Goal: Task Accomplishment & Management: Manage account settings

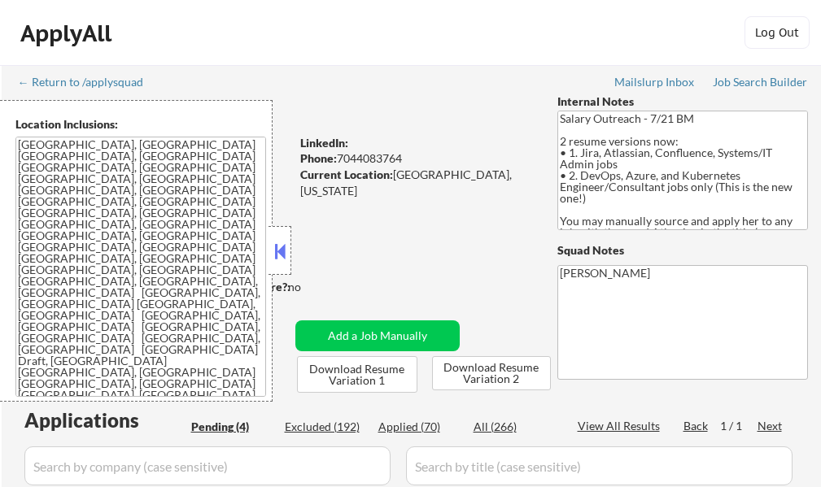
select select ""pending""
click at [275, 255] on button at bounding box center [280, 251] width 18 height 24
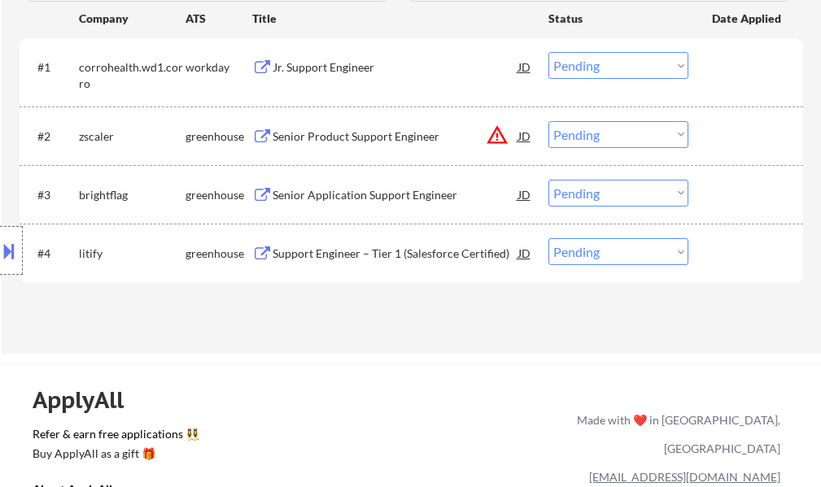
scroll to position [488, 0]
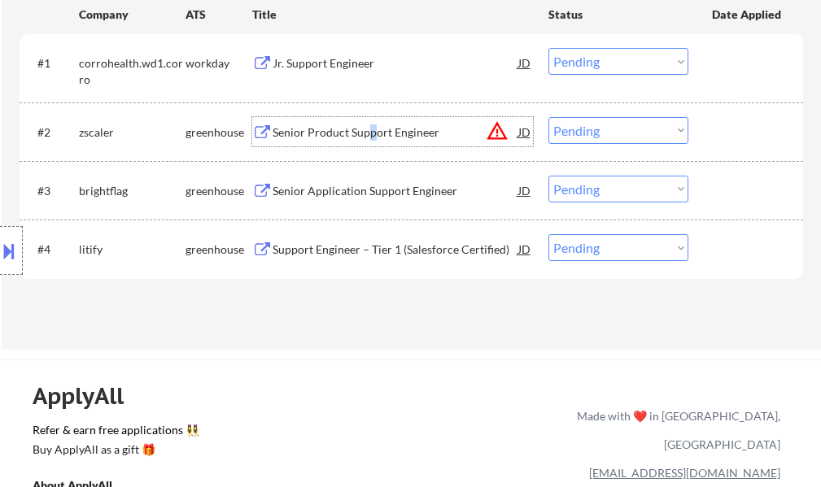
click at [371, 143] on div "Senior Product Support Engineer" at bounding box center [395, 131] width 246 height 29
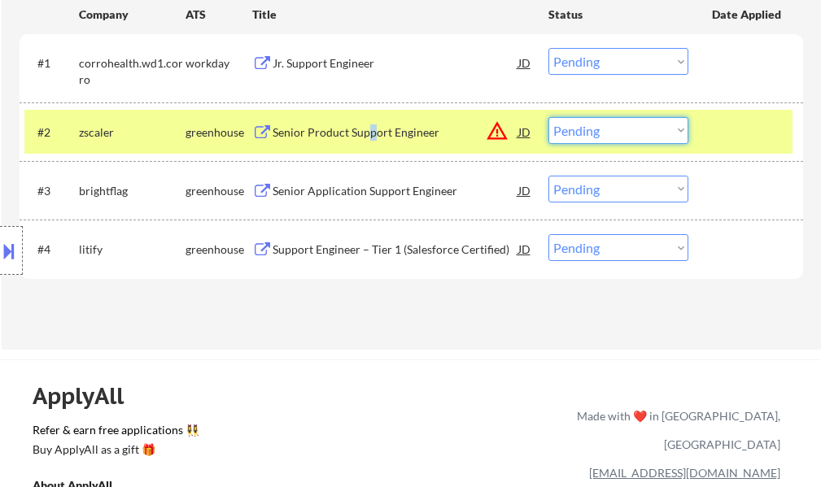
click at [594, 127] on select "Choose an option... Pending Applied Excluded (Questions) Excluded (Expired) Exc…" at bounding box center [618, 130] width 140 height 27
click at [548, 117] on select "Choose an option... Pending Applied Excluded (Questions) Excluded (Expired) Exc…" at bounding box center [618, 130] width 140 height 27
click at [714, 136] on div at bounding box center [748, 131] width 72 height 29
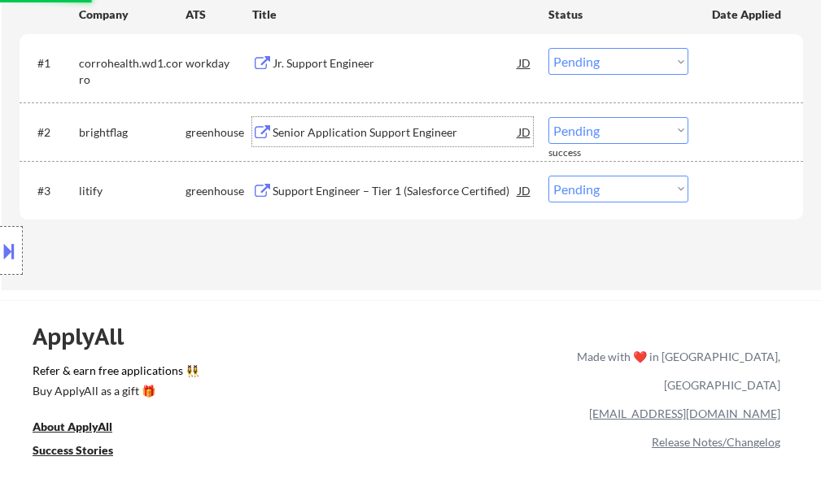
click at [385, 128] on div "Senior Application Support Engineer" at bounding box center [395, 132] width 246 height 16
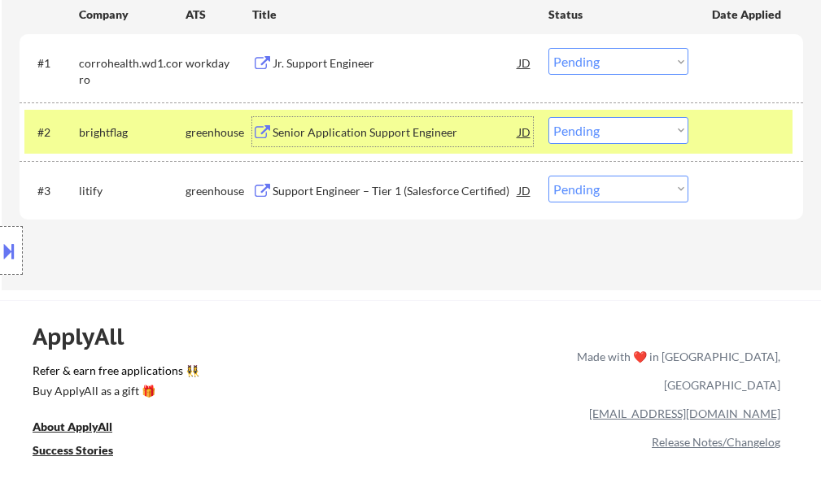
click at [582, 134] on select "Choose an option... Pending Applied Excluded (Questions) Excluded (Expired) Exc…" at bounding box center [618, 130] width 140 height 27
click at [548, 117] on select "Choose an option... Pending Applied Excluded (Questions) Excluded (Expired) Exc…" at bounding box center [618, 130] width 140 height 27
click at [733, 140] on div at bounding box center [748, 131] width 72 height 29
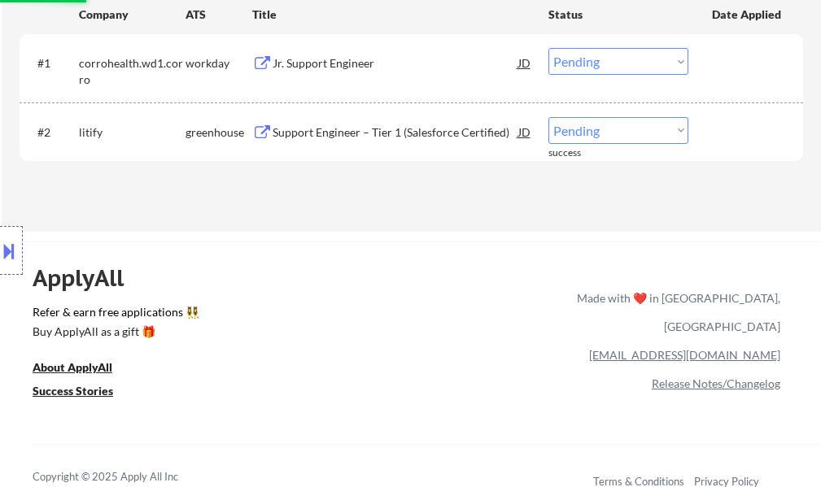
click at [356, 128] on div "Support Engineer – Tier 1 (Salesforce Certified)" at bounding box center [395, 132] width 246 height 16
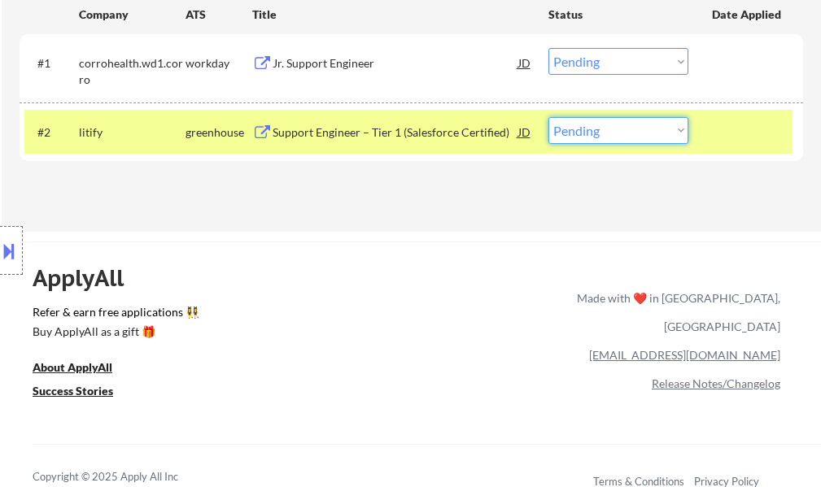
click at [595, 128] on select "Choose an option... Pending Applied Excluded (Questions) Excluded (Expired) Exc…" at bounding box center [618, 130] width 140 height 27
select select ""excluded__salary_""
click at [548, 117] on select "Choose an option... Pending Applied Excluded (Questions) Excluded (Expired) Exc…" at bounding box center [618, 130] width 140 height 27
click at [719, 121] on div at bounding box center [748, 131] width 72 height 29
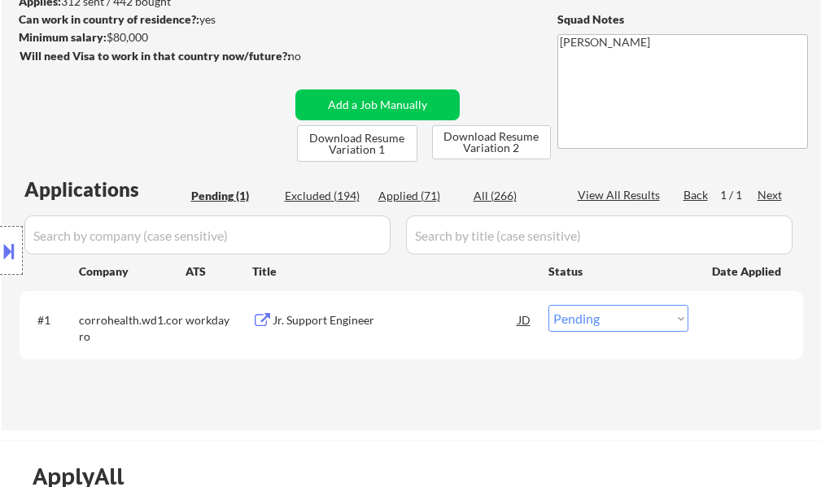
scroll to position [325, 0]
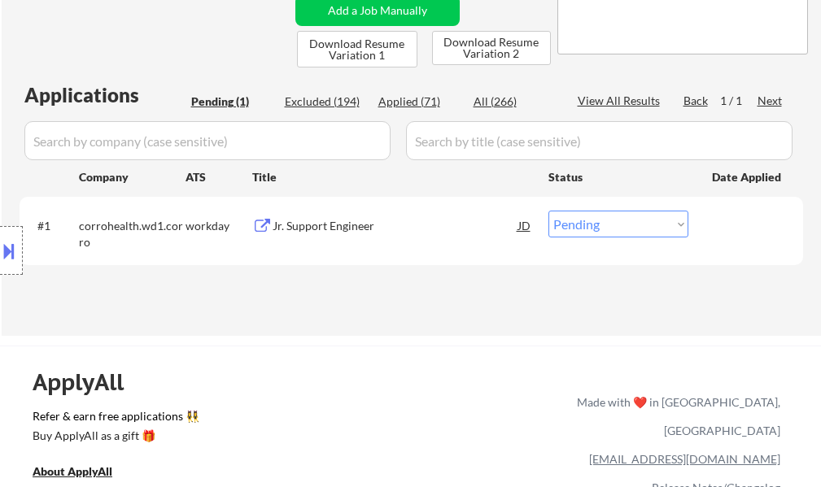
click at [333, 233] on div "Jr. Support Engineer" at bounding box center [395, 226] width 246 height 16
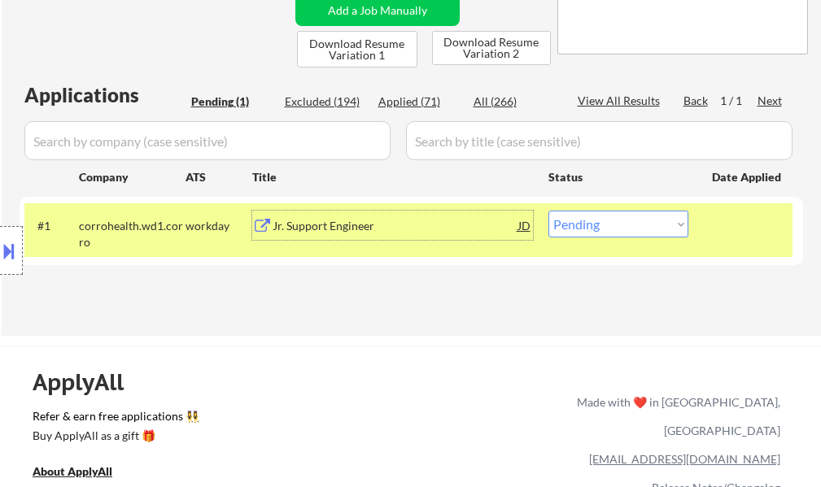
click at [629, 224] on select "Choose an option... Pending Applied Excluded (Questions) Excluded (Expired) Exc…" at bounding box center [618, 224] width 140 height 27
select select ""excluded__expired_""
click at [548, 211] on select "Choose an option... Pending Applied Excluded (Questions) Excluded (Expired) Exc…" at bounding box center [618, 224] width 140 height 27
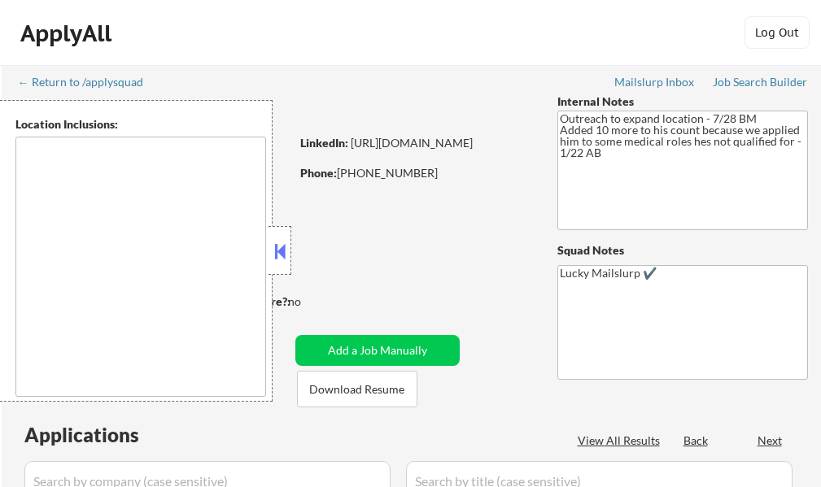
select select ""pending""
type textarea "Austin, TX West Lake Hills, TX Rollingwood, TX Cedar Park, TX Pflugerville, TX …"
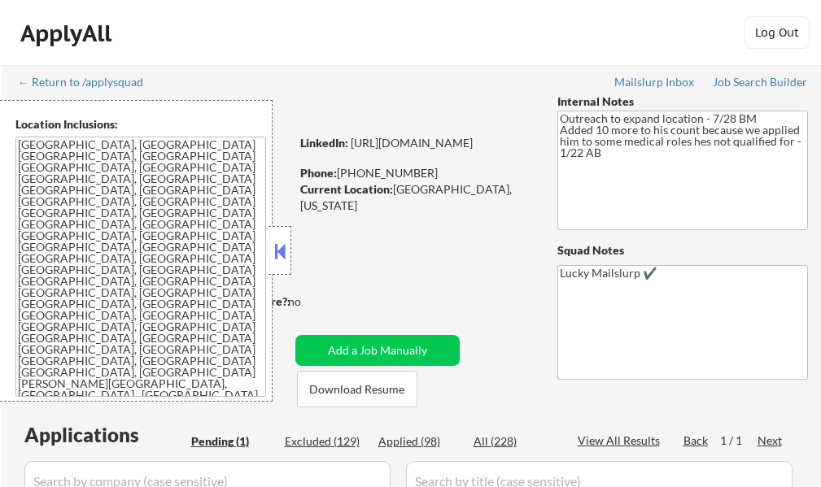
click at [289, 256] on div at bounding box center [279, 250] width 23 height 49
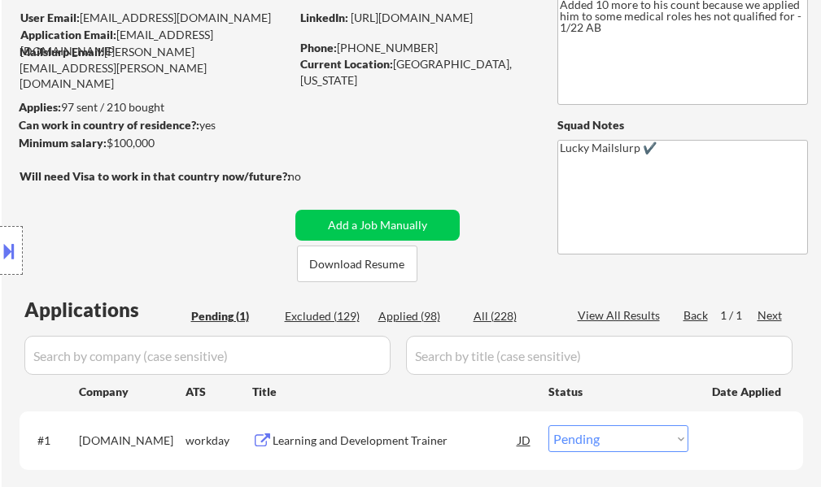
scroll to position [244, 0]
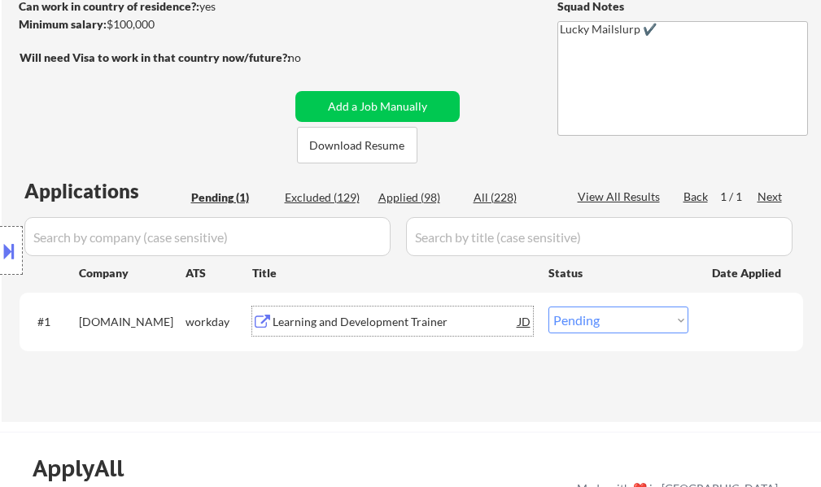
click at [345, 327] on div "Learning and Development Trainer" at bounding box center [395, 322] width 246 height 16
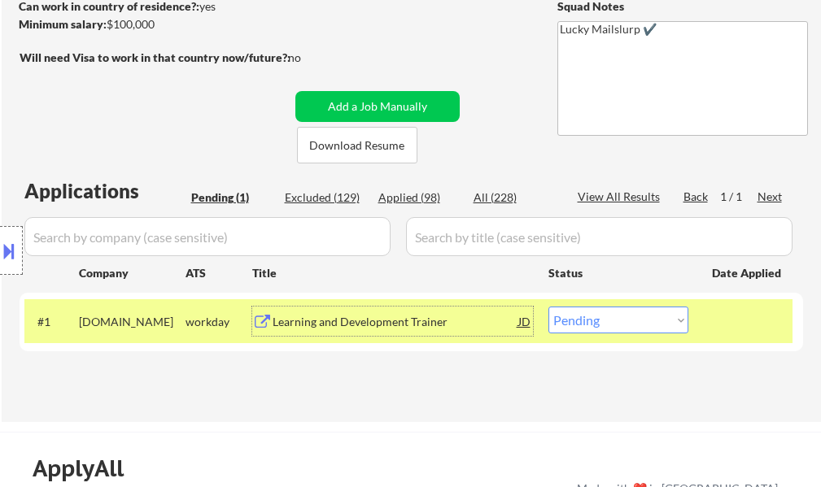
click at [643, 322] on select "Choose an option... Pending Applied Excluded (Questions) Excluded (Expired) Exc…" at bounding box center [618, 320] width 140 height 27
select select ""excluded__salary_""
click at [548, 307] on select "Choose an option... Pending Applied Excluded (Questions) Excluded (Expired) Exc…" at bounding box center [618, 320] width 140 height 27
click at [734, 329] on div at bounding box center [748, 321] width 72 height 29
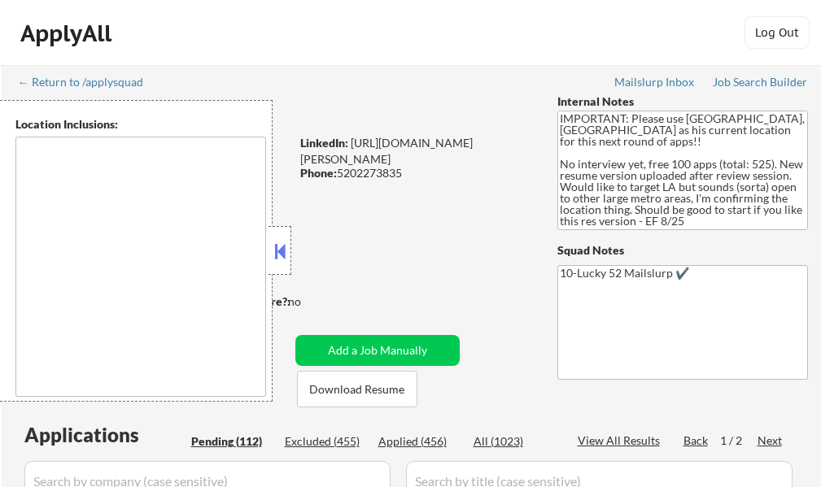
click at [270, 252] on div at bounding box center [279, 250] width 23 height 49
select select ""pending""
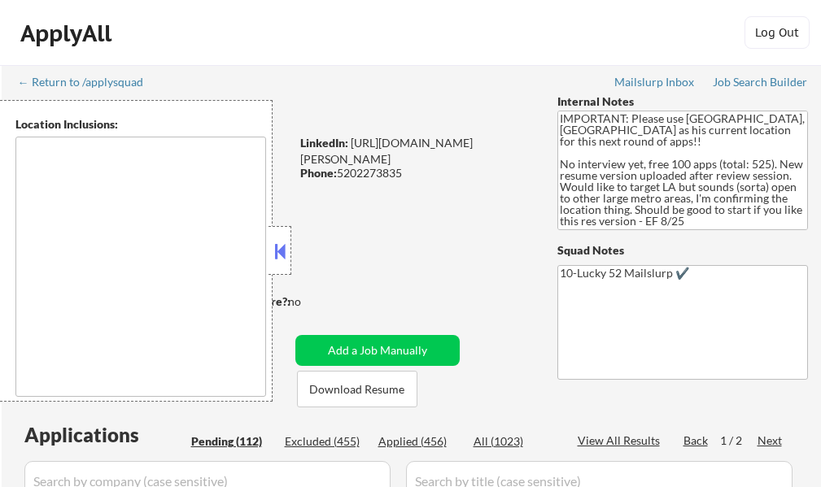
select select ""pending""
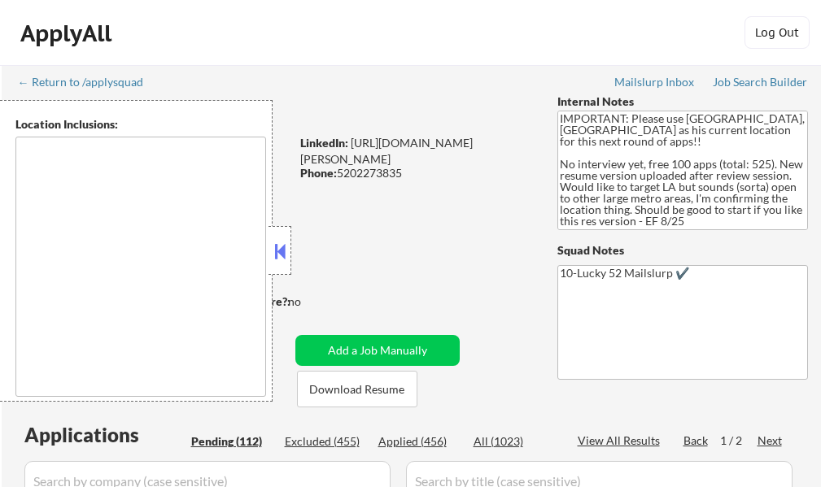
select select ""pending""
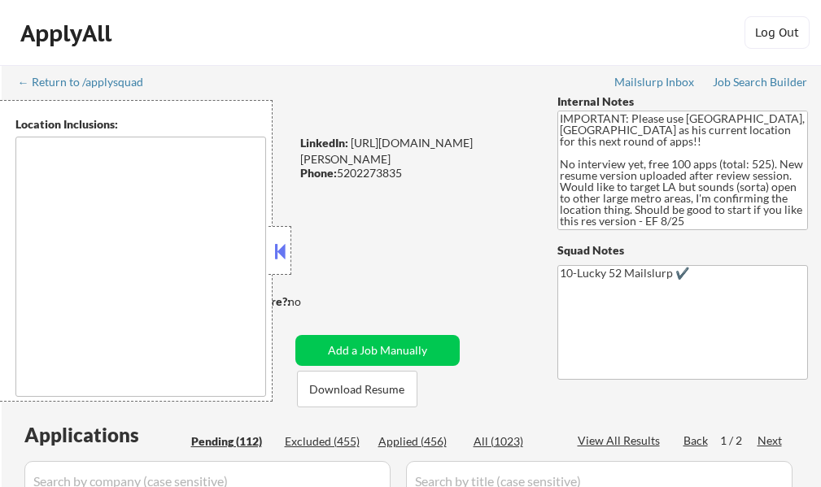
select select ""pending""
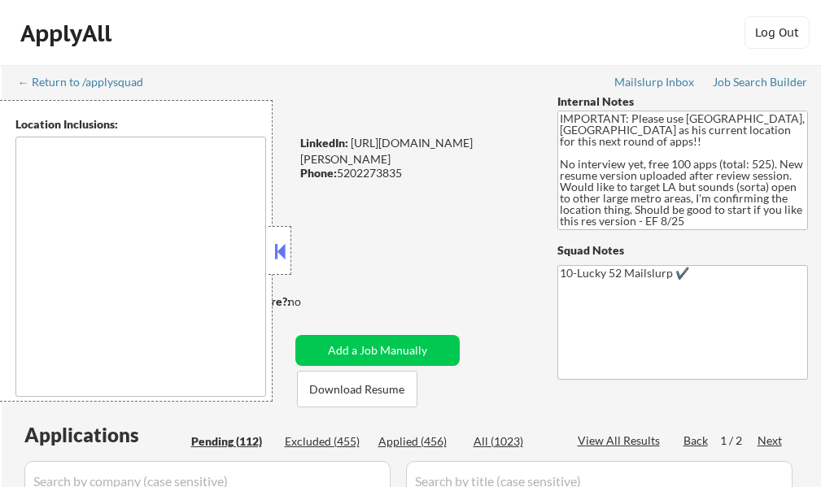
select select ""pending""
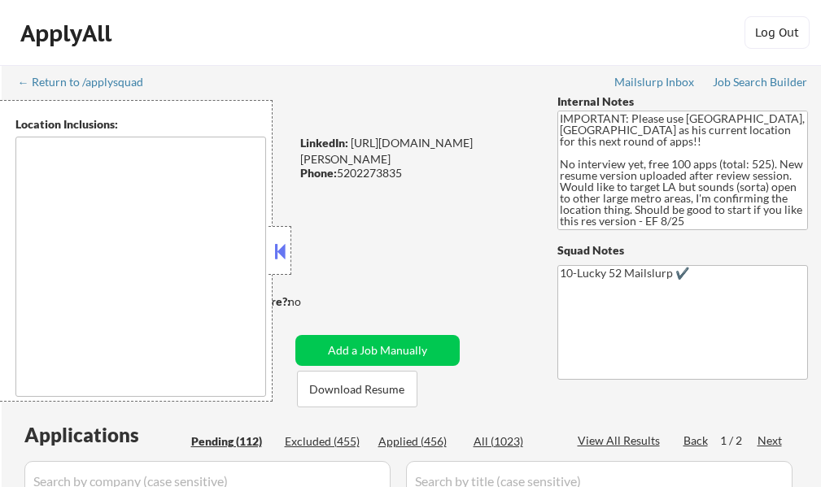
select select ""pending""
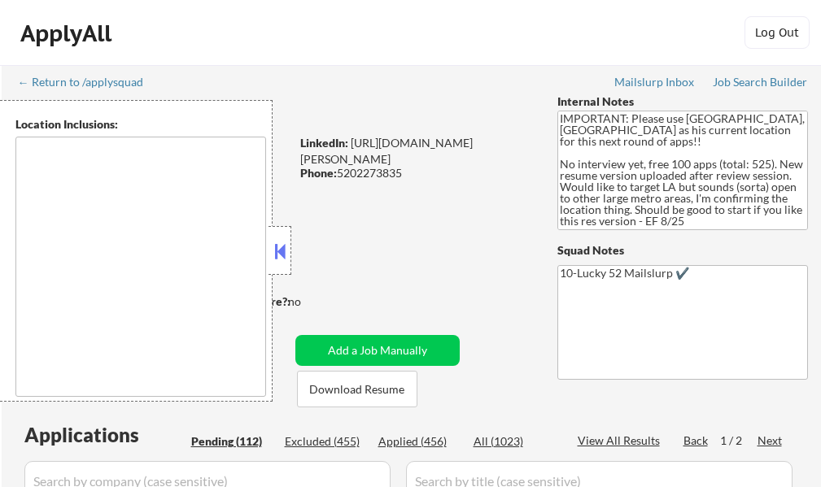
select select ""pending""
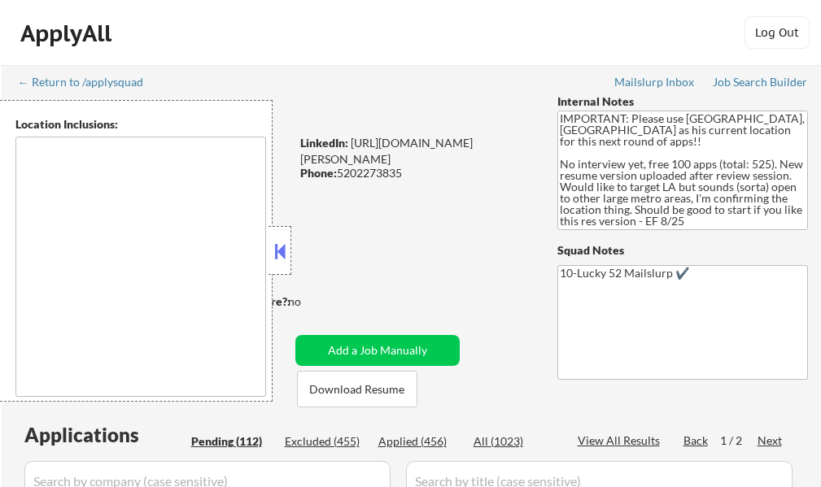
select select ""pending""
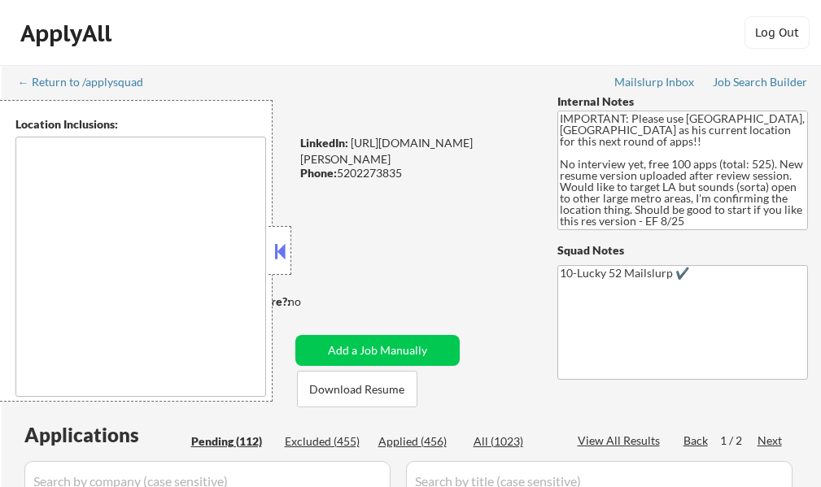
select select ""pending""
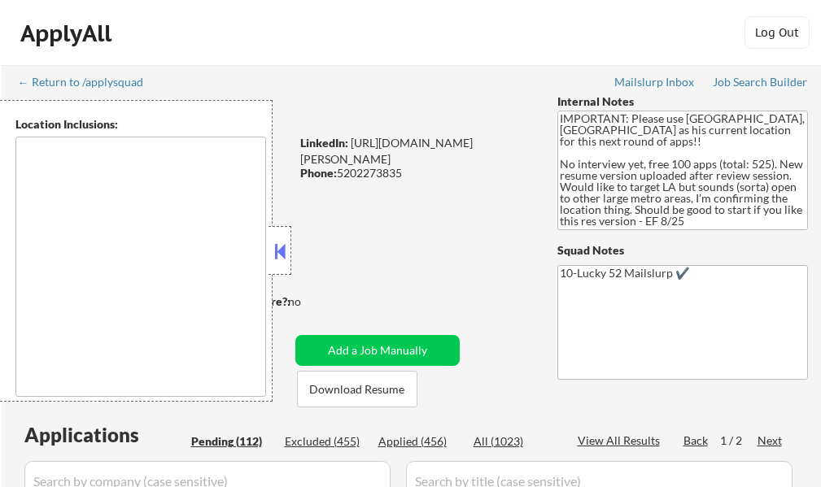
select select ""pending""
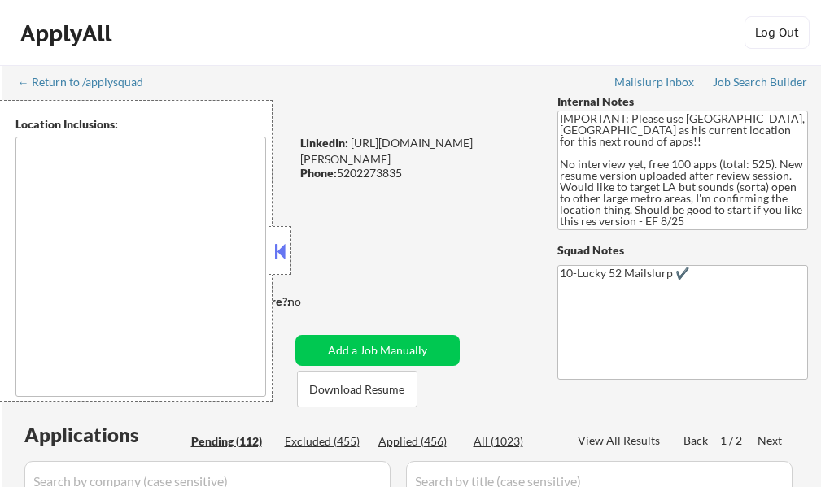
select select ""pending""
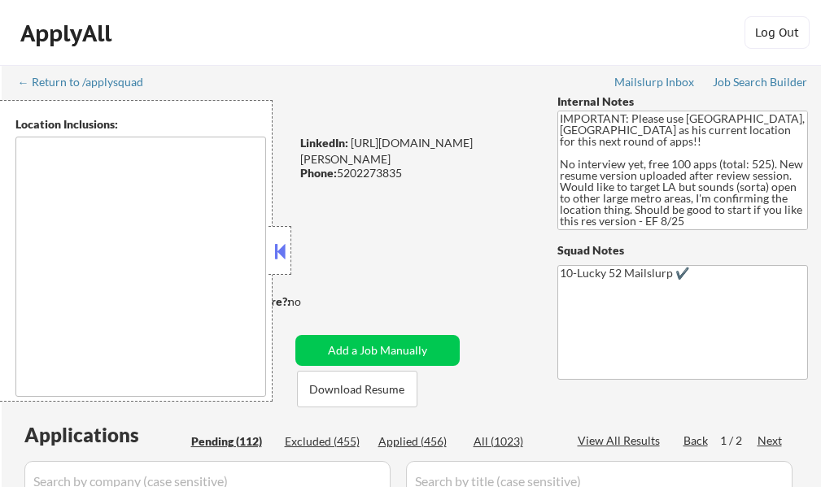
select select ""pending""
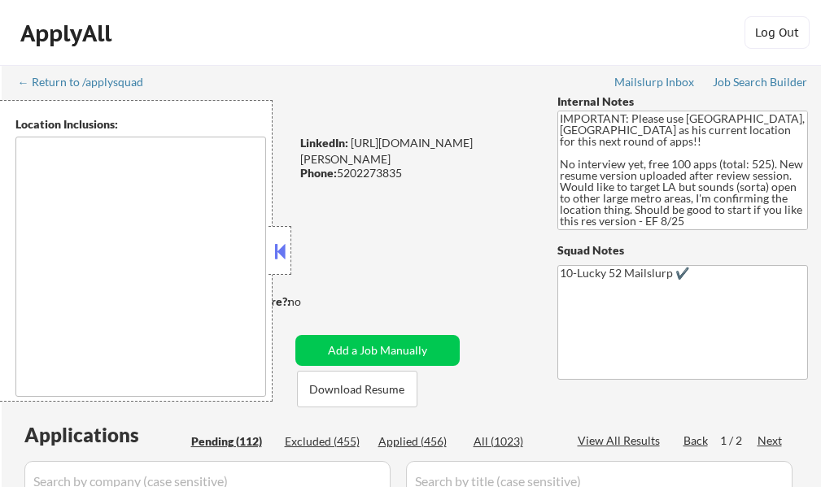
select select ""pending""
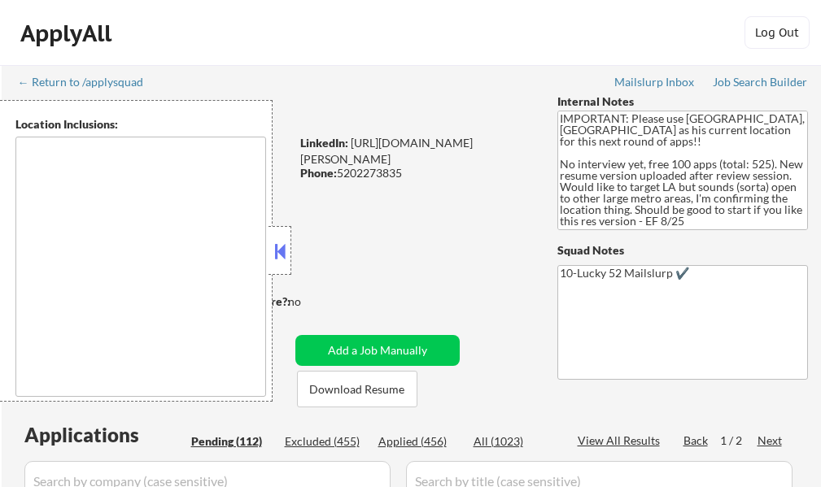
select select ""pending""
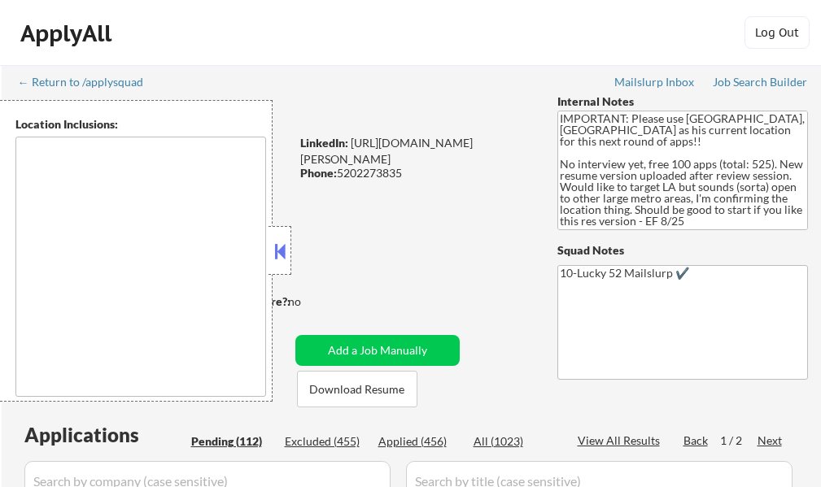
select select ""pending""
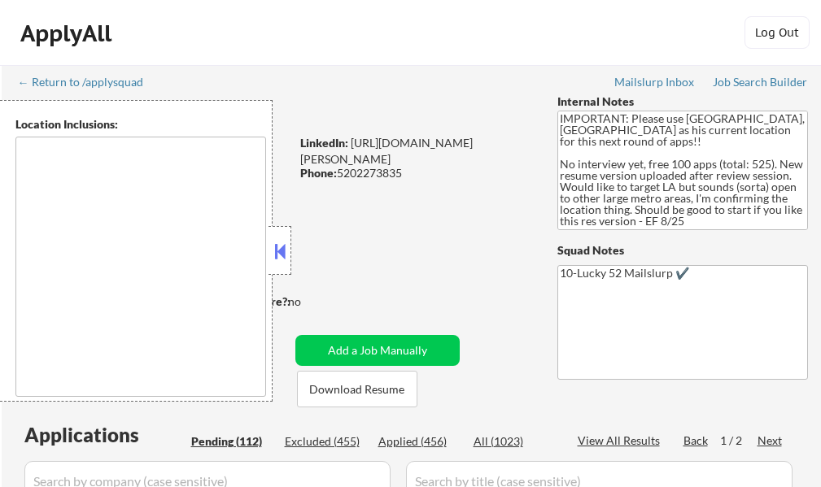
select select ""pending""
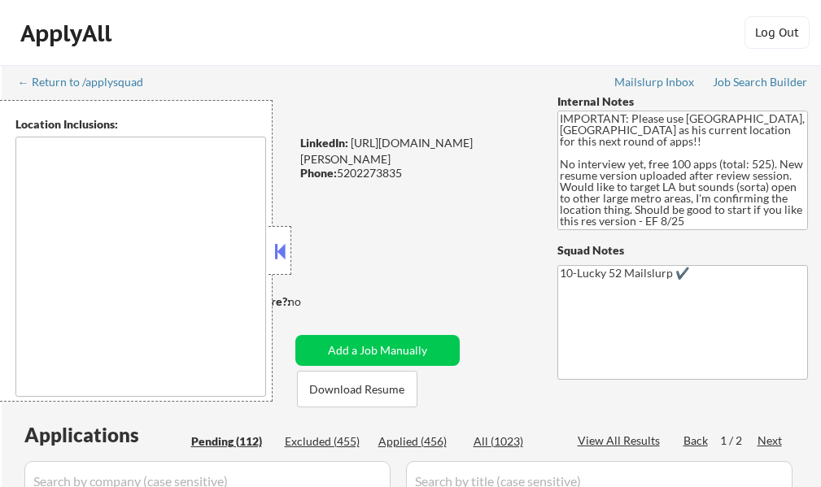
select select ""pending""
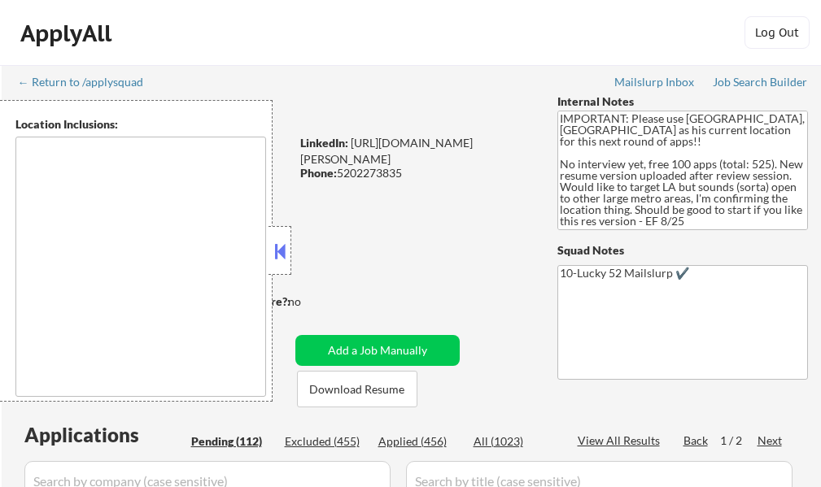
select select ""pending""
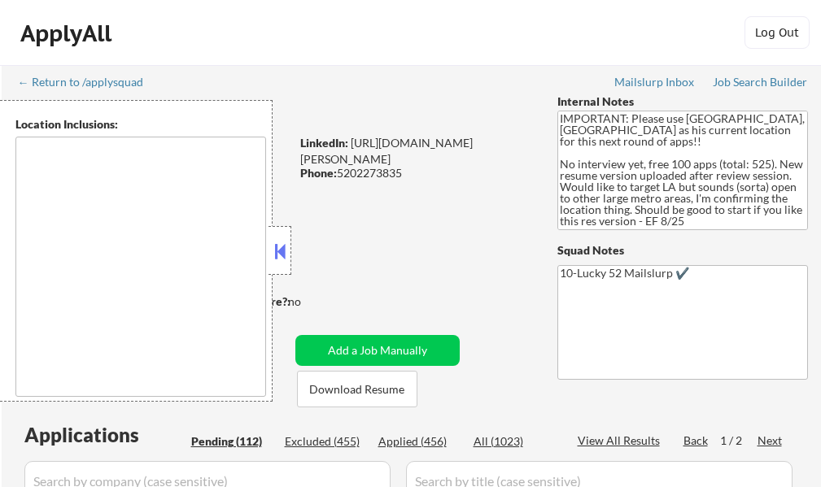
select select ""pending""
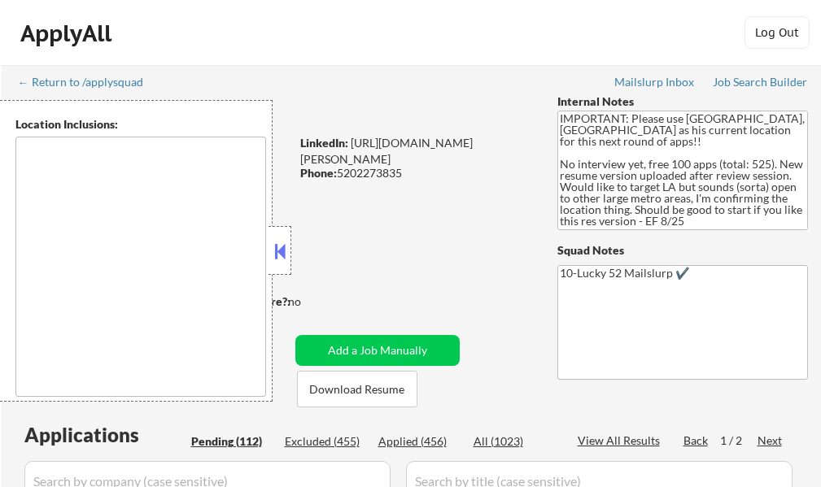
select select ""pending""
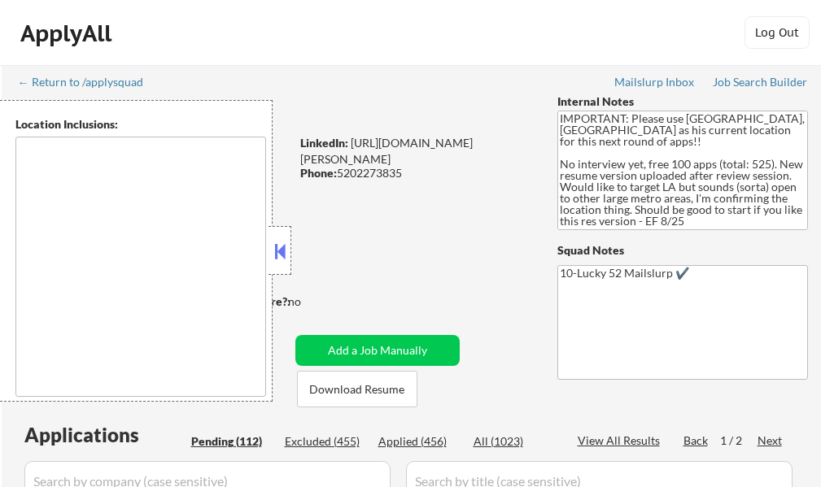
select select ""pending""
click at [281, 259] on button at bounding box center [280, 251] width 18 height 24
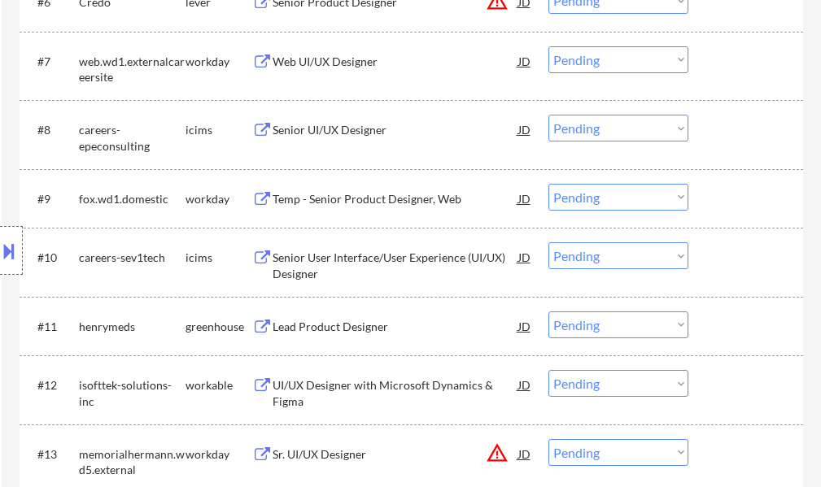
scroll to position [895, 0]
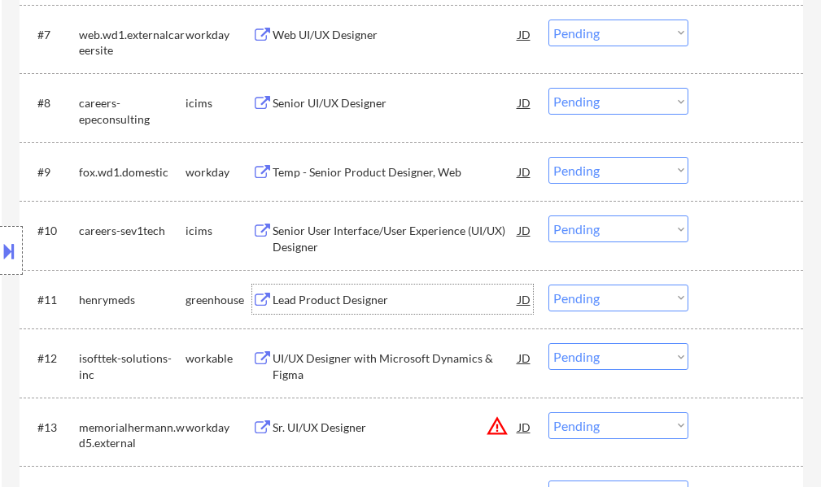
click at [367, 290] on div "Lead Product Designer" at bounding box center [395, 299] width 246 height 29
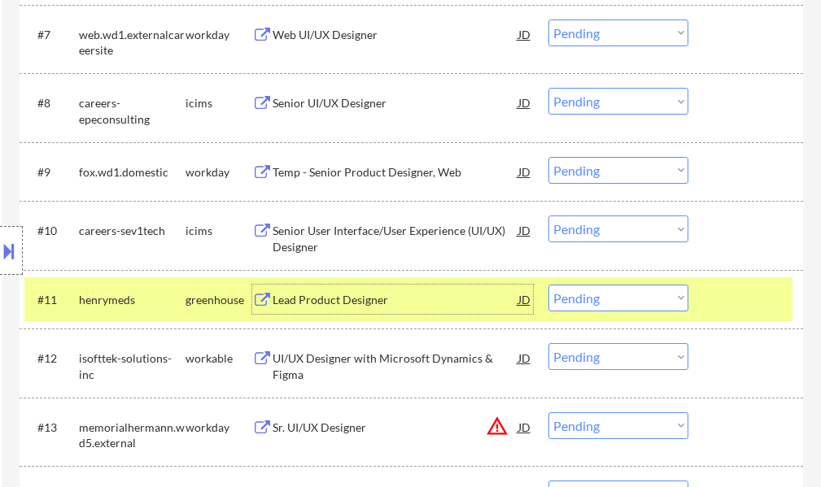
click at [586, 293] on select "Choose an option... Pending Applied Excluded (Questions) Excluded (Expired) Exc…" at bounding box center [618, 298] width 140 height 27
click at [548, 285] on select "Choose an option... Pending Applied Excluded (Questions) Excluded (Expired) Exc…" at bounding box center [618, 298] width 140 height 27
click at [734, 289] on div at bounding box center [748, 299] width 72 height 29
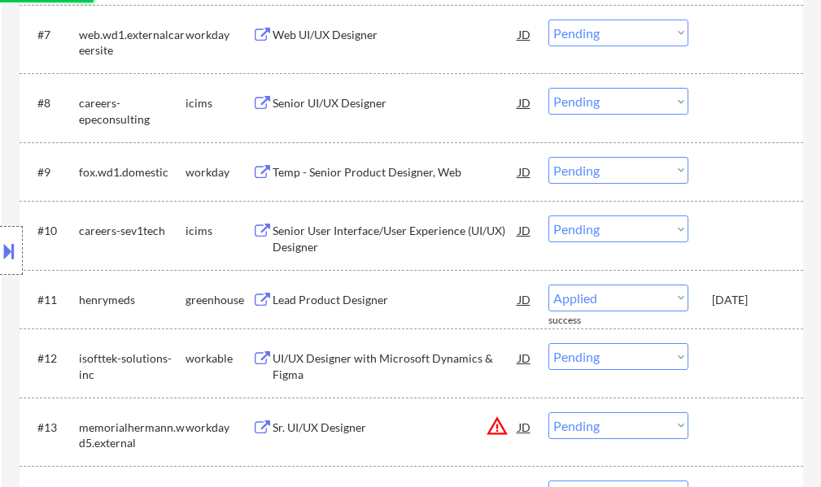
select select ""pending""
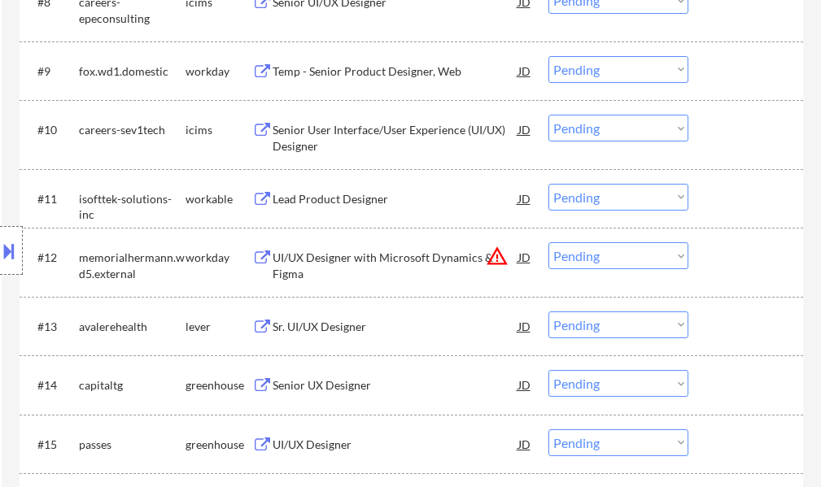
scroll to position [1057, 0]
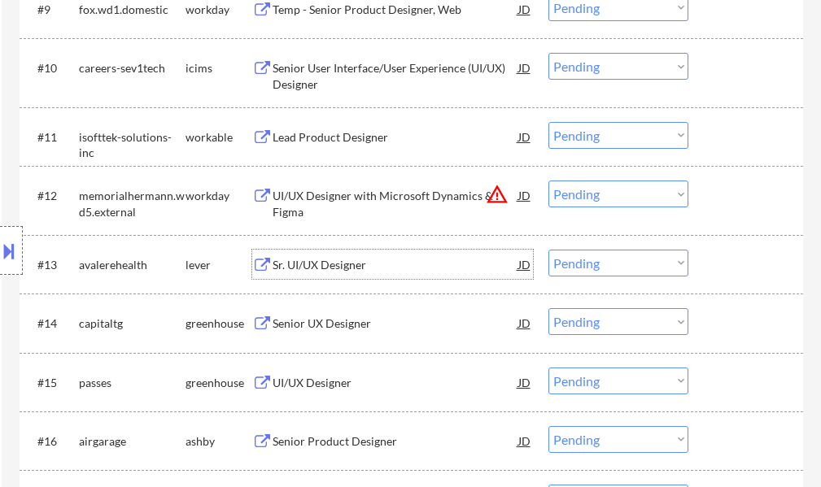
click at [346, 261] on div "Sr. UI/UX Designer" at bounding box center [395, 265] width 246 height 16
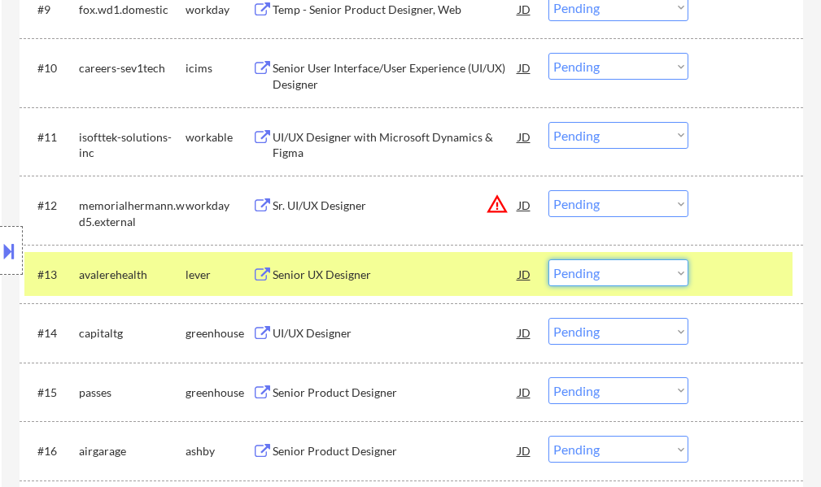
click at [635, 282] on select "Choose an option... Pending Applied Excluded (Questions) Excluded (Expired) Exc…" at bounding box center [618, 272] width 140 height 27
click at [548, 259] on select "Choose an option... Pending Applied Excluded (Questions) Excluded (Expired) Exc…" at bounding box center [618, 272] width 140 height 27
click at [764, 266] on div at bounding box center [748, 273] width 72 height 29
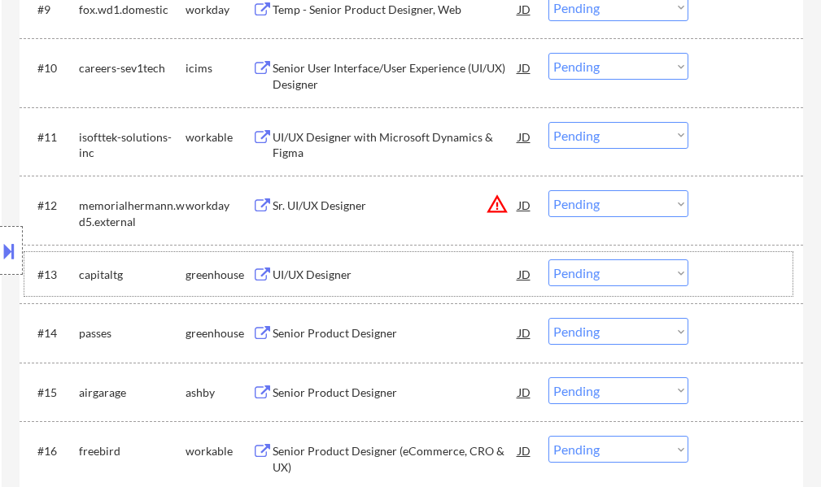
click at [314, 277] on div "UI/UX Designer" at bounding box center [395, 275] width 246 height 16
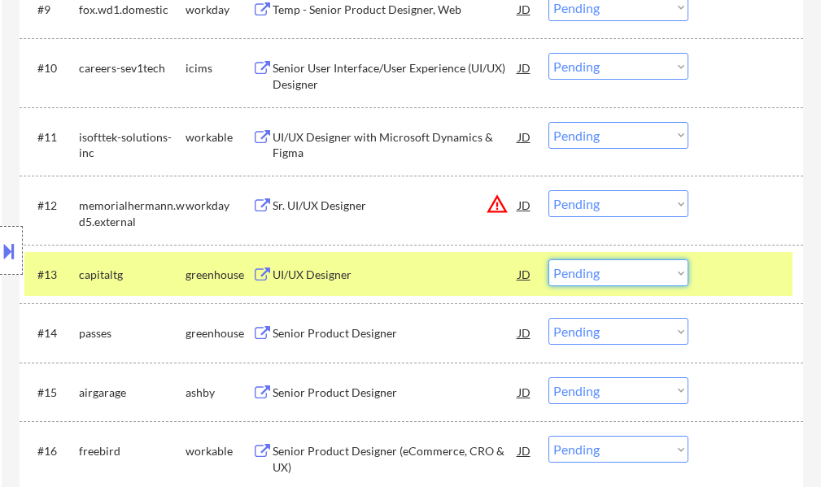
click at [606, 269] on select "Choose an option... Pending Applied Excluded (Questions) Excluded (Expired) Exc…" at bounding box center [618, 272] width 140 height 27
click at [548, 259] on select "Choose an option... Pending Applied Excluded (Questions) Excluded (Expired) Exc…" at bounding box center [618, 272] width 140 height 27
click at [735, 285] on div at bounding box center [748, 273] width 72 height 29
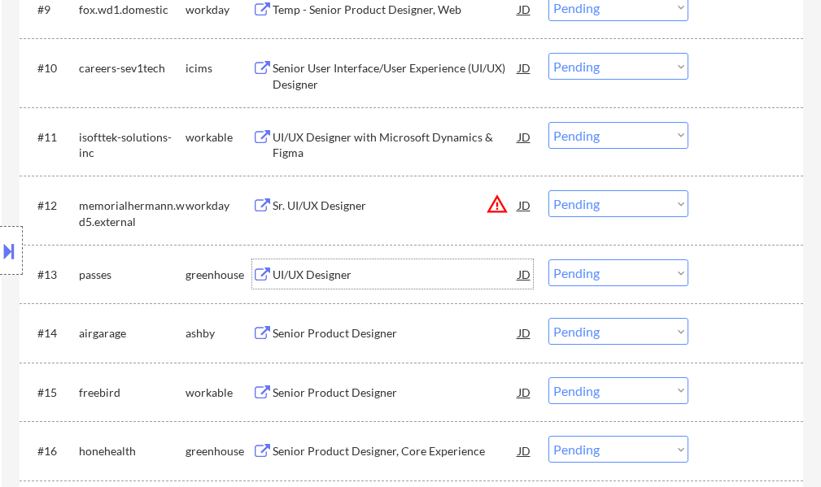
click at [324, 279] on div "UI/UX Designer" at bounding box center [395, 275] width 246 height 16
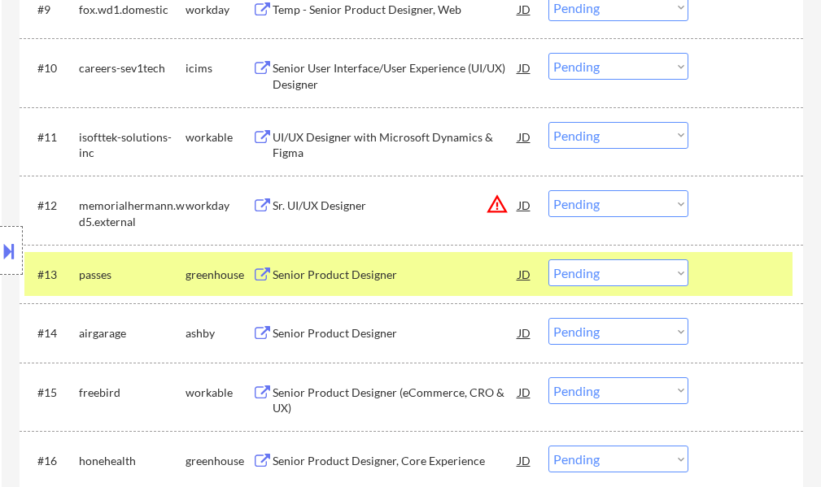
click at [5, 255] on button at bounding box center [9, 250] width 18 height 27
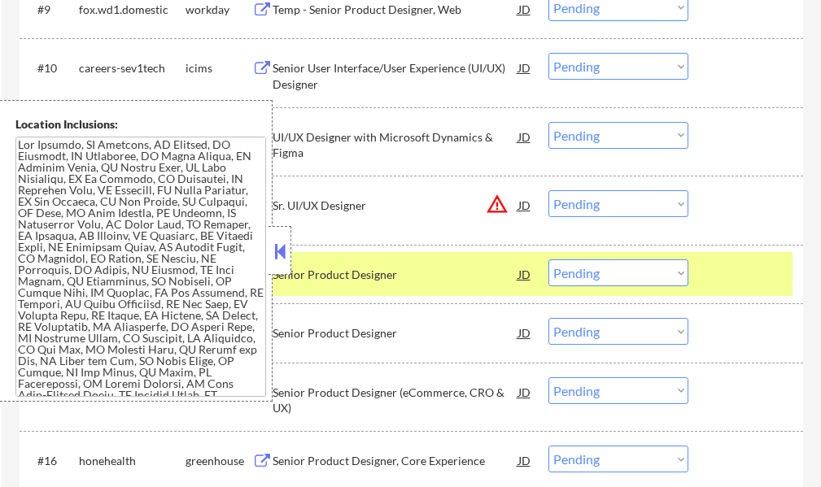
click at [281, 259] on button at bounding box center [280, 251] width 18 height 24
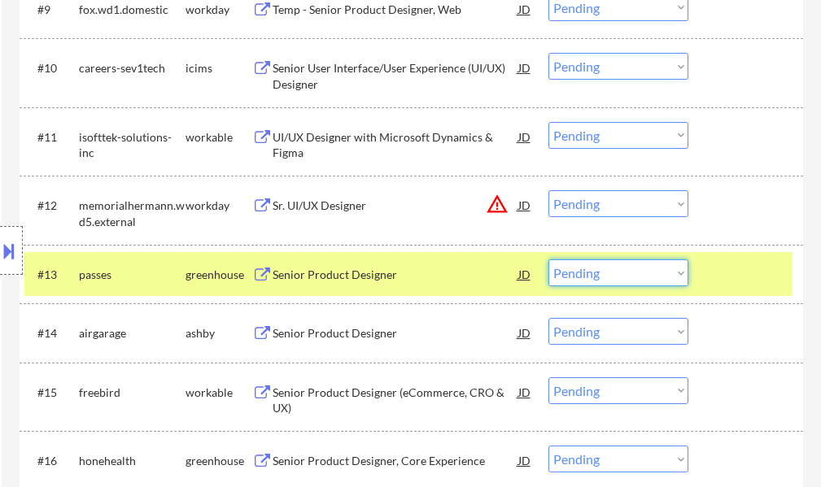
click at [603, 268] on select "Choose an option... Pending Applied Excluded (Questions) Excluded (Expired) Exc…" at bounding box center [618, 272] width 140 height 27
click at [548, 259] on select "Choose an option... Pending Applied Excluded (Questions) Excluded (Expired) Exc…" at bounding box center [618, 272] width 140 height 27
click at [742, 261] on div at bounding box center [748, 273] width 72 height 29
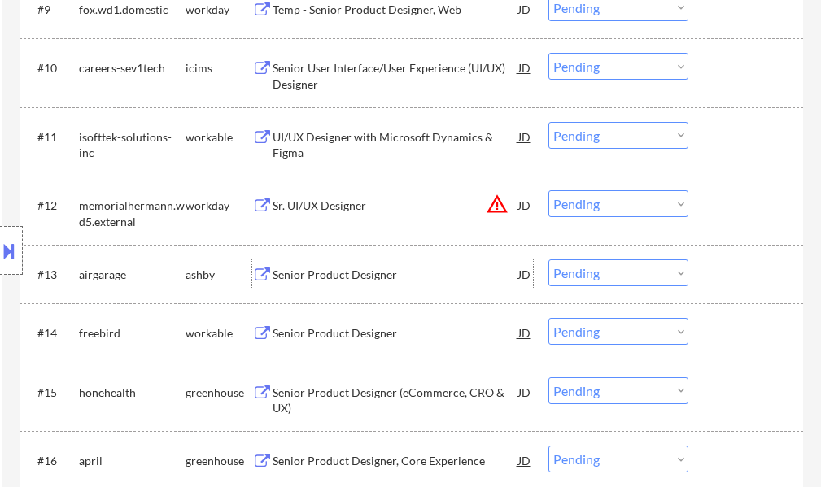
click at [340, 270] on div "Senior Product Designer" at bounding box center [395, 275] width 246 height 16
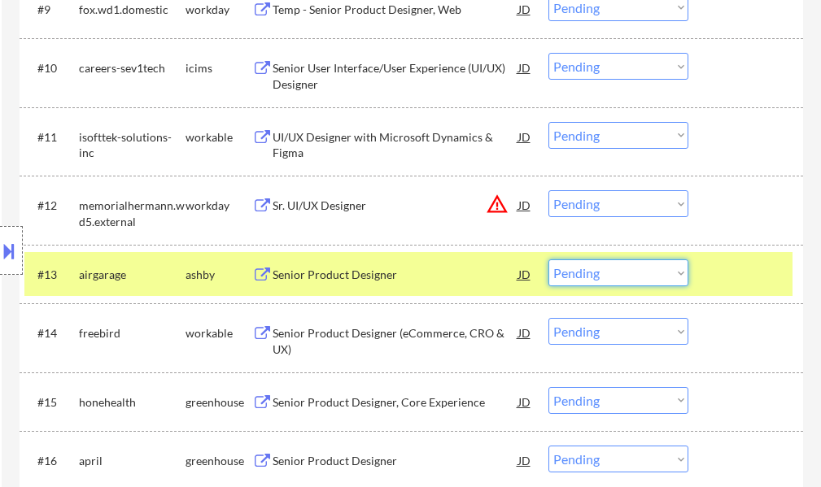
click at [594, 272] on select "Choose an option... Pending Applied Excluded (Questions) Excluded (Expired) Exc…" at bounding box center [618, 272] width 140 height 27
click at [548, 259] on select "Choose an option... Pending Applied Excluded (Questions) Excluded (Expired) Exc…" at bounding box center [618, 272] width 140 height 27
click at [752, 270] on div at bounding box center [748, 273] width 72 height 29
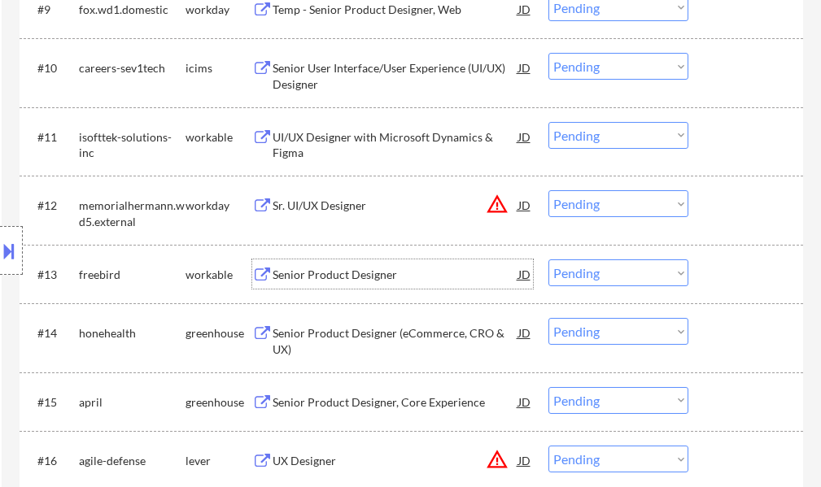
click at [318, 278] on div "Senior Product Designer" at bounding box center [395, 275] width 246 height 16
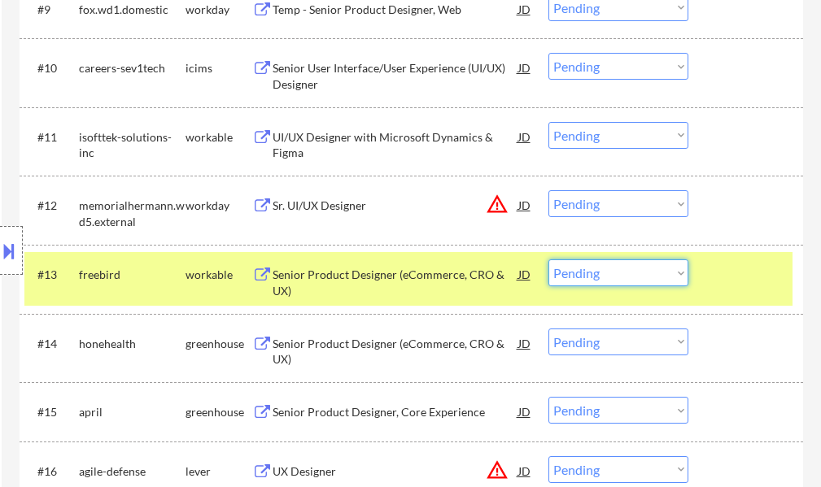
click at [602, 280] on select "Choose an option... Pending Applied Excluded (Questions) Excluded (Expired) Exc…" at bounding box center [618, 272] width 140 height 27
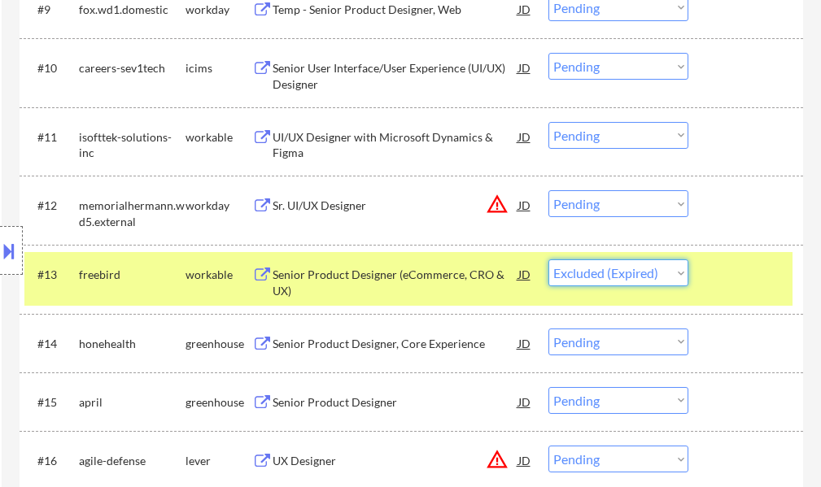
click at [548, 259] on select "Choose an option... Pending Applied Excluded (Questions) Excluded (Expired) Exc…" at bounding box center [618, 272] width 140 height 27
click at [736, 272] on div at bounding box center [748, 273] width 72 height 29
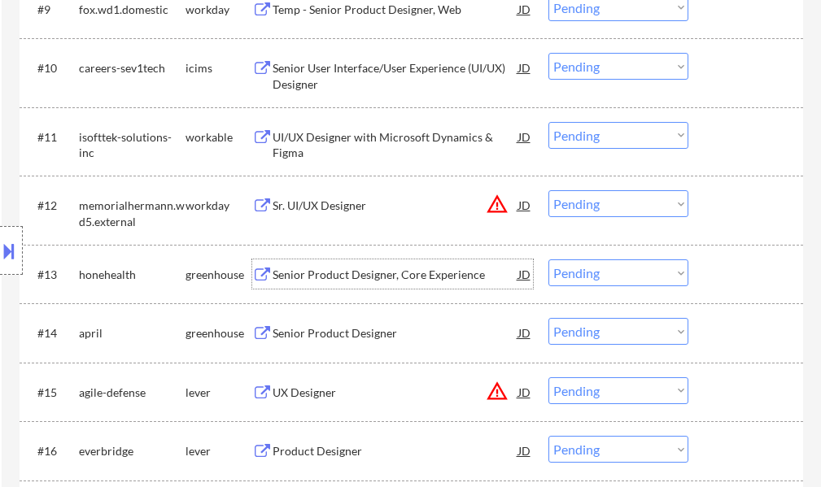
click at [363, 284] on div "Senior Product Designer, Core Experience" at bounding box center [395, 273] width 246 height 29
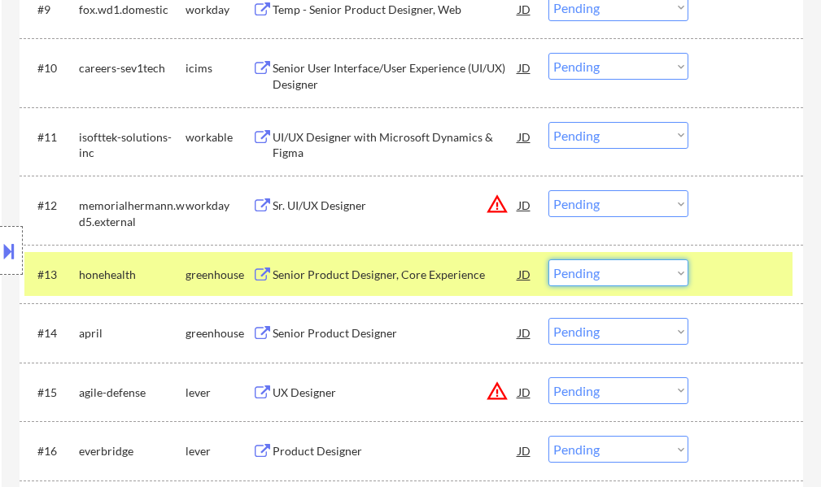
click at [599, 281] on select "Choose an option... Pending Applied Excluded (Questions) Excluded (Expired) Exc…" at bounding box center [618, 272] width 140 height 27
click at [548, 259] on select "Choose an option... Pending Applied Excluded (Questions) Excluded (Expired) Exc…" at bounding box center [618, 272] width 140 height 27
click at [747, 272] on div at bounding box center [748, 273] width 72 height 29
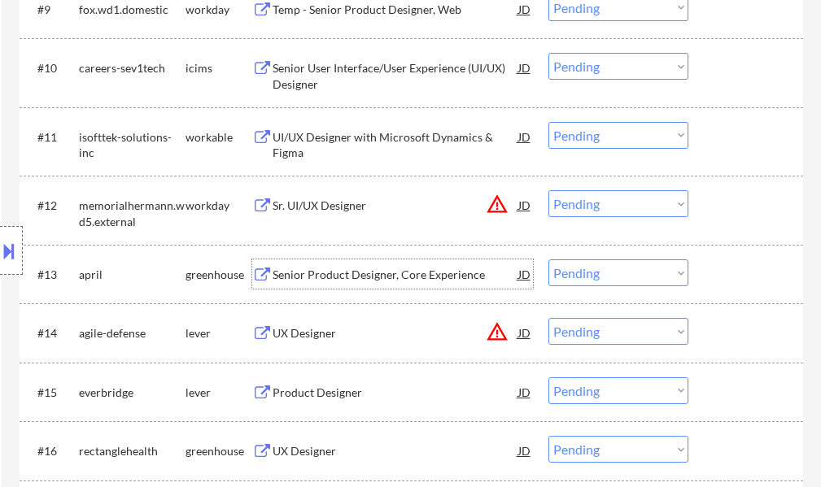
click at [378, 277] on div "Senior Product Designer, Core Experience" at bounding box center [395, 275] width 246 height 16
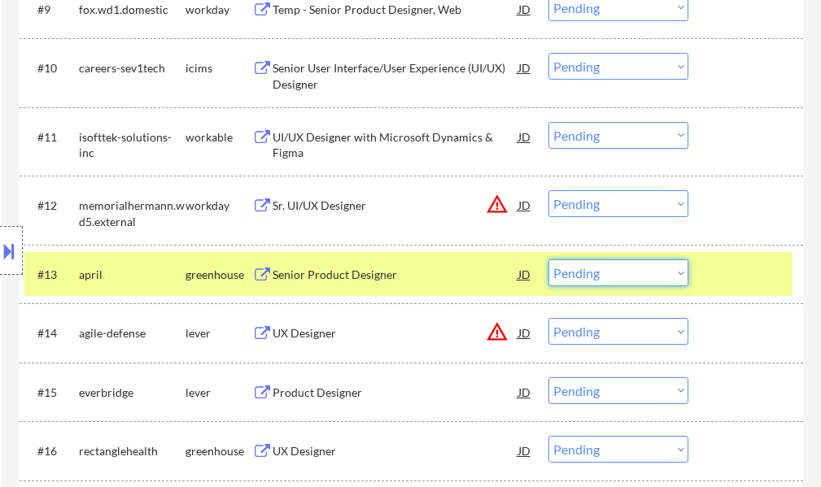
click at [594, 276] on select "Choose an option... Pending Applied Excluded (Questions) Excluded (Expired) Exc…" at bounding box center [618, 272] width 140 height 27
click at [548, 259] on select "Choose an option... Pending Applied Excluded (Questions) Excluded (Expired) Exc…" at bounding box center [618, 272] width 140 height 27
click at [716, 276] on div at bounding box center [748, 273] width 72 height 29
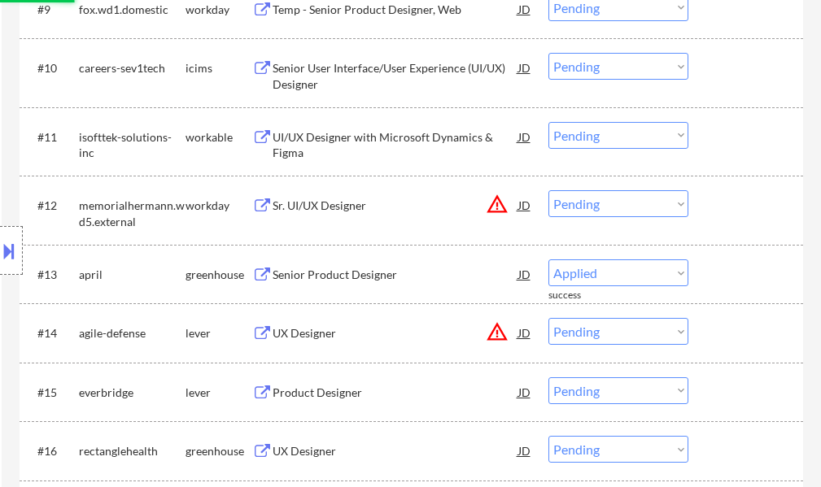
select select ""pending""
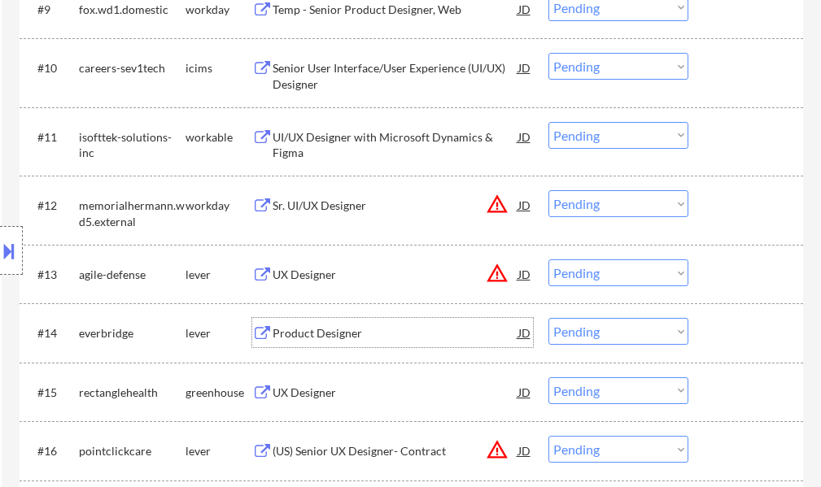
click at [309, 336] on div "Product Designer" at bounding box center [395, 333] width 246 height 16
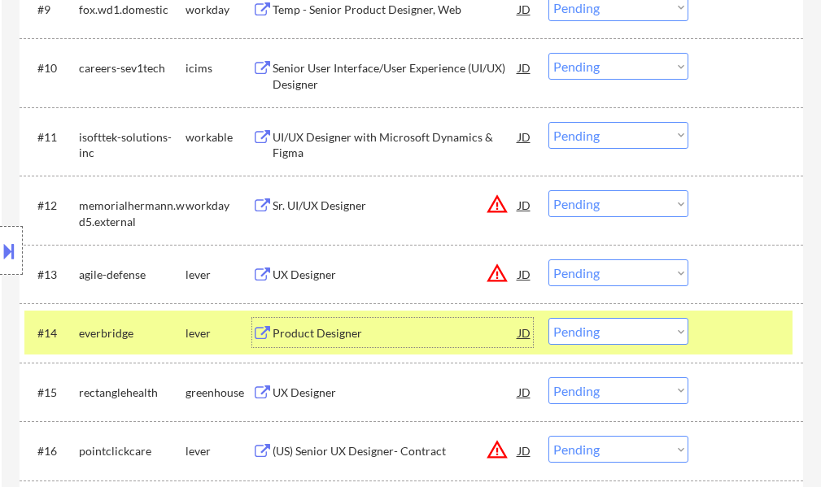
click at [608, 338] on select "Choose an option... Pending Applied Excluded (Questions) Excluded (Expired) Exc…" at bounding box center [618, 331] width 140 height 27
click at [548, 318] on select "Choose an option... Pending Applied Excluded (Questions) Excluded (Expired) Exc…" at bounding box center [618, 331] width 140 height 27
click at [712, 332] on div at bounding box center [748, 332] width 72 height 29
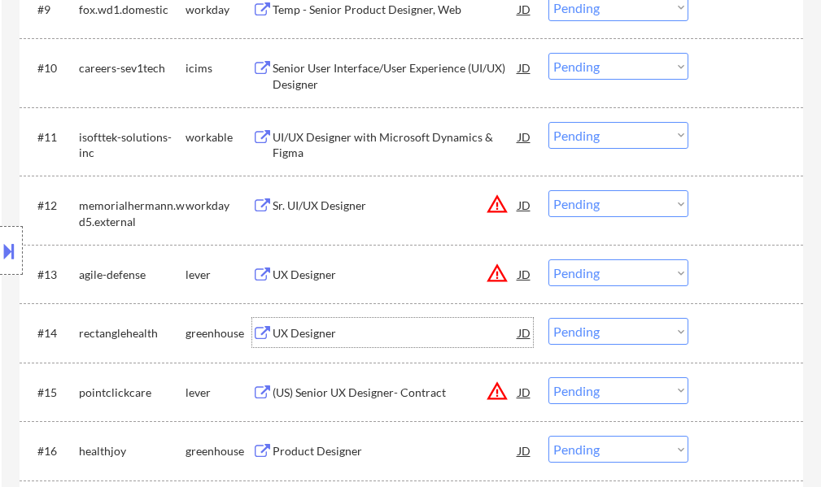
click at [292, 327] on div "UX Designer" at bounding box center [395, 333] width 246 height 16
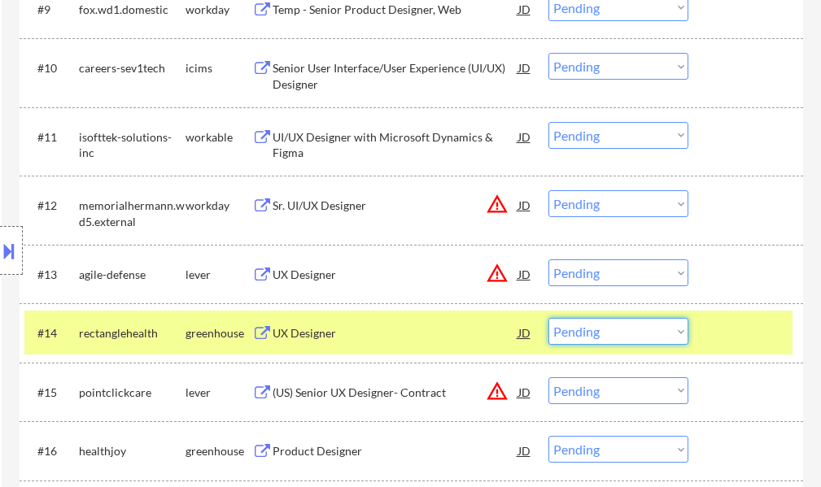
click at [603, 330] on select "Choose an option... Pending Applied Excluded (Questions) Excluded (Expired) Exc…" at bounding box center [618, 331] width 140 height 27
click at [548, 318] on select "Choose an option... Pending Applied Excluded (Questions) Excluded (Expired) Exc…" at bounding box center [618, 331] width 140 height 27
select select ""pending""
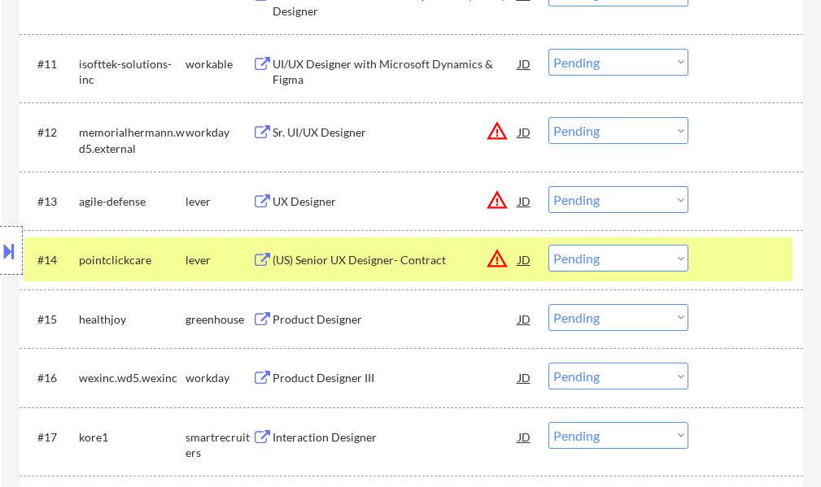
scroll to position [1220, 0]
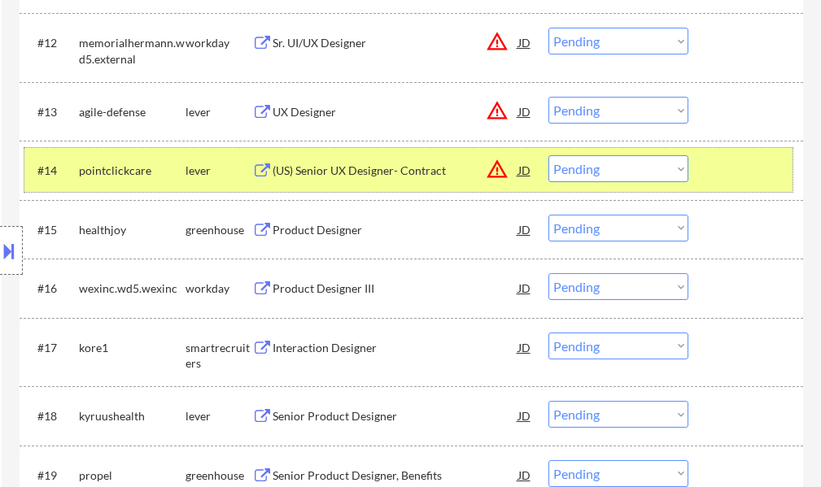
click at [729, 170] on div at bounding box center [748, 169] width 72 height 29
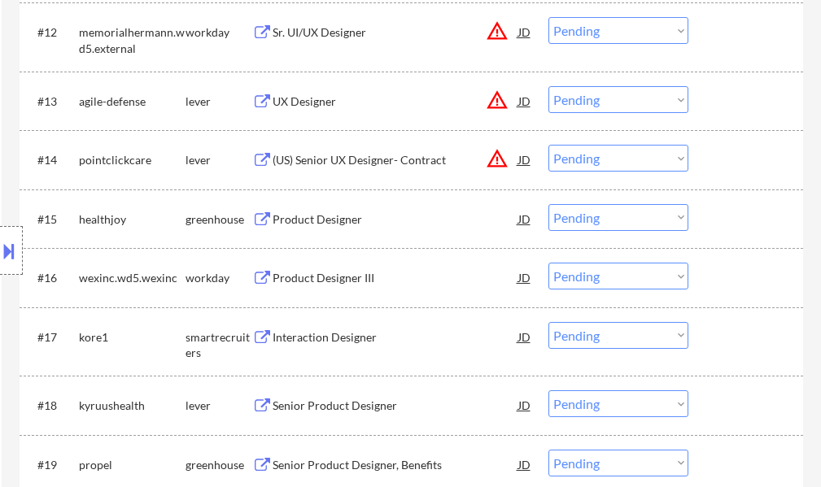
scroll to position [1301, 0]
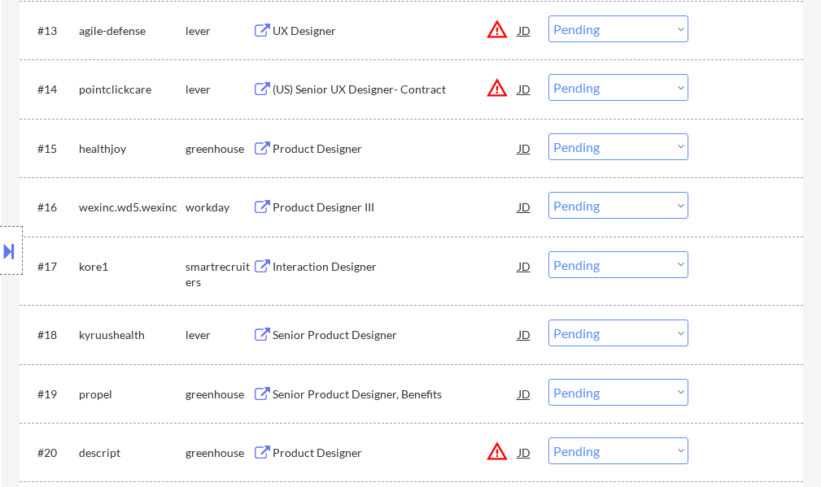
click at [294, 159] on div "Product Designer" at bounding box center [395, 147] width 246 height 29
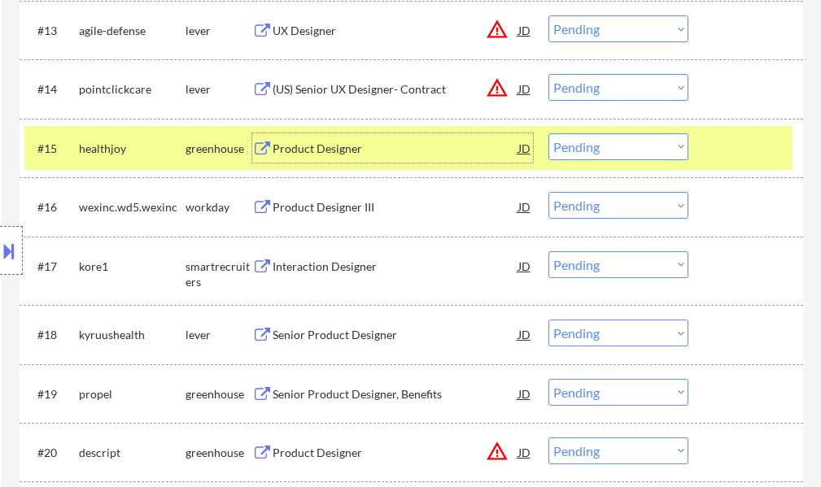
click at [576, 141] on select "Choose an option... Pending Applied Excluded (Questions) Excluded (Expired) Exc…" at bounding box center [618, 146] width 140 height 27
click at [548, 133] on select "Choose an option... Pending Applied Excluded (Questions) Excluded (Expired) Exc…" at bounding box center [618, 146] width 140 height 27
click at [732, 138] on div at bounding box center [748, 147] width 72 height 29
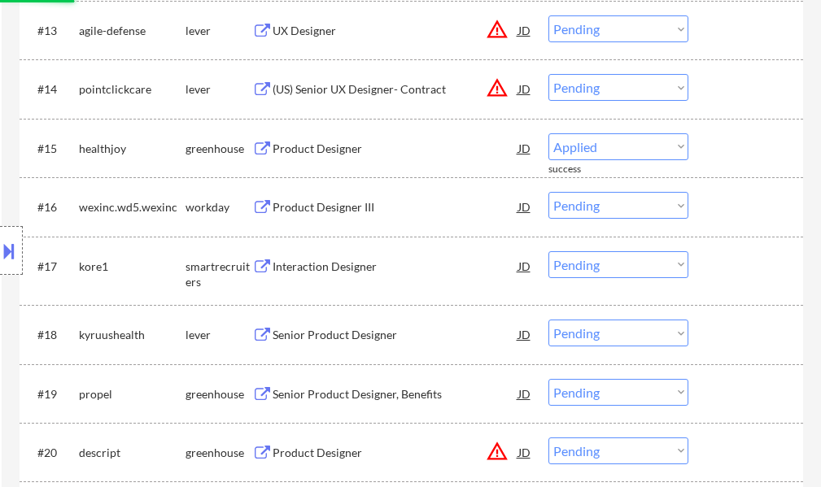
select select ""pending""
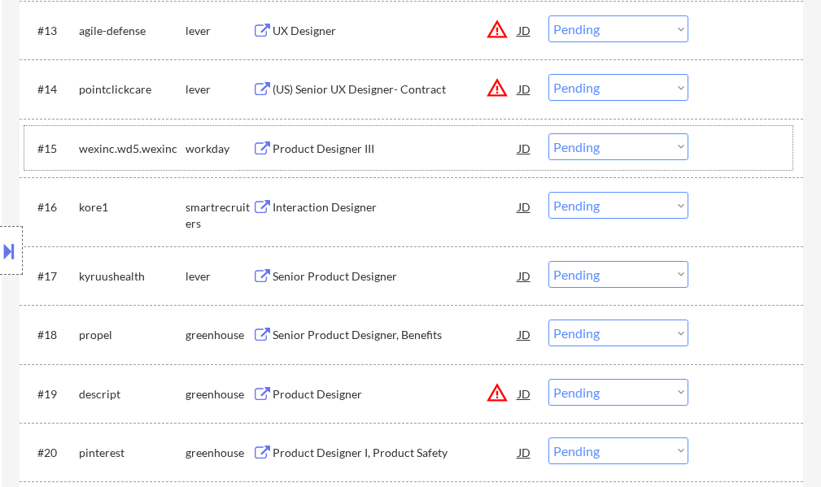
click at [320, 203] on div "Interaction Designer" at bounding box center [395, 207] width 246 height 16
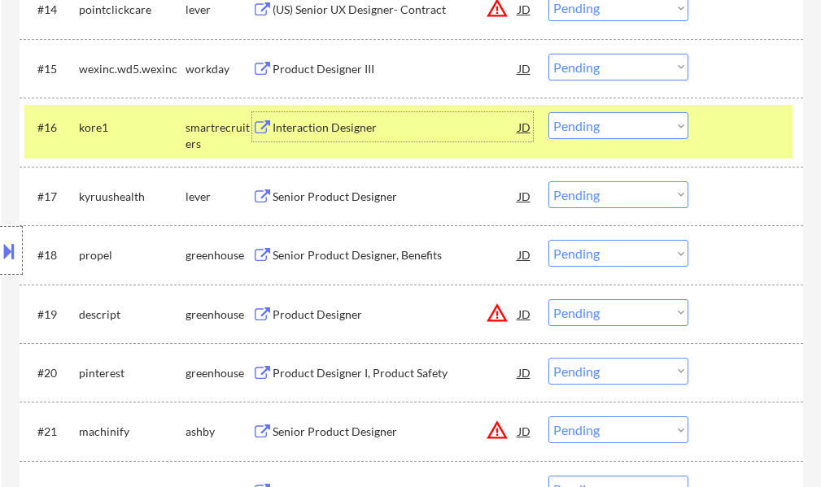
scroll to position [1383, 0]
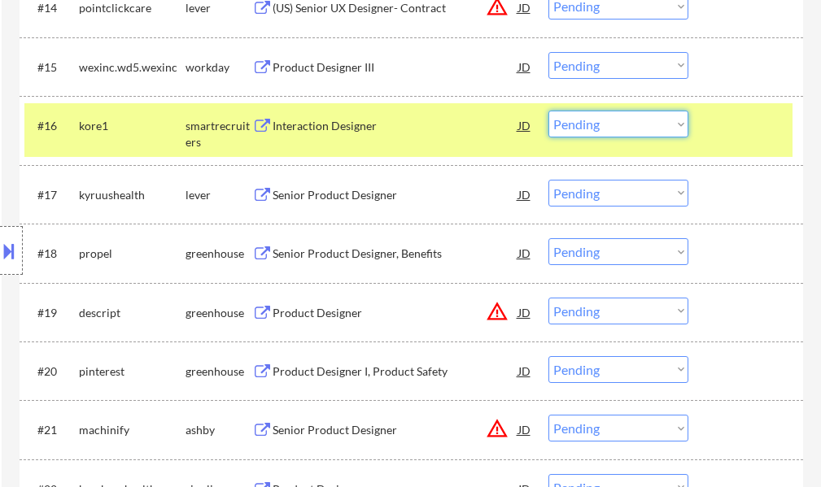
click at [638, 129] on select "Choose an option... Pending Applied Excluded (Questions) Excluded (Expired) Exc…" at bounding box center [618, 124] width 140 height 27
click at [548, 111] on select "Choose an option... Pending Applied Excluded (Questions) Excluded (Expired) Exc…" at bounding box center [618, 124] width 140 height 27
click at [742, 127] on div at bounding box center [748, 125] width 72 height 29
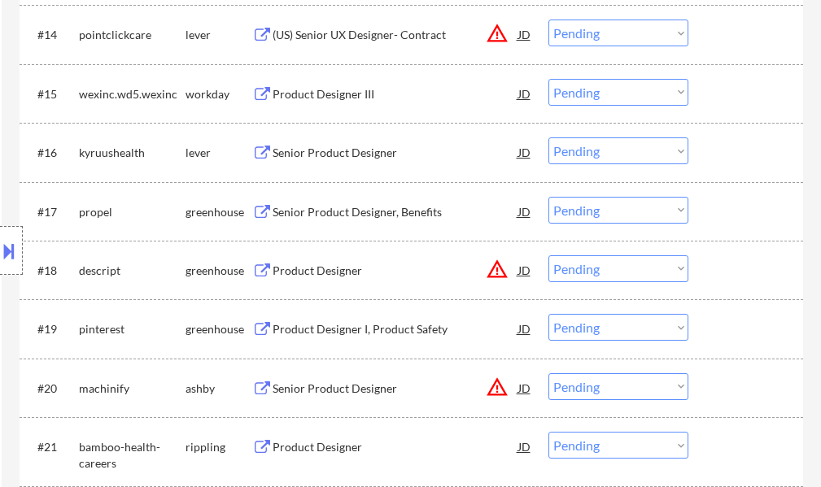
scroll to position [1365, 0]
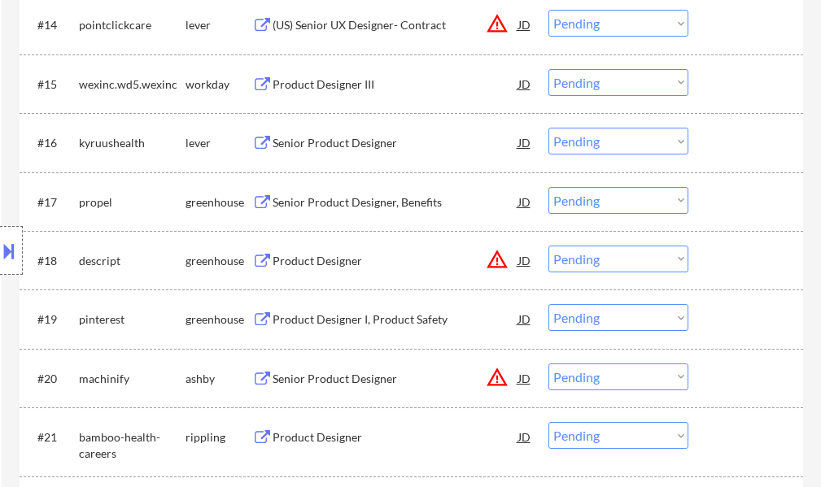
click at [366, 147] on div "Senior Product Designer" at bounding box center [395, 143] width 246 height 16
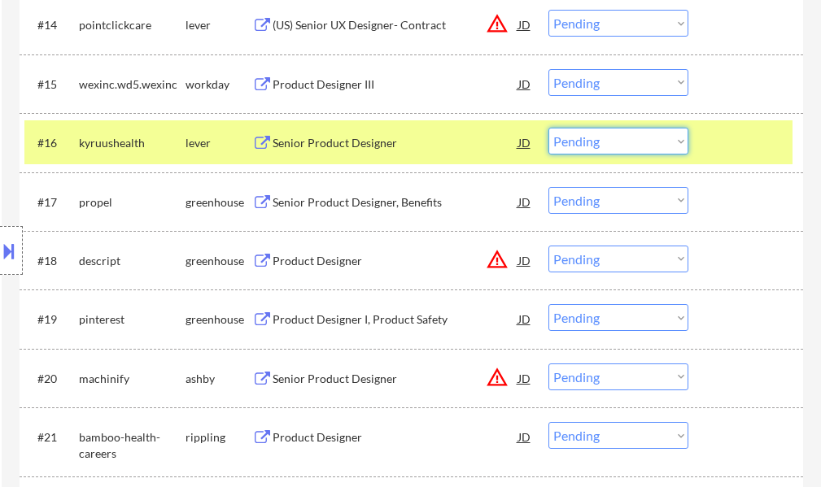
click at [573, 138] on select "Choose an option... Pending Applied Excluded (Questions) Excluded (Expired) Exc…" at bounding box center [618, 141] width 140 height 27
click at [548, 128] on select "Choose an option... Pending Applied Excluded (Questions) Excluded (Expired) Exc…" at bounding box center [618, 141] width 140 height 27
click at [749, 161] on div "#16 kyruushealth lever Senior Product Designer JD warning_amber Choose an optio…" at bounding box center [408, 142] width 768 height 44
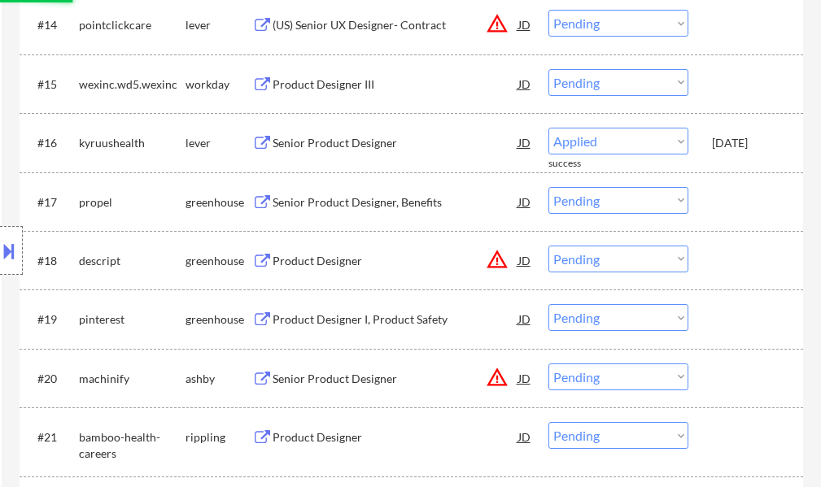
select select ""pending""
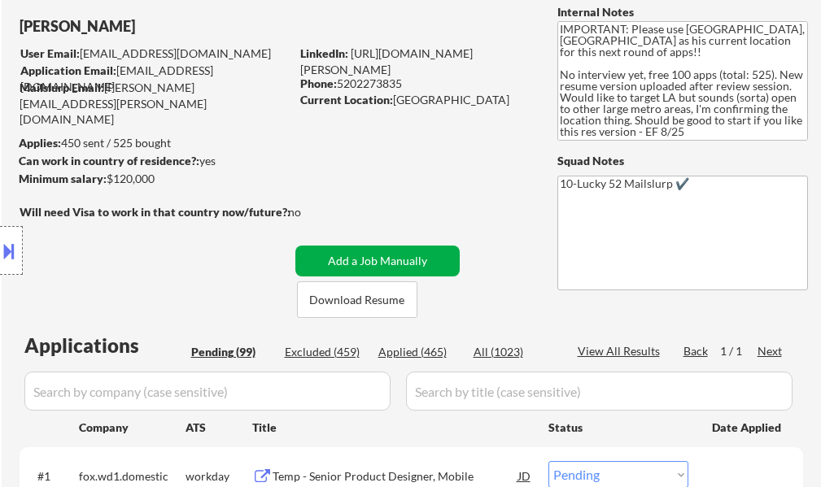
scroll to position [146, 0]
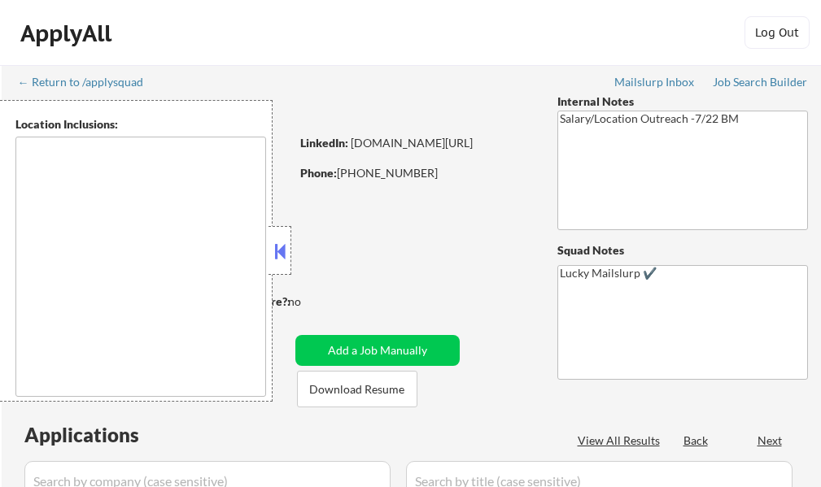
type textarea "Atlanta, GA Decatur, GA East Point, GA Brookhaven, GA Sandy Springs, GA Dunwood…"
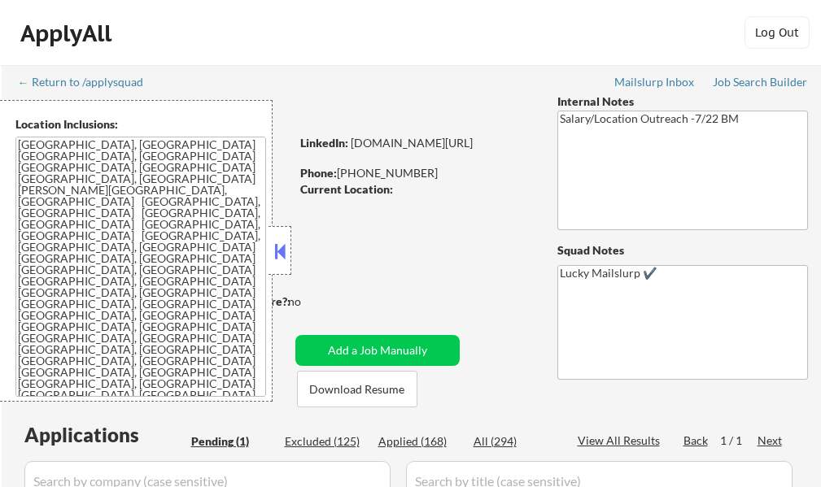
click at [275, 250] on button at bounding box center [280, 251] width 18 height 24
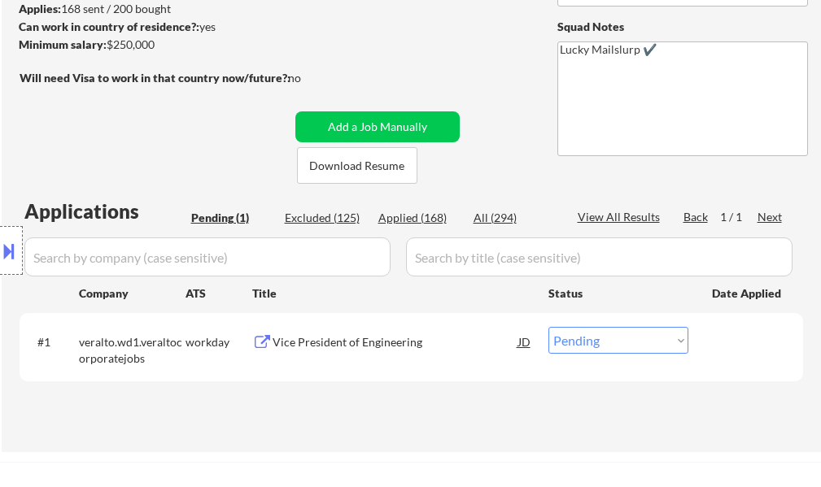
scroll to position [325, 0]
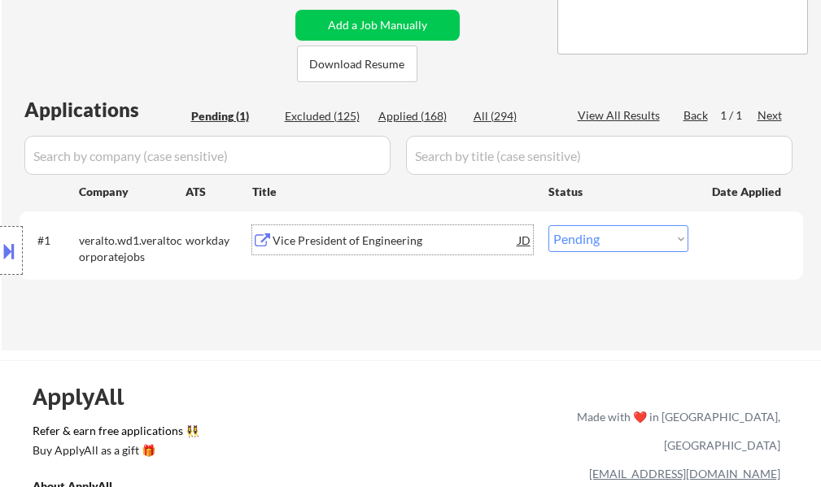
click at [324, 239] on div "Vice President of Engineering" at bounding box center [395, 241] width 246 height 16
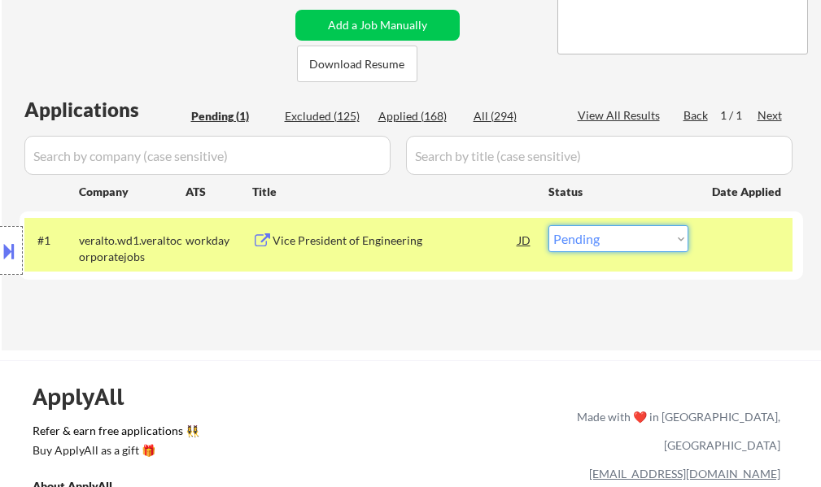
click at [603, 243] on select "Choose an option... Pending Applied Excluded (Questions) Excluded (Expired) Exc…" at bounding box center [618, 238] width 140 height 27
select select ""applied""
click at [548, 225] on select "Choose an option... Pending Applied Excluded (Questions) Excluded (Expired) Exc…" at bounding box center [618, 238] width 140 height 27
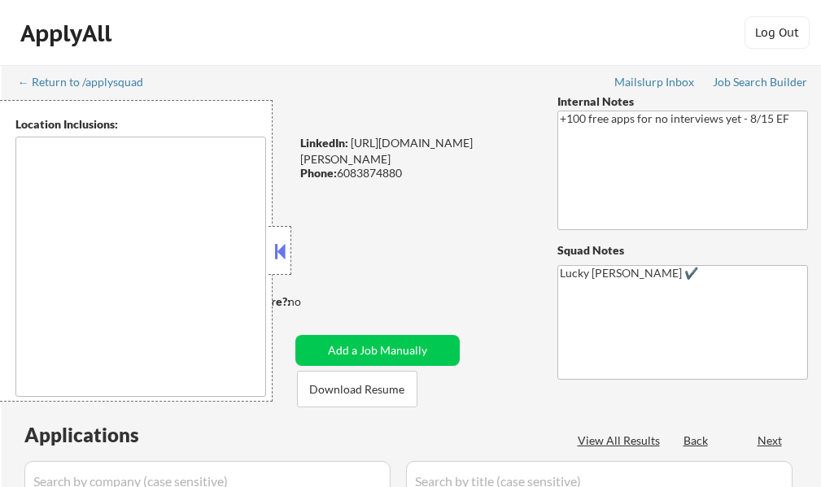
select select ""pending""
type textarea "remote"
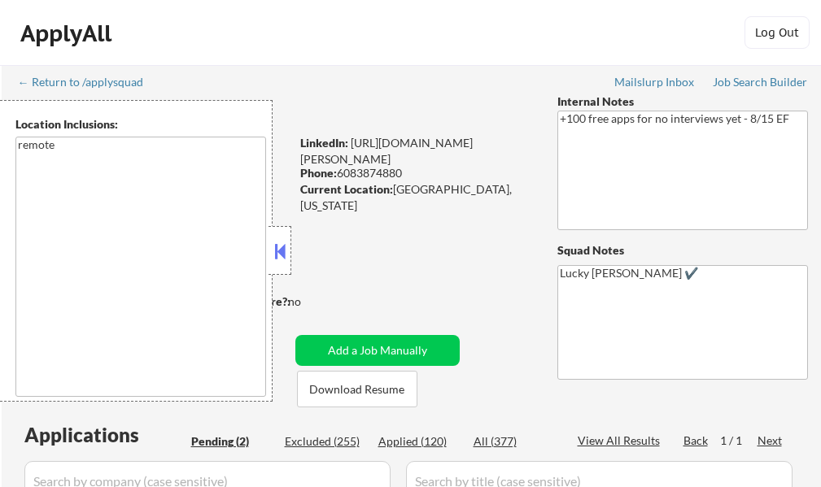
click at [294, 249] on div "← Return to /applysquad Mailslurp Inbox Job Search Builder [PERSON_NAME] User E…" at bounding box center [412, 398] width 812 height 666
click at [272, 254] on button at bounding box center [280, 251] width 18 height 24
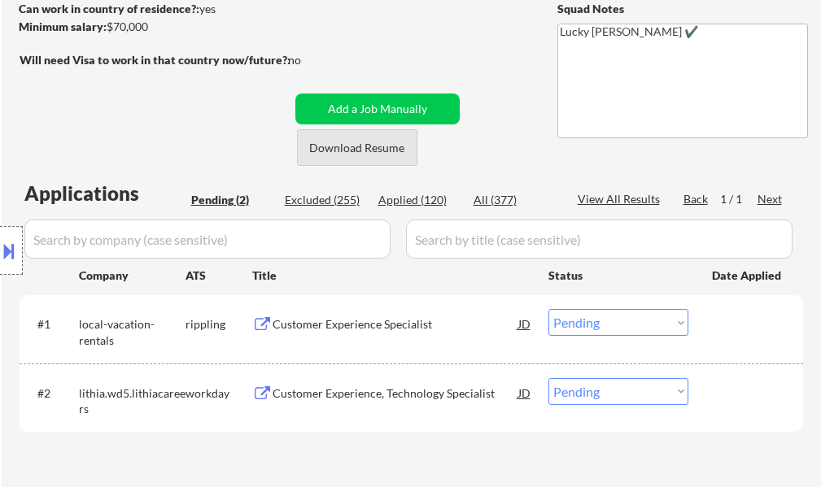
scroll to position [244, 0]
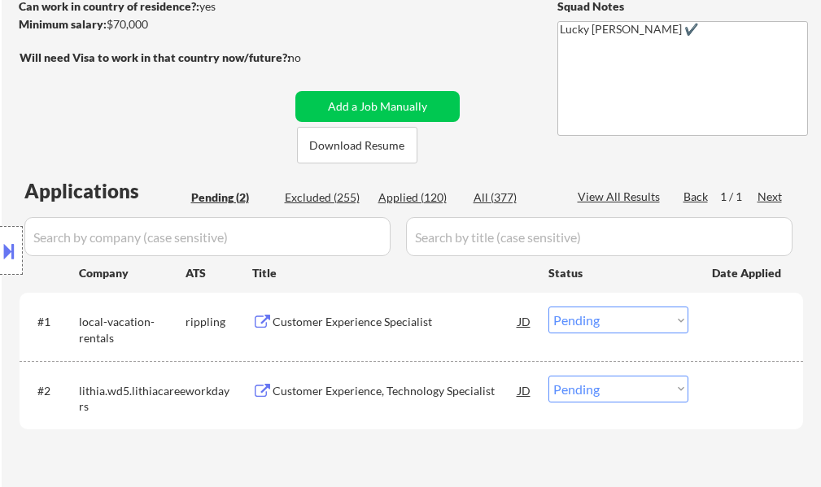
click at [329, 315] on div "Customer Experience Specialist" at bounding box center [395, 322] width 246 height 16
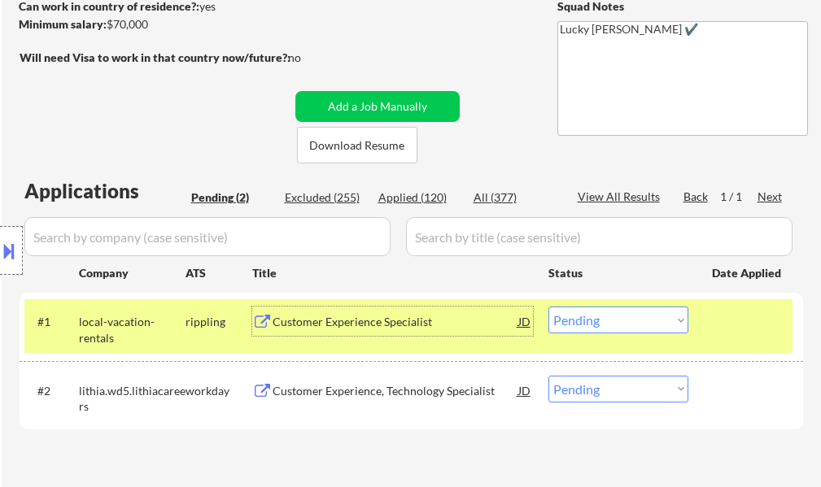
click at [599, 321] on select "Choose an option... Pending Applied Excluded (Questions) Excluded (Expired) Exc…" at bounding box center [618, 320] width 140 height 27
click at [548, 307] on select "Choose an option... Pending Applied Excluded (Questions) Excluded (Expired) Exc…" at bounding box center [618, 320] width 140 height 27
click at [713, 328] on div at bounding box center [748, 321] width 72 height 29
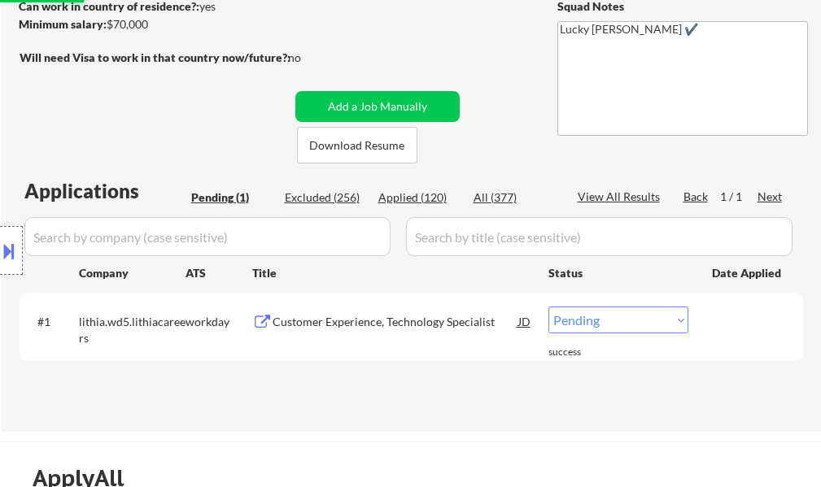
click at [2, 255] on button at bounding box center [9, 250] width 18 height 27
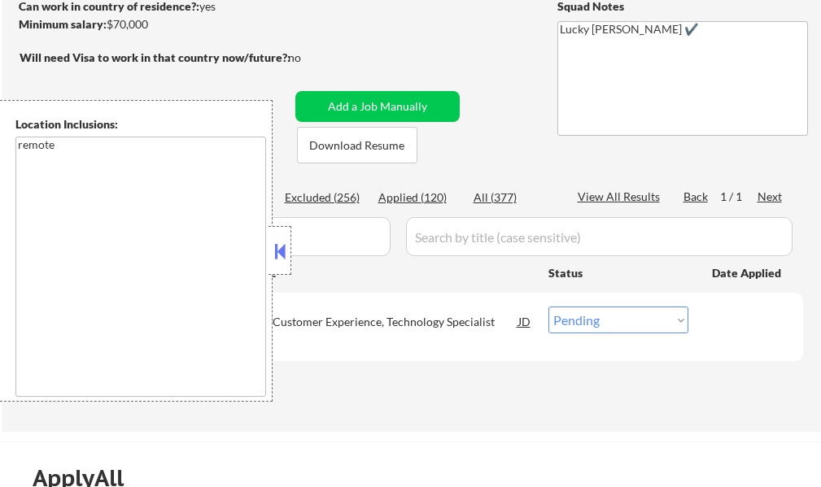
click at [274, 260] on button at bounding box center [280, 251] width 18 height 24
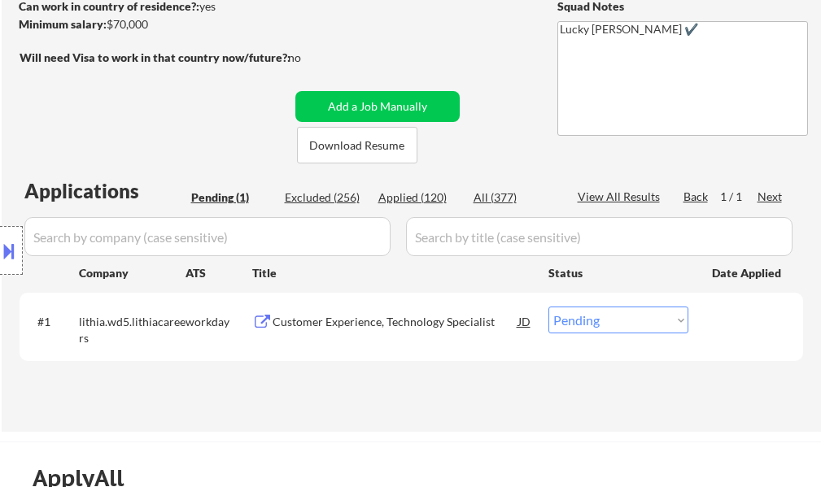
click at [357, 319] on div "Customer Experience, Technology Specialist" at bounding box center [395, 322] width 246 height 16
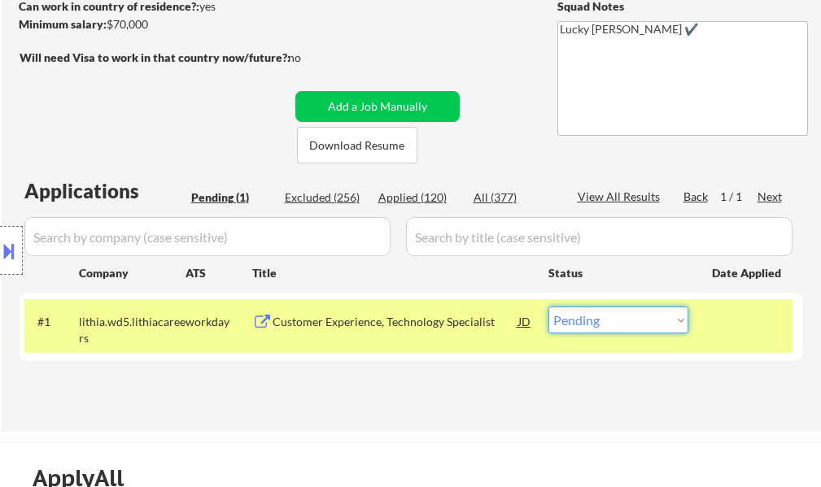
click at [647, 317] on select "Choose an option... Pending Applied Excluded (Questions) Excluded (Expired) Exc…" at bounding box center [618, 320] width 140 height 27
select select ""excluded""
click at [548, 307] on select "Choose an option... Pending Applied Excluded (Questions) Excluded (Expired) Exc…" at bounding box center [618, 320] width 140 height 27
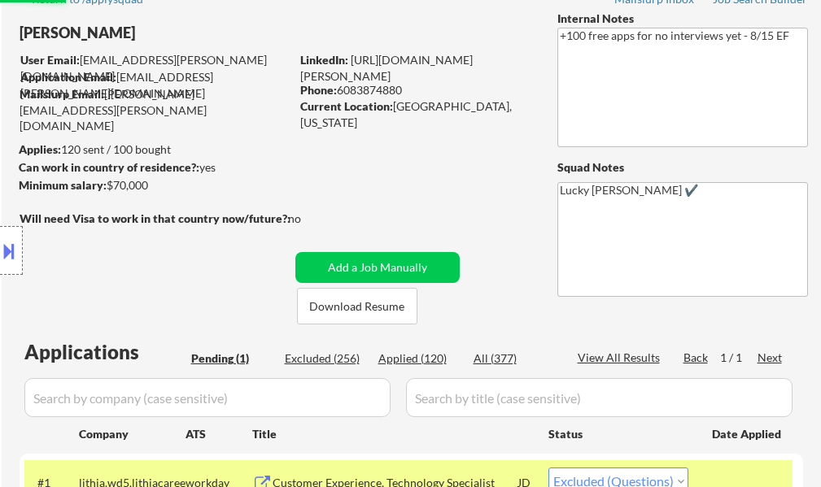
scroll to position [81, 0]
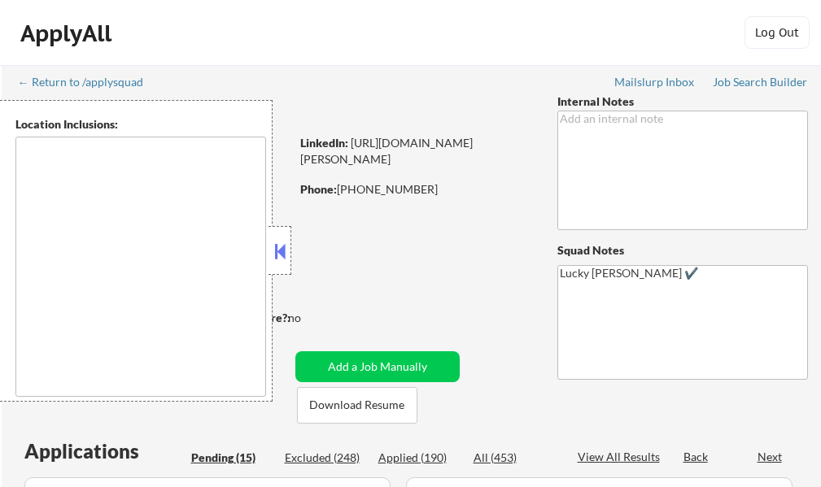
select select ""pending""
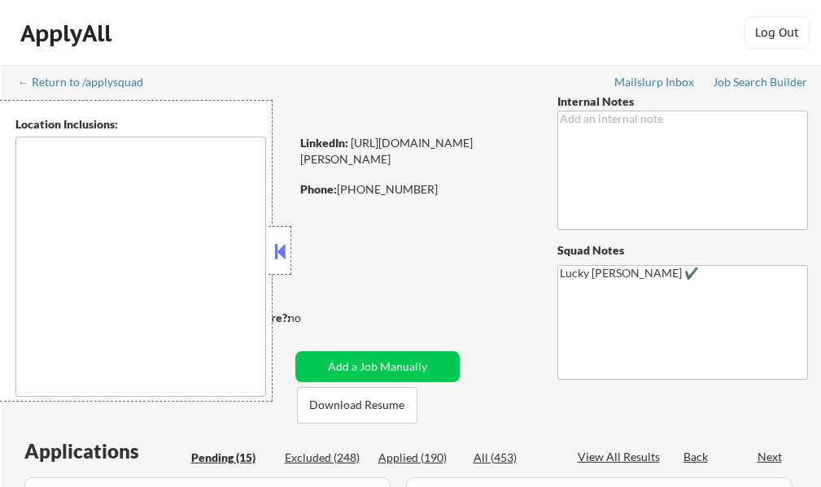
select select ""pending""
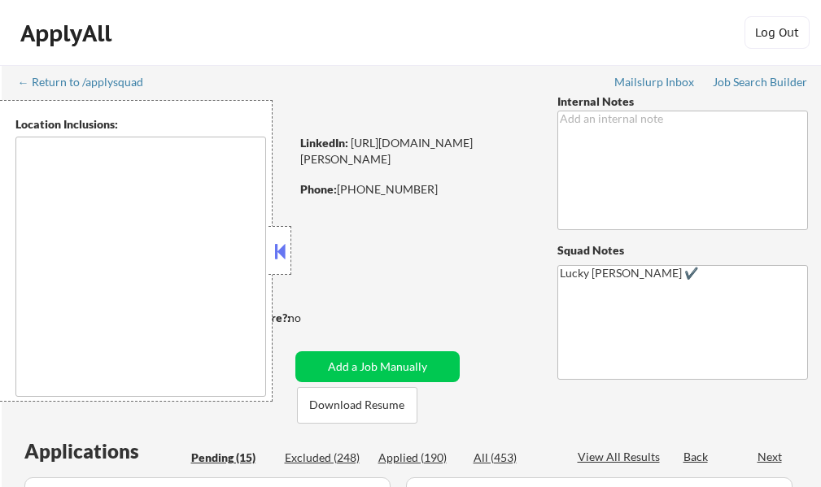
select select ""pending""
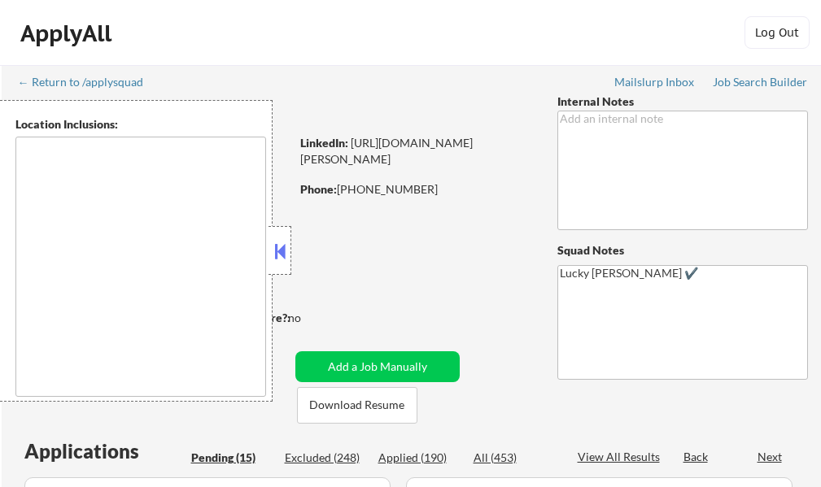
type textarea "[GEOGRAPHIC_DATA], SC Mauldin, SC [GEOGRAPHIC_DATA], [GEOGRAPHIC_DATA] [PERSON_…"
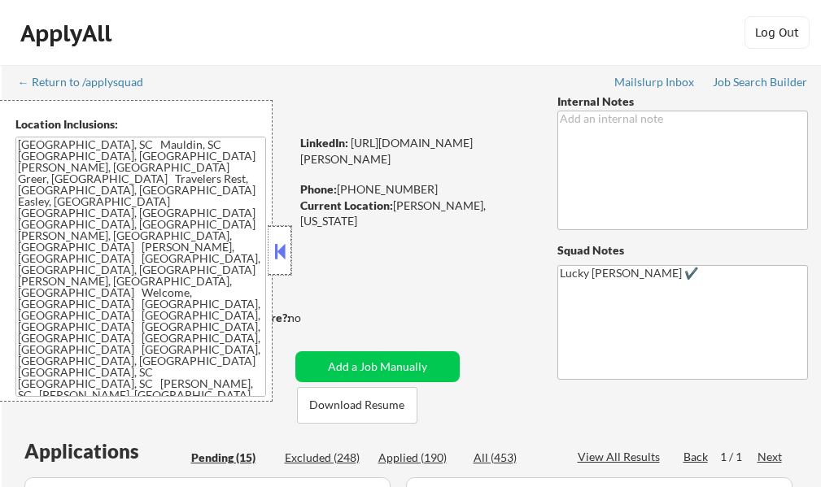
click at [275, 263] on div at bounding box center [279, 250] width 23 height 49
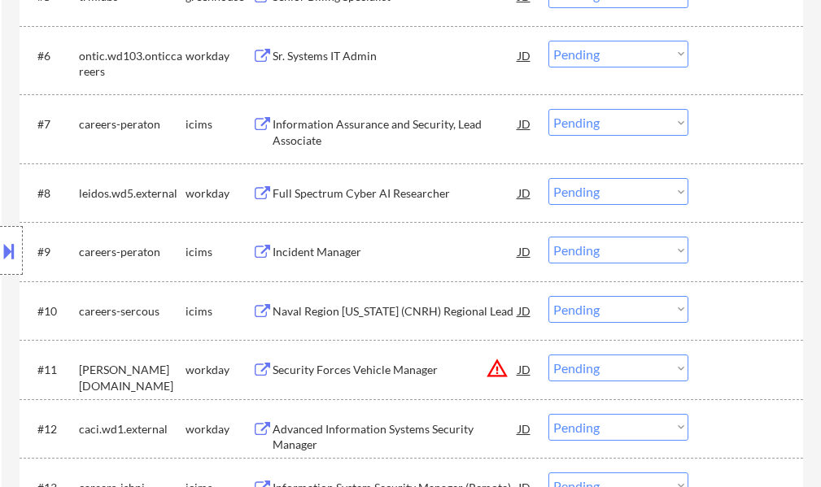
scroll to position [895, 0]
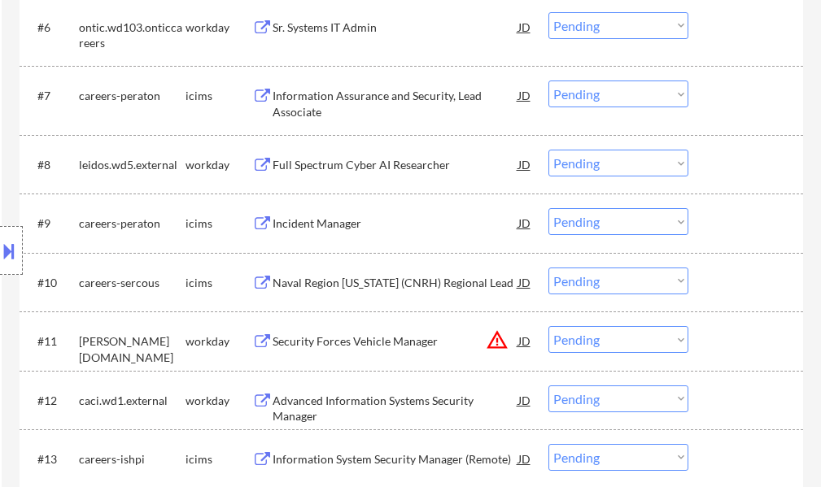
click at [346, 333] on div "Security Forces Vehicle Manager" at bounding box center [395, 340] width 246 height 29
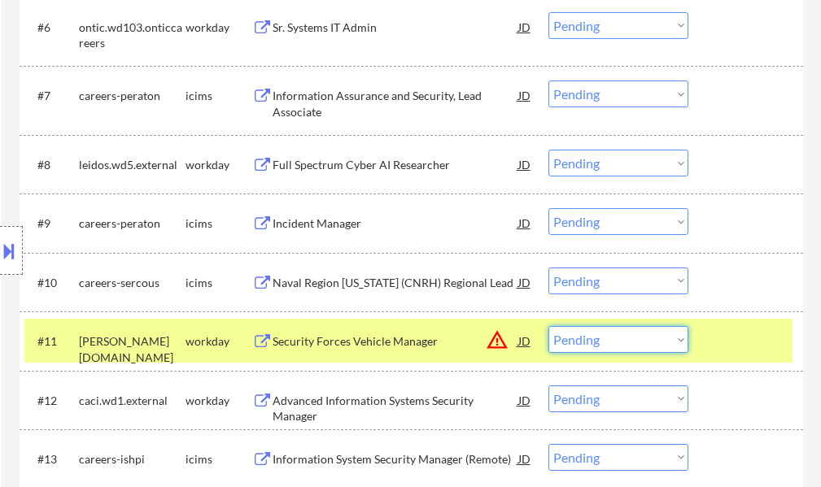
click at [612, 340] on select "Choose an option... Pending Applied Excluded (Questions) Excluded (Expired) Exc…" at bounding box center [618, 339] width 140 height 27
click at [548, 326] on select "Choose an option... Pending Applied Excluded (Questions) Excluded (Expired) Exc…" at bounding box center [618, 339] width 140 height 27
select select ""pending""
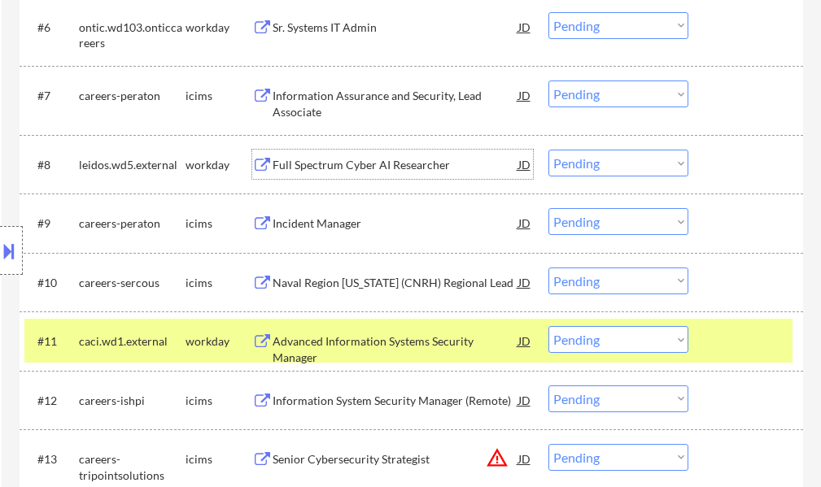
click at [331, 155] on div "Full Spectrum Cyber AI Researcher" at bounding box center [395, 164] width 246 height 29
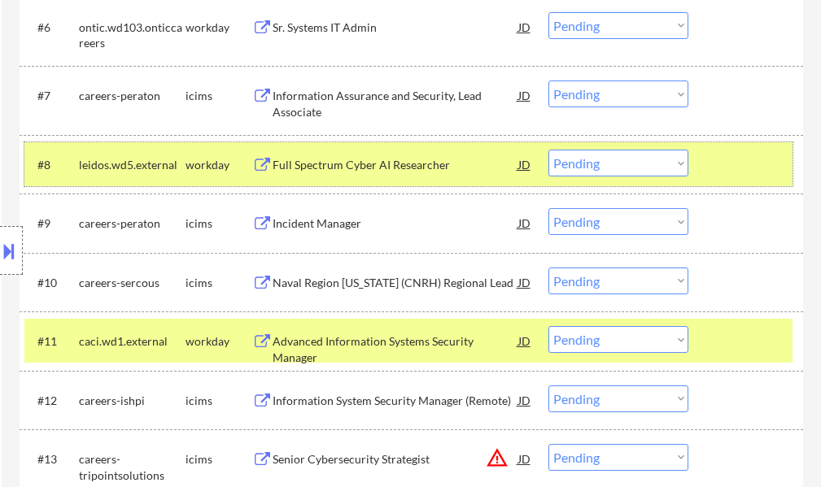
click at [718, 150] on div at bounding box center [748, 164] width 72 height 29
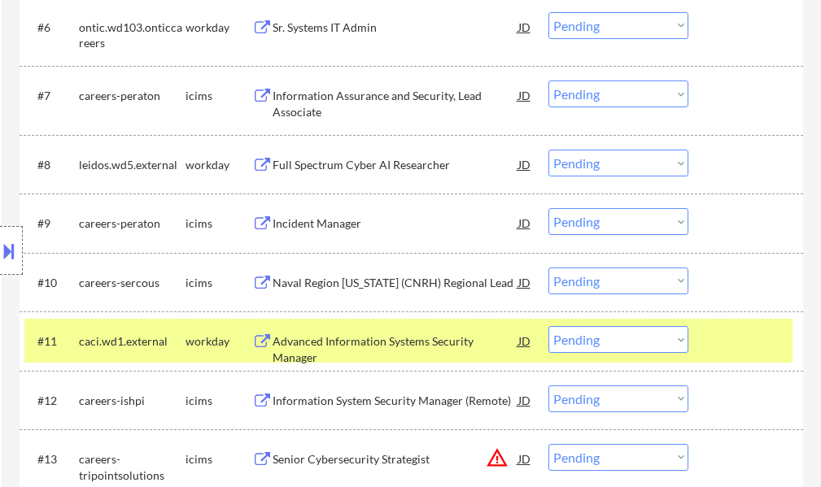
click at [755, 342] on div at bounding box center [748, 340] width 72 height 29
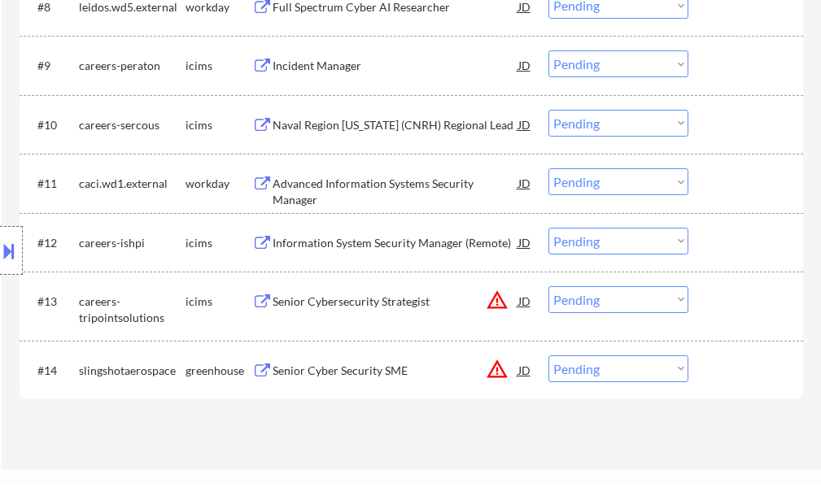
scroll to position [1220, 0]
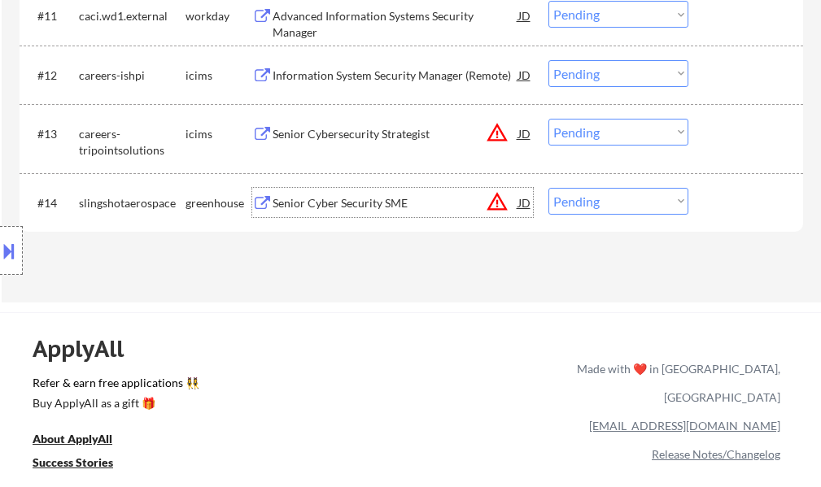
click at [331, 199] on div "Senior Cyber Security SME" at bounding box center [395, 203] width 246 height 16
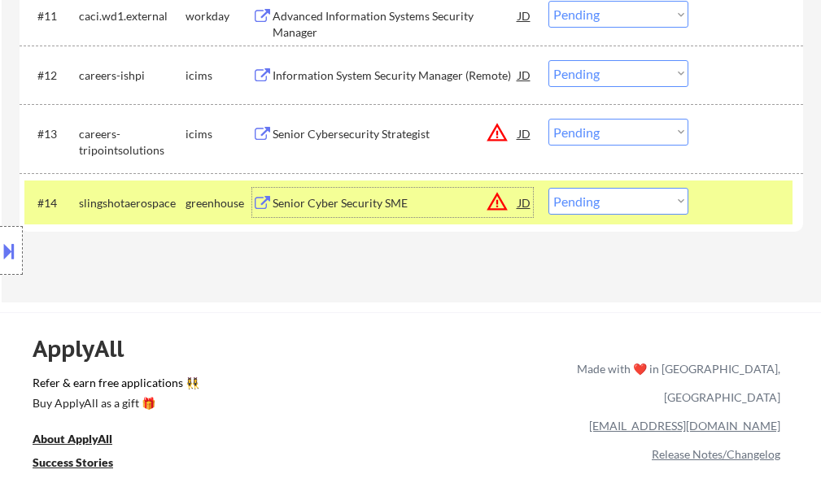
click at [626, 198] on select "Choose an option... Pending Applied Excluded (Questions) Excluded (Expired) Exc…" at bounding box center [618, 201] width 140 height 27
select select ""excluded__expired_""
click at [548, 188] on select "Choose an option... Pending Applied Excluded (Questions) Excluded (Expired) Exc…" at bounding box center [618, 201] width 140 height 27
click at [753, 201] on div at bounding box center [748, 202] width 72 height 29
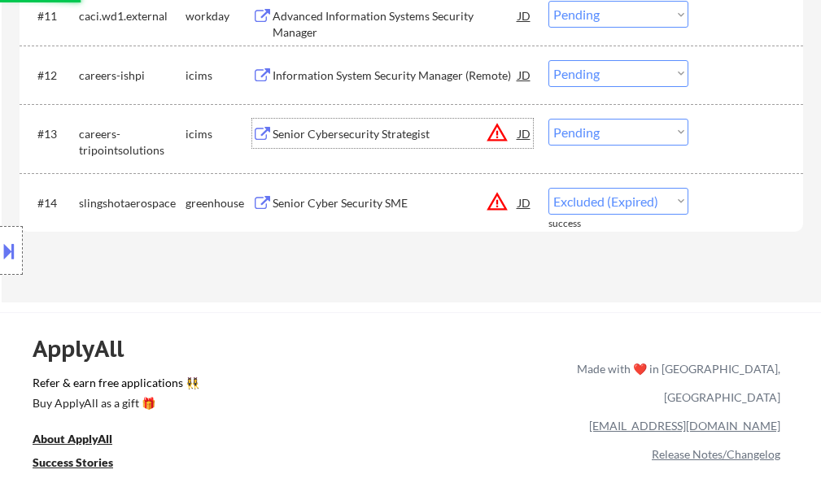
click at [298, 132] on div "Senior Cybersecurity Strategist" at bounding box center [395, 134] width 246 height 16
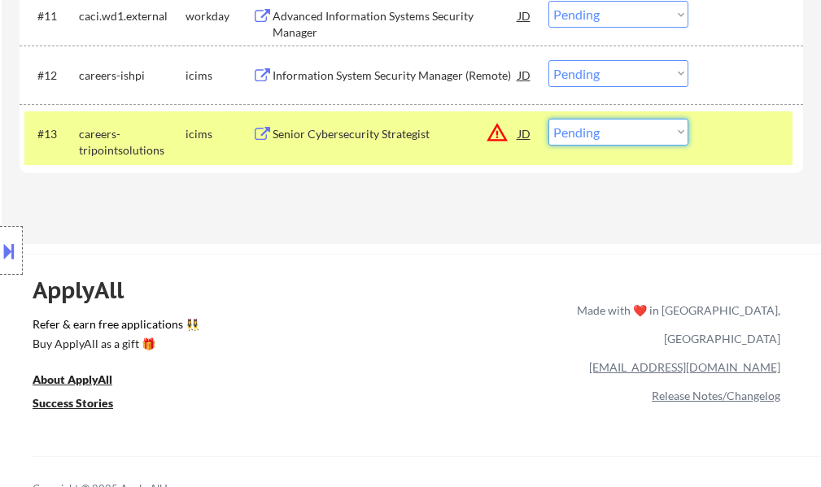
click at [608, 128] on select "Choose an option... Pending Applied Excluded (Questions) Excluded (Expired) Exc…" at bounding box center [618, 132] width 140 height 27
select select ""excluded__location_""
click at [548, 119] on select "Choose an option... Pending Applied Excluded (Questions) Excluded (Expired) Exc…" at bounding box center [618, 132] width 140 height 27
click at [729, 145] on div at bounding box center [748, 133] width 72 height 29
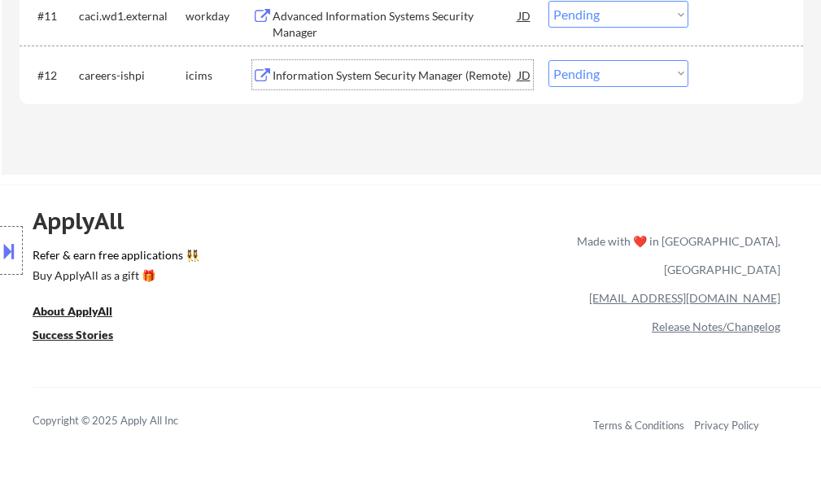
click at [377, 77] on div "Information System Security Manager (Remote)" at bounding box center [395, 75] width 246 height 16
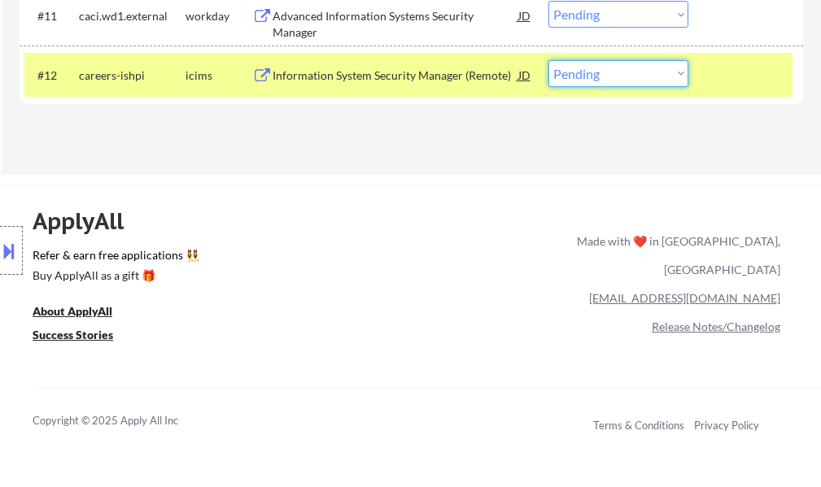
click at [595, 79] on select "Choose an option... Pending Applied Excluded (Questions) Excluded (Expired) Exc…" at bounding box center [618, 73] width 140 height 27
select select ""applied""
click at [548, 60] on select "Choose an option... Pending Applied Excluded (Questions) Excluded (Expired) Exc…" at bounding box center [618, 73] width 140 height 27
click at [751, 73] on div at bounding box center [748, 74] width 72 height 29
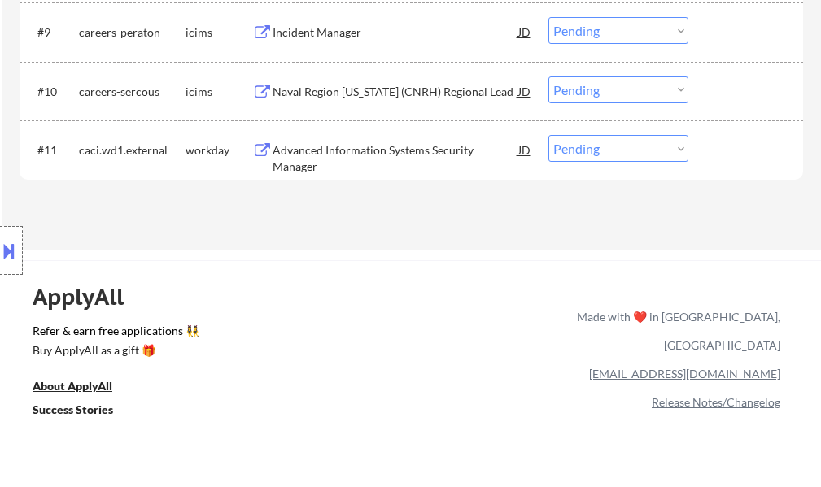
scroll to position [1057, 0]
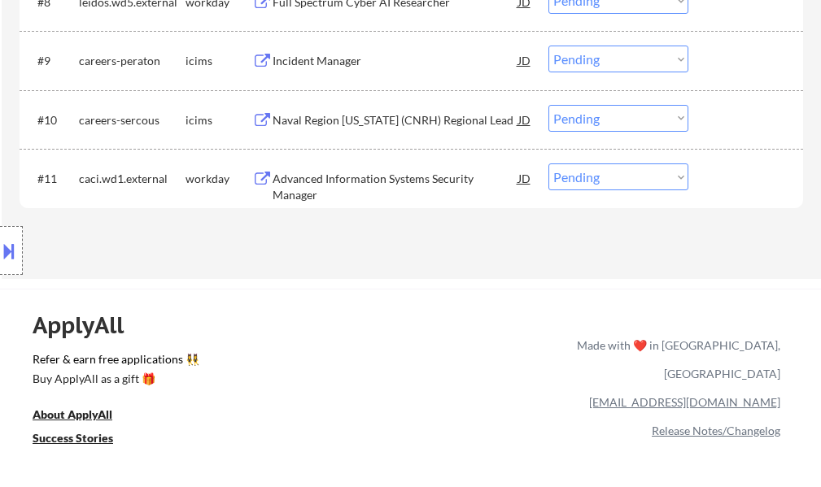
click at [349, 175] on div "Advanced Information Systems Security Manager" at bounding box center [395, 187] width 246 height 32
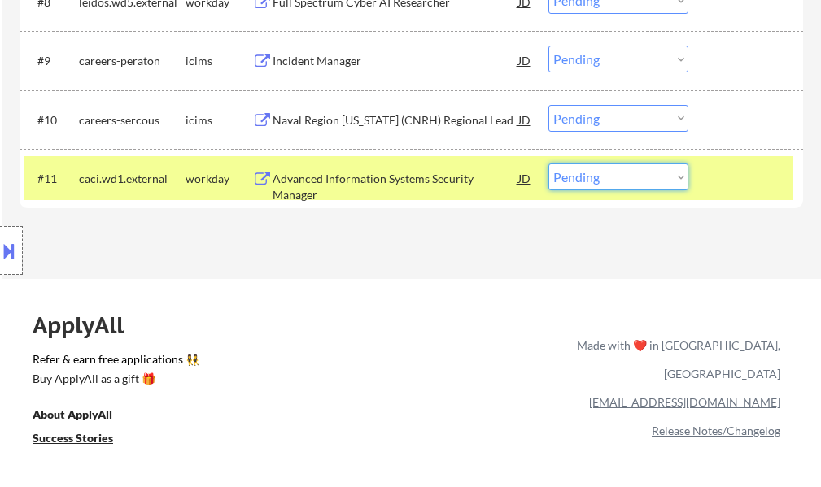
click at [627, 181] on select "Choose an option... Pending Applied Excluded (Questions) Excluded (Expired) Exc…" at bounding box center [618, 176] width 140 height 27
select select ""applied""
click at [548, 163] on select "Choose an option... Pending Applied Excluded (Questions) Excluded (Expired) Exc…" at bounding box center [618, 176] width 140 height 27
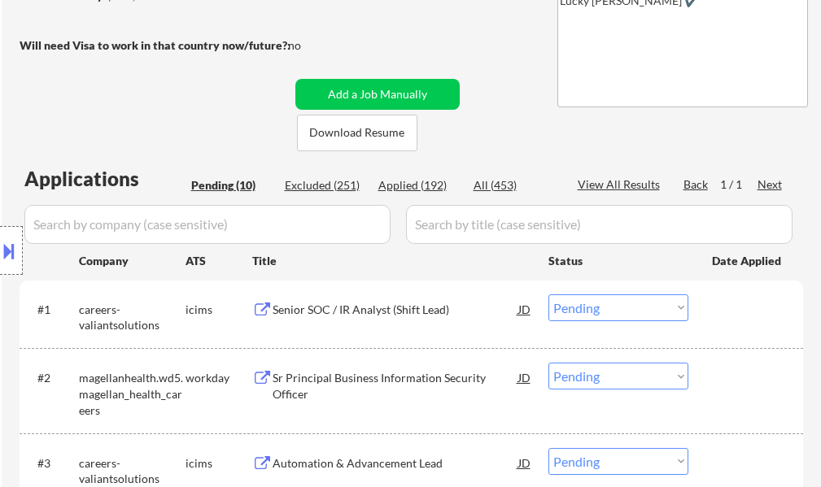
scroll to position [244, 0]
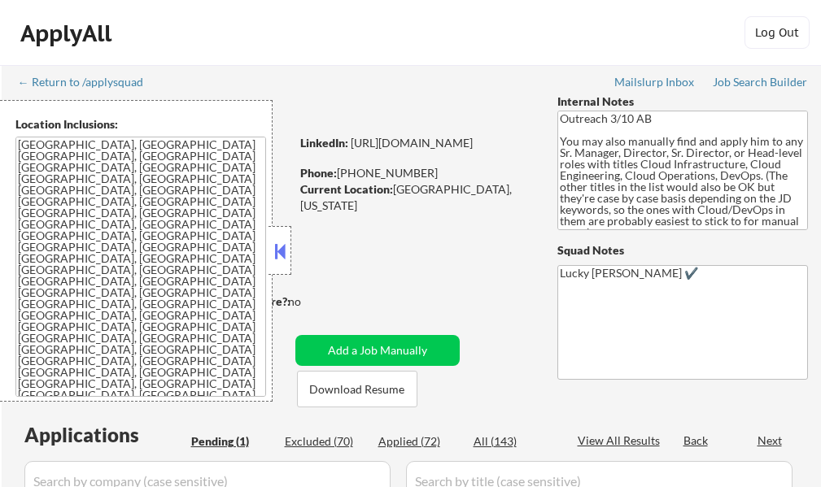
click at [277, 257] on button at bounding box center [280, 251] width 18 height 24
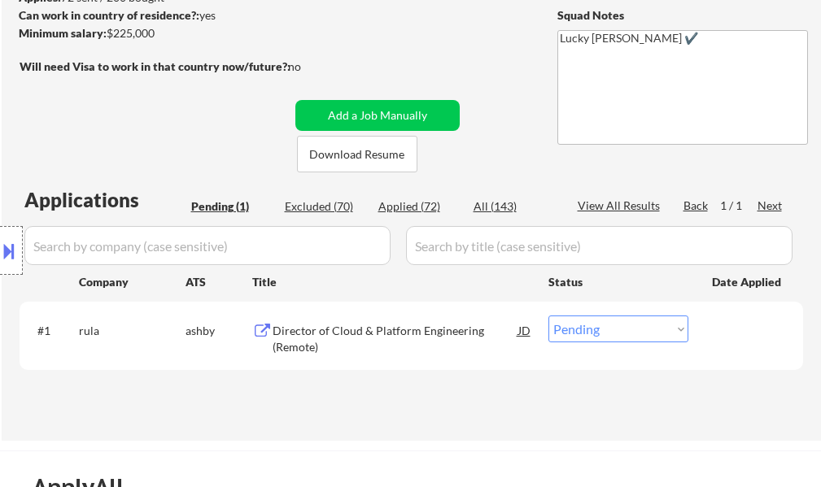
scroll to position [244, 0]
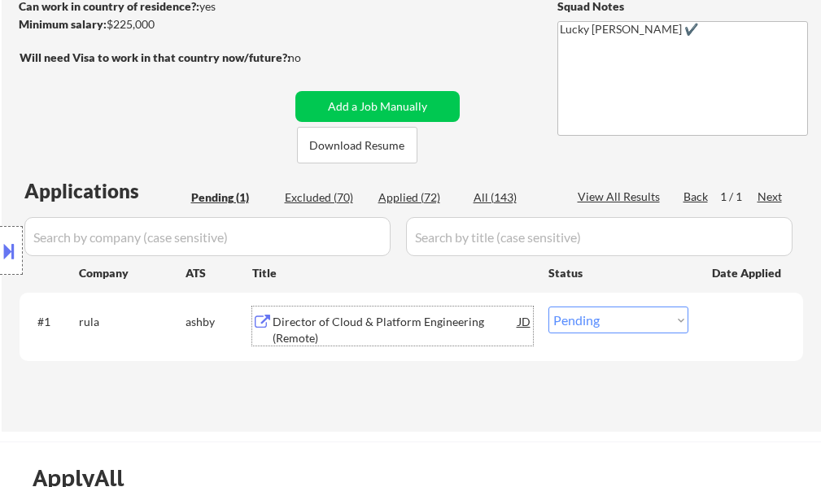
click at [352, 327] on div "Director of Cloud & Platform Engineering (Remote)" at bounding box center [395, 330] width 246 height 32
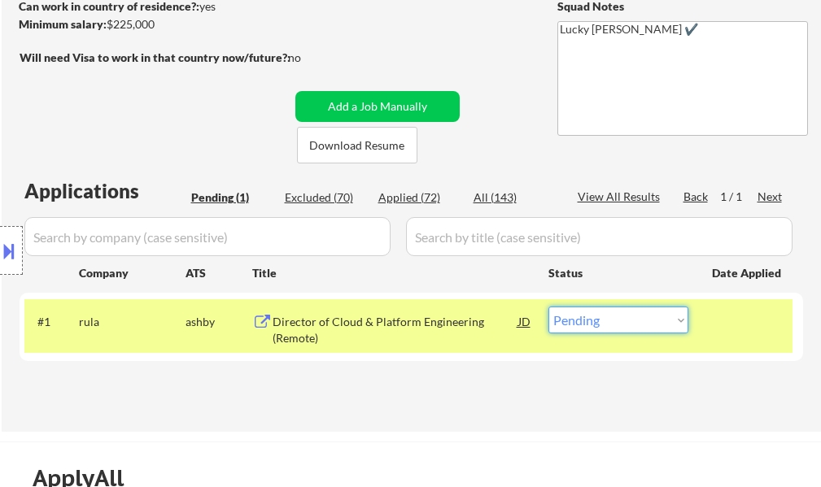
click at [590, 322] on select "Choose an option... Pending Applied Excluded (Questions) Excluded (Expired) Exc…" at bounding box center [618, 320] width 140 height 27
select select ""applied""
click at [548, 307] on select "Choose an option... Pending Applied Excluded (Questions) Excluded (Expired) Exc…" at bounding box center [618, 320] width 140 height 27
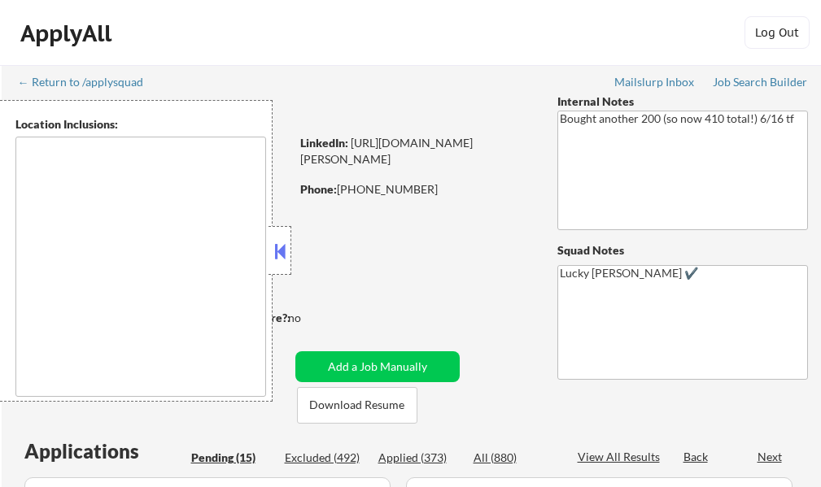
select select ""pending""
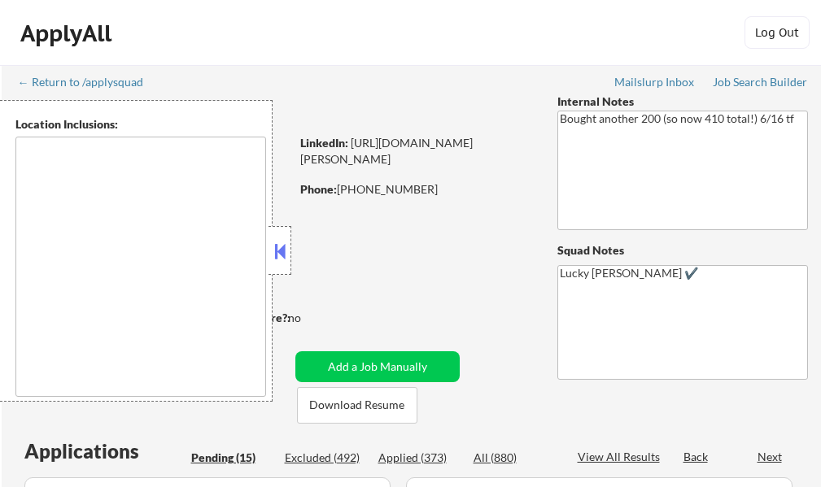
select select ""pending""
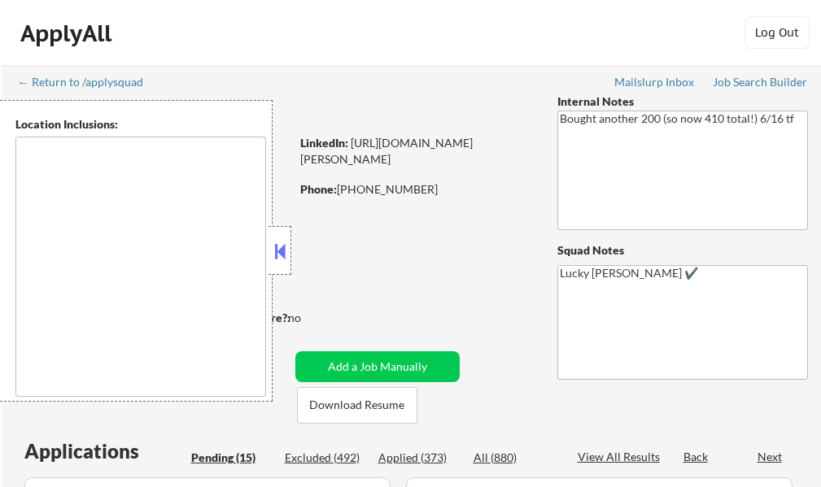
select select ""pending""
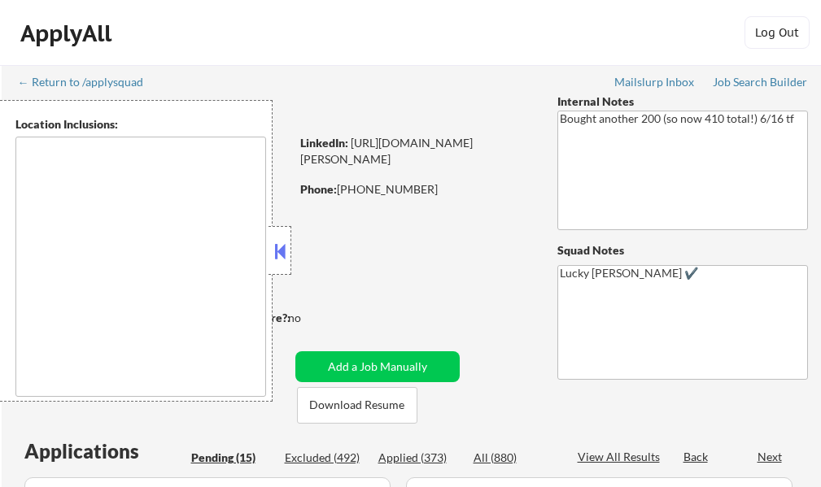
type textarea "remote"
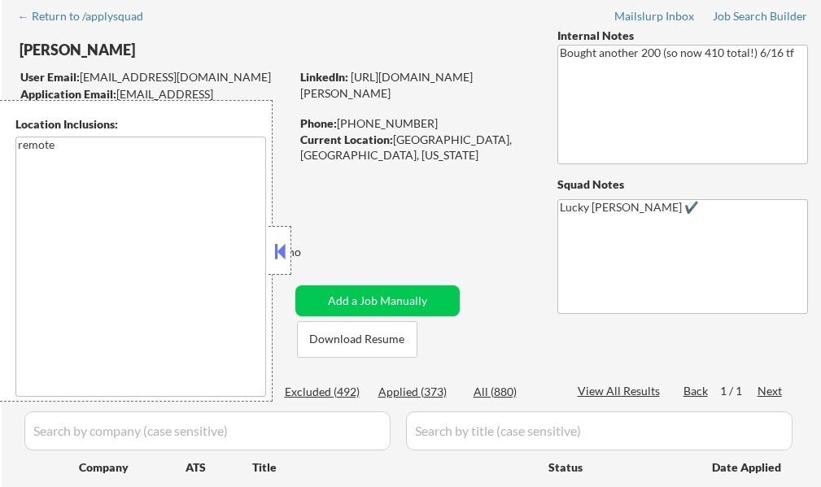
scroll to position [244, 0]
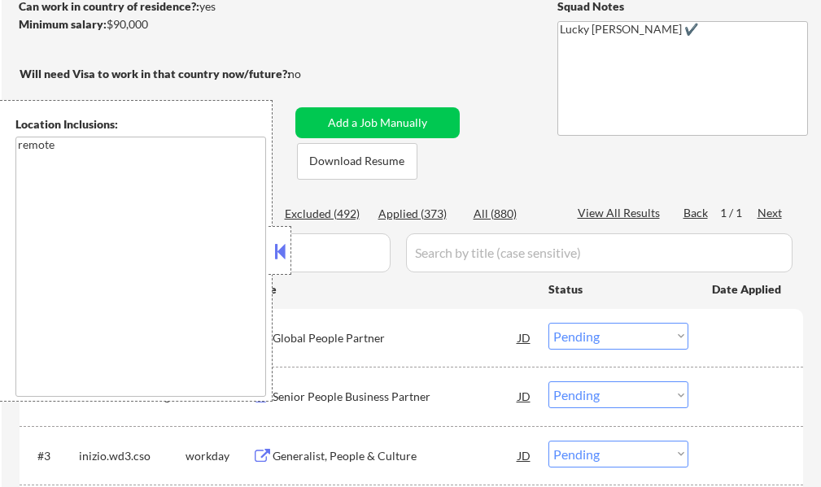
click at [275, 256] on button at bounding box center [280, 251] width 18 height 24
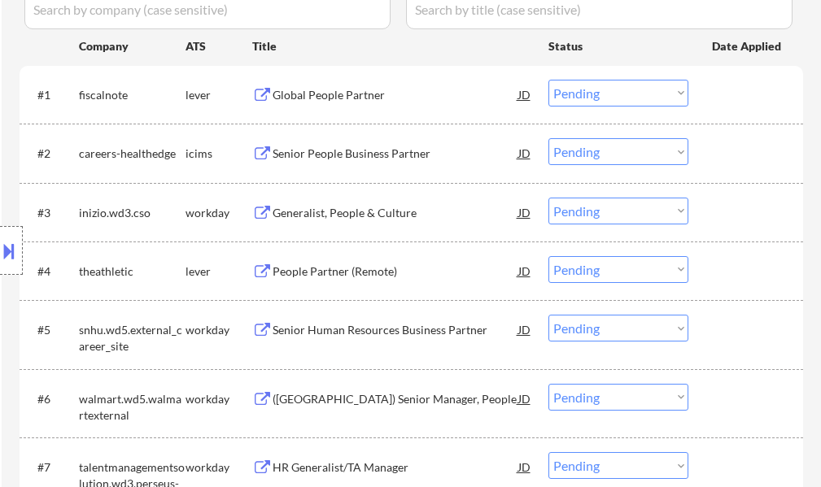
scroll to position [488, 0]
click at [352, 283] on div "People Partner (Remote)" at bounding box center [395, 269] width 246 height 29
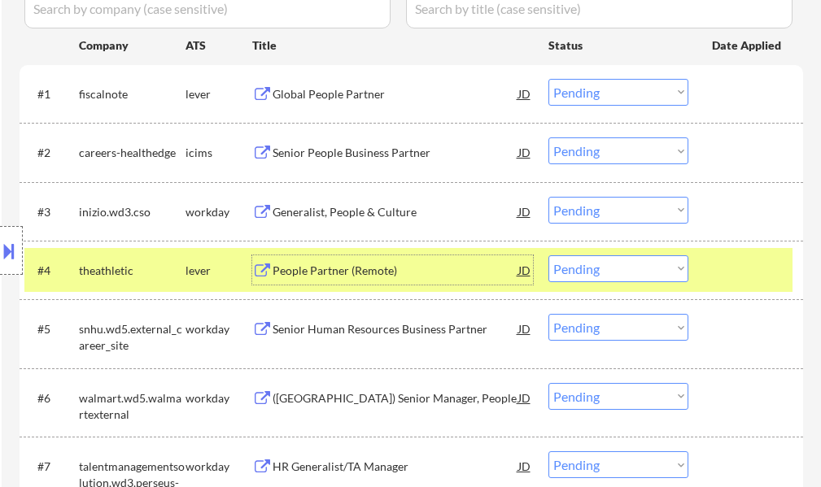
click at [620, 267] on select "Choose an option... Pending Applied Excluded (Questions) Excluded (Expired) Exc…" at bounding box center [618, 268] width 140 height 27
click at [548, 255] on select "Choose an option... Pending Applied Excluded (Questions) Excluded (Expired) Exc…" at bounding box center [618, 268] width 140 height 27
click at [720, 272] on div at bounding box center [748, 269] width 72 height 29
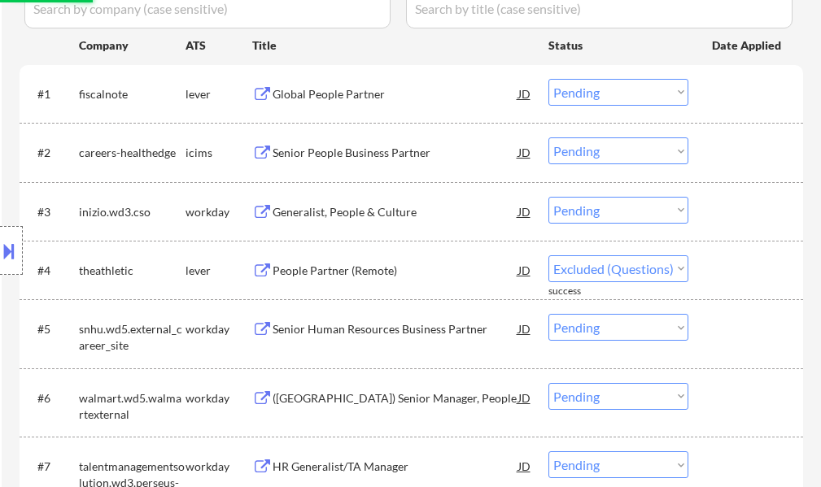
select select ""pending""
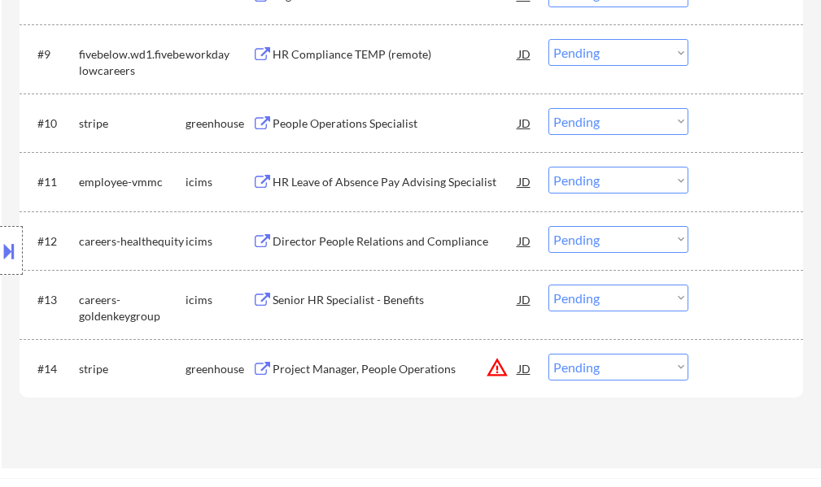
scroll to position [1057, 0]
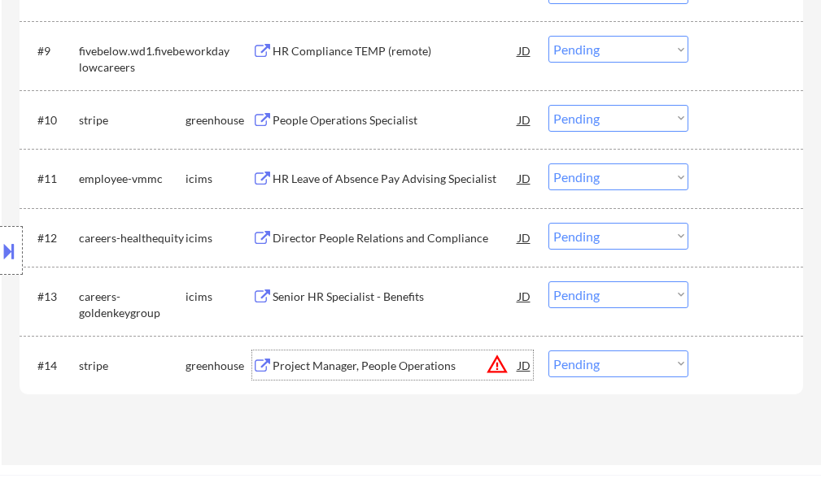
click at [361, 368] on div "Project Manager, People Operations" at bounding box center [395, 366] width 246 height 16
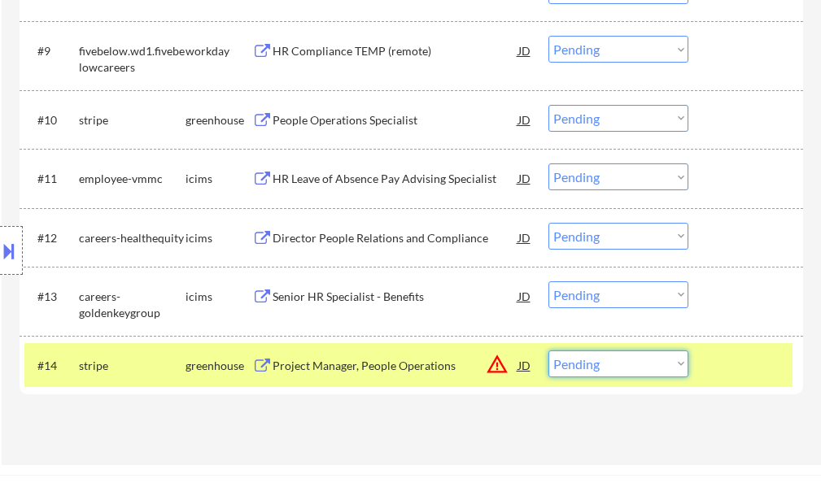
click at [646, 368] on select "Choose an option... Pending Applied Excluded (Questions) Excluded (Expired) Exc…" at bounding box center [618, 364] width 140 height 27
select select ""excluded__location_""
click at [548, 351] on select "Choose an option... Pending Applied Excluded (Questions) Excluded (Expired) Exc…" at bounding box center [618, 364] width 140 height 27
click at [718, 358] on div at bounding box center [748, 365] width 72 height 29
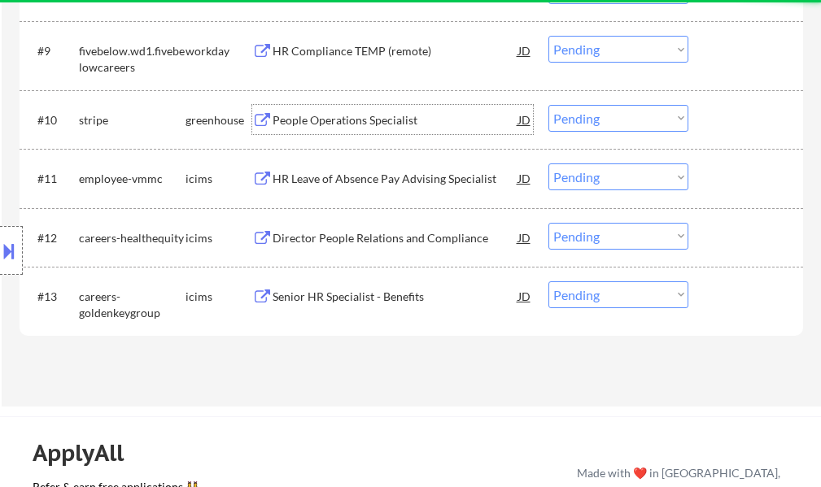
click at [325, 124] on div "People Operations Specialist" at bounding box center [395, 120] width 246 height 16
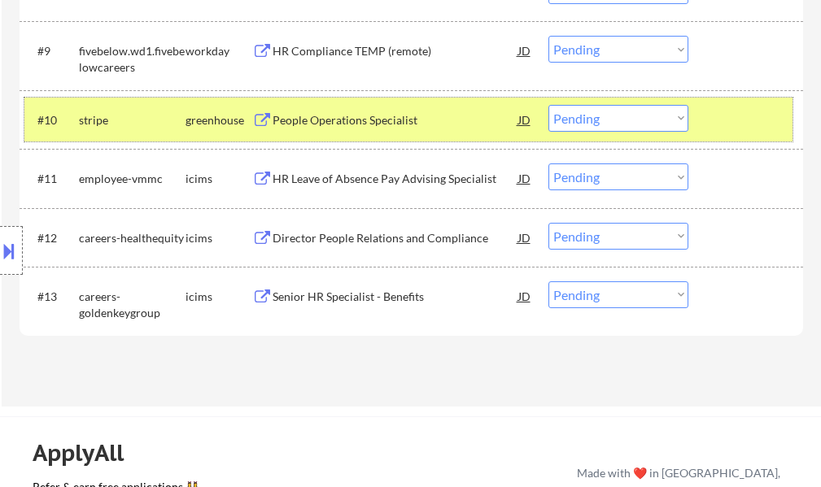
click at [729, 126] on div at bounding box center [748, 119] width 72 height 29
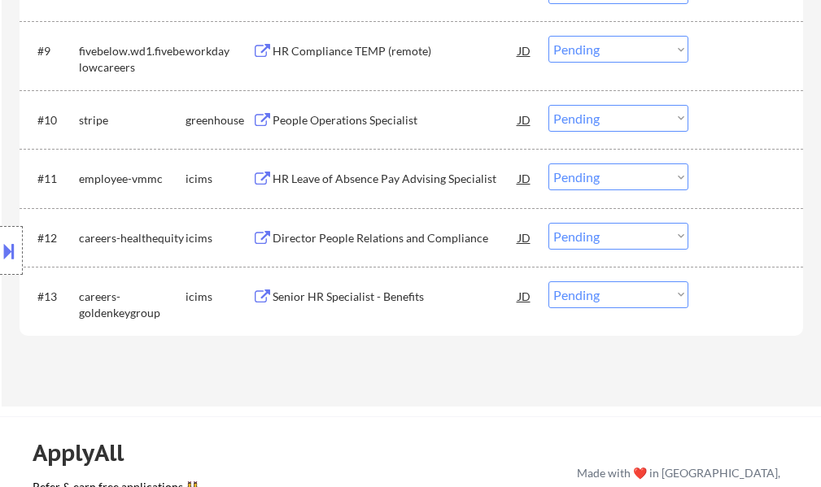
click at [341, 117] on div "People Operations Specialist" at bounding box center [395, 120] width 246 height 16
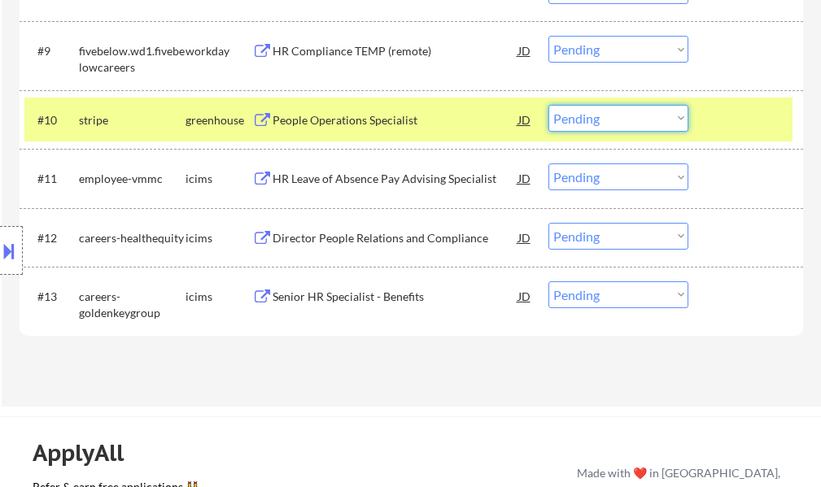
click at [595, 114] on select "Choose an option... Pending Applied Excluded (Questions) Excluded (Expired) Exc…" at bounding box center [618, 118] width 140 height 27
click at [548, 105] on select "Choose an option... Pending Applied Excluded (Questions) Excluded (Expired) Exc…" at bounding box center [618, 118] width 140 height 27
click at [761, 127] on div at bounding box center [748, 119] width 72 height 29
select select ""pending""
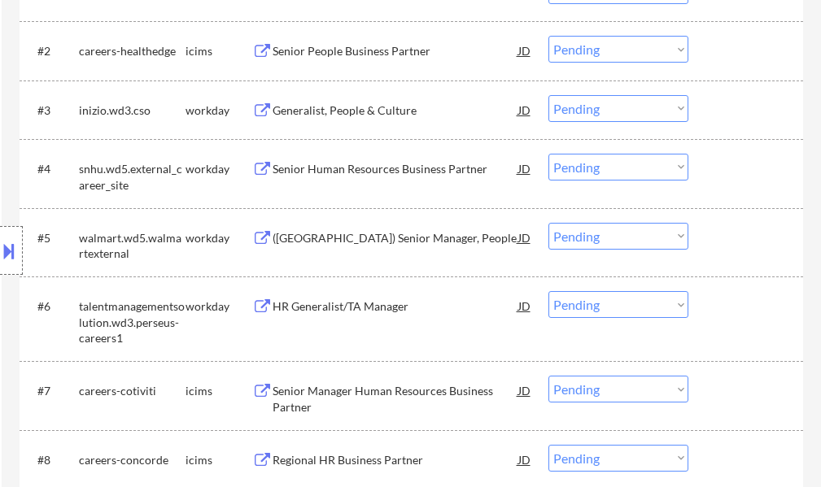
scroll to position [732, 0]
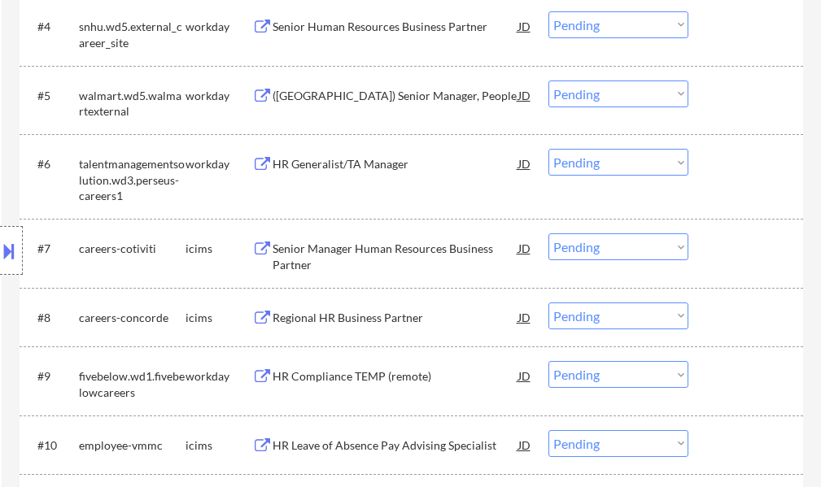
click at [365, 156] on div "HR Generalist/TA Manager" at bounding box center [395, 164] width 246 height 16
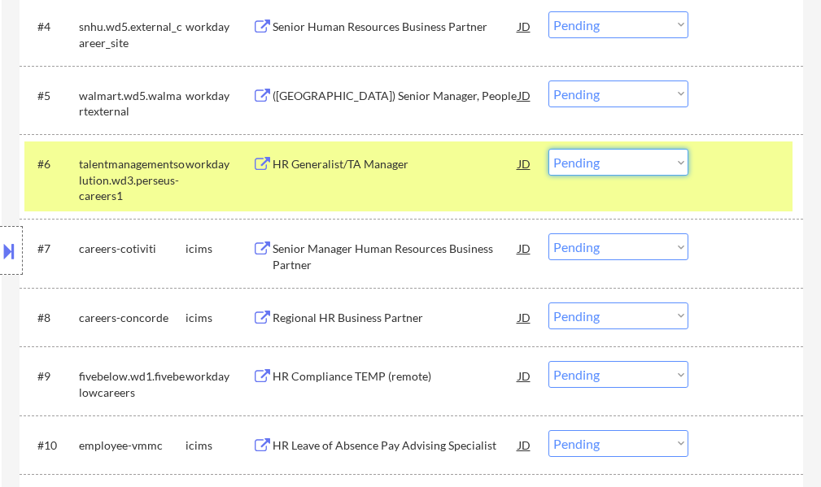
click at [568, 162] on select "Choose an option... Pending Applied Excluded (Questions) Excluded (Expired) Exc…" at bounding box center [618, 162] width 140 height 27
click at [548, 149] on select "Choose an option... Pending Applied Excluded (Questions) Excluded (Expired) Exc…" at bounding box center [618, 162] width 140 height 27
click at [746, 157] on div at bounding box center [748, 163] width 72 height 29
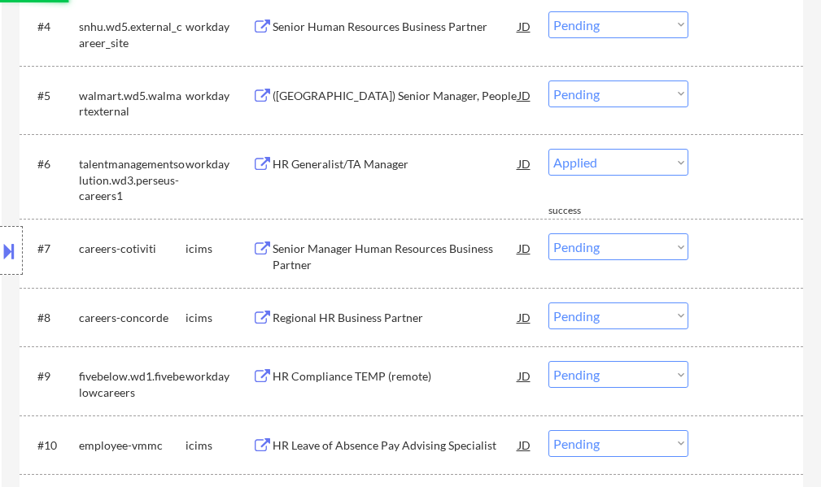
select select ""pending""
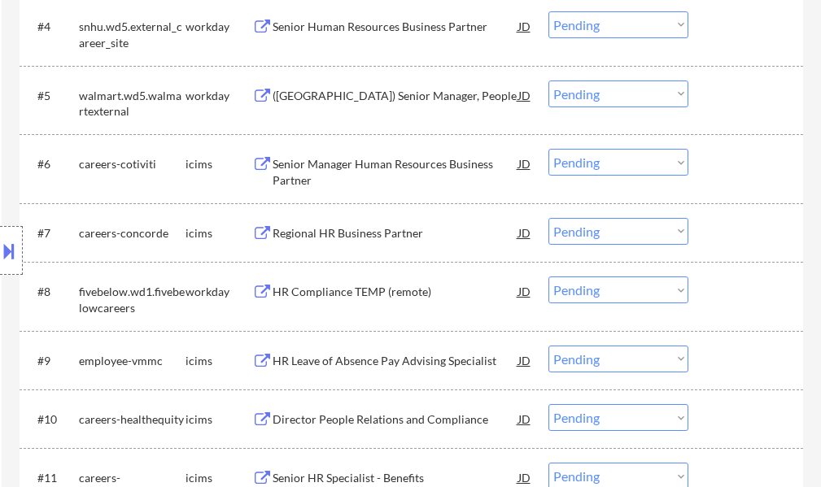
click at [347, 98] on div "(USA) Senior Manager, People" at bounding box center [395, 96] width 246 height 16
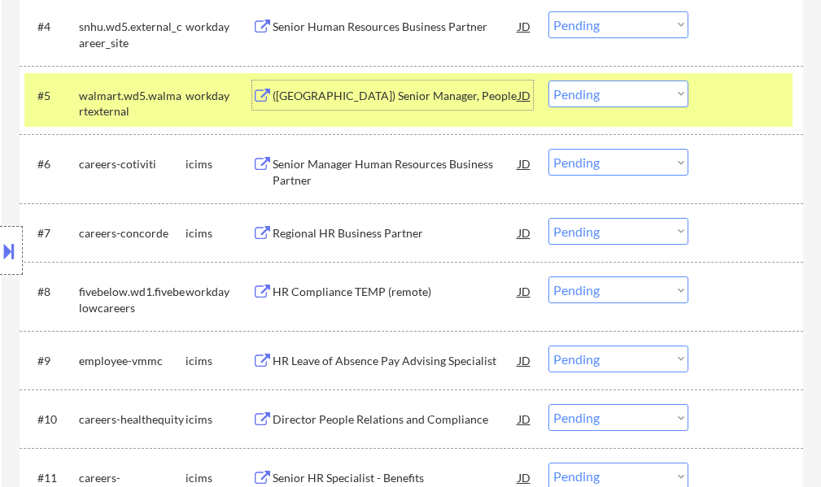
click at [729, 98] on div at bounding box center [748, 95] width 72 height 29
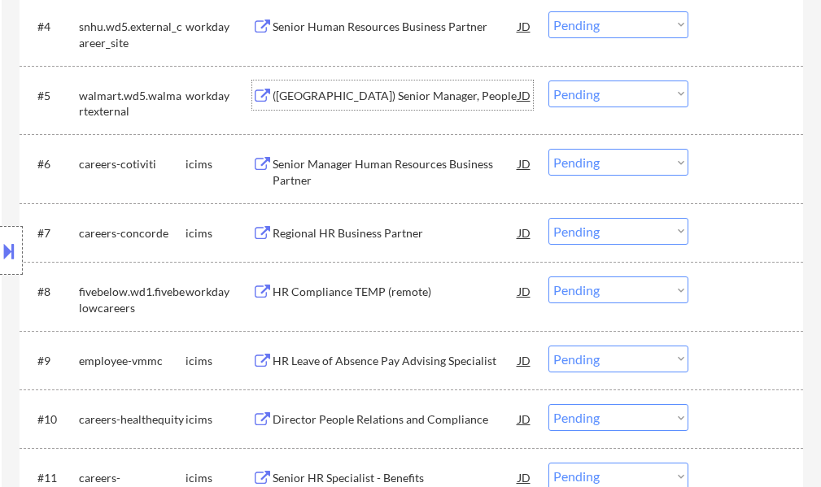
click at [359, 92] on div "(USA) Senior Manager, People" at bounding box center [395, 96] width 246 height 16
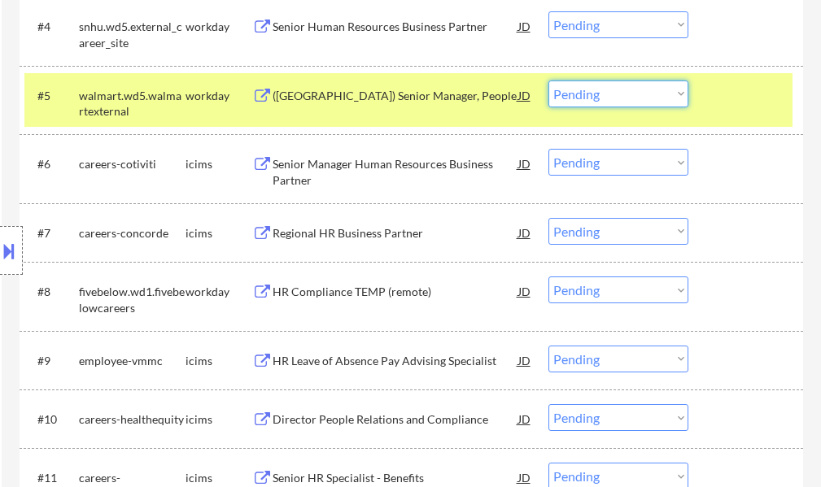
click at [574, 88] on select "Choose an option... Pending Applied Excluded (Questions) Excluded (Expired) Exc…" at bounding box center [618, 94] width 140 height 27
click at [548, 81] on select "Choose an option... Pending Applied Excluded (Questions) Excluded (Expired) Exc…" at bounding box center [618, 94] width 140 height 27
click at [741, 107] on div at bounding box center [748, 95] width 72 height 29
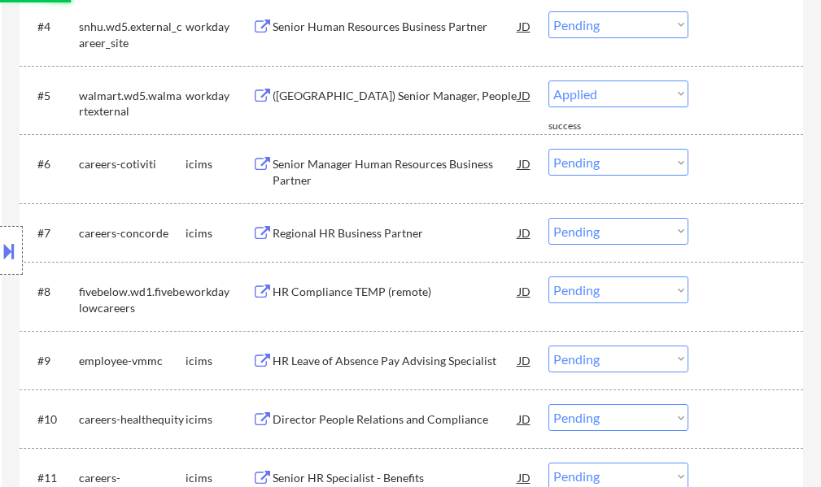
select select ""pending""
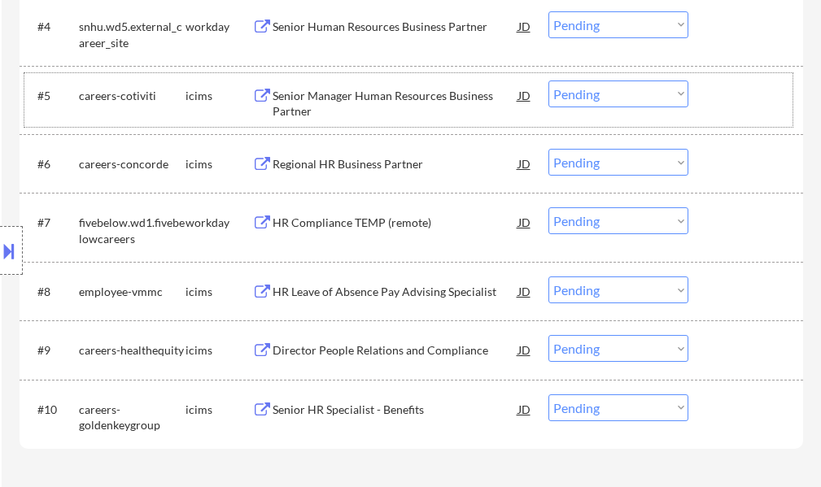
click at [320, 226] on div "HR Compliance TEMP (remote)" at bounding box center [395, 223] width 246 height 16
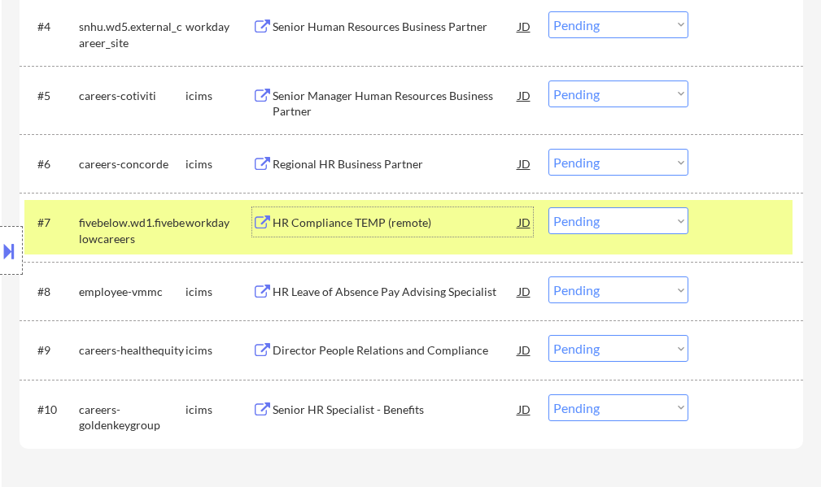
click at [593, 224] on select "Choose an option... Pending Applied Excluded (Questions) Excluded (Expired) Exc…" at bounding box center [618, 220] width 140 height 27
click at [548, 207] on select "Choose an option... Pending Applied Excluded (Questions) Excluded (Expired) Exc…" at bounding box center [618, 220] width 140 height 27
click at [738, 230] on div at bounding box center [748, 221] width 72 height 29
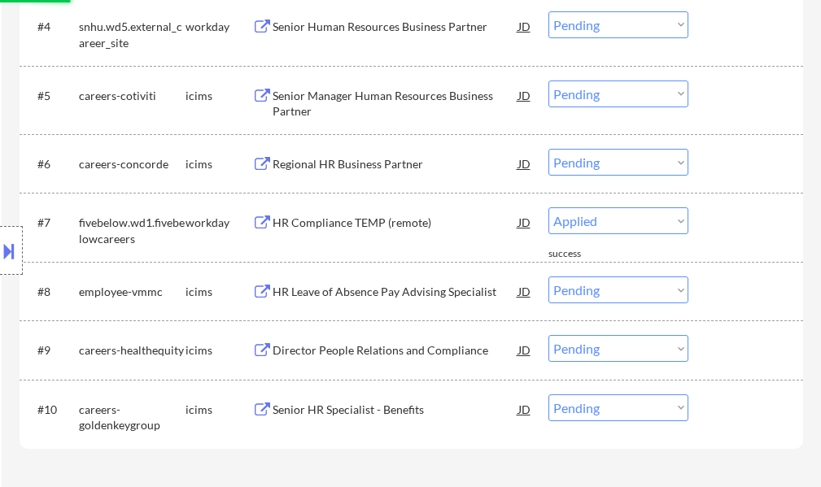
select select ""pending""
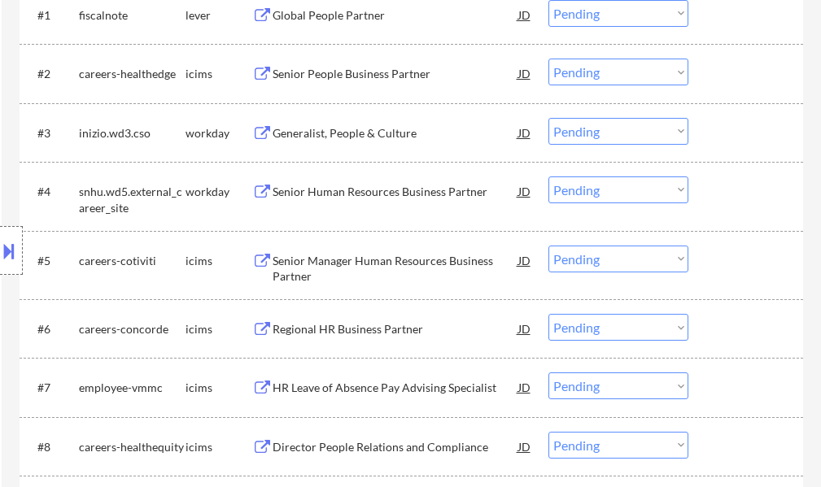
scroll to position [569, 0]
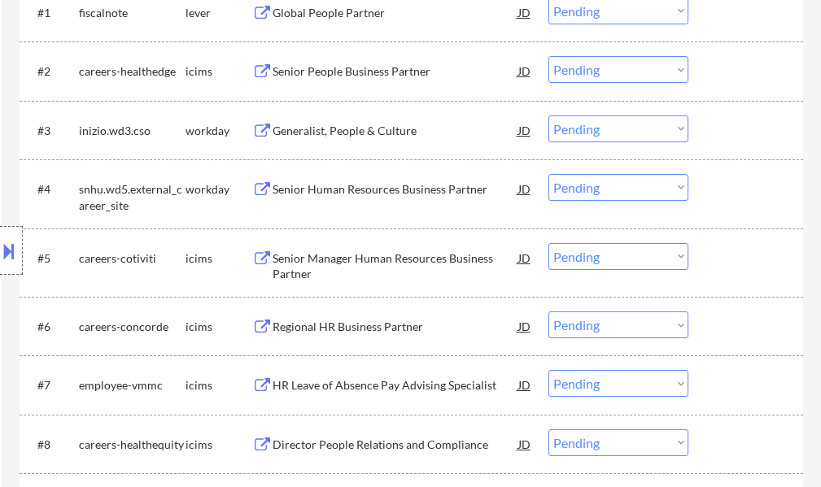
click at [313, 129] on div "Generalist, People & Culture" at bounding box center [395, 131] width 246 height 16
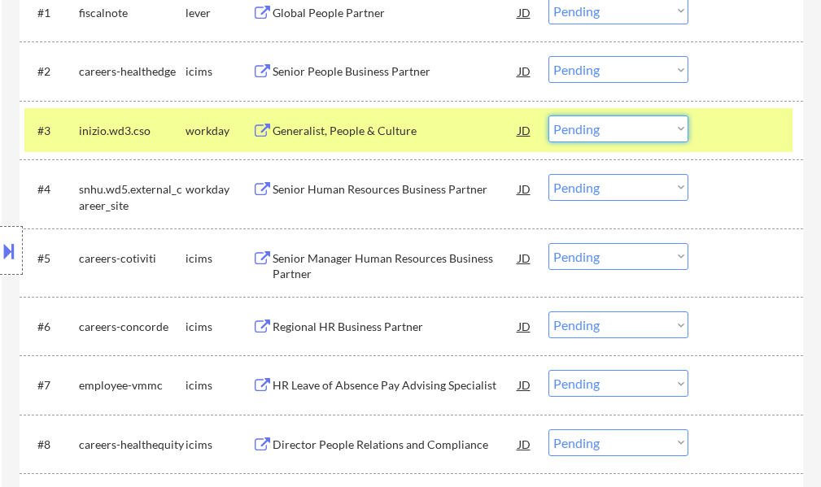
click at [588, 123] on select "Choose an option... Pending Applied Excluded (Questions) Excluded (Expired) Exc…" at bounding box center [618, 128] width 140 height 27
click at [548, 115] on select "Choose an option... Pending Applied Excluded (Questions) Excluded (Expired) Exc…" at bounding box center [618, 128] width 140 height 27
click at [737, 123] on div at bounding box center [748, 129] width 72 height 29
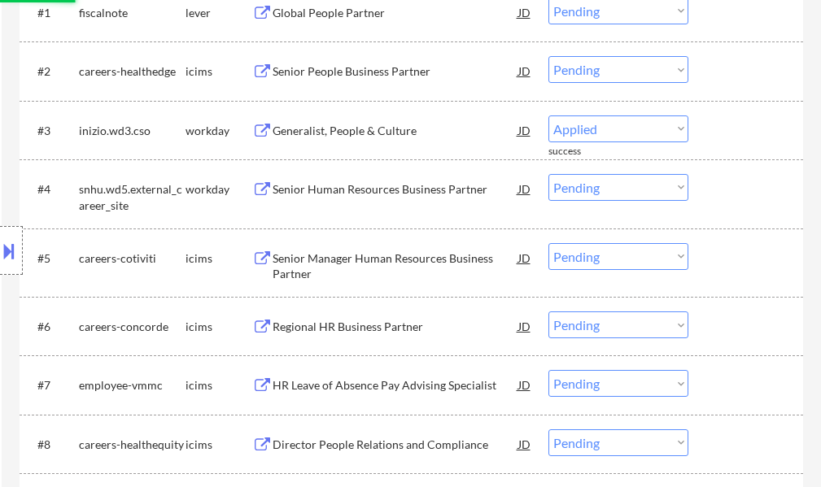
select select ""pending""
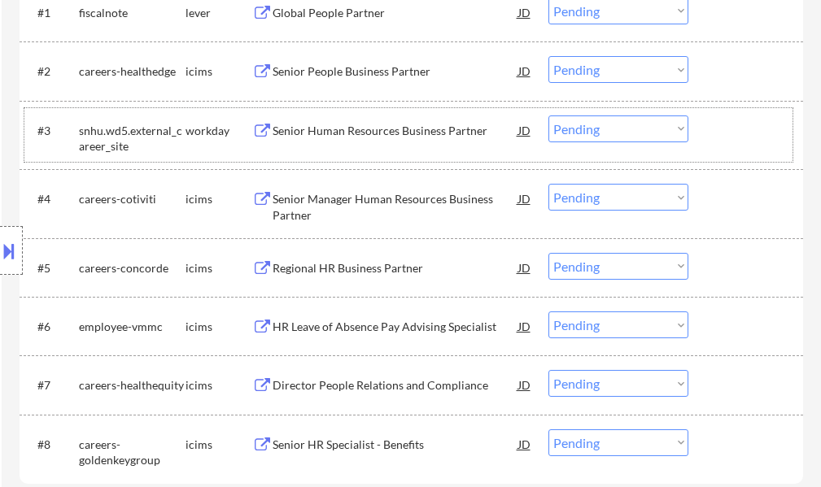
click at [707, 129] on div "#3 snhu.wd5.external_career_site workday Senior Human Resources Business Partne…" at bounding box center [408, 135] width 768 height 54
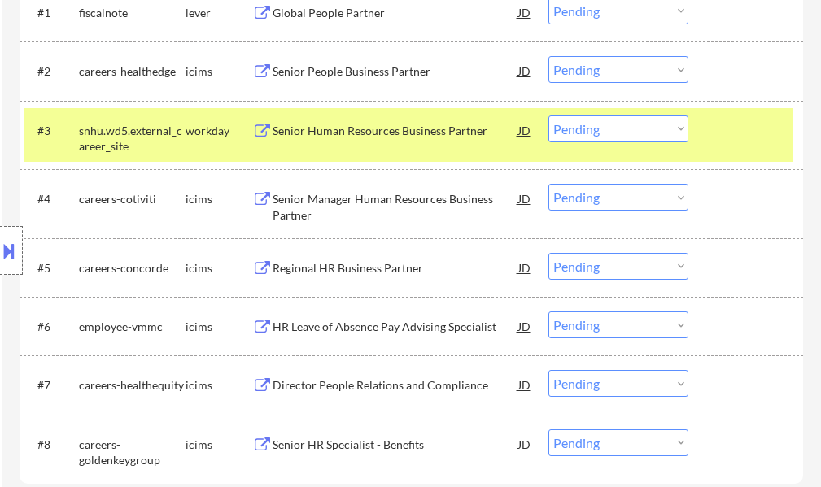
click at [699, 129] on div "#3 snhu.wd5.external_career_site workday Senior Human Resources Business Partne…" at bounding box center [408, 135] width 768 height 54
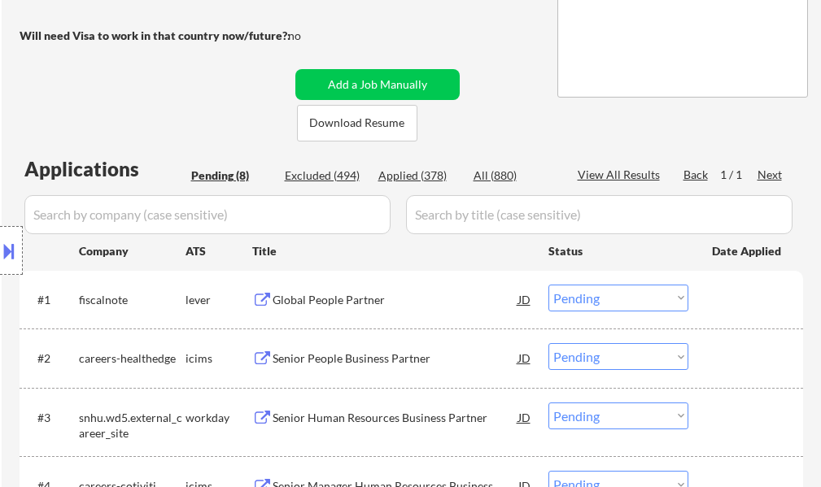
scroll to position [407, 0]
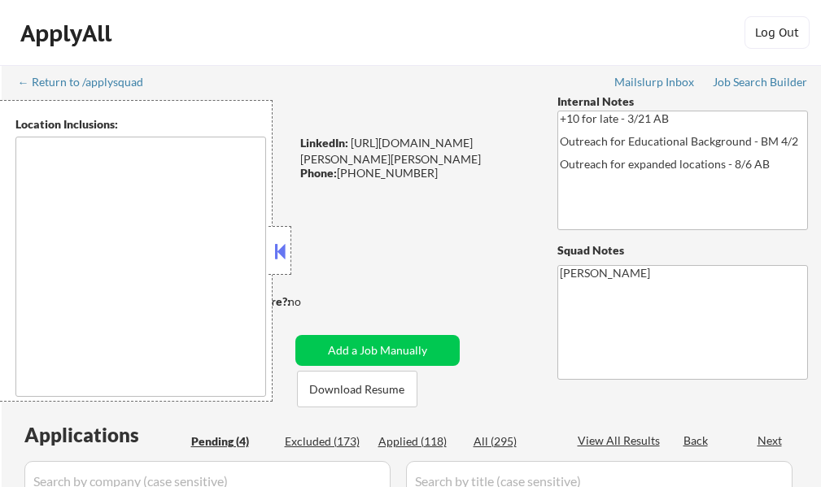
select select ""pending""
type textarea "[GEOGRAPHIC_DATA], [GEOGRAPHIC_DATA] [GEOGRAPHIC_DATA][PERSON_NAME], [GEOGRAPHI…"
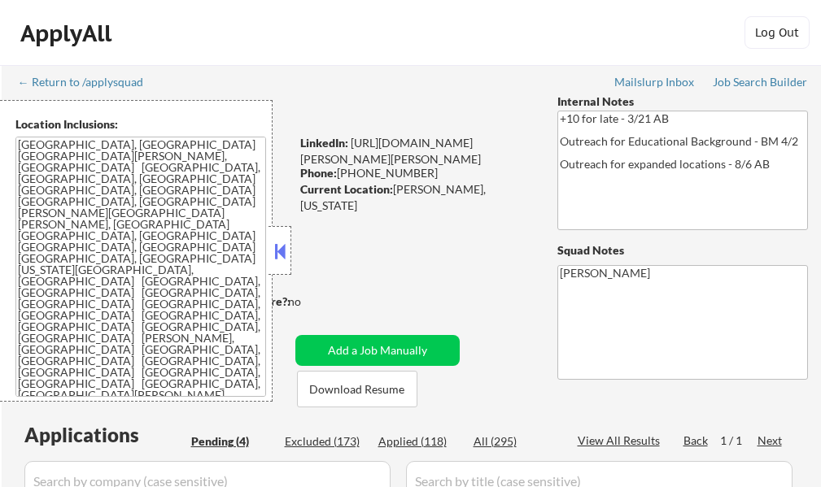
click at [280, 251] on button at bounding box center [280, 251] width 18 height 24
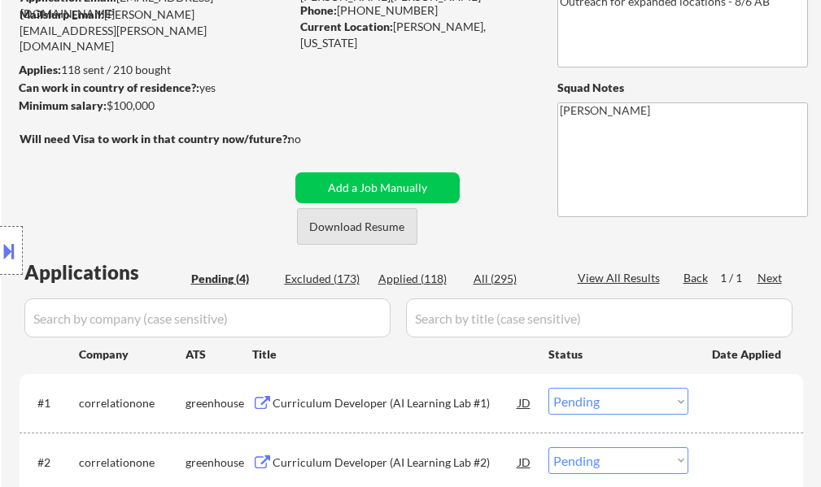
scroll to position [407, 0]
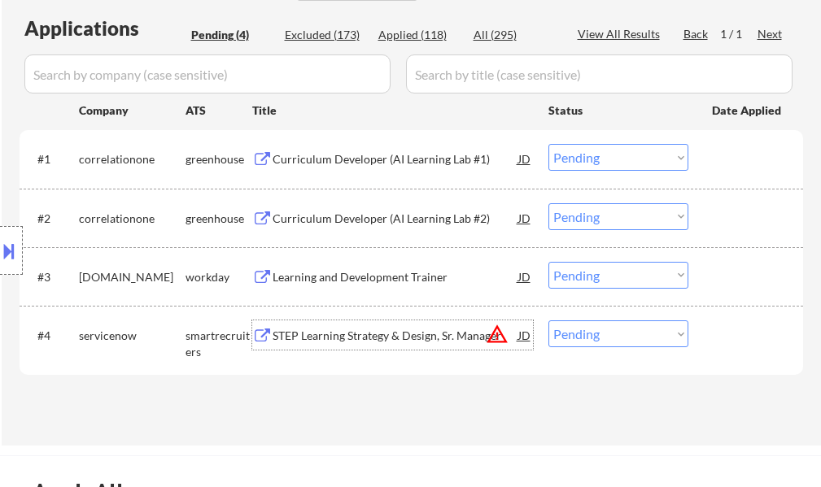
click at [394, 336] on div "STEP Learning Strategy & Design, Sr. Manager" at bounding box center [395, 336] width 246 height 16
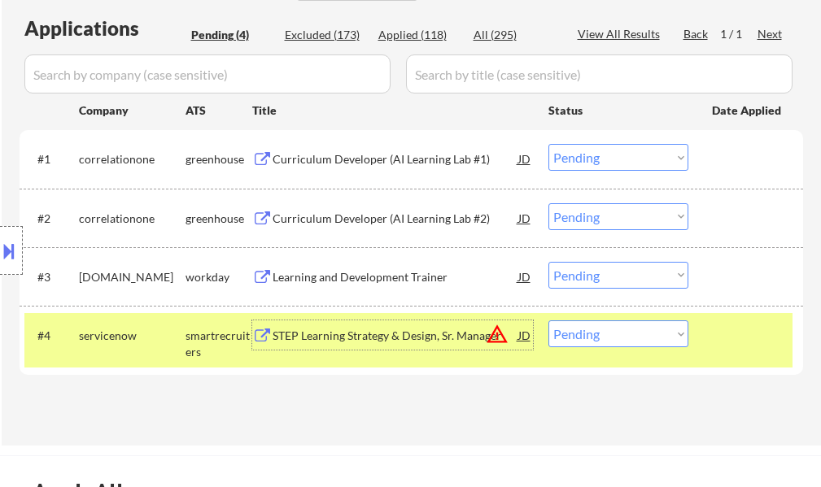
click at [594, 334] on select "Choose an option... Pending Applied Excluded (Questions) Excluded (Expired) Exc…" at bounding box center [618, 333] width 140 height 27
select select ""excluded__location_""
click at [548, 320] on select "Choose an option... Pending Applied Excluded (Questions) Excluded (Expired) Exc…" at bounding box center [618, 333] width 140 height 27
click at [748, 355] on div "#4 servicenow smartrecruiters STEP Learning Strategy & Design, Sr. Manager JD w…" at bounding box center [408, 340] width 768 height 54
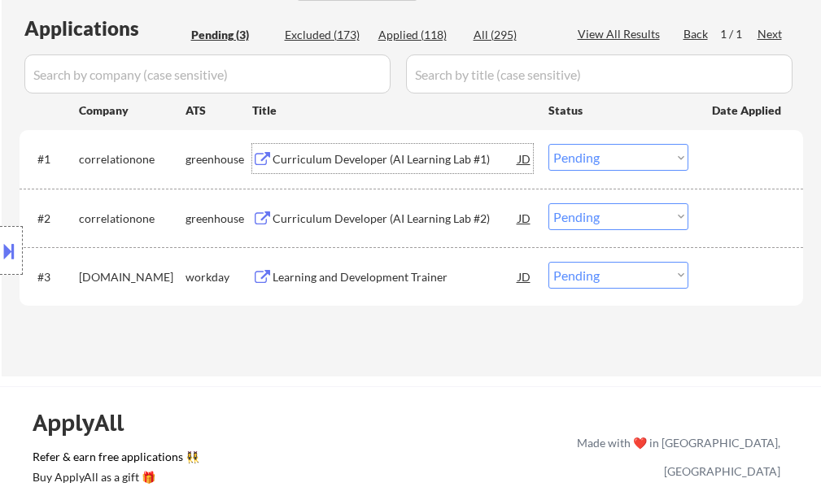
click at [402, 155] on div "Curriculum Developer (AI Learning Lab #1)" at bounding box center [395, 159] width 246 height 16
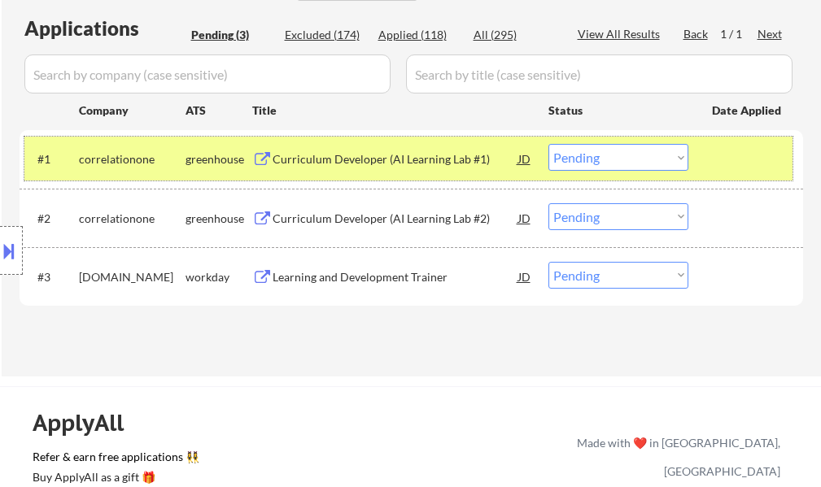
click at [726, 166] on div at bounding box center [748, 158] width 72 height 29
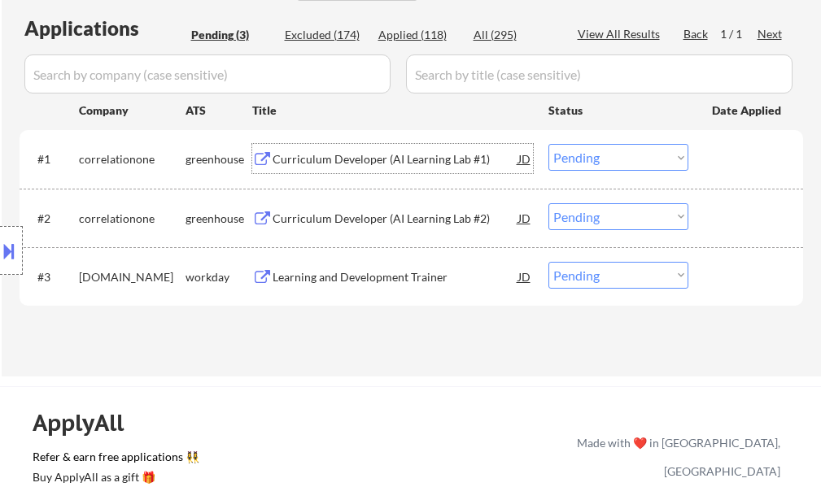
click at [420, 145] on div "Curriculum Developer (AI Learning Lab #1)" at bounding box center [395, 158] width 246 height 29
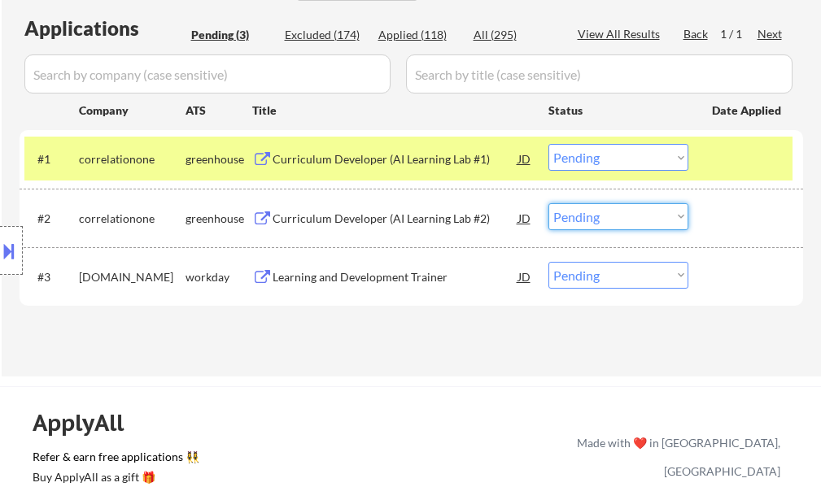
click at [583, 228] on select "Choose an option... Pending Applied Excluded (Questions) Excluded (Expired) Exc…" at bounding box center [618, 216] width 140 height 27
click at [548, 203] on select "Choose an option... Pending Applied Excluded (Questions) Excluded (Expired) Exc…" at bounding box center [618, 216] width 140 height 27
click at [762, 216] on div at bounding box center [748, 217] width 72 height 29
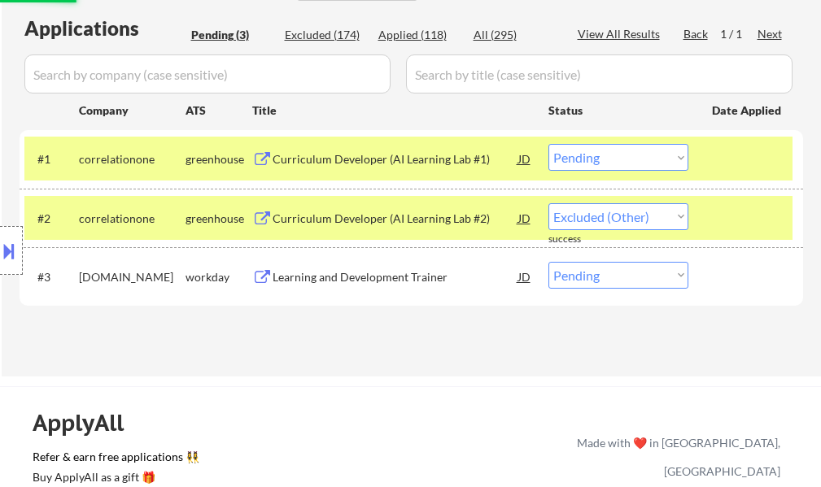
click at [762, 216] on div at bounding box center [748, 217] width 72 height 29
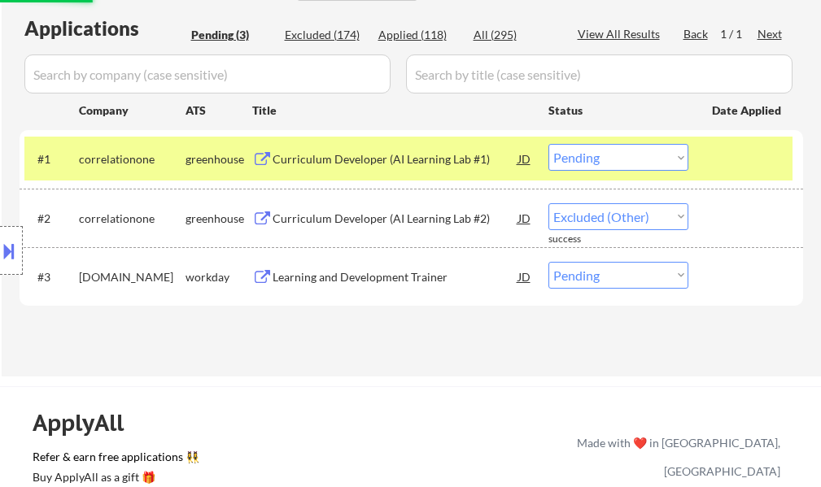
select select ""pending""
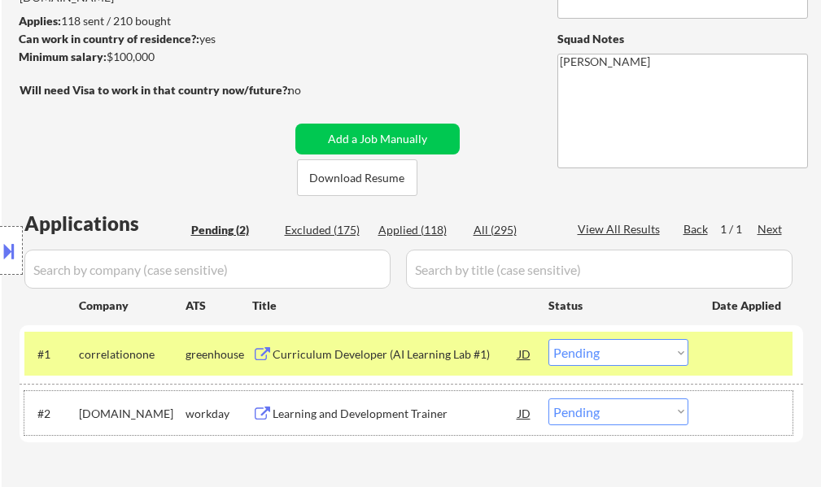
scroll to position [325, 0]
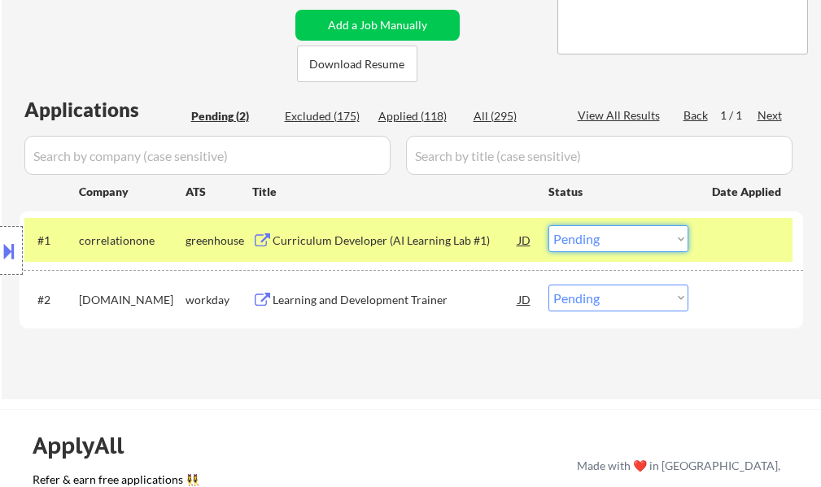
click at [598, 245] on select "Choose an option... Pending Applied Excluded (Questions) Excluded (Expired) Exc…" at bounding box center [618, 238] width 140 height 27
click at [548, 225] on select "Choose an option... Pending Applied Excluded (Questions) Excluded (Expired) Exc…" at bounding box center [618, 238] width 140 height 27
click at [737, 246] on div at bounding box center [748, 239] width 72 height 29
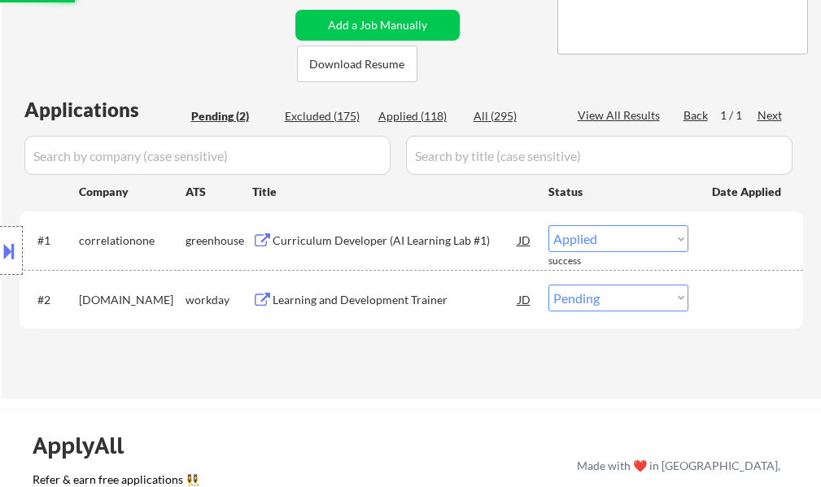
select select ""pending""
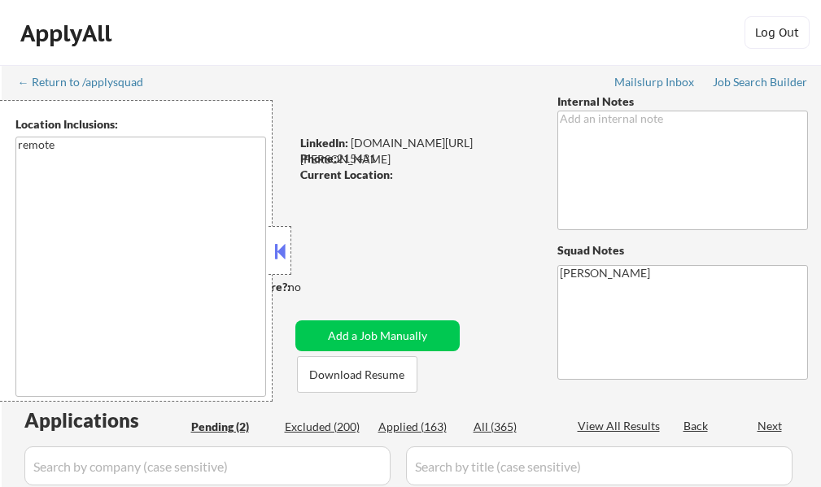
select select ""pending""
click at [286, 247] on button at bounding box center [280, 251] width 18 height 24
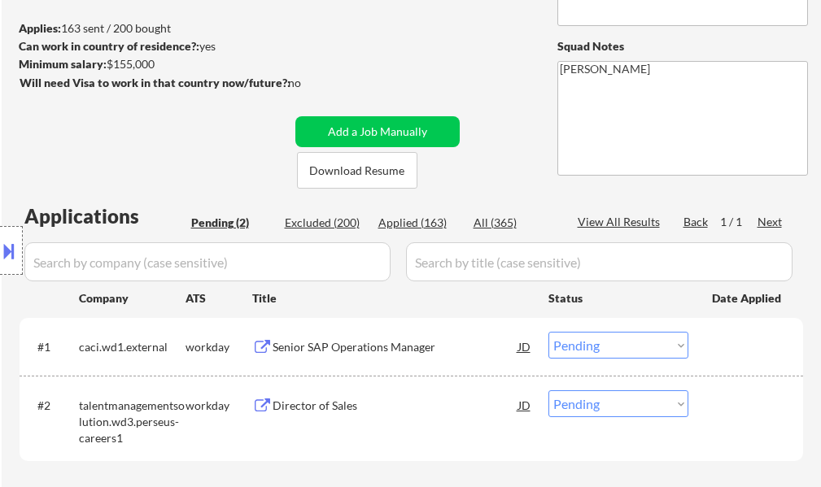
scroll to position [244, 0]
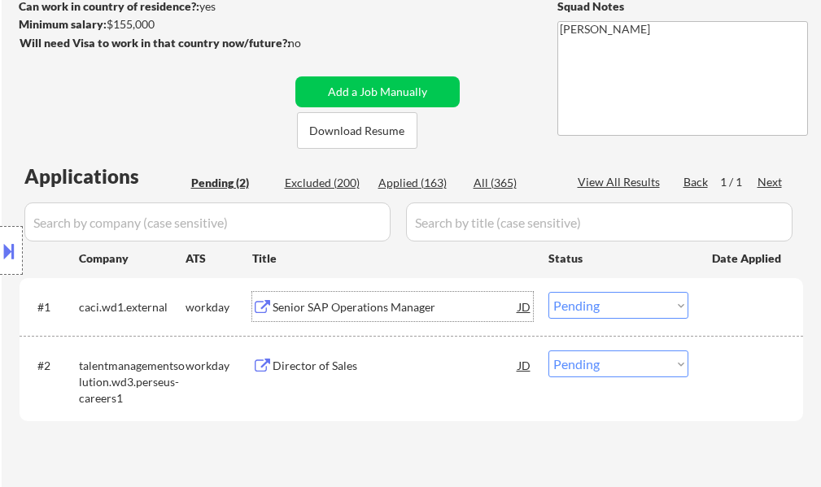
click at [329, 304] on div "Senior SAP Operations Manager" at bounding box center [395, 307] width 246 height 16
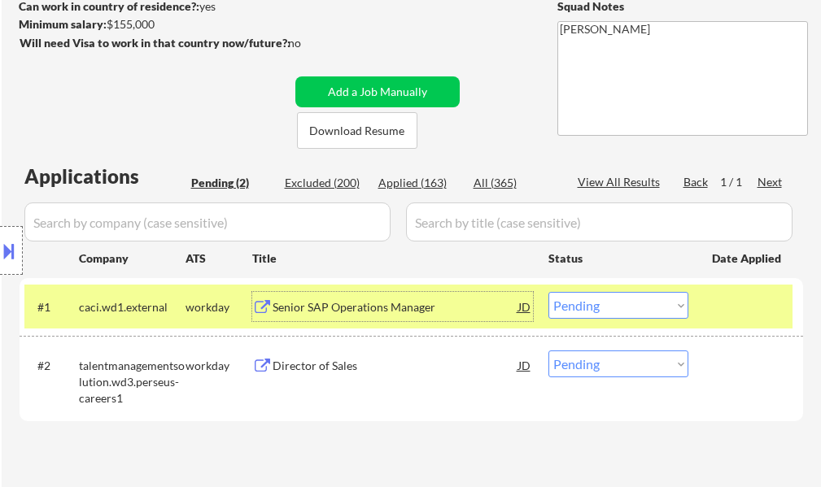
click at [593, 307] on select "Choose an option... Pending Applied Excluded (Questions) Excluded (Expired) Exc…" at bounding box center [618, 305] width 140 height 27
click at [548, 292] on select "Choose an option... Pending Applied Excluded (Questions) Excluded (Expired) Exc…" at bounding box center [618, 305] width 140 height 27
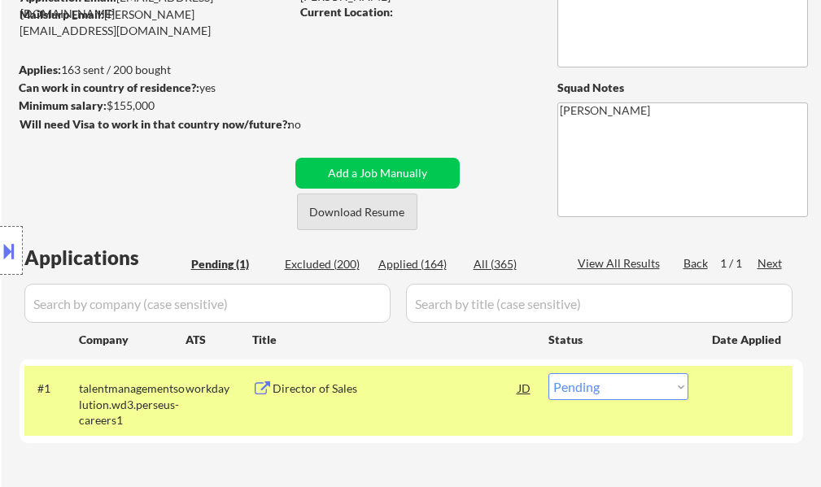
scroll to position [325, 0]
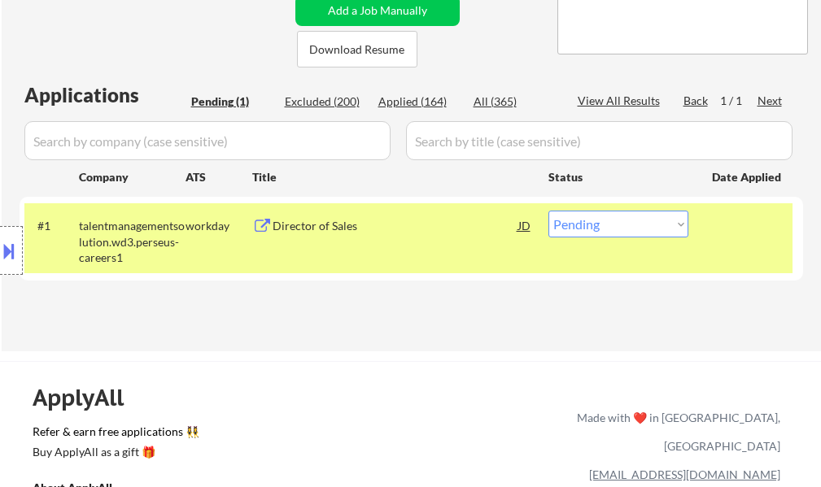
click at [302, 222] on div "Director of Sales" at bounding box center [395, 226] width 246 height 16
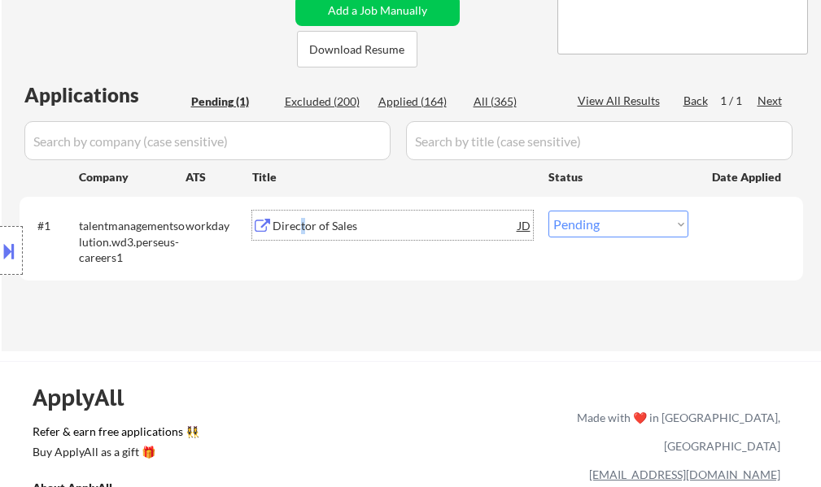
click at [603, 224] on select "Choose an option... Pending Applied Excluded (Questions) Excluded (Expired) Exc…" at bounding box center [618, 224] width 140 height 27
select select ""applied""
click at [548, 211] on select "Choose an option... Pending Applied Excluded (Questions) Excluded (Expired) Exc…" at bounding box center [618, 224] width 140 height 27
click at [725, 223] on div at bounding box center [748, 225] width 72 height 29
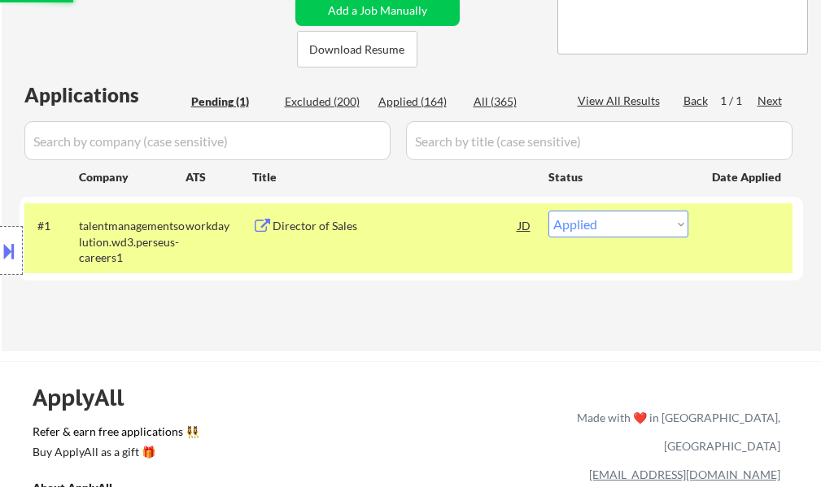
click at [725, 223] on div at bounding box center [748, 225] width 72 height 29
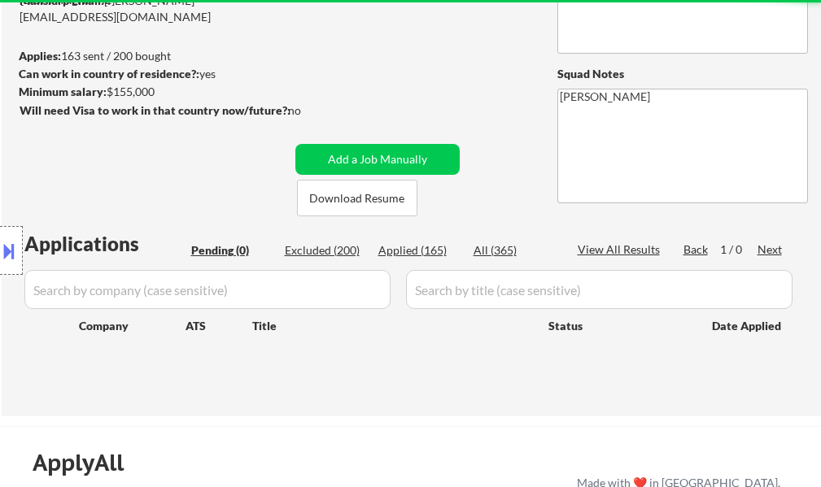
scroll to position [163, 0]
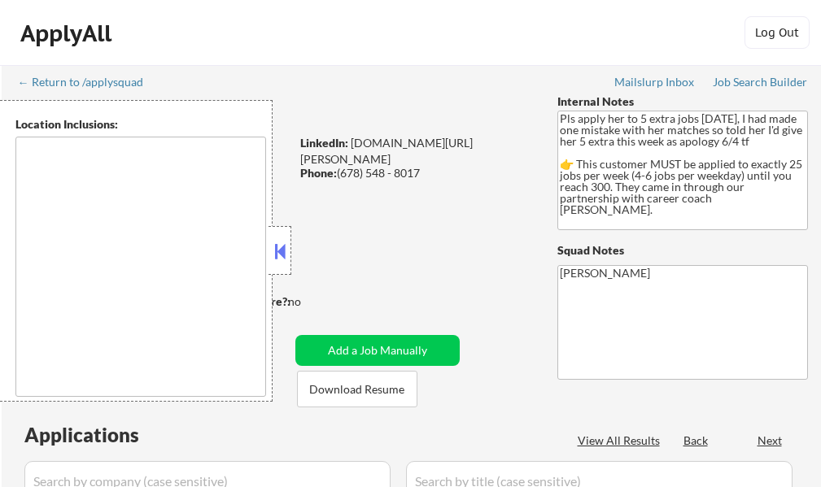
select select ""pending""
type textarea "[GEOGRAPHIC_DATA], [GEOGRAPHIC_DATA] [GEOGRAPHIC_DATA], [GEOGRAPHIC_DATA] [GEOG…"
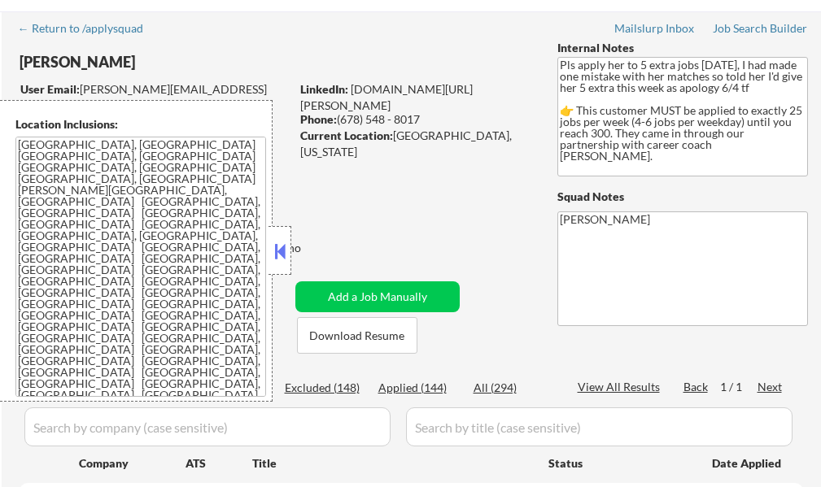
scroll to position [81, 0]
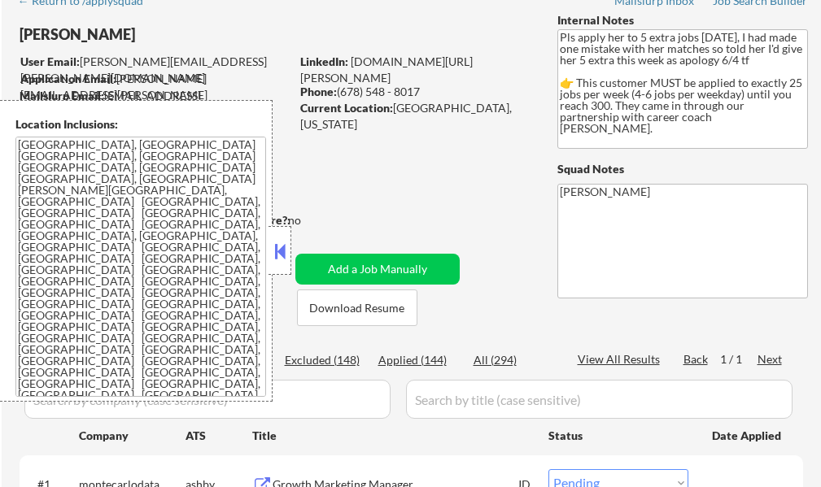
click at [282, 251] on button at bounding box center [280, 251] width 18 height 24
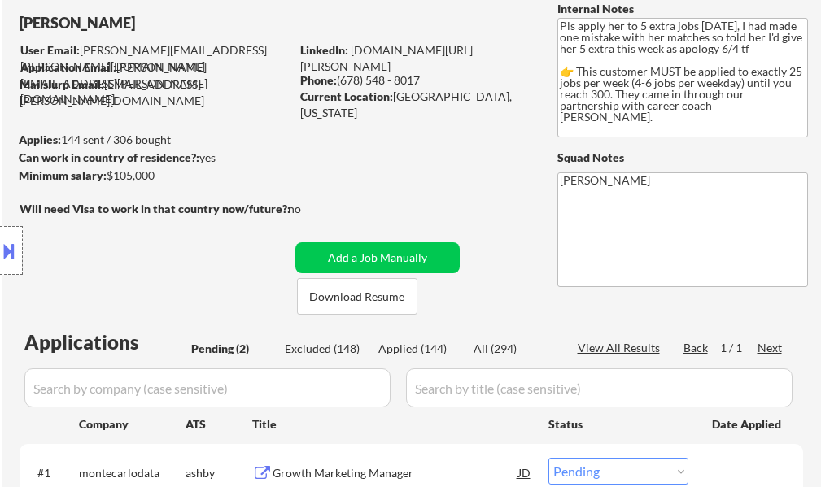
scroll to position [325, 0]
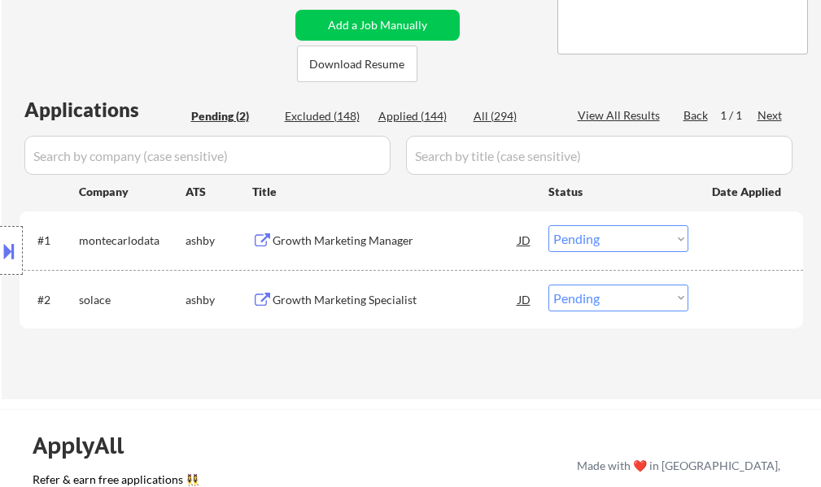
click at [317, 250] on div "Growth Marketing Manager" at bounding box center [395, 239] width 246 height 29
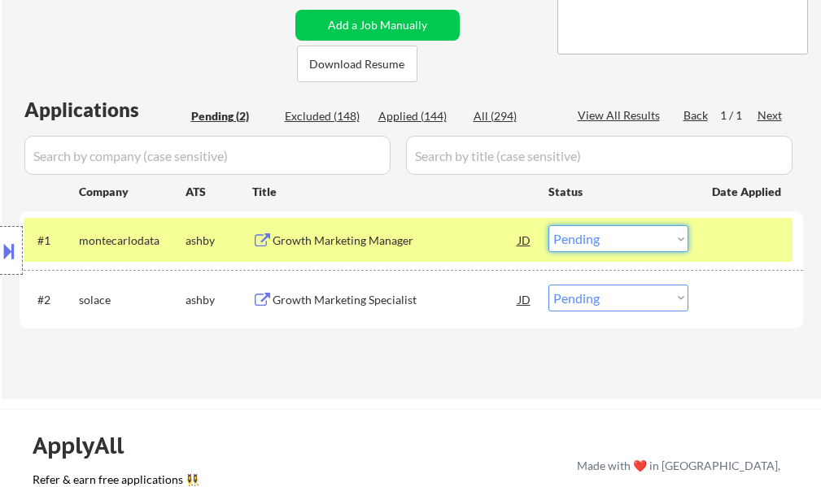
click at [610, 239] on select "Choose an option... Pending Applied Excluded (Questions) Excluded (Expired) Exc…" at bounding box center [618, 238] width 140 height 27
click at [548, 225] on select "Choose an option... Pending Applied Excluded (Questions) Excluded (Expired) Exc…" at bounding box center [618, 238] width 140 height 27
click at [712, 242] on div at bounding box center [748, 239] width 72 height 29
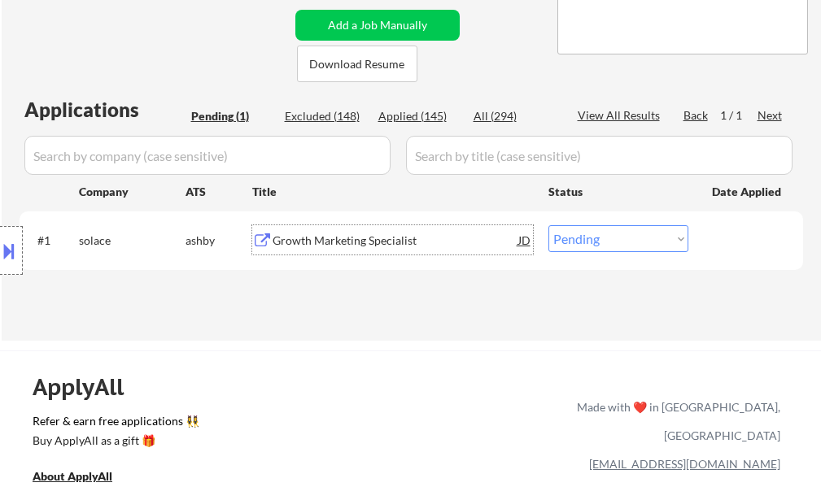
click at [370, 232] on div "Growth Marketing Specialist" at bounding box center [395, 239] width 246 height 29
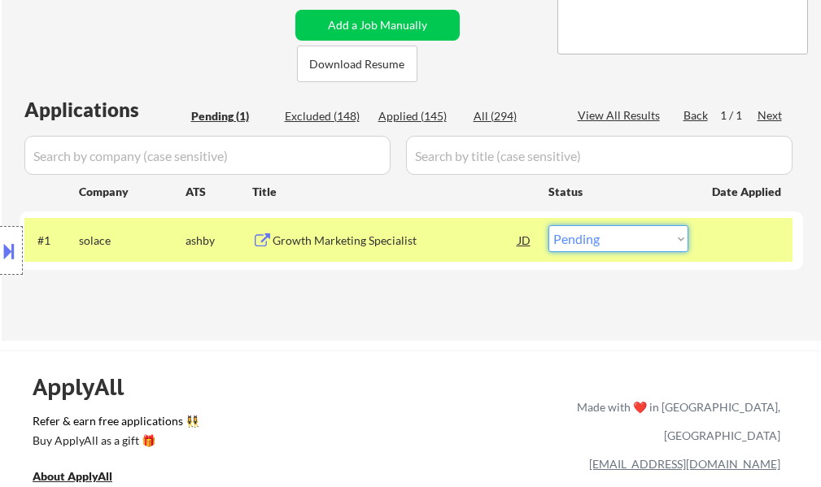
click at [580, 235] on select "Choose an option... Pending Applied Excluded (Questions) Excluded (Expired) Exc…" at bounding box center [618, 238] width 140 height 27
select select ""excluded""
click at [548, 225] on select "Choose an option... Pending Applied Excluded (Questions) Excluded (Expired) Exc…" at bounding box center [618, 238] width 140 height 27
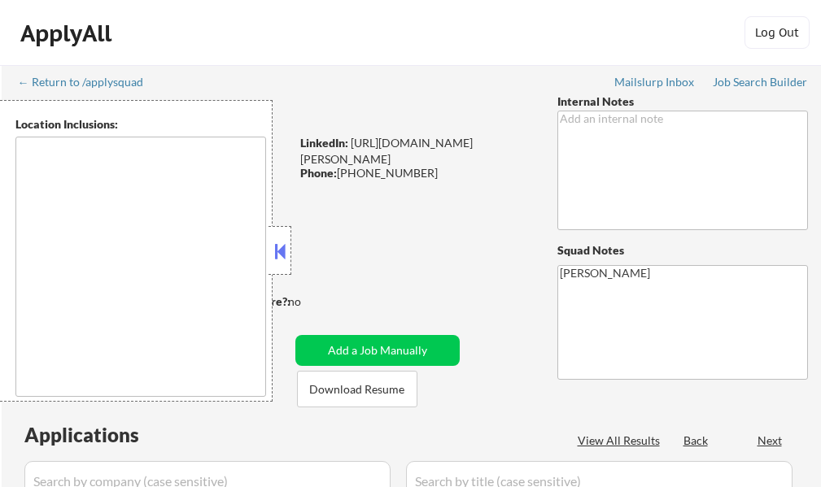
select select ""pending""
type textarea "[GEOGRAPHIC_DATA], [GEOGRAPHIC_DATA], [GEOGRAPHIC_DATA] [GEOGRAPHIC_DATA], [GEO…"
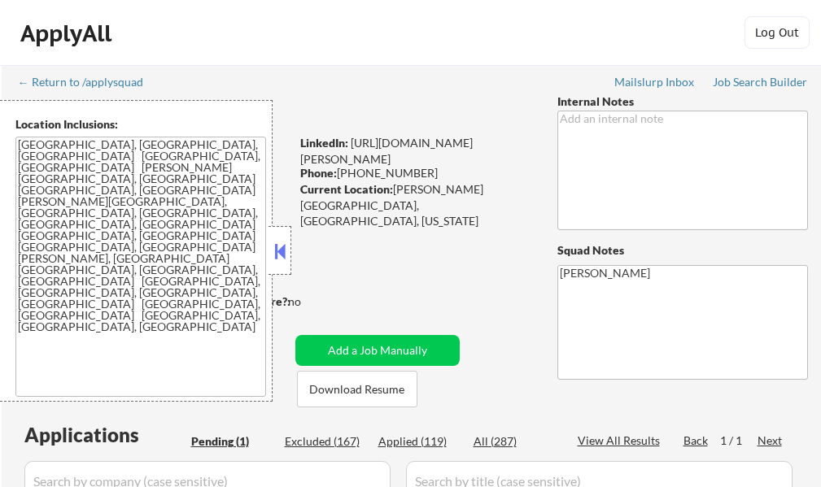
click at [272, 263] on div at bounding box center [279, 250] width 23 height 49
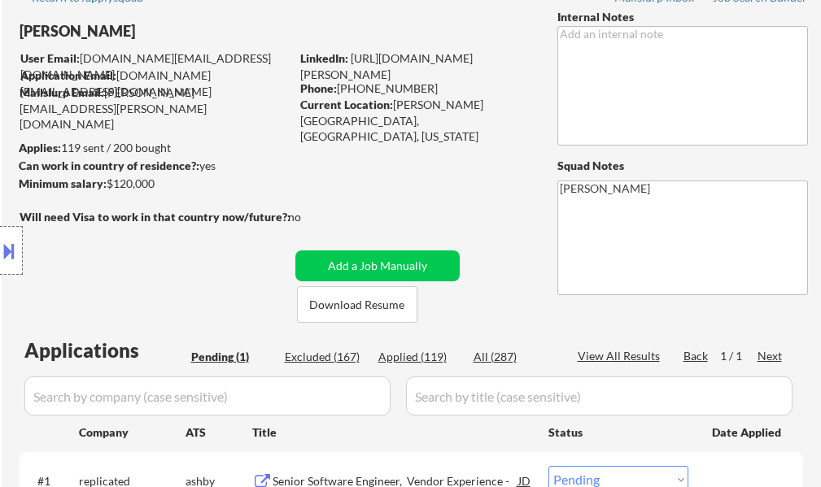
scroll to position [244, 0]
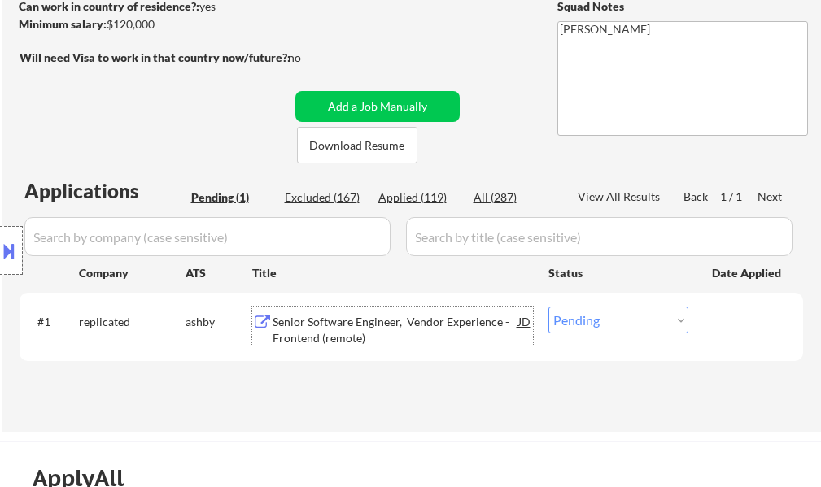
click at [337, 317] on div "Senior Software Engineer, Vendor Experience - Frontend (remote)" at bounding box center [395, 330] width 246 height 32
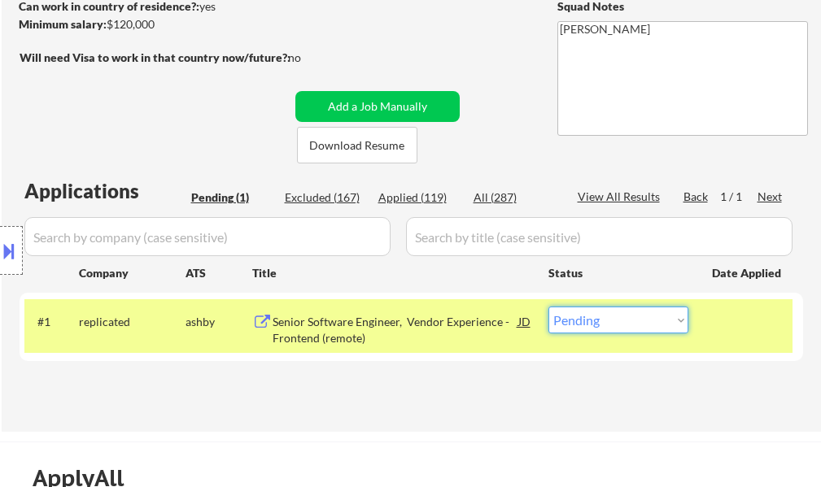
click at [599, 324] on select "Choose an option... Pending Applied Excluded (Questions) Excluded (Expired) Exc…" at bounding box center [618, 320] width 140 height 27
select select ""excluded""
click at [548, 307] on select "Choose an option... Pending Applied Excluded (Questions) Excluded (Expired) Exc…" at bounding box center [618, 320] width 140 height 27
click at [702, 316] on div "#1 replicated [PERSON_NAME] Senior Software Engineer, Vendor Experience - Front…" at bounding box center [408, 326] width 768 height 54
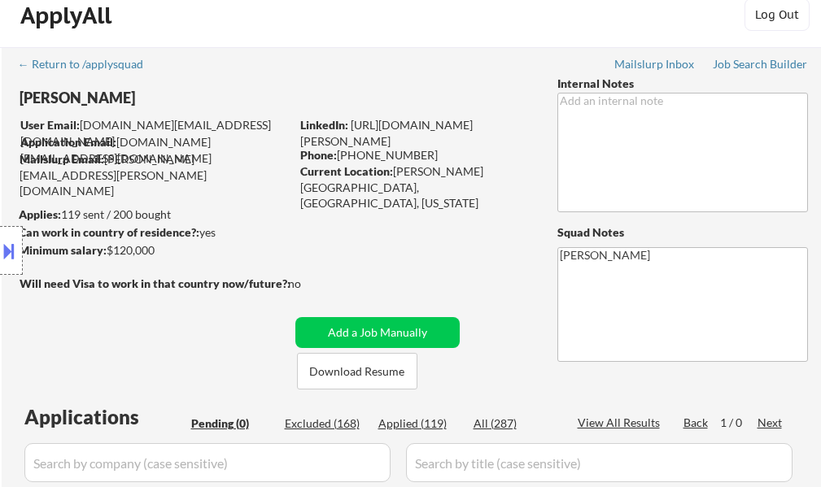
scroll to position [0, 0]
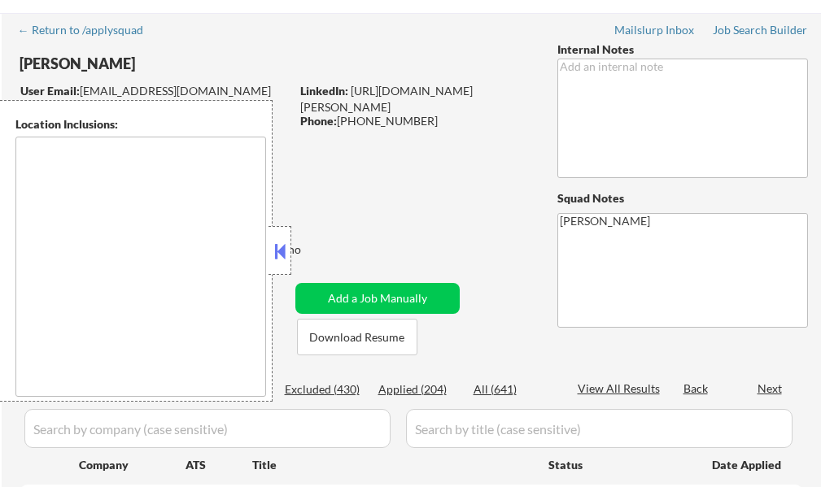
scroll to position [81, 0]
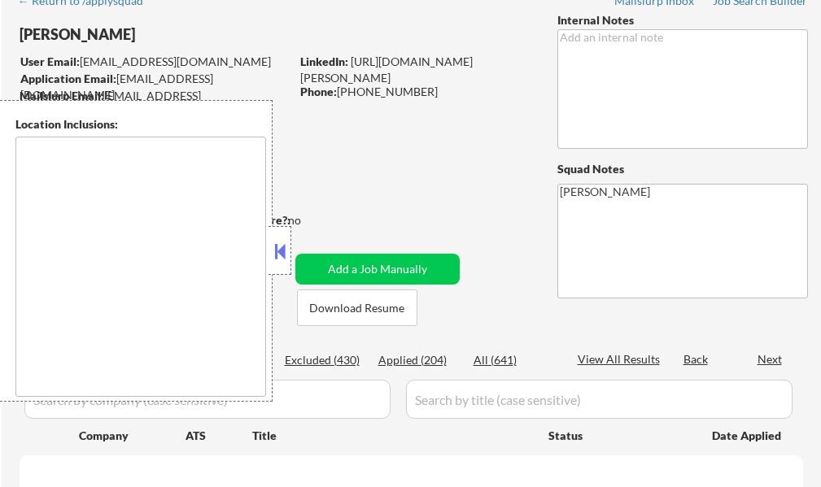
select select ""pending""
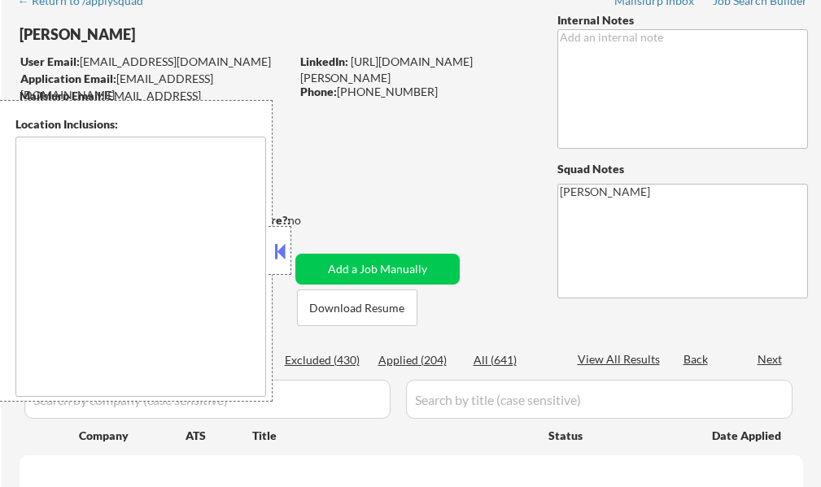
select select ""pending""
type textarea "[GEOGRAPHIC_DATA], [GEOGRAPHIC_DATA] [GEOGRAPHIC_DATA], [GEOGRAPHIC_DATA] [GEOG…"
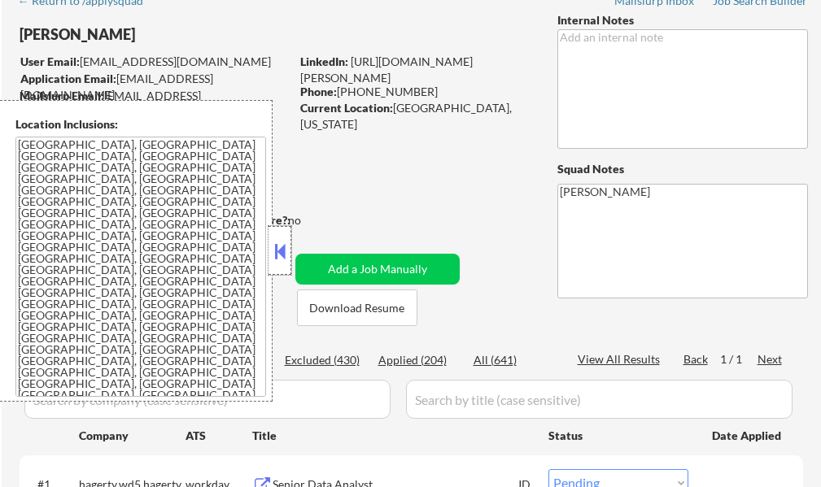
click at [270, 253] on div at bounding box center [279, 250] width 23 height 49
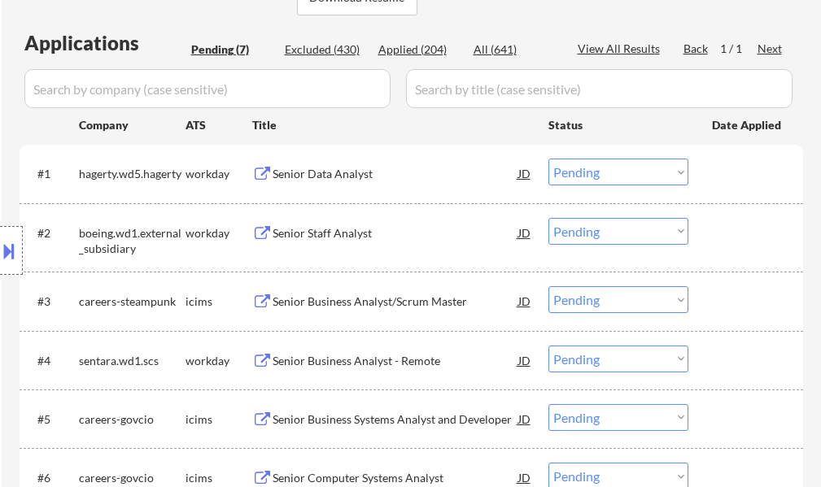
scroll to position [407, 0]
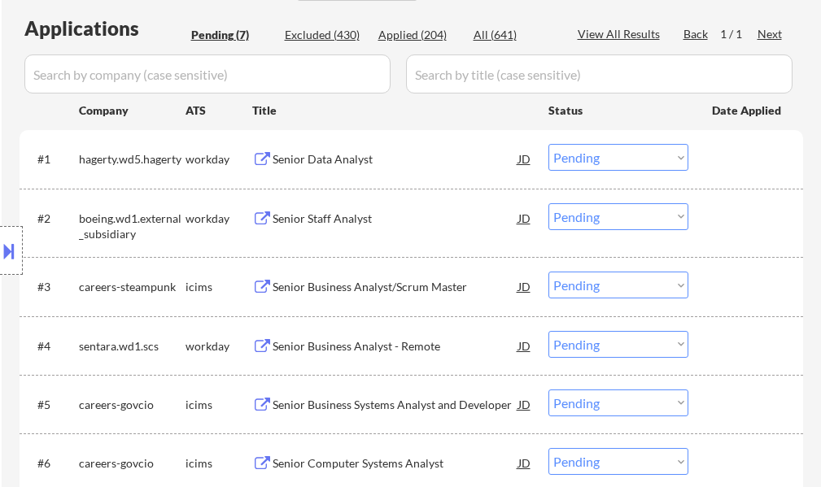
click at [325, 166] on div "Senior Data Analyst" at bounding box center [395, 159] width 246 height 16
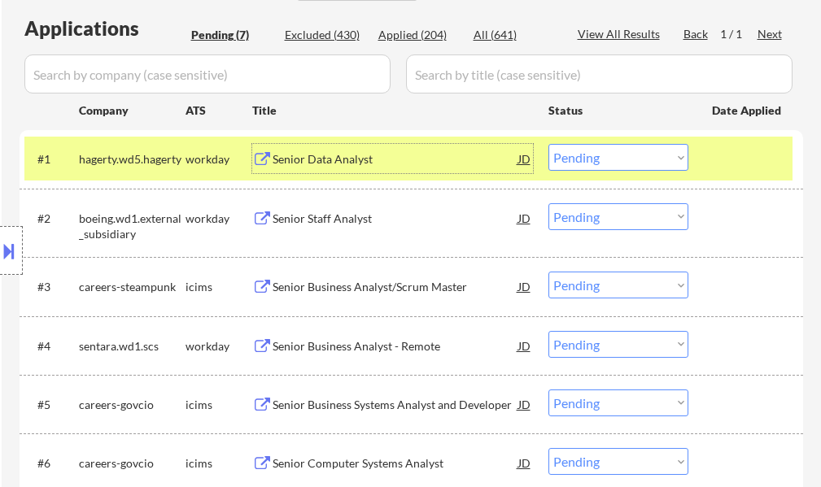
click at [291, 154] on div "Senior Data Analyst" at bounding box center [395, 159] width 246 height 16
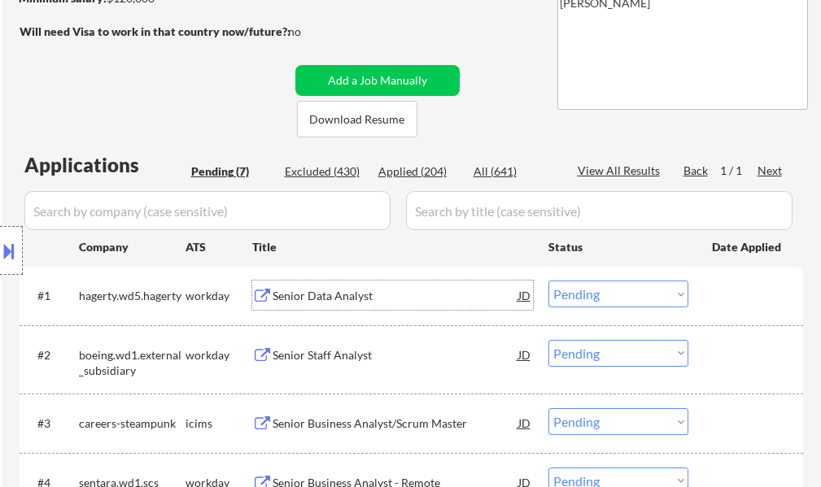
scroll to position [325, 0]
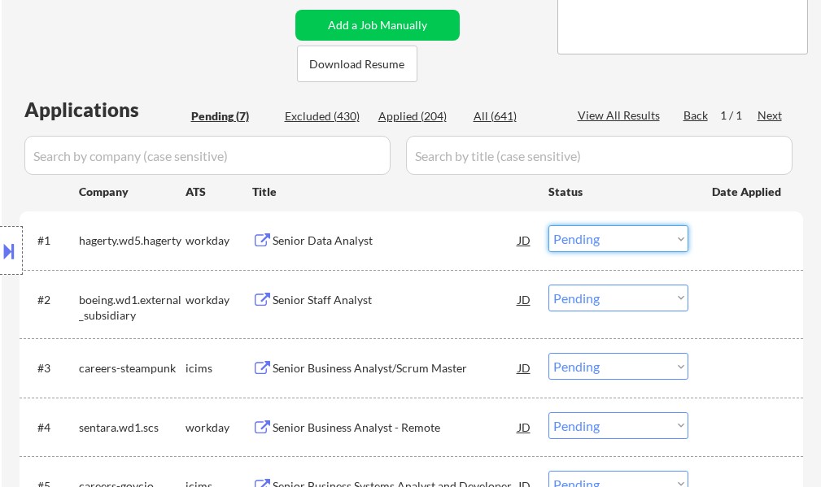
click at [586, 243] on select "Choose an option... Pending Applied Excluded (Questions) Excluded (Expired) Exc…" at bounding box center [618, 238] width 140 height 27
click at [548, 225] on select "Choose an option... Pending Applied Excluded (Questions) Excluded (Expired) Exc…" at bounding box center [618, 238] width 140 height 27
select select ""pending""
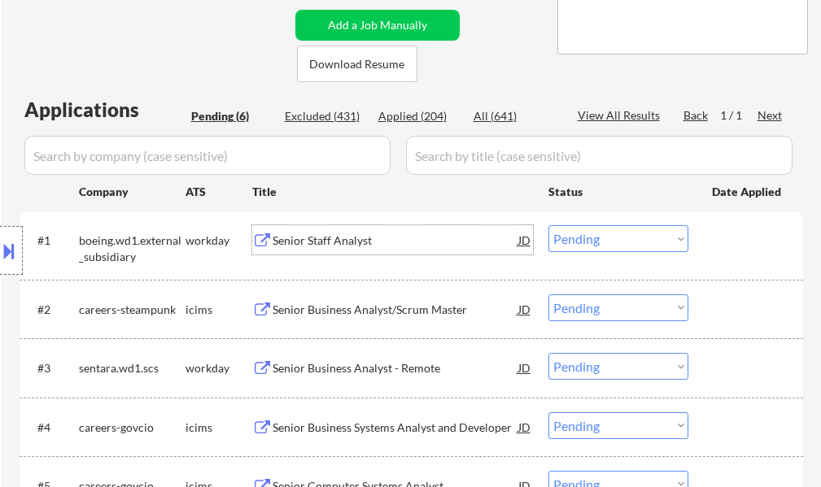
click at [317, 239] on div "Senior Staff Analyst" at bounding box center [395, 241] width 246 height 16
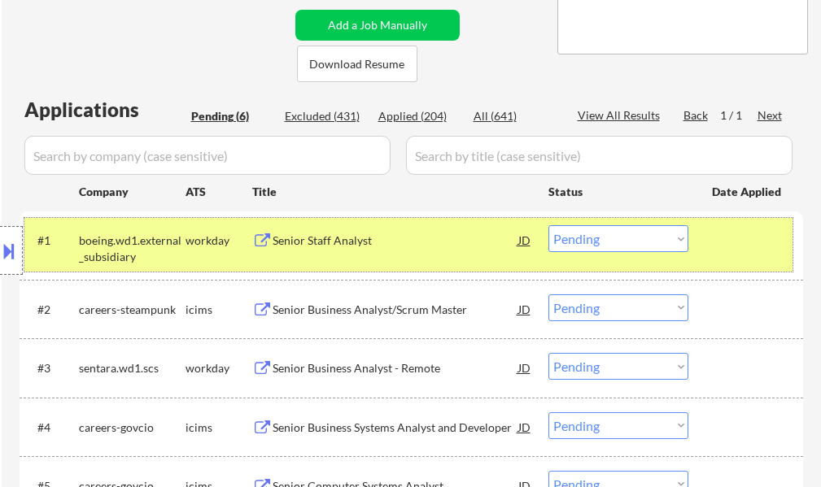
click at [723, 231] on div at bounding box center [748, 239] width 72 height 29
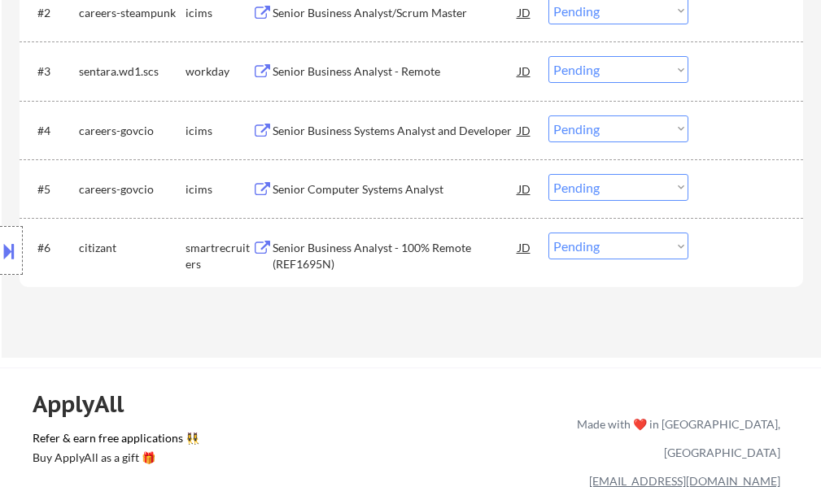
scroll to position [651, 0]
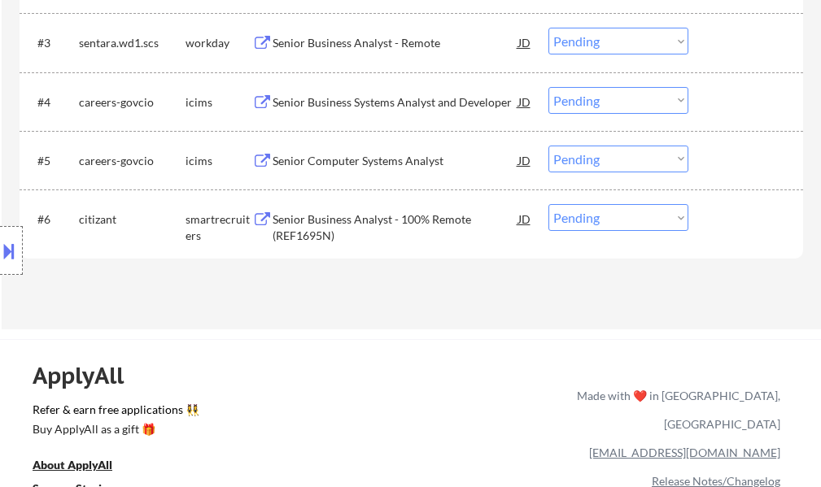
click at [300, 213] on div "Senior Business Analyst - 100% Remote (REF1695N)" at bounding box center [395, 227] width 246 height 32
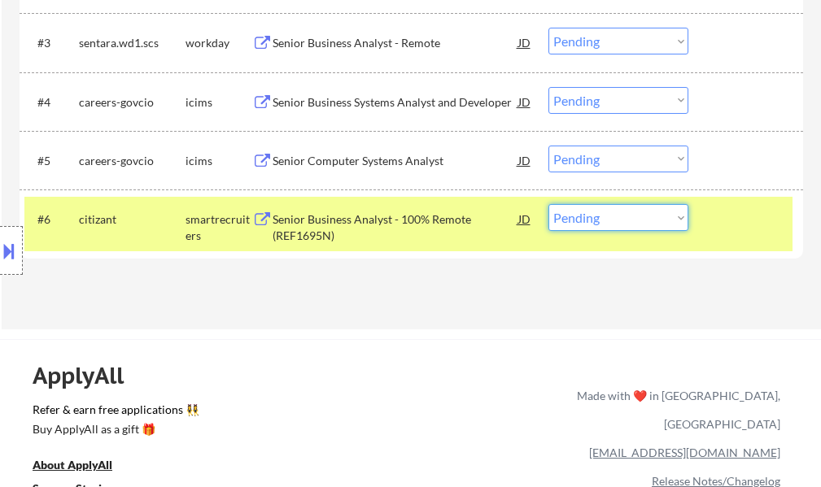
click at [592, 214] on select "Choose an option... Pending Applied Excluded (Questions) Excluded (Expired) Exc…" at bounding box center [618, 217] width 140 height 27
click at [548, 204] on select "Choose an option... Pending Applied Excluded (Questions) Excluded (Expired) Exc…" at bounding box center [618, 217] width 140 height 27
click at [726, 208] on div at bounding box center [748, 218] width 72 height 29
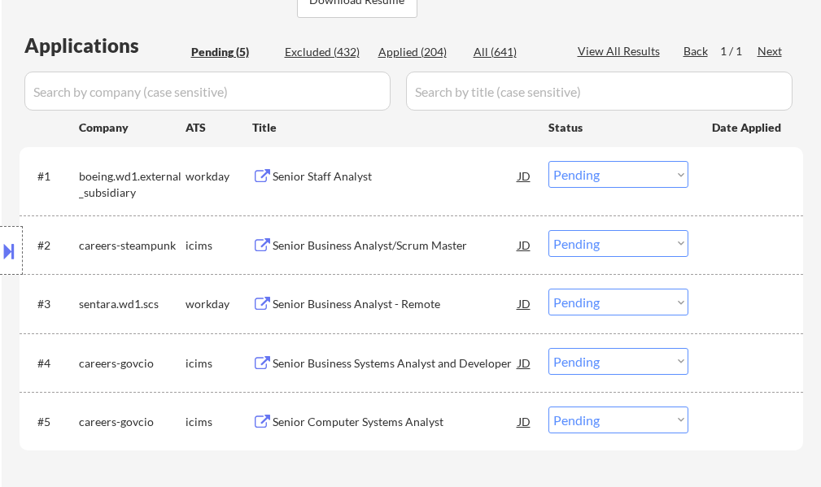
scroll to position [488, 0]
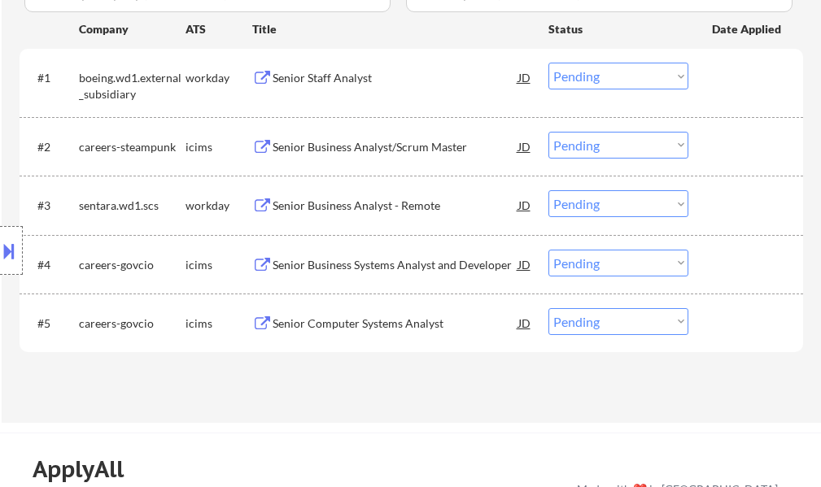
click at [286, 82] on div "Senior Staff Analyst" at bounding box center [395, 78] width 246 height 16
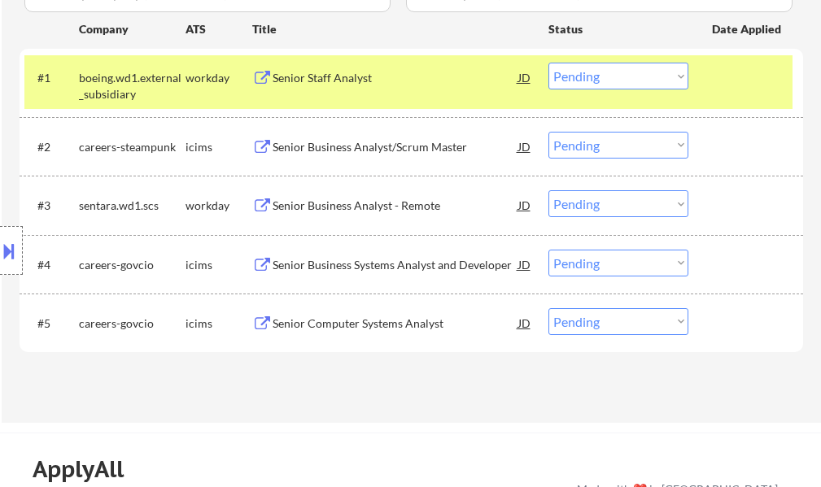
select select ""pending""
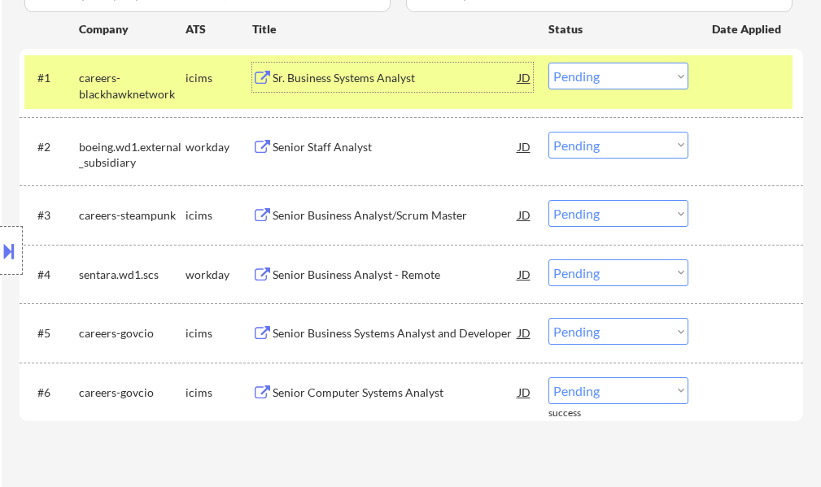
click at [587, 76] on select "Choose an option... Pending Applied Excluded (Questions) Excluded (Expired) Exc…" at bounding box center [618, 76] width 140 height 27
click at [611, 42] on div "Status" at bounding box center [618, 28] width 140 height 29
click at [551, 145] on select "Choose an option... Pending Applied Excluded (Questions) Excluded (Expired) Exc…" at bounding box center [618, 145] width 140 height 27
click at [548, 132] on select "Choose an option... Pending Applied Excluded (Questions) Excluded (Expired) Exc…" at bounding box center [618, 145] width 140 height 27
select select ""pending""
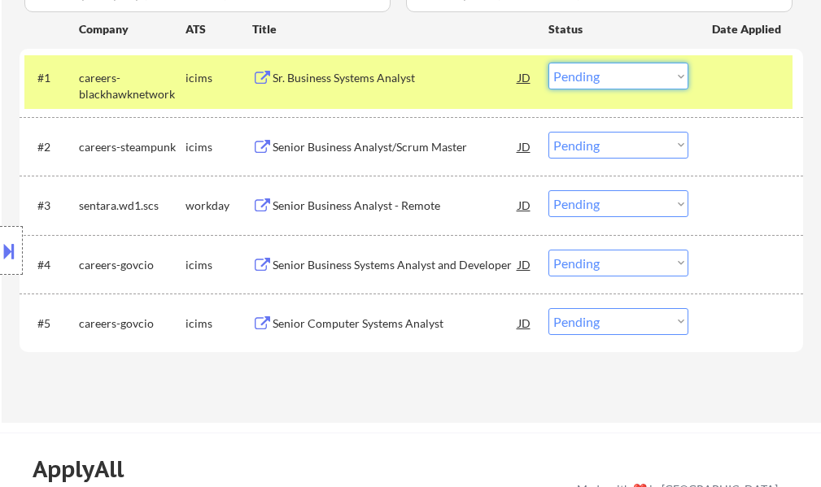
click at [636, 78] on select "Choose an option... Pending Applied Excluded (Questions) Excluded (Expired) Exc…" at bounding box center [618, 76] width 140 height 27
click at [548, 63] on select "Choose an option... Pending Applied Excluded (Questions) Excluded (Expired) Exc…" at bounding box center [618, 76] width 140 height 27
click at [727, 91] on div at bounding box center [748, 77] width 72 height 29
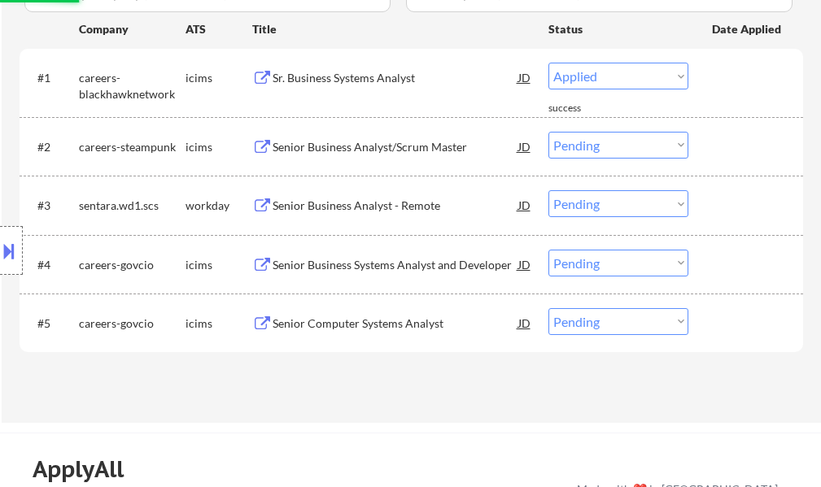
select select ""pending""
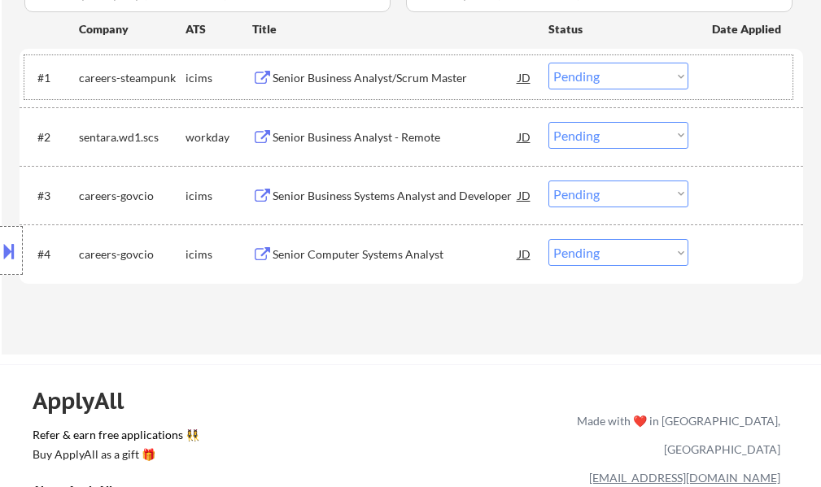
click at [385, 130] on div "Senior Business Analyst - Remote" at bounding box center [395, 137] width 246 height 16
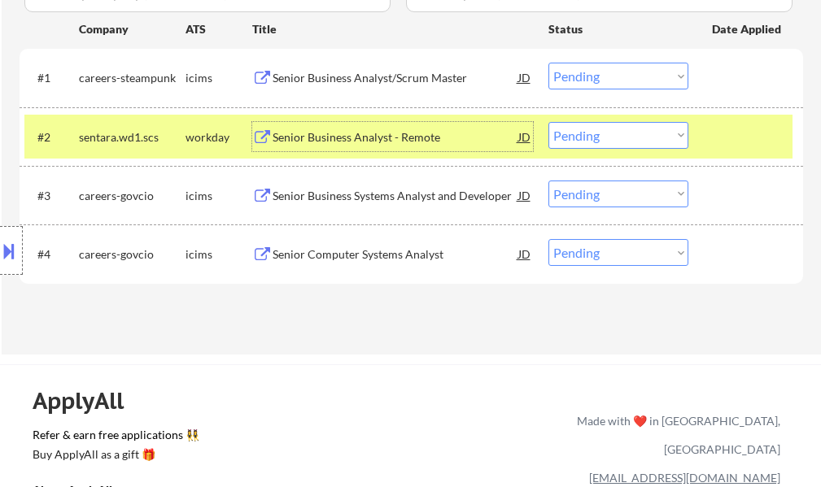
click at [628, 133] on select "Choose an option... Pending Applied Excluded (Questions) Excluded (Expired) Exc…" at bounding box center [618, 135] width 140 height 27
click at [548, 122] on select "Choose an option... Pending Applied Excluded (Questions) Excluded (Expired) Exc…" at bounding box center [618, 135] width 140 height 27
click at [730, 131] on div at bounding box center [748, 136] width 72 height 29
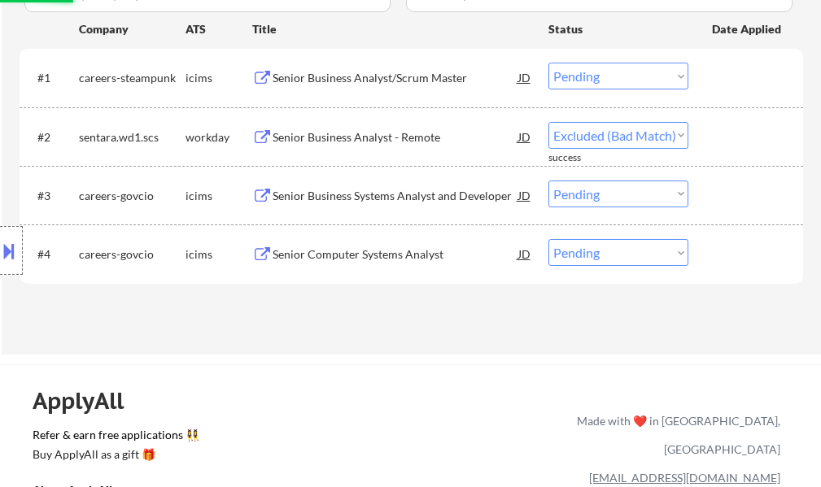
select select ""pending""
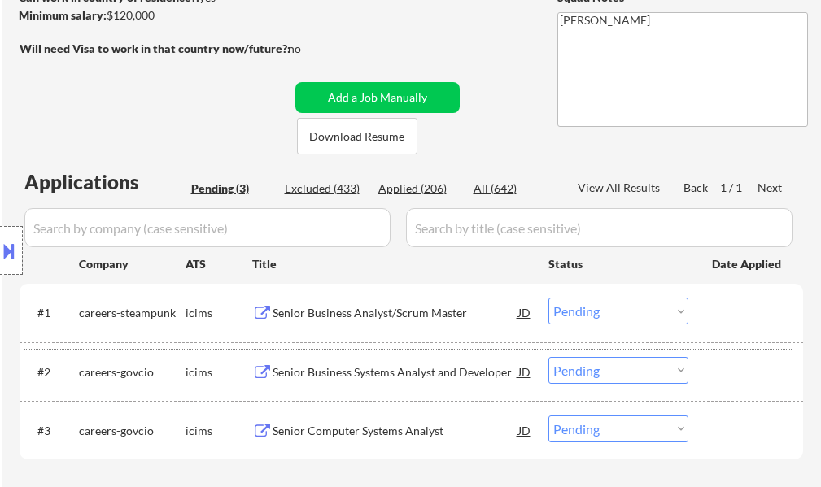
scroll to position [244, 0]
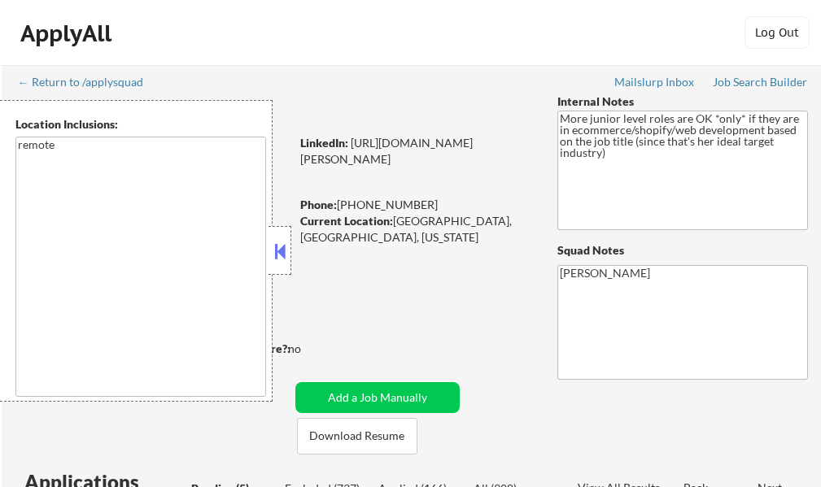
select select ""pending""
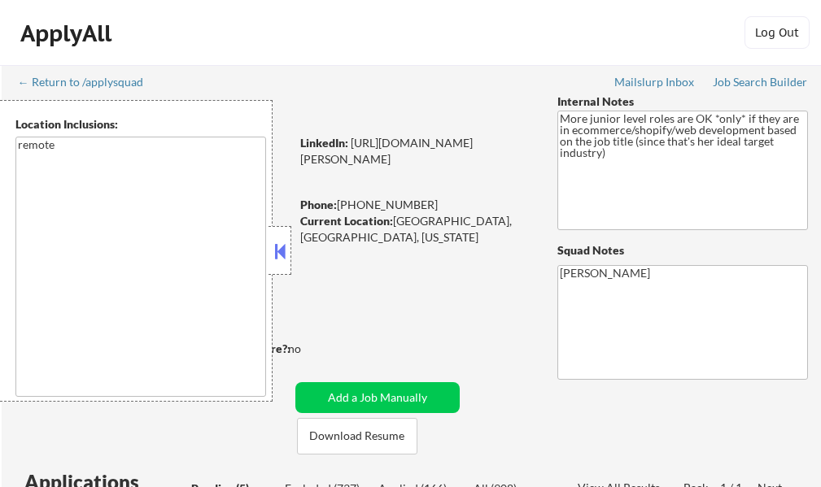
click at [207, 215] on textarea "remote" at bounding box center [140, 267] width 250 height 260
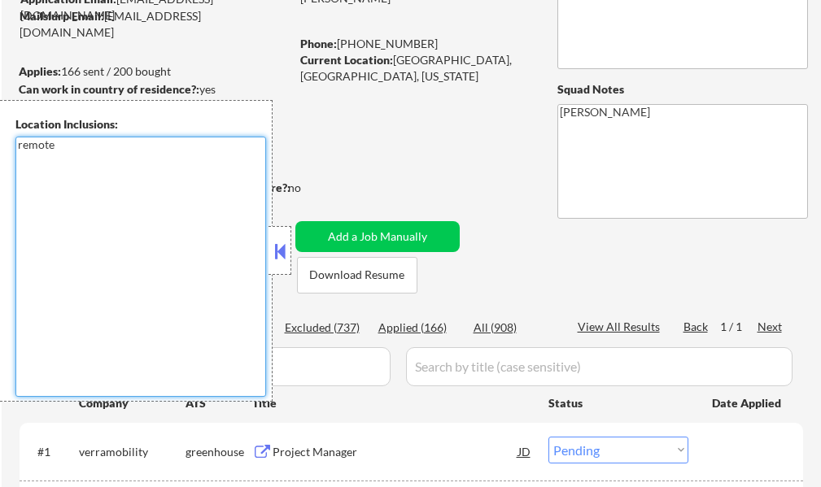
scroll to position [163, 0]
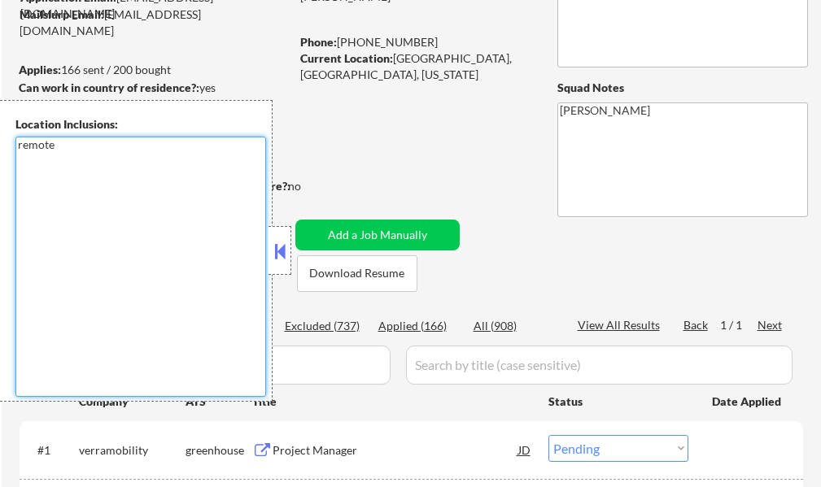
click at [275, 245] on button at bounding box center [280, 251] width 18 height 24
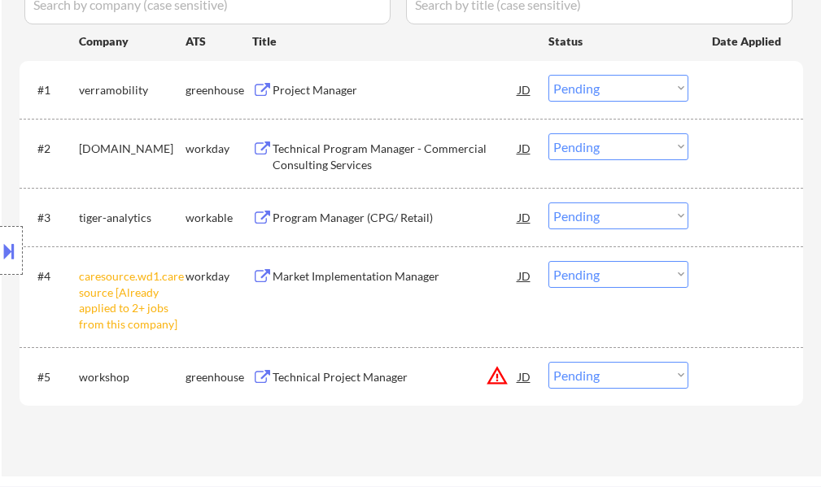
scroll to position [569, 0]
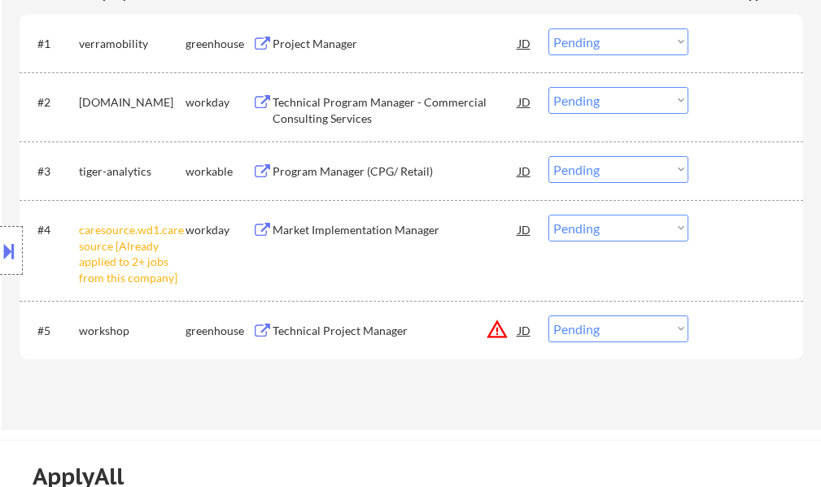
click at [567, 224] on select "Choose an option... Pending Applied Excluded (Questions) Excluded (Expired) Exc…" at bounding box center [618, 228] width 140 height 27
click at [548, 215] on select "Choose an option... Pending Applied Excluded (Questions) Excluded (Expired) Exc…" at bounding box center [618, 228] width 140 height 27
select select ""pending""
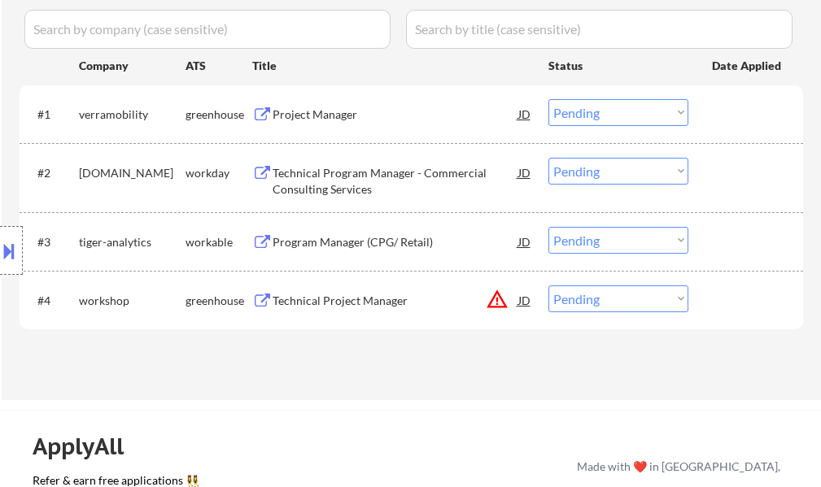
scroll to position [407, 0]
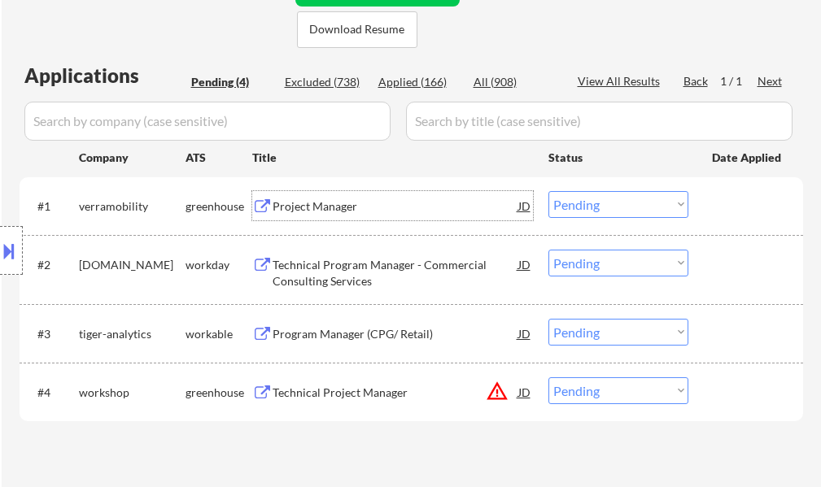
click at [309, 197] on div "Project Manager" at bounding box center [395, 205] width 246 height 29
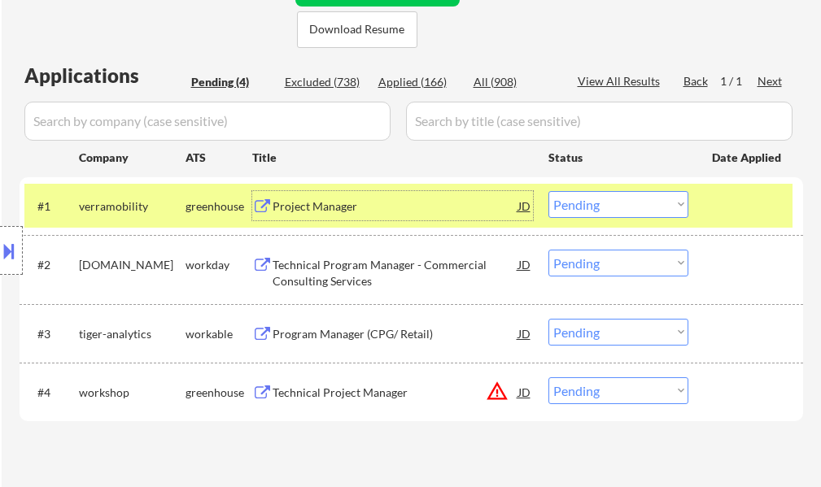
click at [591, 208] on select "Choose an option... Pending Applied Excluded (Questions) Excluded (Expired) Exc…" at bounding box center [618, 204] width 140 height 27
click at [548, 191] on select "Choose an option... Pending Applied Excluded (Questions) Excluded (Expired) Exc…" at bounding box center [618, 204] width 140 height 27
click at [710, 198] on div "#1 verramobility greenhouse Project Manager JD Choose an option... Pending Appl…" at bounding box center [408, 206] width 768 height 44
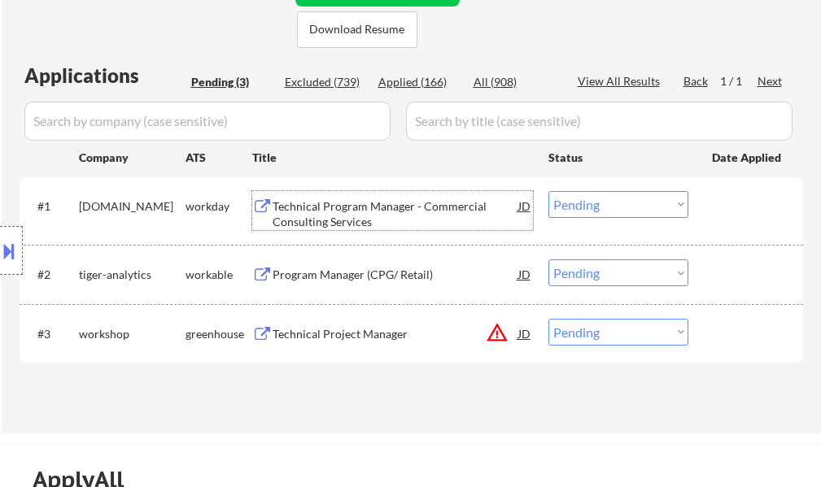
click at [344, 209] on div "Technical Program Manager - Commercial Consulting Services" at bounding box center [395, 214] width 246 height 32
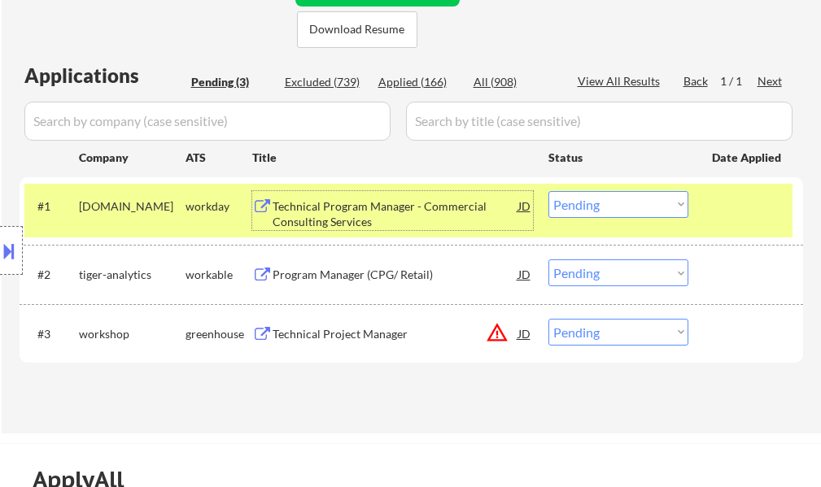
click at [596, 207] on select "Choose an option... Pending Applied Excluded (Questions) Excluded (Expired) Exc…" at bounding box center [618, 204] width 140 height 27
click at [548, 191] on select "Choose an option... Pending Applied Excluded (Questions) Excluded (Expired) Exc…" at bounding box center [618, 204] width 140 height 27
click at [718, 211] on div at bounding box center [748, 205] width 72 height 29
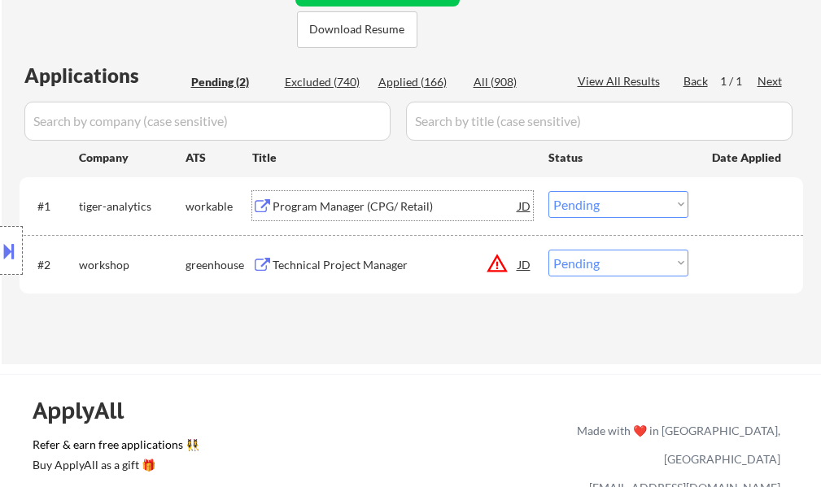
click at [338, 200] on div "Program Manager (CPG/ Retail)" at bounding box center [395, 206] width 246 height 16
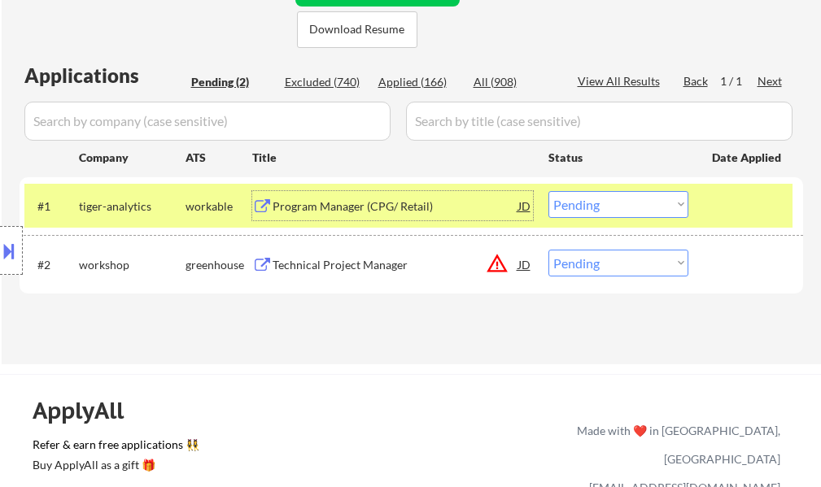
click at [611, 208] on select "Choose an option... Pending Applied Excluded (Questions) Excluded (Expired) Exc…" at bounding box center [618, 204] width 140 height 27
click at [548, 191] on select "Choose an option... Pending Applied Excluded (Questions) Excluded (Expired) Exc…" at bounding box center [618, 204] width 140 height 27
click at [716, 187] on div "#1 tiger-analytics workable Program Manager (CPG/ Retail) JD Choose an option..…" at bounding box center [408, 206] width 768 height 44
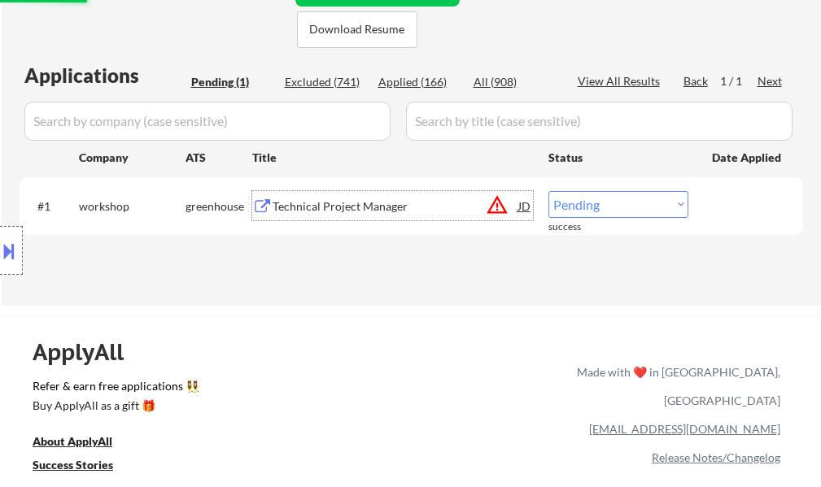
click at [382, 212] on div "Technical Project Manager" at bounding box center [395, 206] width 246 height 16
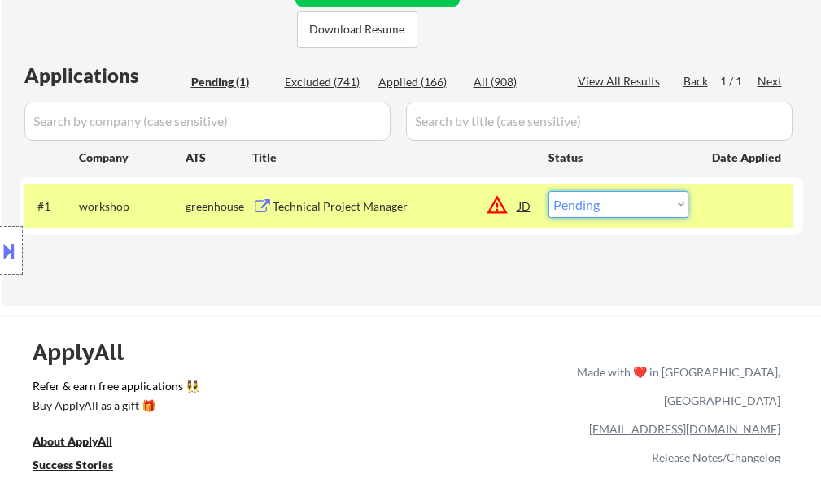
click at [577, 207] on select "Choose an option... Pending Applied Excluded (Questions) Excluded (Expired) Exc…" at bounding box center [618, 204] width 140 height 27
select select ""excluded__location_""
click at [548, 191] on select "Choose an option... Pending Applied Excluded (Questions) Excluded (Expired) Exc…" at bounding box center [618, 204] width 140 height 27
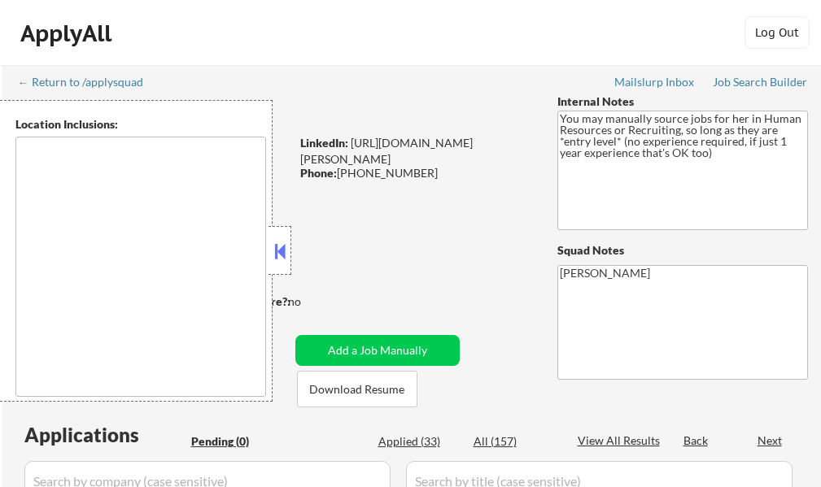
type textarea "It seems there is a misunderstanding in the location specified as "Remote." "Re…"
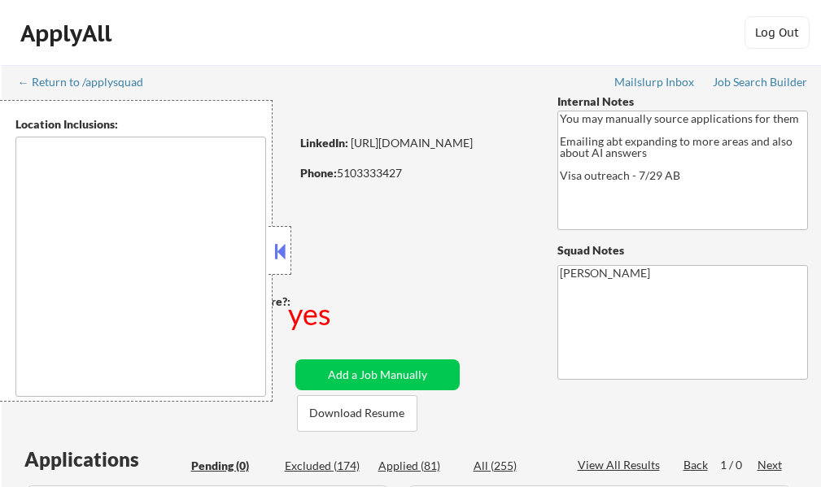
type textarea "country:[GEOGRAPHIC_DATA]"
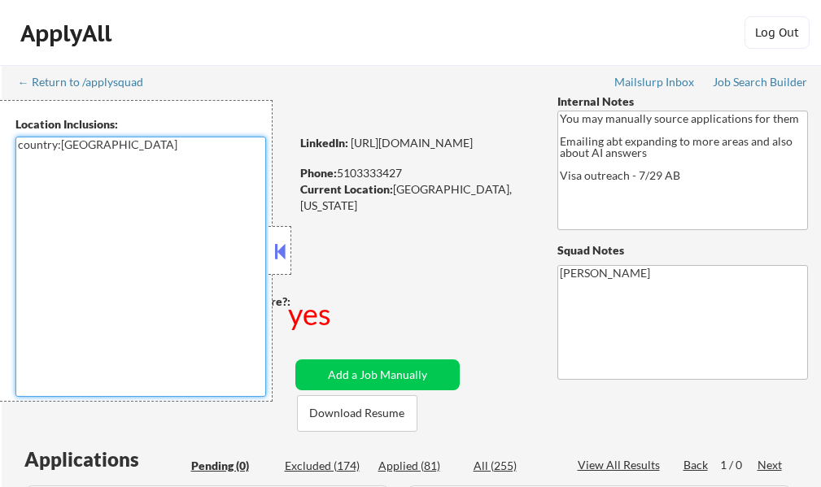
click at [264, 249] on textarea "country:[GEOGRAPHIC_DATA]" at bounding box center [140, 267] width 250 height 260
click at [273, 253] on button at bounding box center [280, 251] width 18 height 24
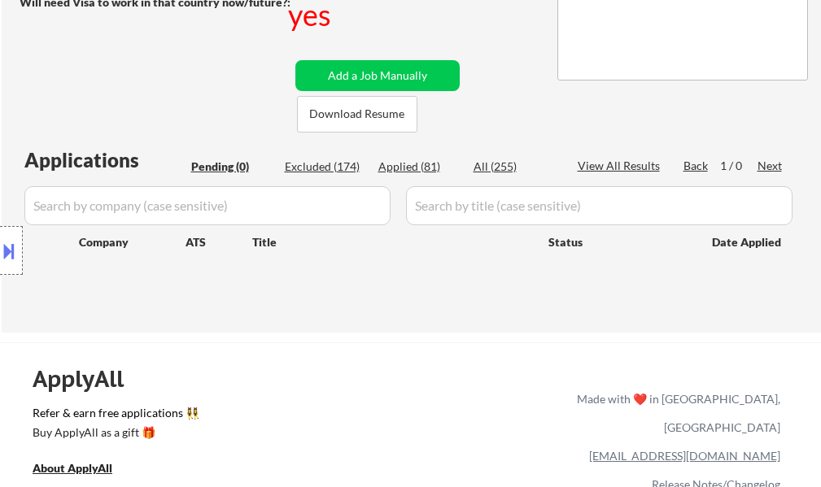
scroll to position [325, 0]
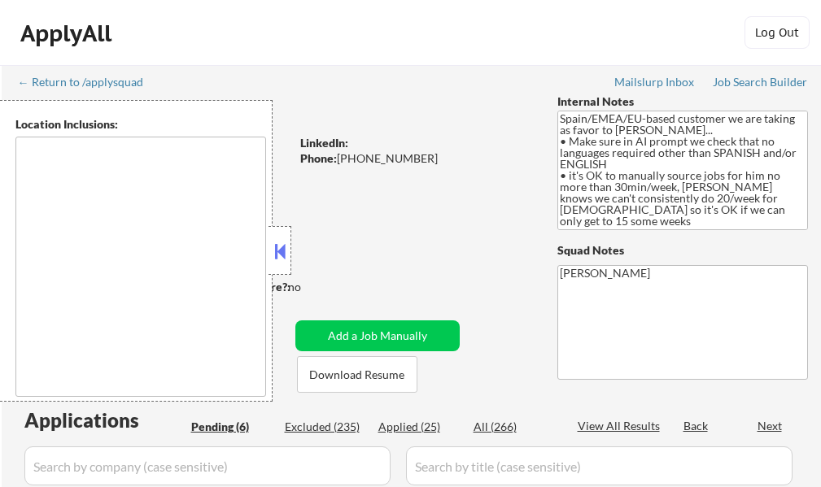
type textarea "It seems there is a misunderstanding in the input. "EMEA" is not a specific geo…"
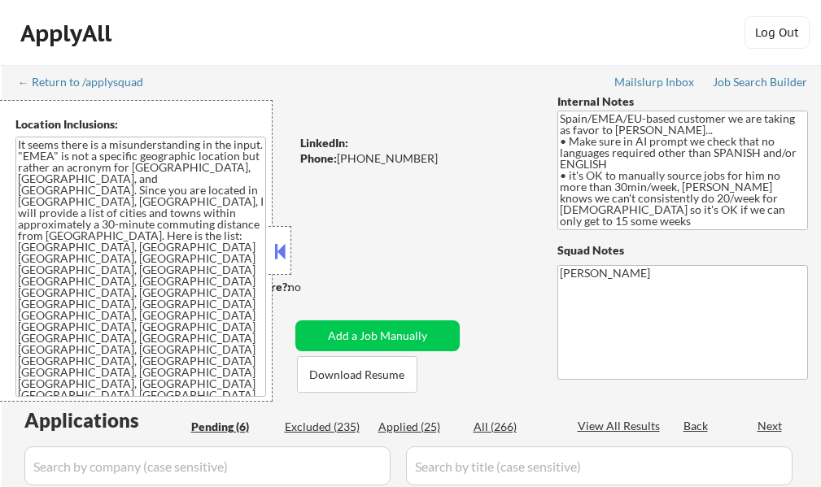
select select ""pending""
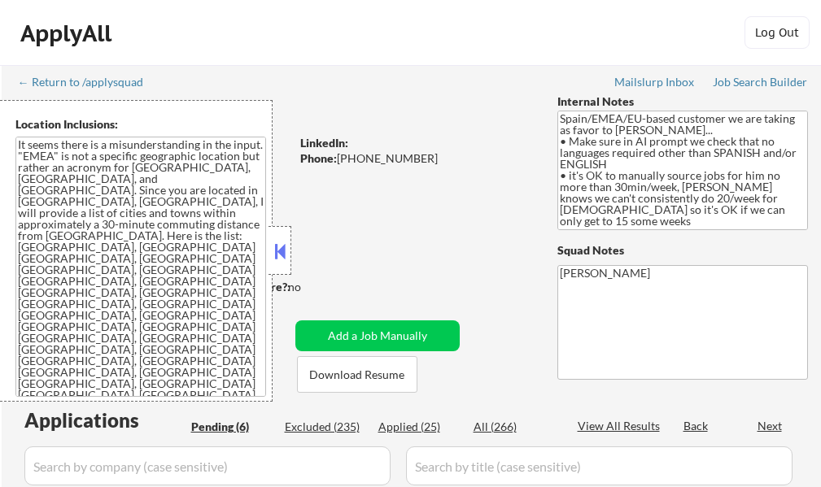
select select ""pending""
click at [285, 254] on button at bounding box center [280, 251] width 18 height 24
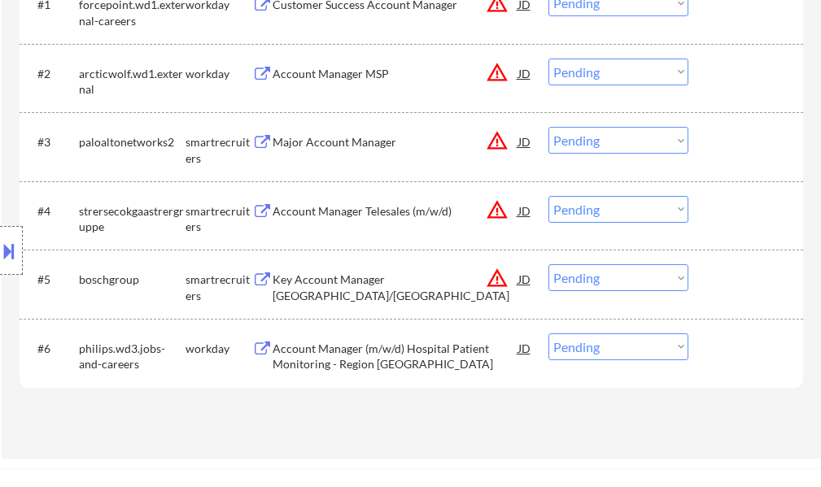
scroll to position [407, 0]
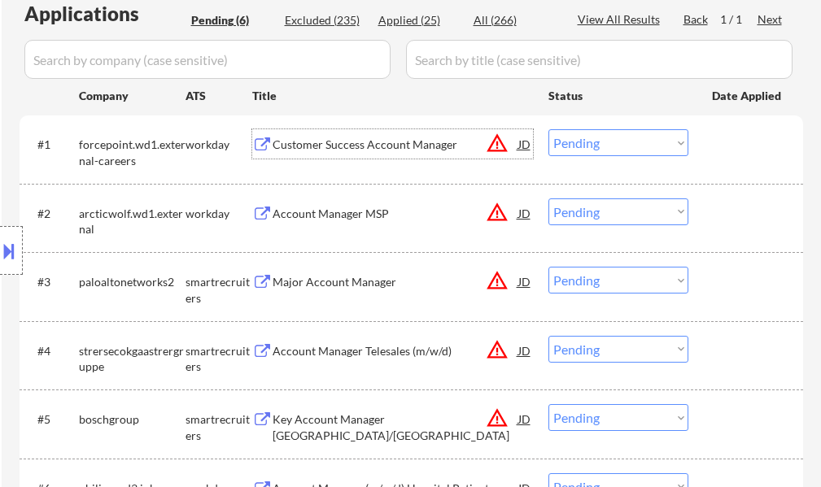
click at [338, 141] on div "Customer Success Account Manager" at bounding box center [395, 145] width 246 height 16
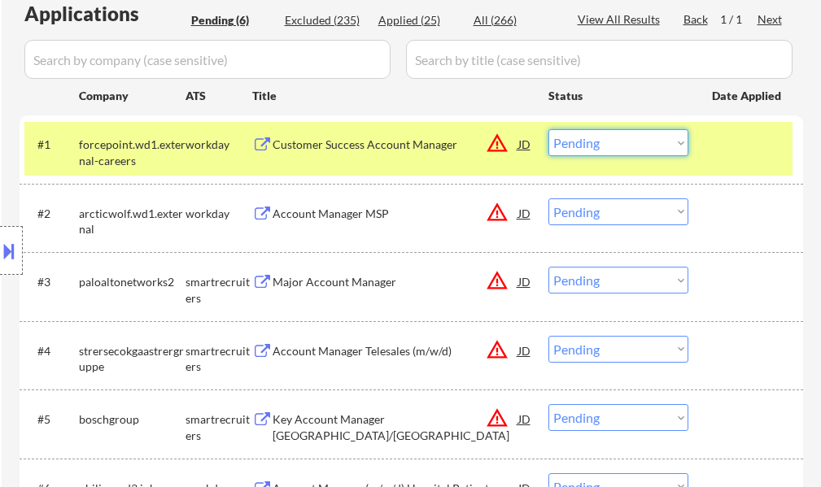
click at [615, 133] on select "Choose an option... Pending Applied Excluded (Questions) Excluded (Expired) Exc…" at bounding box center [618, 142] width 140 height 27
click at [548, 129] on select "Choose an option... Pending Applied Excluded (Questions) Excluded (Expired) Exc…" at bounding box center [618, 142] width 140 height 27
click at [738, 140] on div at bounding box center [748, 143] width 72 height 29
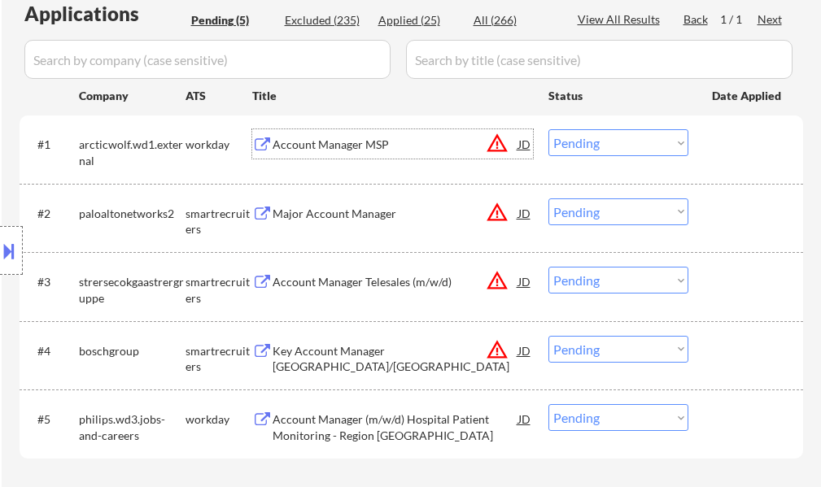
click at [298, 149] on div "Account Manager MSP" at bounding box center [395, 145] width 246 height 16
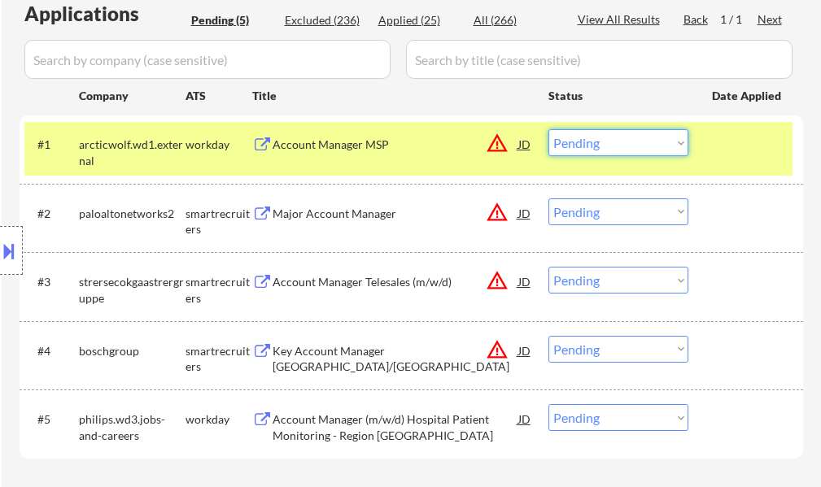
click at [607, 145] on select "Choose an option... Pending Applied Excluded (Questions) Excluded (Expired) Exc…" at bounding box center [618, 142] width 140 height 27
click at [548, 129] on select "Choose an option... Pending Applied Excluded (Questions) Excluded (Expired) Exc…" at bounding box center [618, 142] width 140 height 27
click at [712, 137] on div at bounding box center [748, 143] width 72 height 29
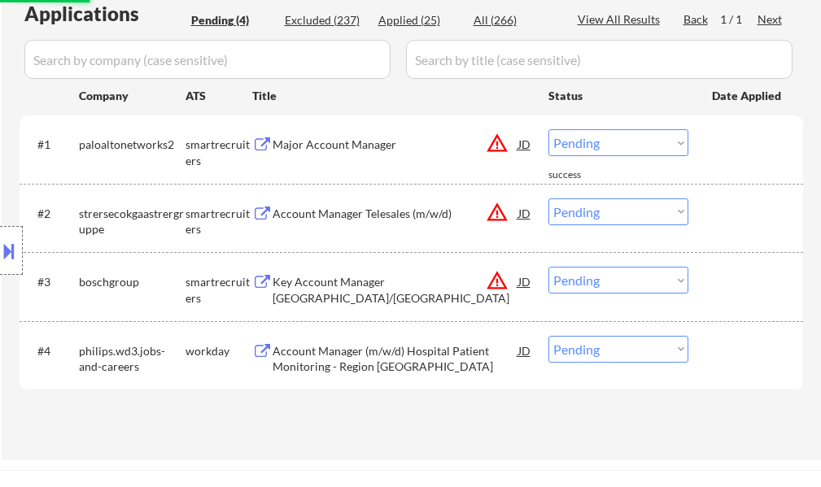
click at [337, 146] on div "Major Account Manager" at bounding box center [395, 145] width 246 height 16
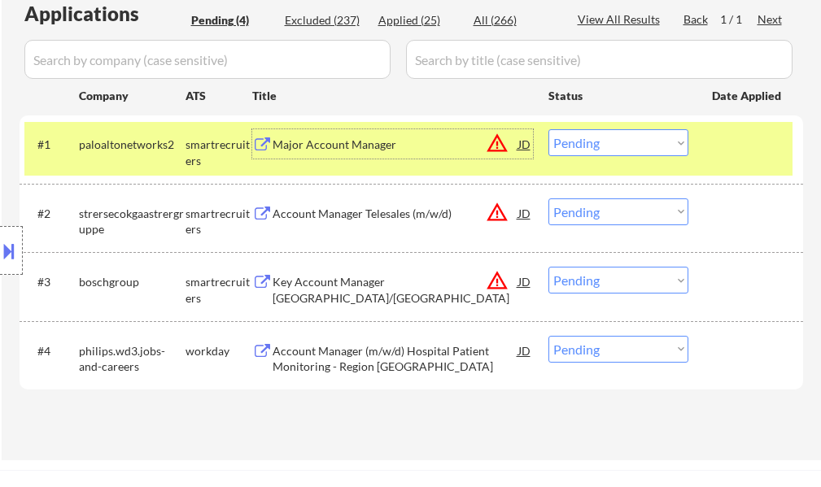
click at [625, 137] on select "Choose an option... Pending Applied Excluded (Questions) Excluded (Expired) Exc…" at bounding box center [618, 142] width 140 height 27
click at [548, 129] on select "Choose an option... Pending Applied Excluded (Questions) Excluded (Expired) Exc…" at bounding box center [618, 142] width 140 height 27
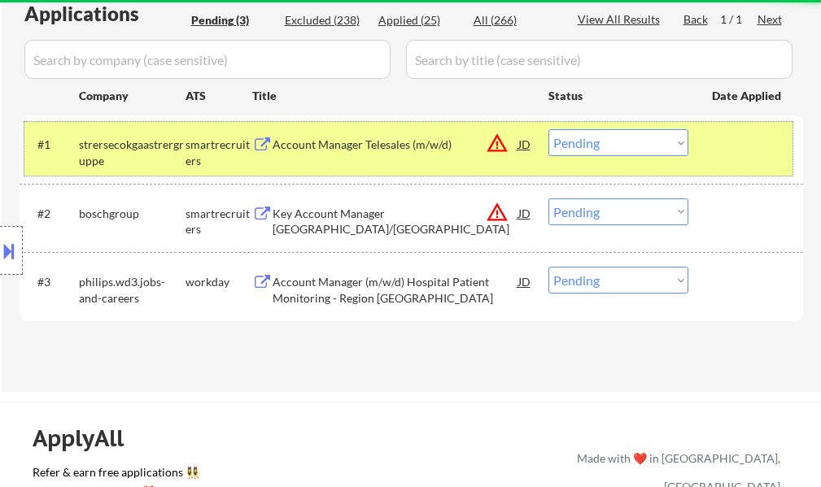
click at [721, 135] on div at bounding box center [748, 143] width 72 height 29
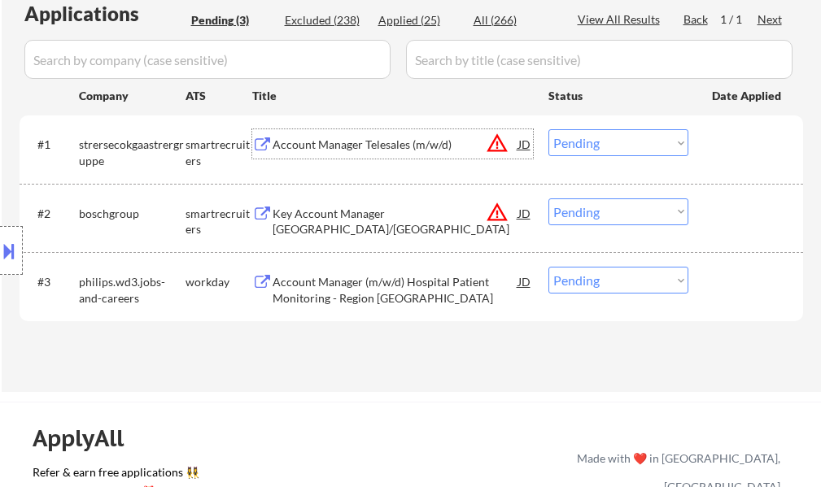
click at [368, 145] on div "Account Manager Telesales (m/w/d)" at bounding box center [395, 145] width 246 height 16
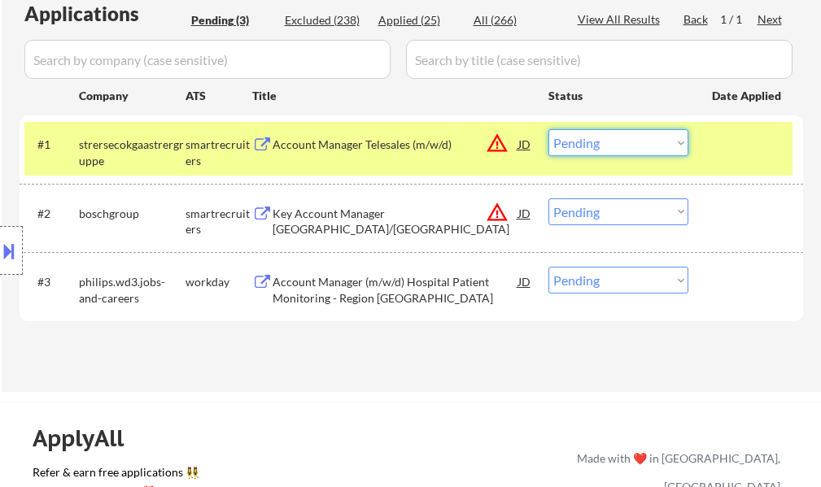
click at [606, 141] on select "Choose an option... Pending Applied Excluded (Questions) Excluded (Expired) Exc…" at bounding box center [618, 142] width 140 height 27
click at [548, 129] on select "Choose an option... Pending Applied Excluded (Questions) Excluded (Expired) Exc…" at bounding box center [618, 142] width 140 height 27
click at [721, 154] on div at bounding box center [748, 143] width 72 height 29
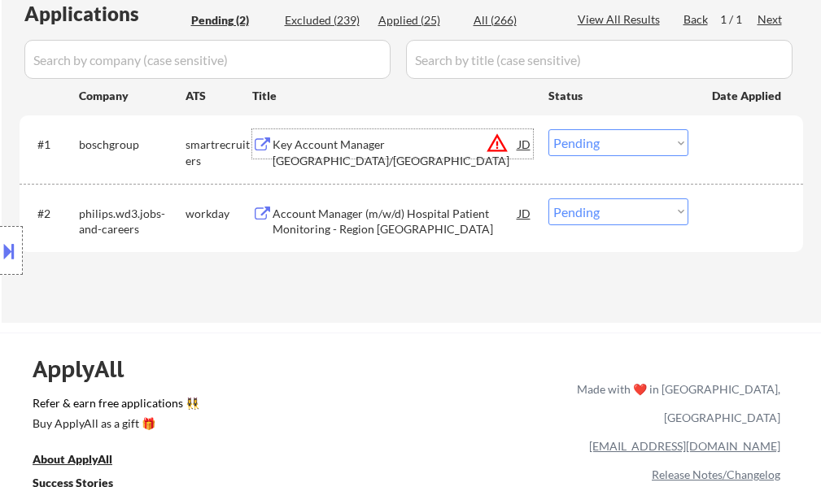
click at [320, 150] on div "Key Account Manager Kempen/Limburg" at bounding box center [395, 153] width 246 height 32
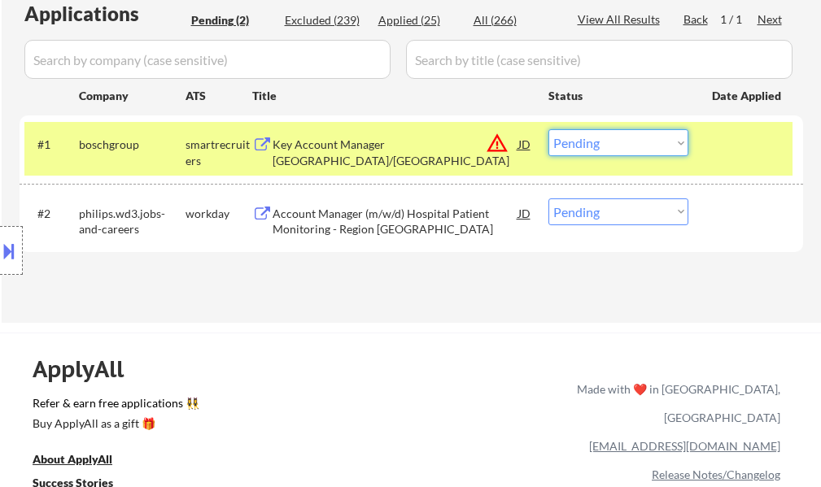
click at [618, 144] on select "Choose an option... Pending Applied Excluded (Questions) Excluded (Expired) Exc…" at bounding box center [618, 142] width 140 height 27
click at [548, 129] on select "Choose an option... Pending Applied Excluded (Questions) Excluded (Expired) Exc…" at bounding box center [618, 142] width 140 height 27
click at [717, 149] on div at bounding box center [748, 143] width 72 height 29
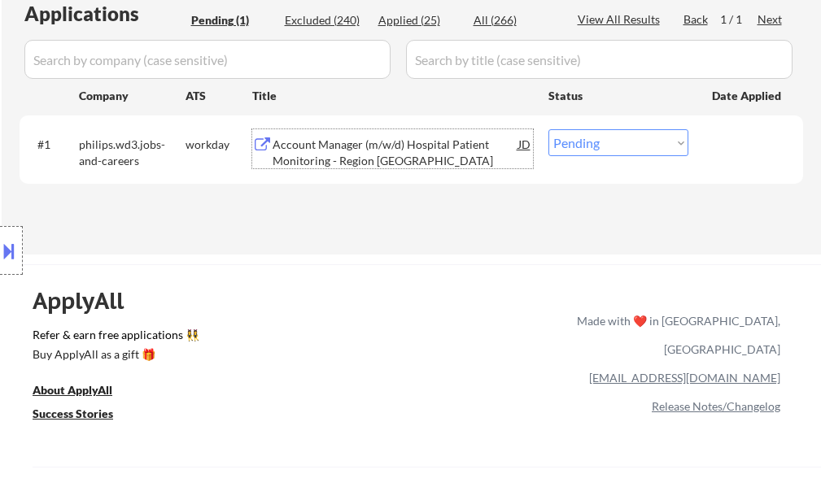
click at [404, 157] on div "Account Manager (m/w/d) Hospital Patient Monitoring - Region Norddeutschland" at bounding box center [395, 153] width 246 height 32
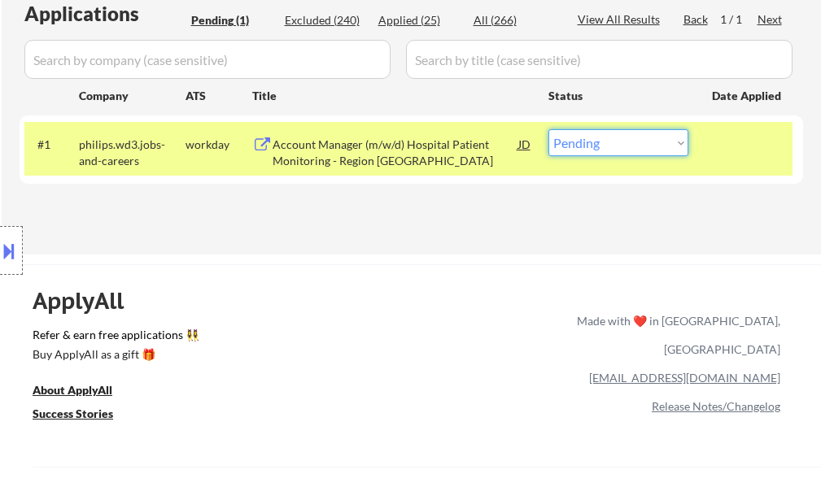
click at [614, 145] on select "Choose an option... Pending Applied Excluded (Questions) Excluded (Expired) Exc…" at bounding box center [618, 142] width 140 height 27
select select ""excluded__bad_match_""
click at [548, 129] on select "Choose an option... Pending Applied Excluded (Questions) Excluded (Expired) Exc…" at bounding box center [618, 142] width 140 height 27
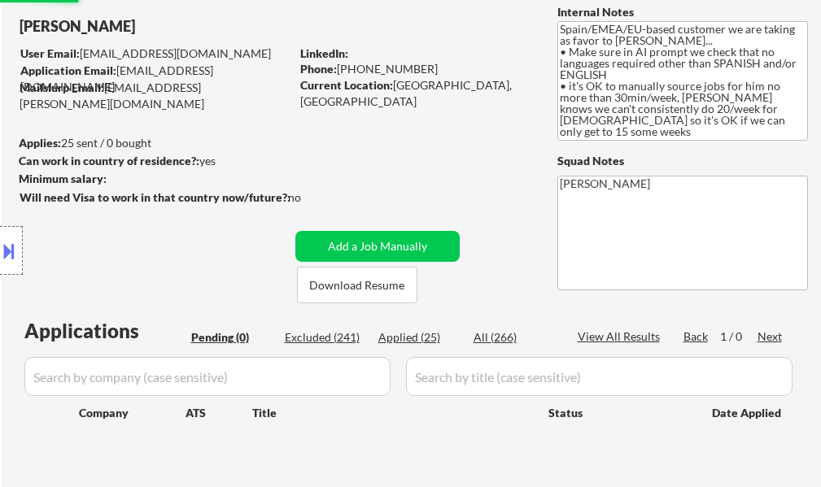
scroll to position [81, 0]
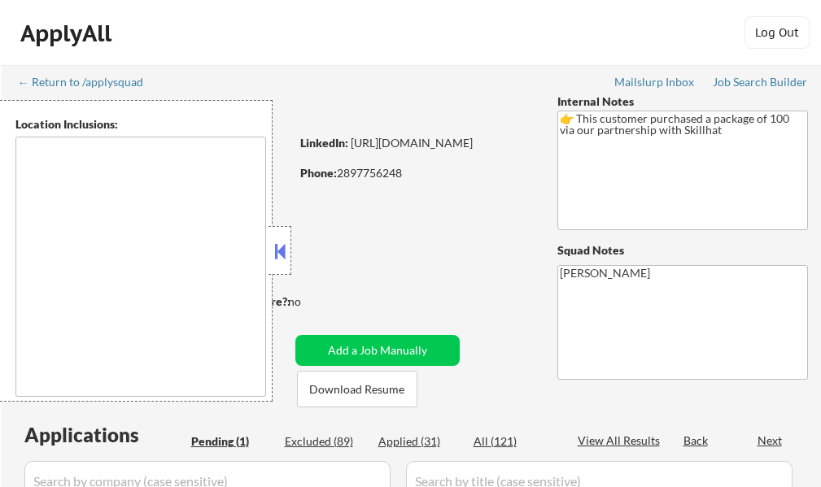
select select ""pending""
type textarea "[GEOGRAPHIC_DATA], ON [GEOGRAPHIC_DATA], ON [GEOGRAPHIC_DATA], ON [GEOGRAPHIC_D…"
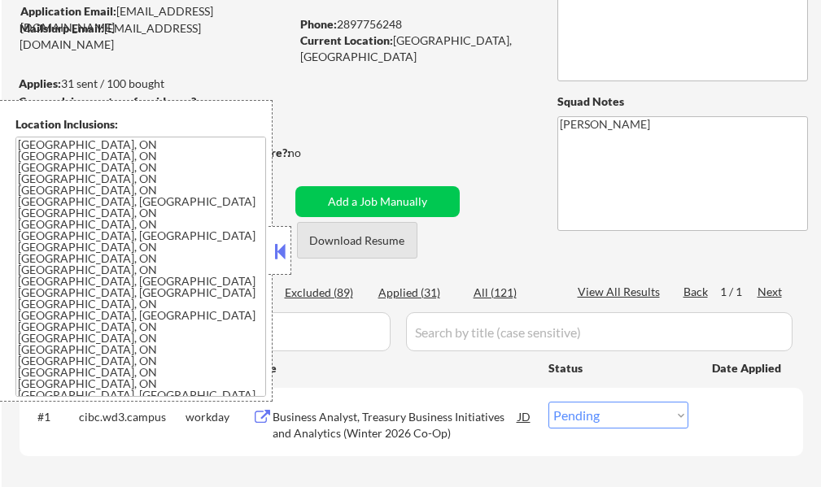
scroll to position [163, 0]
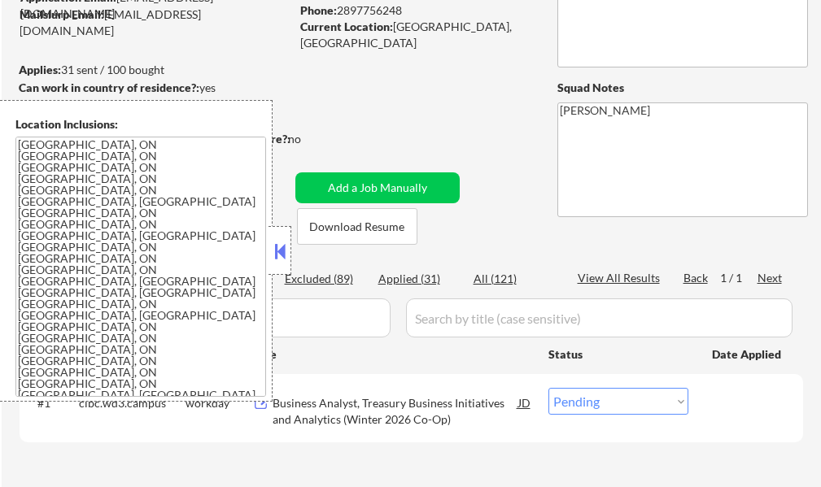
click at [285, 260] on button at bounding box center [280, 251] width 18 height 24
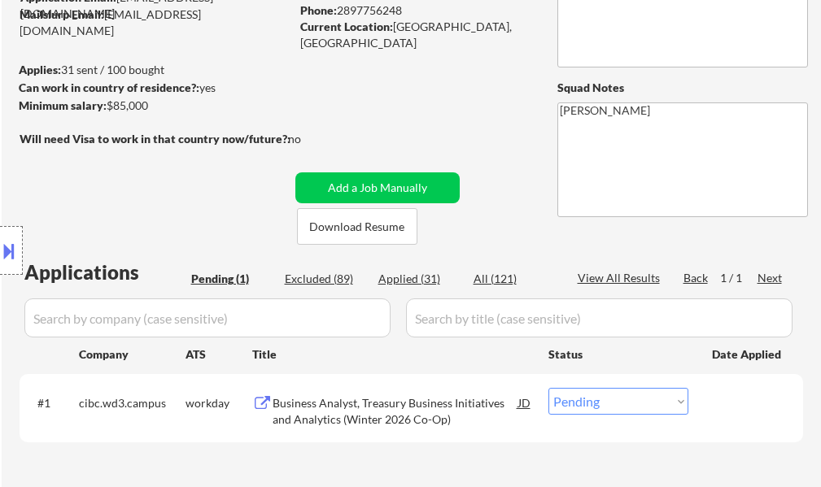
click at [420, 408] on div "Business Analyst, Treasury Business Initiatives and Analytics (Winter 2026 Co-O…" at bounding box center [395, 411] width 246 height 32
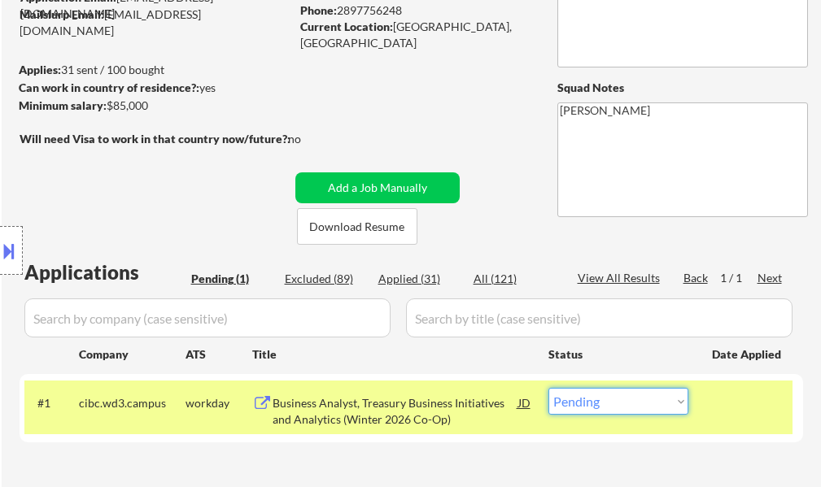
click at [637, 402] on select "Choose an option... Pending Applied Excluded (Questions) Excluded (Expired) Exc…" at bounding box center [618, 401] width 140 height 27
select select ""excluded__bad_match_""
click at [548, 388] on select "Choose an option... Pending Applied Excluded (Questions) Excluded (Expired) Exc…" at bounding box center [618, 401] width 140 height 27
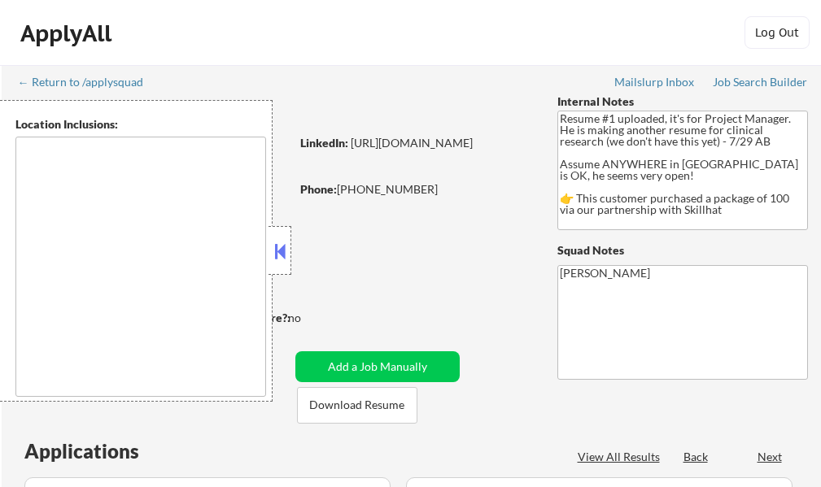
select select ""pending""
type textarea "country:[GEOGRAPHIC_DATA]"
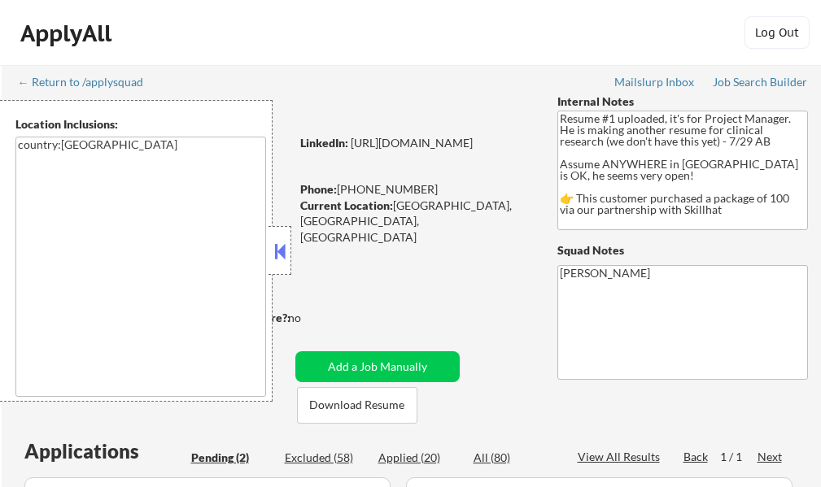
click at [274, 255] on button at bounding box center [280, 251] width 18 height 24
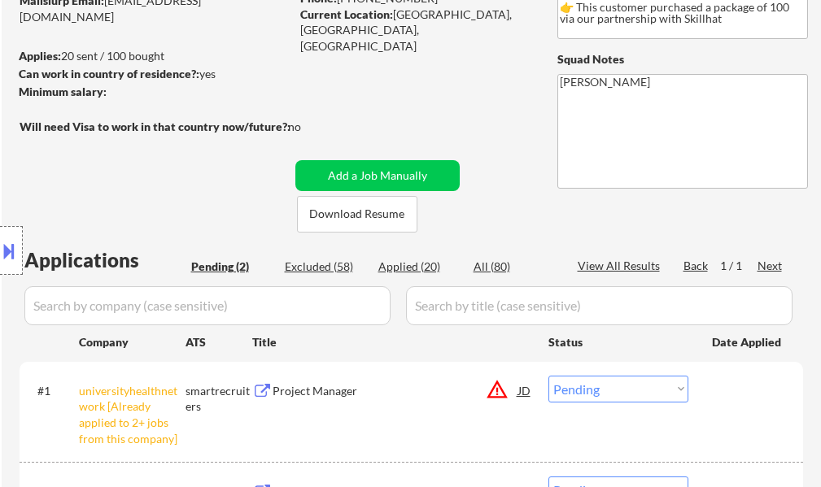
scroll to position [244, 0]
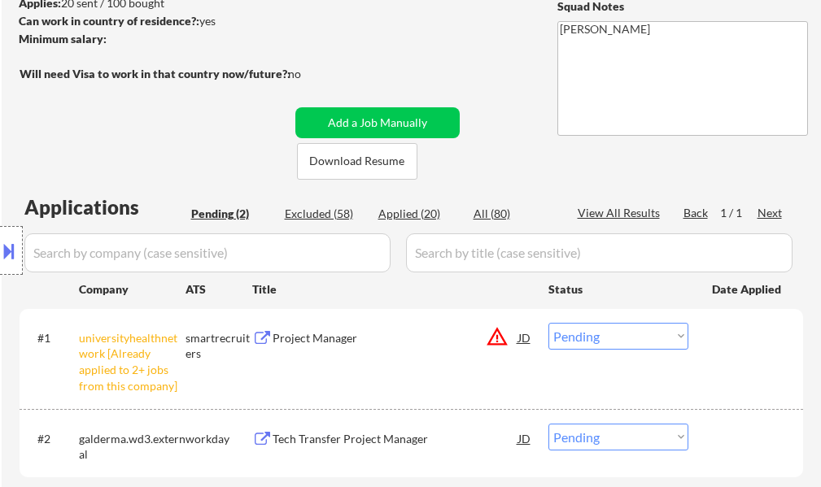
click at [583, 333] on select "Choose an option... Pending Applied Excluded (Questions) Excluded (Expired) Exc…" at bounding box center [618, 336] width 140 height 27
click at [548, 323] on select "Choose an option... Pending Applied Excluded (Questions) Excluded (Expired) Exc…" at bounding box center [618, 336] width 140 height 27
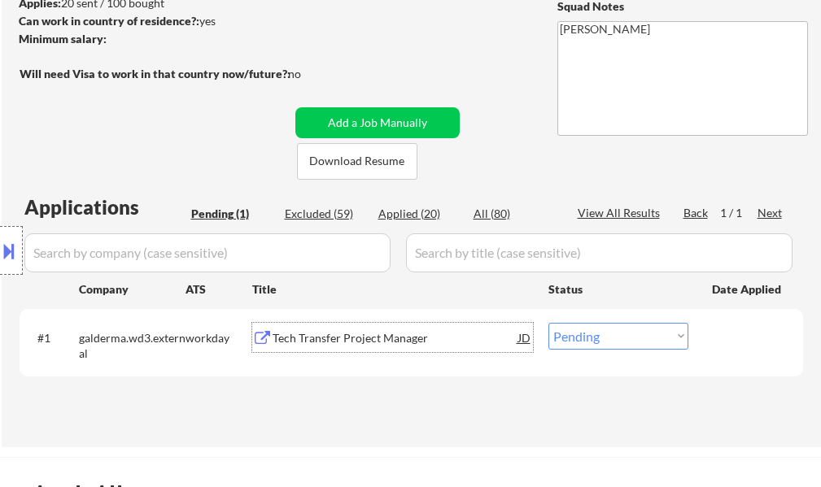
click at [304, 336] on div "Tech Transfer Project Manager" at bounding box center [395, 338] width 246 height 16
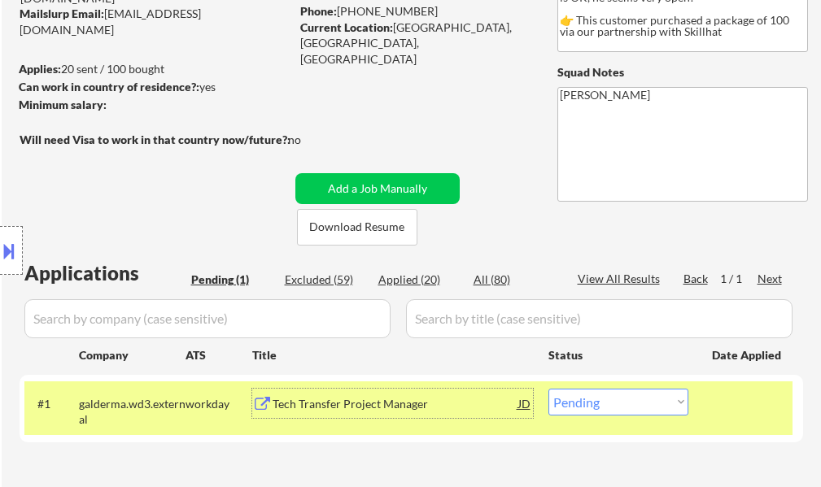
scroll to position [325, 0]
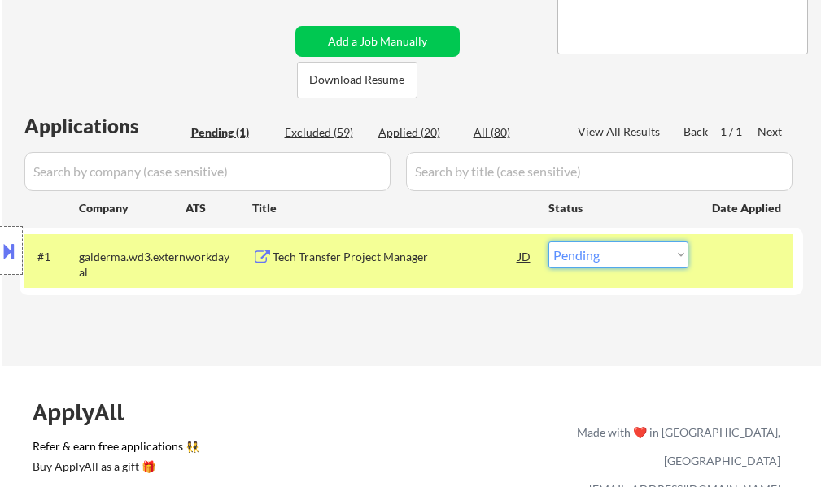
click at [637, 259] on select "Choose an option... Pending Applied Excluded (Questions) Excluded (Expired) Exc…" at bounding box center [618, 255] width 140 height 27
select select ""excluded__bad_match_""
click at [548, 242] on select "Choose an option... Pending Applied Excluded (Questions) Excluded (Expired) Exc…" at bounding box center [618, 255] width 140 height 27
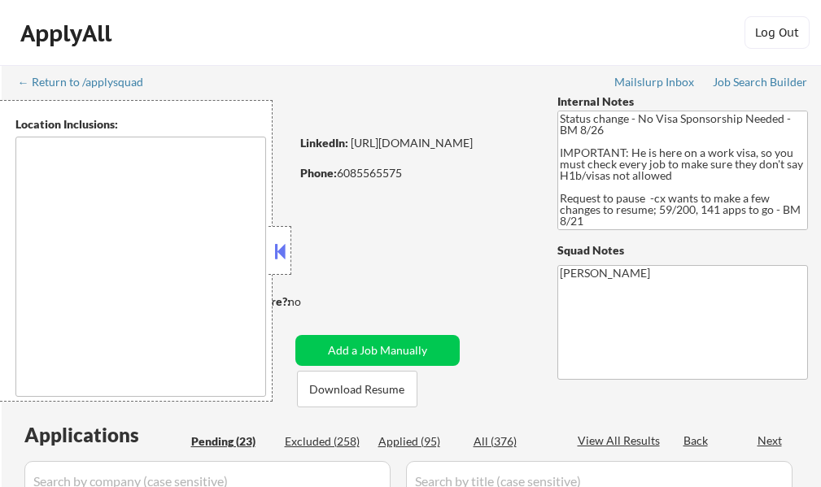
select select ""pending""
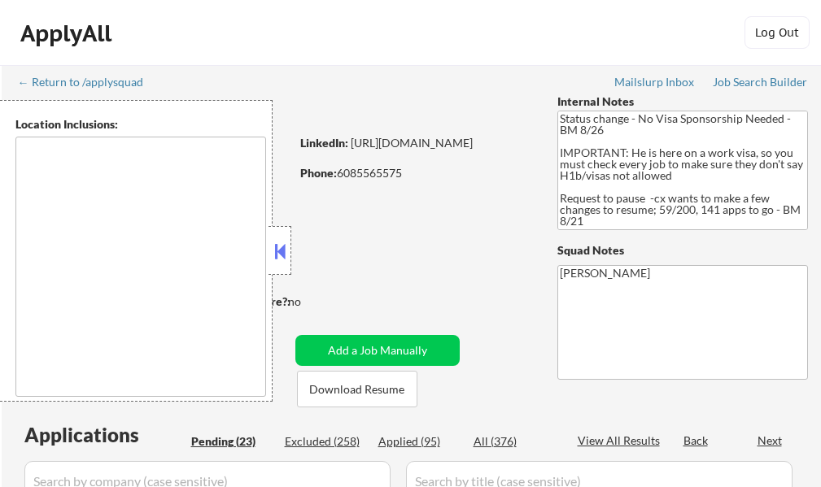
select select ""pending""
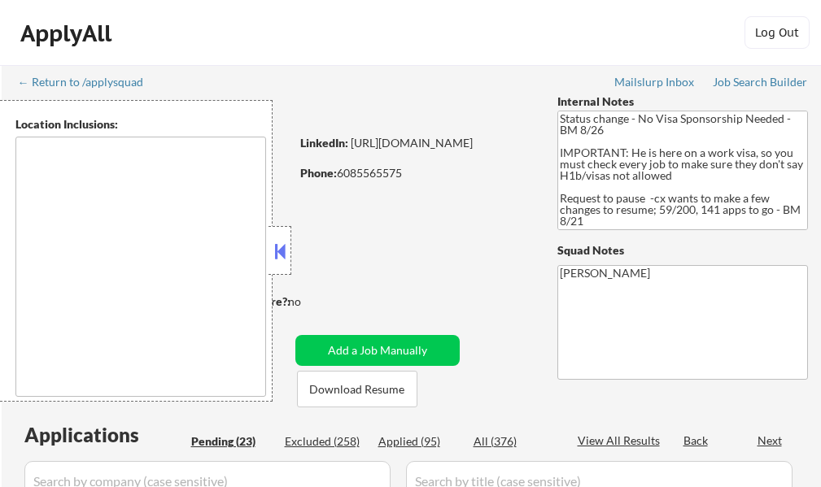
select select ""pending""
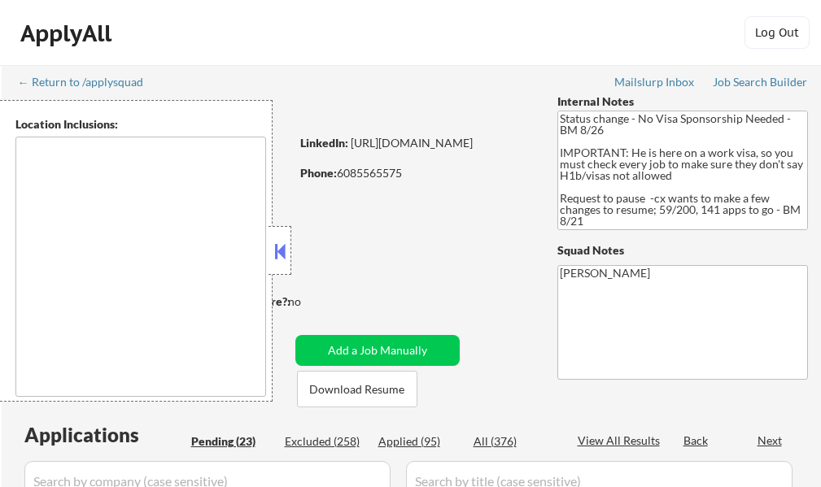
select select ""pending""
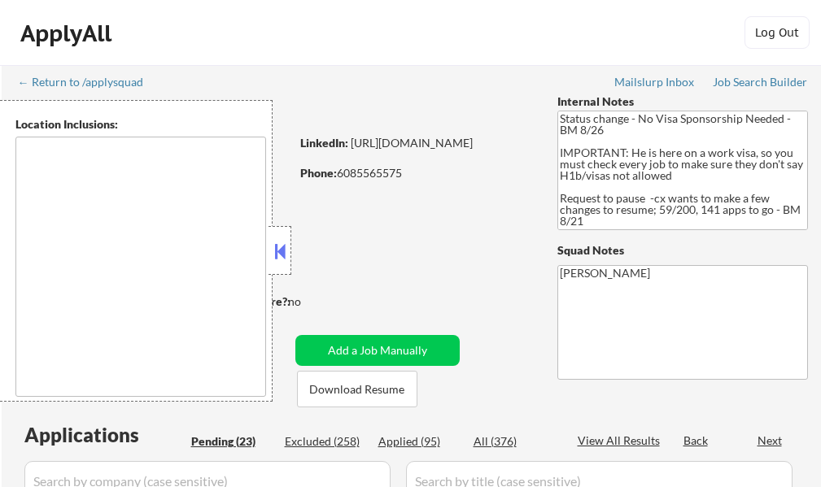
select select ""pending""
type textarea "Seattle, WA Mercer Island, WA Shoreline, WA Lake Forest Park, WA Mountlake Terr…"
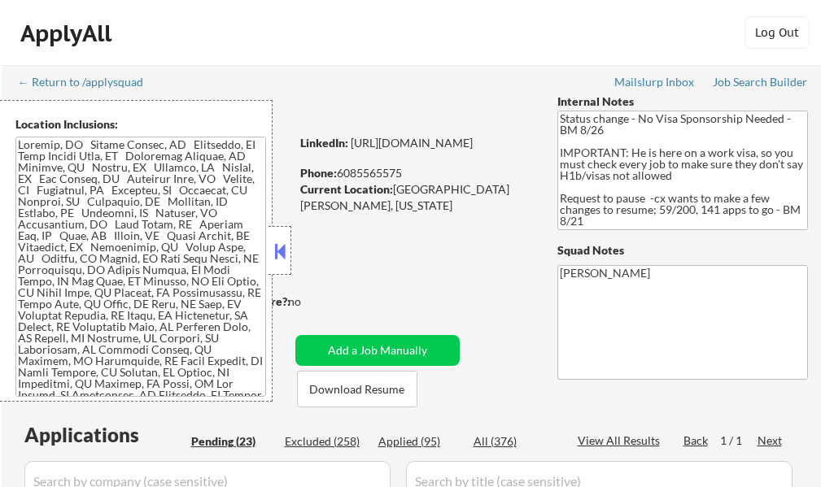
click at [282, 240] on button at bounding box center [280, 251] width 18 height 24
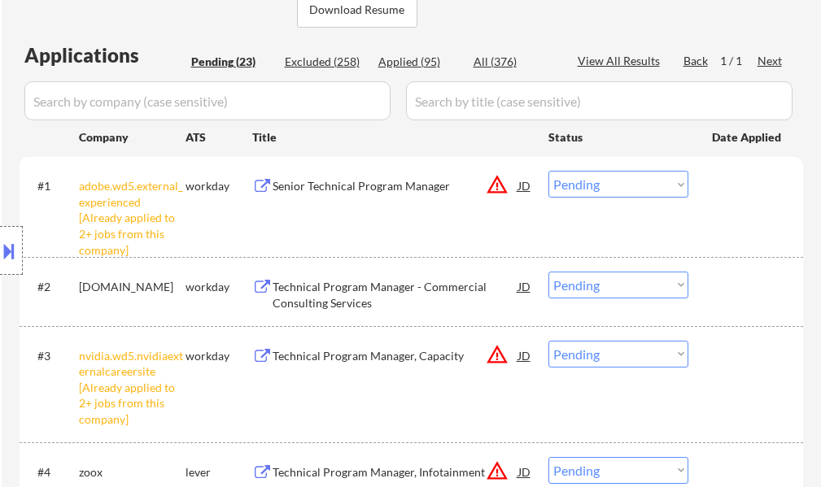
scroll to position [407, 0]
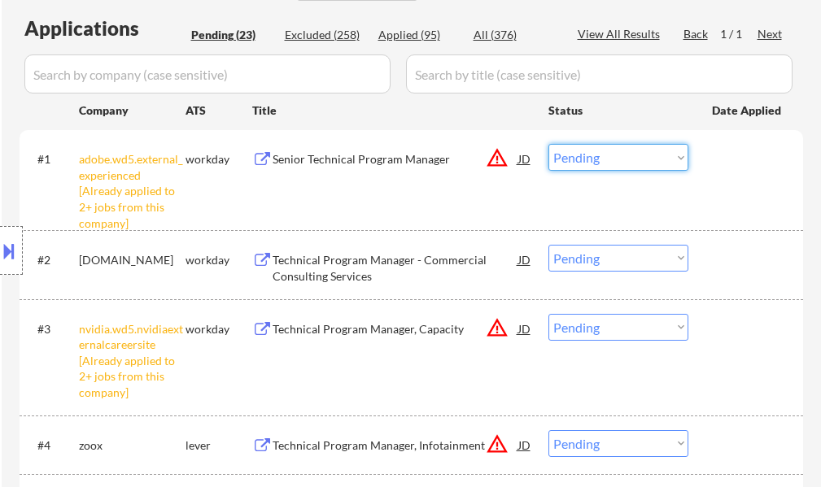
click at [623, 155] on select "Choose an option... Pending Applied Excluded (Questions) Excluded (Expired) Exc…" at bounding box center [618, 157] width 140 height 27
click at [548, 144] on select "Choose an option... Pending Applied Excluded (Questions) Excluded (Expired) Exc…" at bounding box center [618, 157] width 140 height 27
select select ""pending""
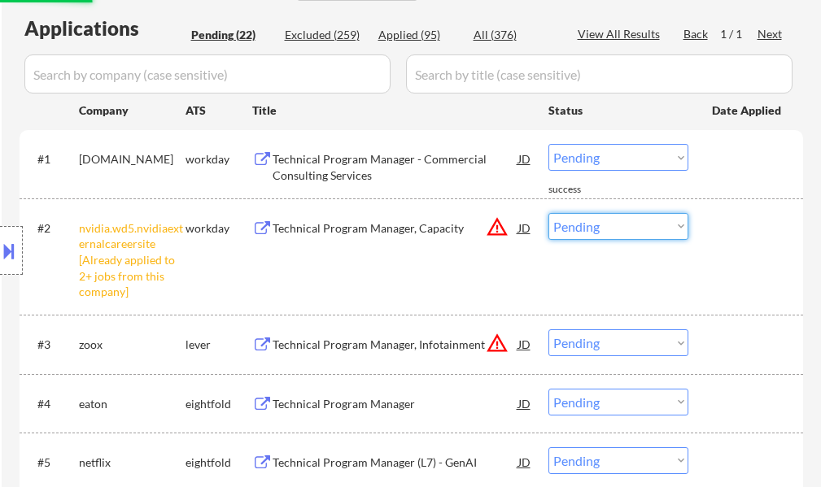
click at [626, 224] on select "Choose an option... Pending Applied Excluded (Questions) Excluded (Expired) Exc…" at bounding box center [618, 226] width 140 height 27
click at [548, 213] on select "Choose an option... Pending Applied Excluded (Questions) Excluded (Expired) Exc…" at bounding box center [618, 226] width 140 height 27
select select ""pending""
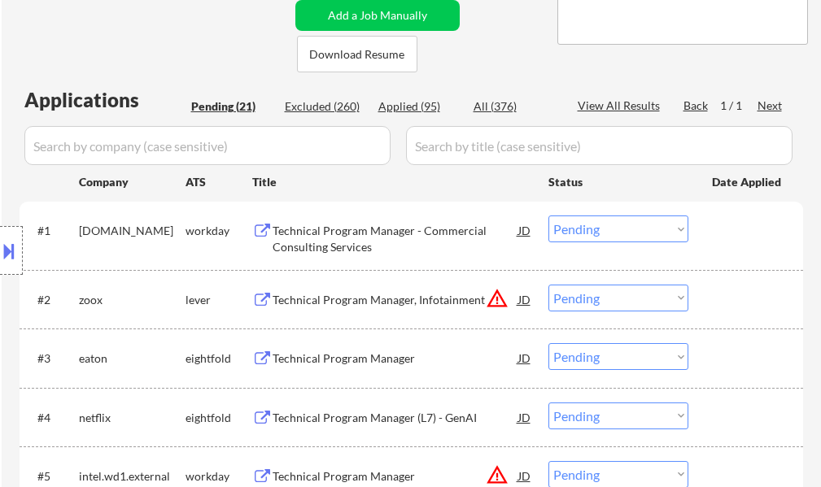
scroll to position [325, 0]
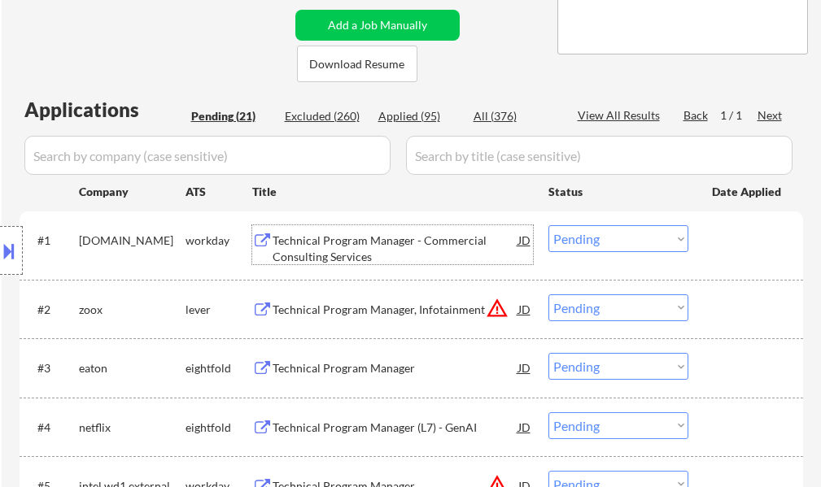
click at [400, 250] on div "Technical Program Manager - Commercial Consulting Services" at bounding box center [395, 249] width 246 height 32
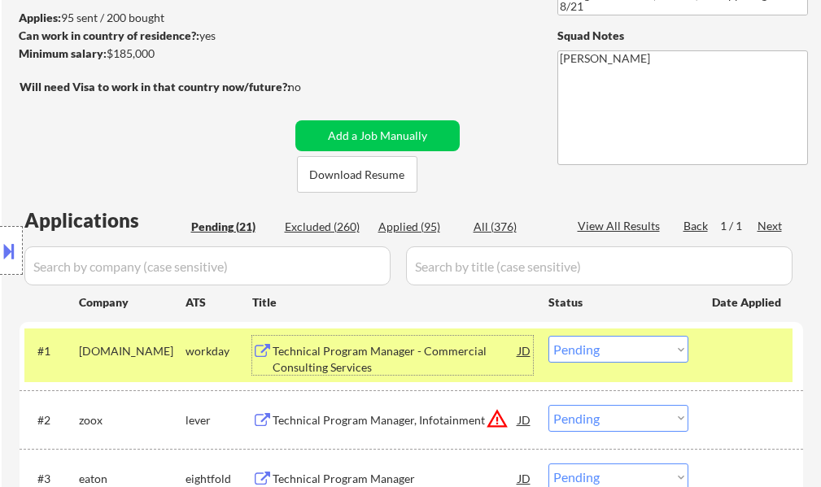
scroll to position [244, 0]
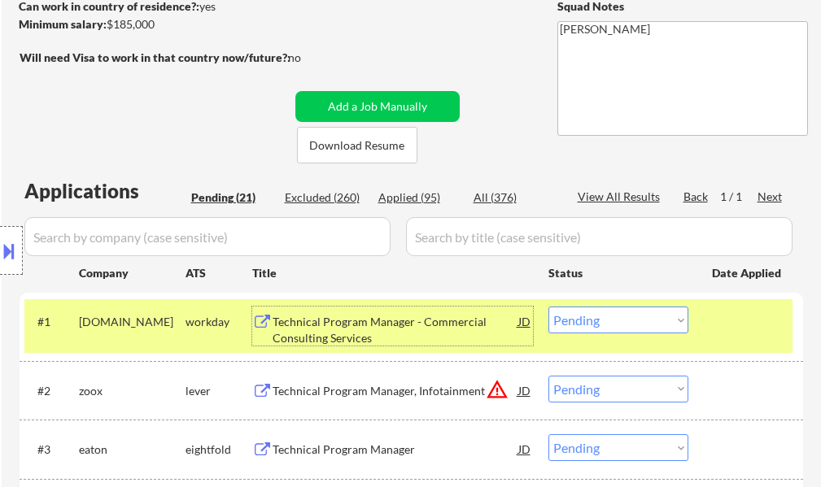
click at [739, 308] on div at bounding box center [748, 321] width 72 height 29
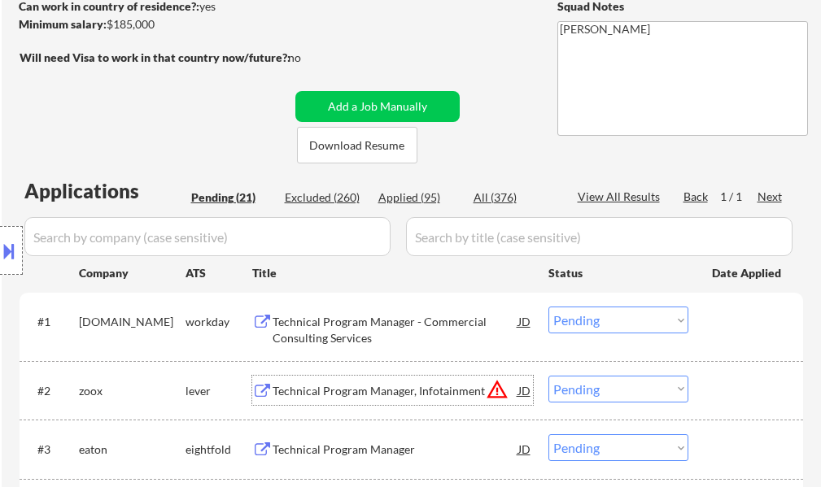
click at [351, 383] on div "Technical Program Manager, Infotainment" at bounding box center [395, 391] width 246 height 16
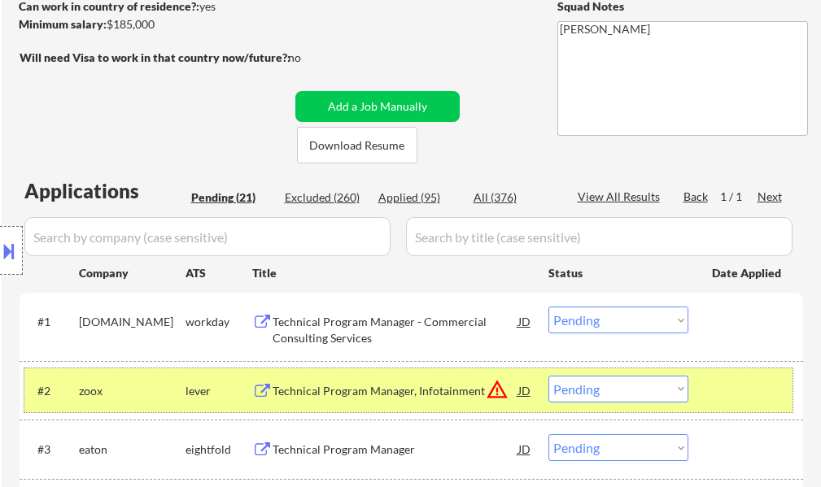
click at [726, 381] on div at bounding box center [748, 390] width 72 height 29
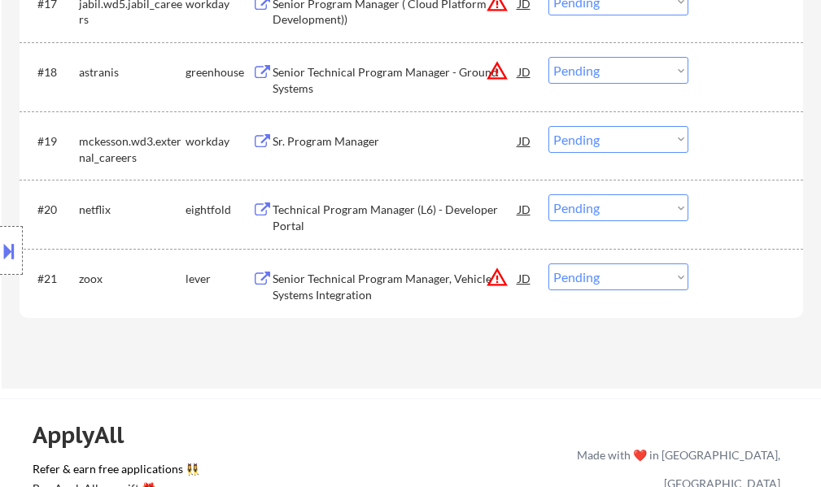
scroll to position [1545, 0]
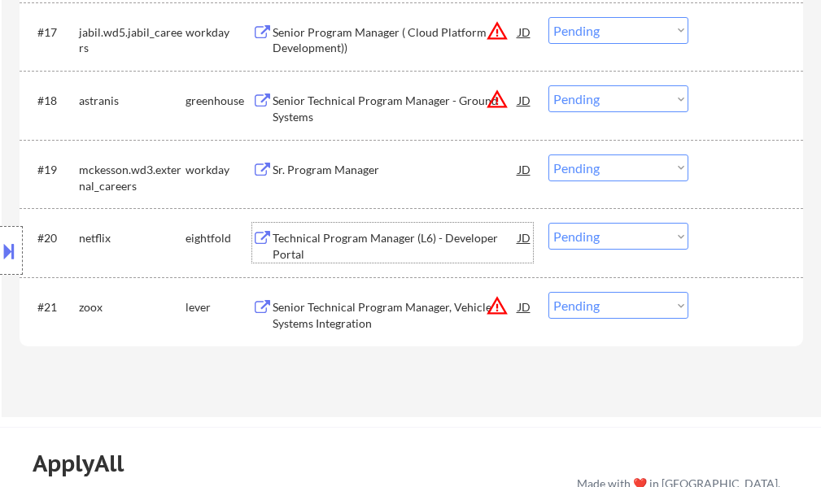
click at [323, 232] on div "Technical Program Manager (L6) - Developer Portal" at bounding box center [395, 246] width 246 height 32
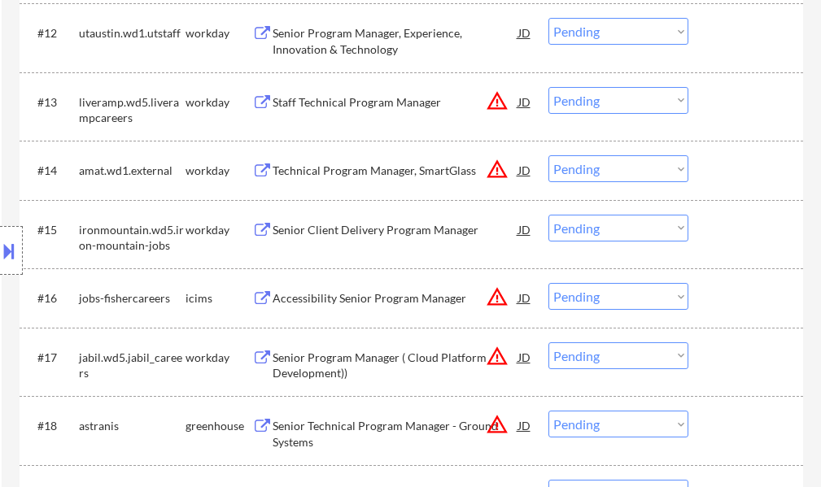
scroll to position [1464, 0]
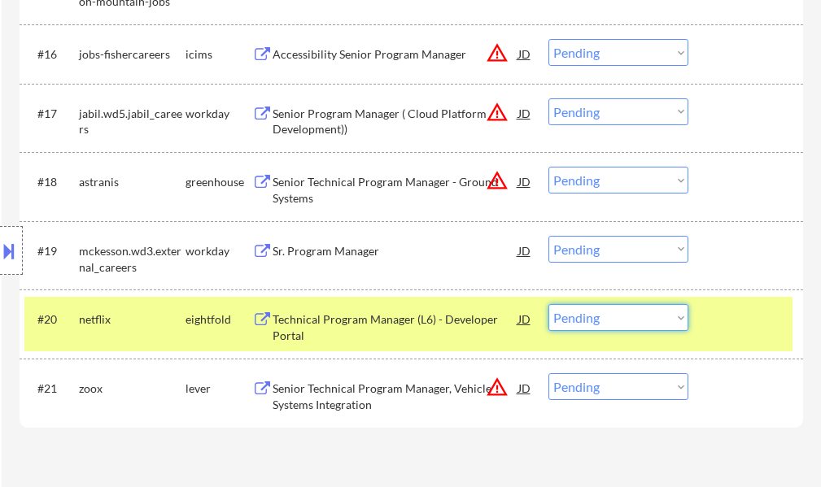
click at [600, 316] on select "Choose an option... Pending Applied Excluded (Questions) Excluded (Expired) Exc…" at bounding box center [618, 317] width 140 height 27
click at [548, 304] on select "Choose an option... Pending Applied Excluded (Questions) Excluded (Expired) Exc…" at bounding box center [618, 317] width 140 height 27
click at [728, 315] on div at bounding box center [748, 318] width 72 height 29
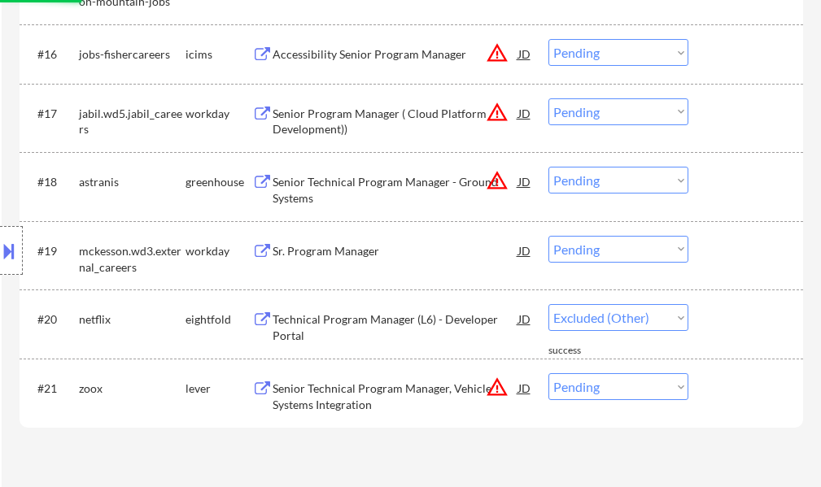
select select ""pending""
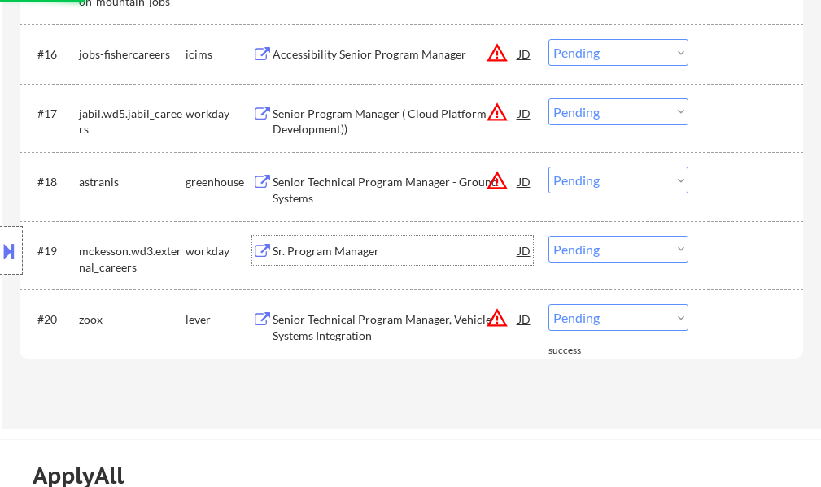
click at [303, 260] on div "Sr. Program Manager" at bounding box center [395, 250] width 246 height 29
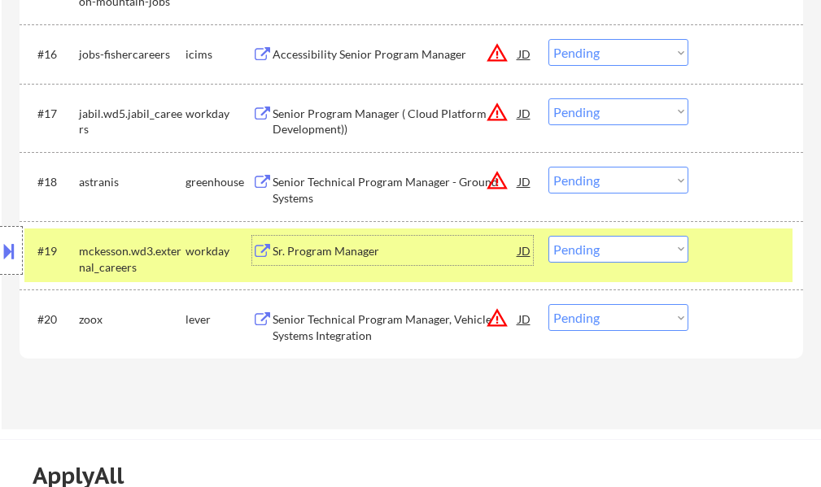
click at [632, 246] on select "Choose an option... Pending Applied Excluded (Questions) Excluded (Expired) Exc…" at bounding box center [618, 249] width 140 height 27
click at [548, 236] on select "Choose an option... Pending Applied Excluded (Questions) Excluded (Expired) Exc…" at bounding box center [618, 249] width 140 height 27
click at [712, 243] on div at bounding box center [748, 250] width 72 height 29
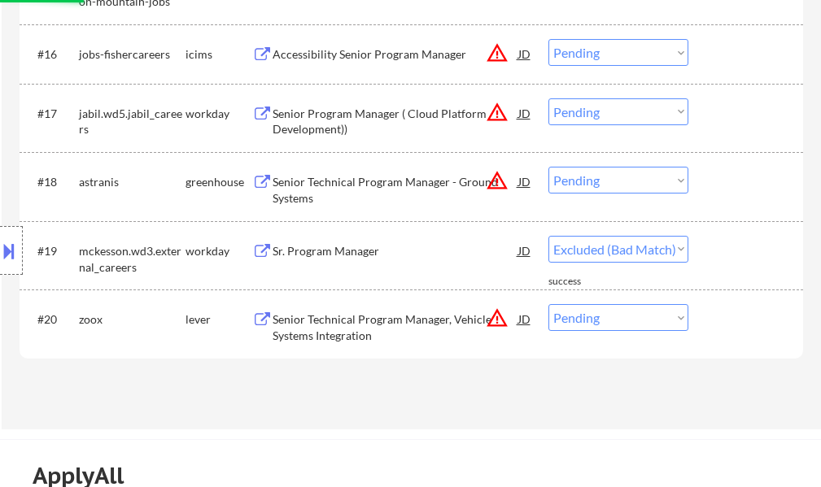
select select ""pending""
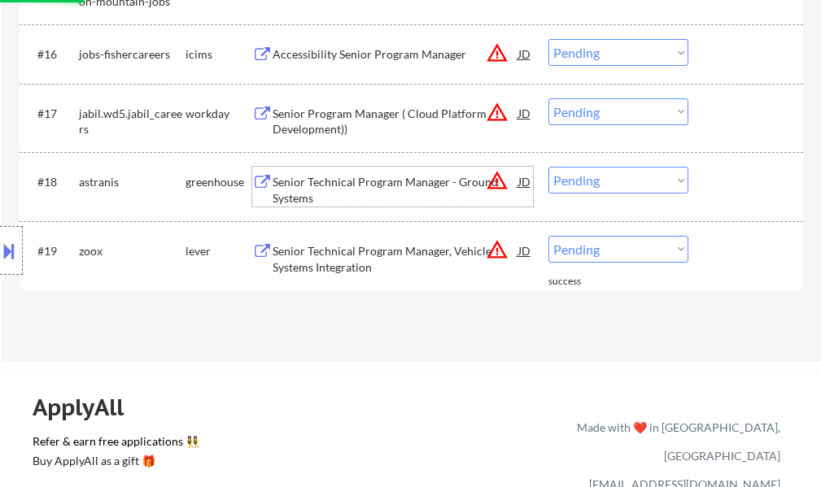
click at [379, 187] on div "Senior Technical Program Manager - Ground Systems" at bounding box center [395, 190] width 246 height 32
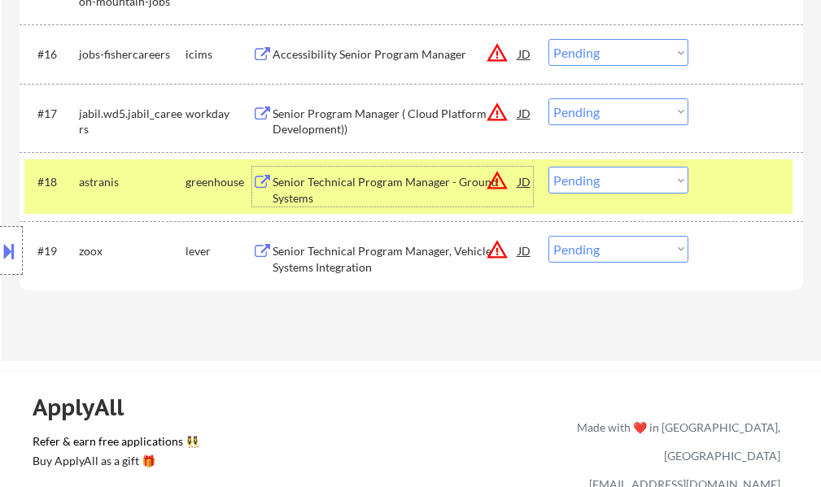
click at [699, 168] on div "#18 astranis greenhouse Senior Technical Program Manager - Ground Systems JD wa…" at bounding box center [408, 186] width 768 height 54
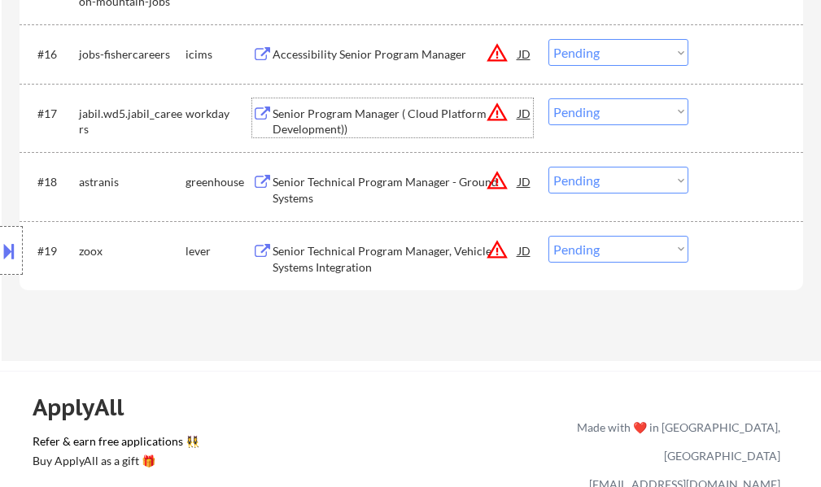
click at [446, 118] on div "Senior Program Manager ( Cloud Platform Development))" at bounding box center [395, 122] width 246 height 32
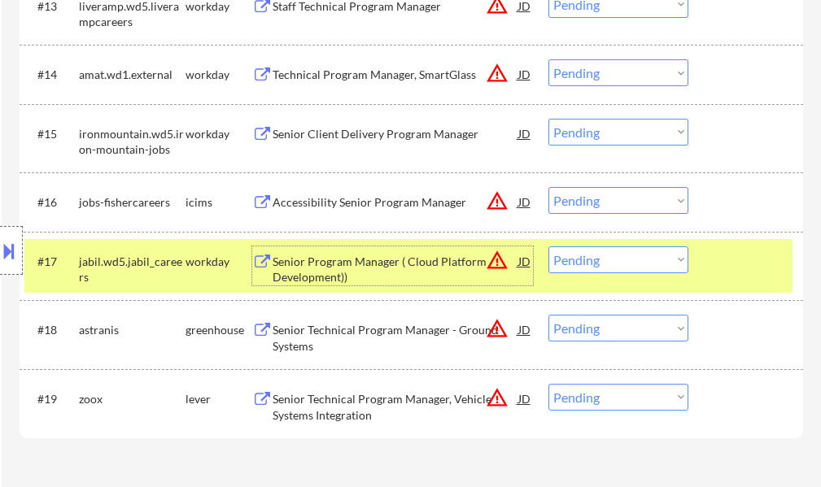
scroll to position [1301, 0]
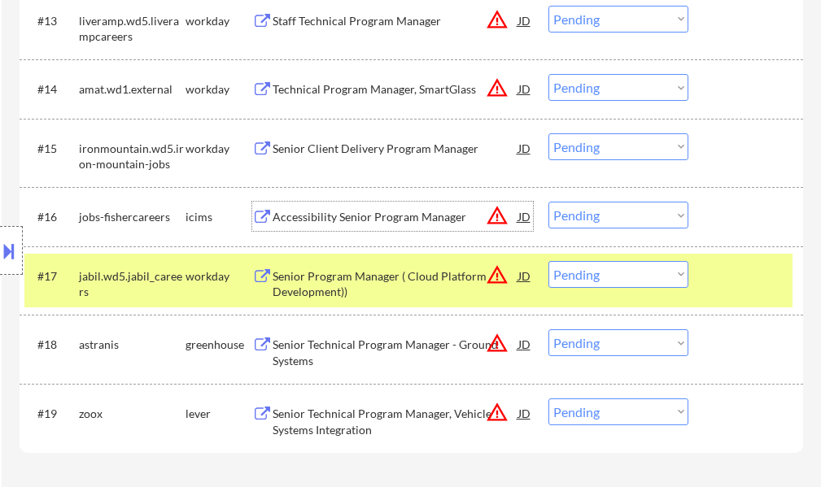
click at [359, 216] on div "Accessibility Senior Program Manager" at bounding box center [395, 217] width 246 height 16
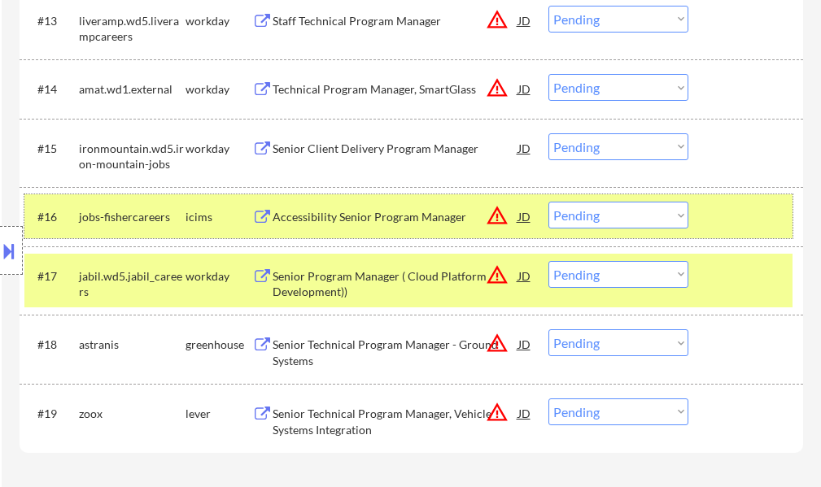
click at [718, 202] on div at bounding box center [748, 216] width 72 height 29
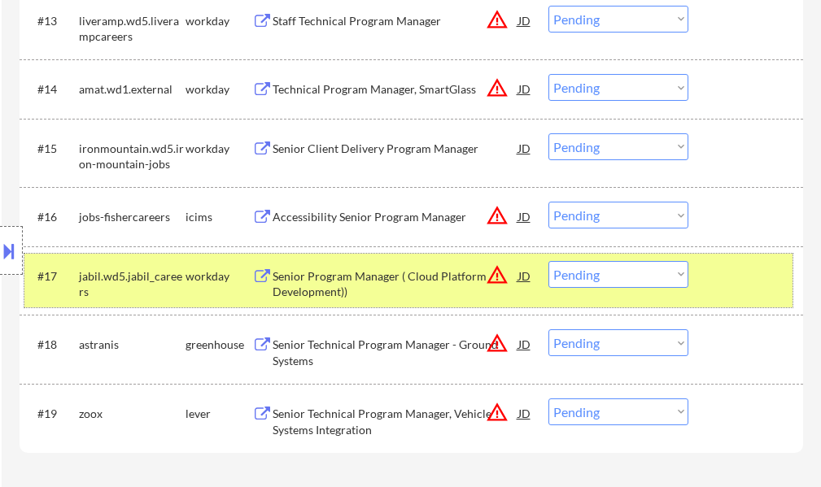
click at [712, 269] on div at bounding box center [748, 275] width 72 height 29
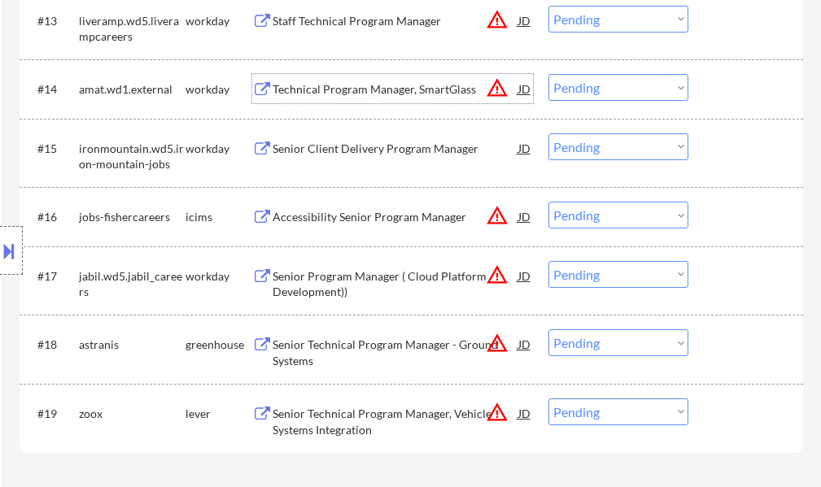
click at [444, 93] on div "Technical Program Manager, SmartGlass" at bounding box center [395, 89] width 246 height 16
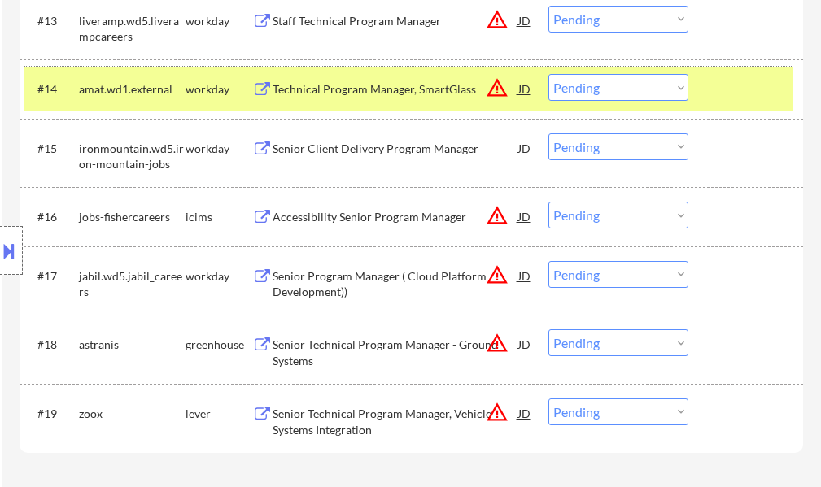
click at [707, 72] on div "#14 amat.wd1.external workday Technical Program Manager, SmartGlass JD warning_…" at bounding box center [408, 89] width 768 height 44
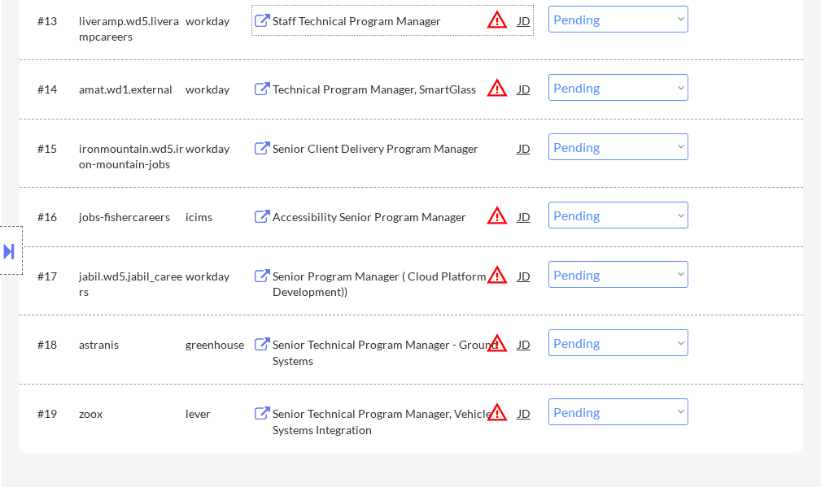
click at [392, 24] on div "Staff Technical Program Manager" at bounding box center [395, 21] width 246 height 16
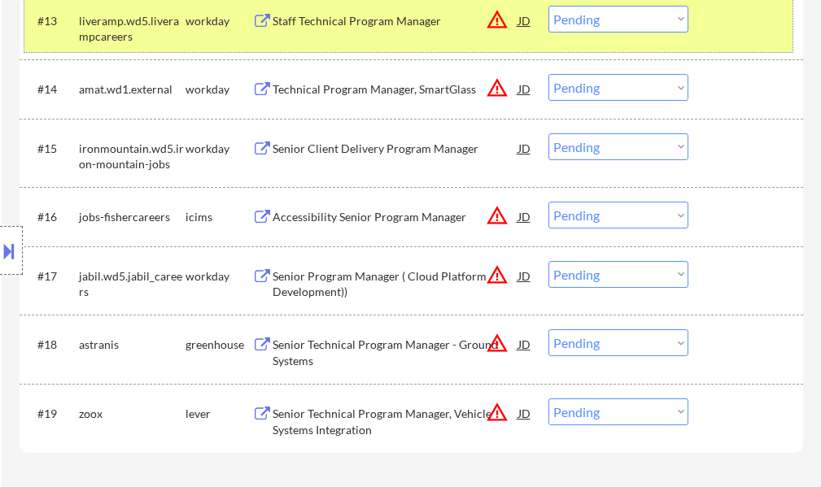
click at [738, 21] on div at bounding box center [748, 20] width 72 height 29
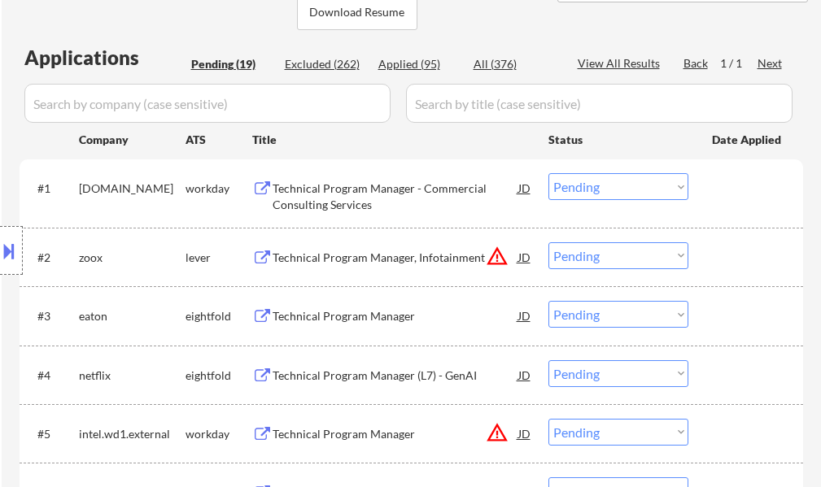
scroll to position [407, 0]
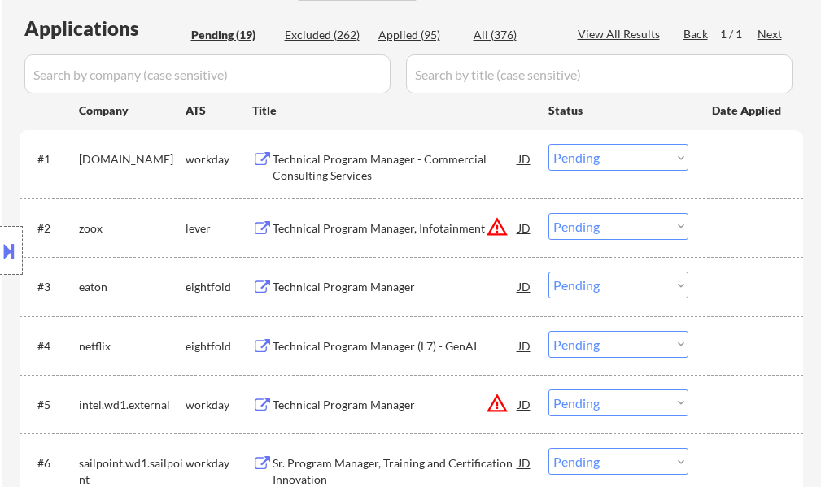
click at [350, 161] on div "Technical Program Manager - Commercial Consulting Services" at bounding box center [395, 167] width 246 height 32
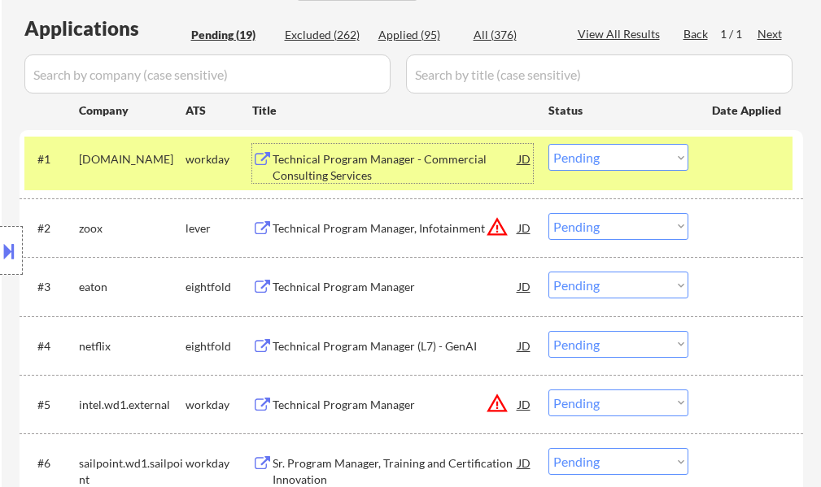
click at [614, 149] on select "Choose an option... Pending Applied Excluded (Questions) Excluded (Expired) Exc…" at bounding box center [618, 157] width 140 height 27
click at [548, 144] on select "Choose an option... Pending Applied Excluded (Questions) Excluded (Expired) Exc…" at bounding box center [618, 157] width 140 height 27
click at [766, 160] on div at bounding box center [748, 158] width 72 height 29
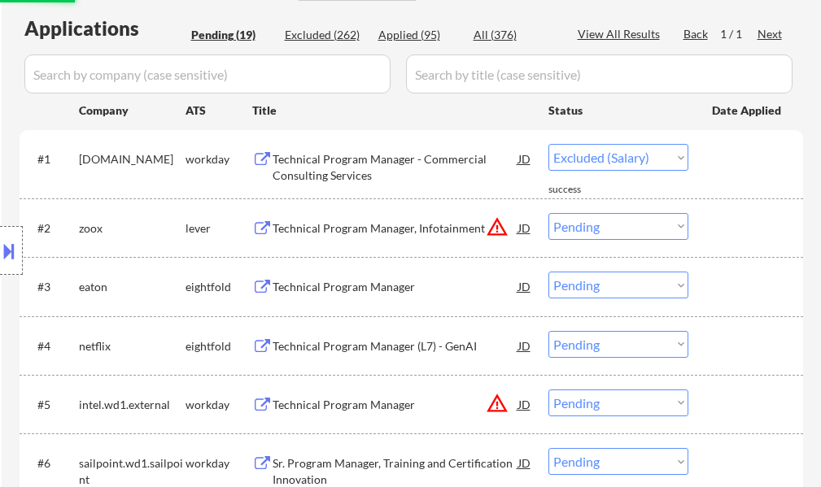
select select ""pending""
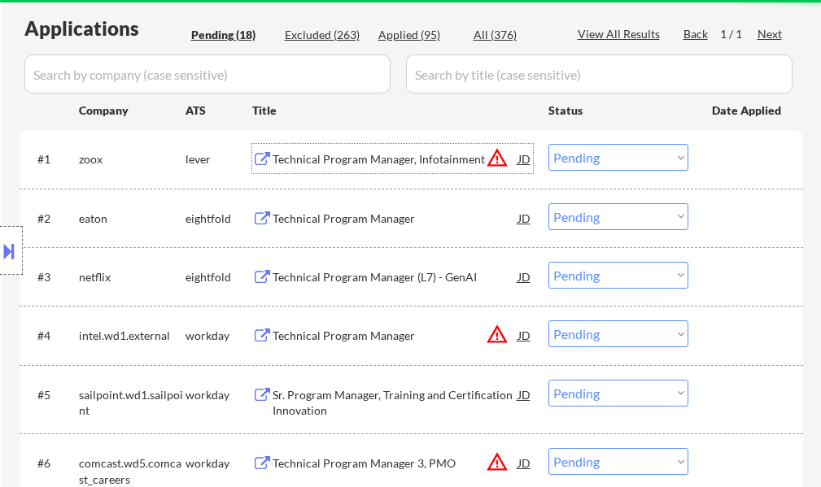
click at [401, 158] on div "Technical Program Manager, Infotainment" at bounding box center [395, 159] width 246 height 16
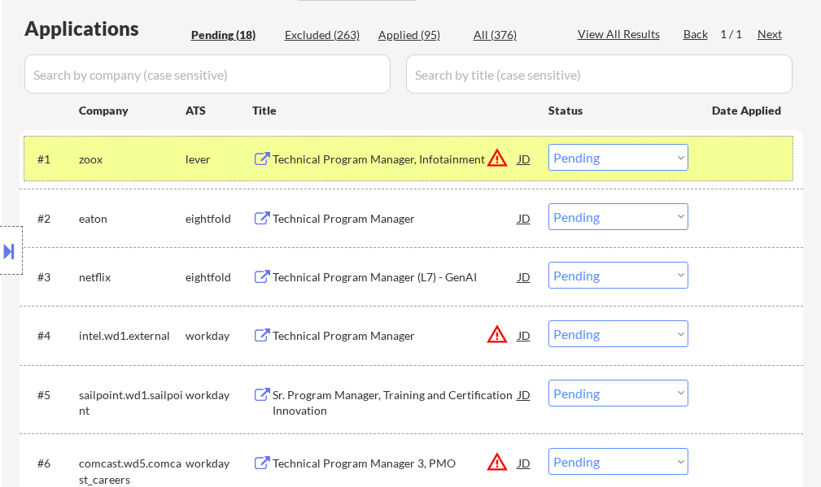
click at [752, 164] on div at bounding box center [748, 158] width 72 height 29
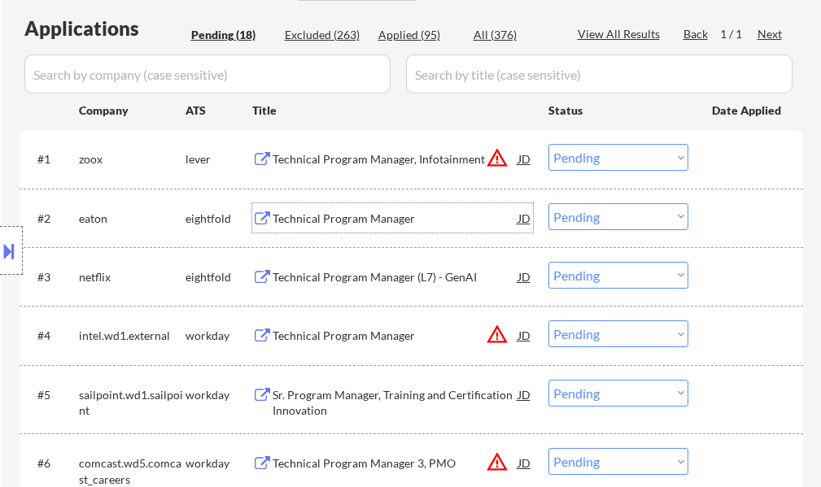
click at [360, 224] on div "Technical Program Manager" at bounding box center [395, 219] width 246 height 16
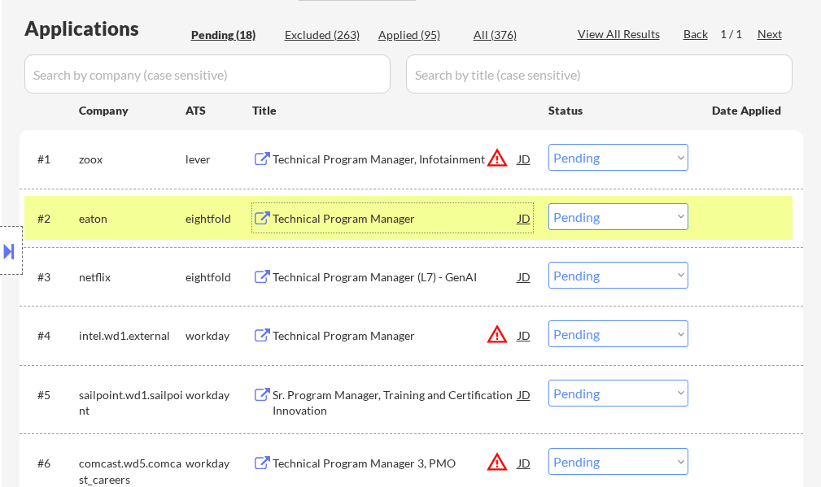
click at [563, 216] on select "Choose an option... Pending Applied Excluded (Questions) Excluded (Expired) Exc…" at bounding box center [618, 216] width 140 height 27
click at [548, 203] on select "Choose an option... Pending Applied Excluded (Questions) Excluded (Expired) Exc…" at bounding box center [618, 216] width 140 height 27
click at [739, 227] on div at bounding box center [748, 217] width 72 height 29
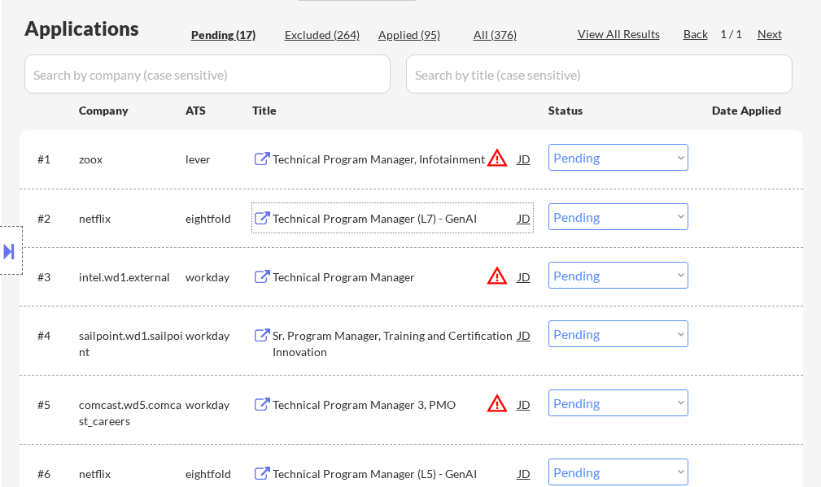
click at [351, 221] on div "Technical Program Manager (L7) - GenAI" at bounding box center [395, 219] width 246 height 16
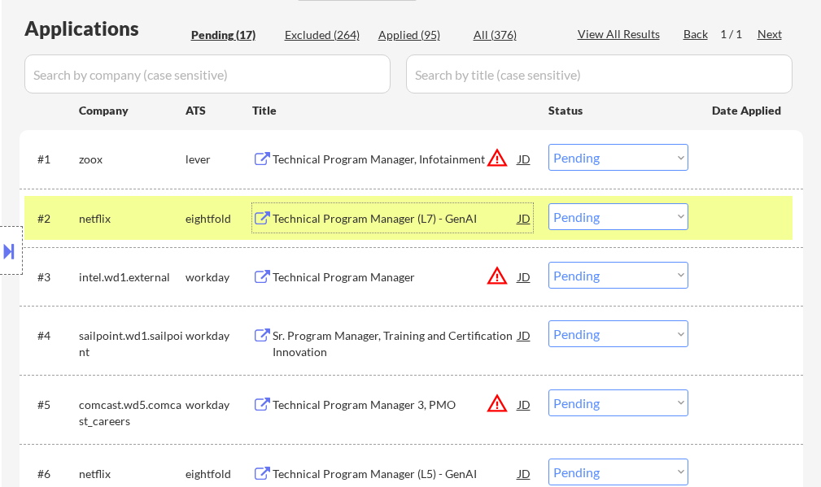
click at [607, 215] on select "Choose an option... Pending Applied Excluded (Questions) Excluded (Expired) Exc…" at bounding box center [618, 216] width 140 height 27
click at [548, 203] on select "Choose an option... Pending Applied Excluded (Questions) Excluded (Expired) Exc…" at bounding box center [618, 216] width 140 height 27
click at [742, 212] on div at bounding box center [748, 217] width 72 height 29
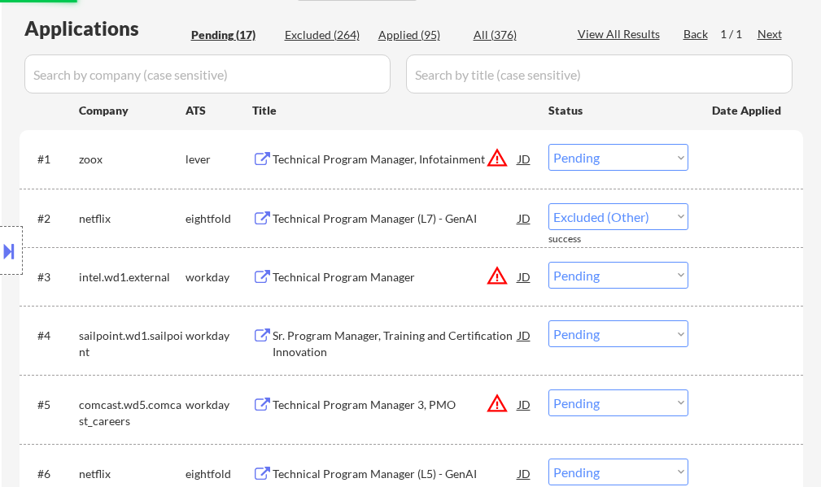
select select ""pending""
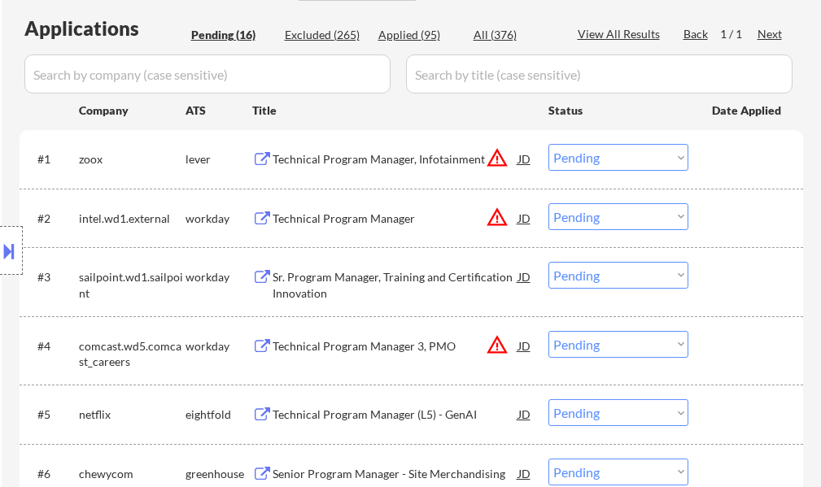
click at [11, 248] on button at bounding box center [9, 250] width 18 height 27
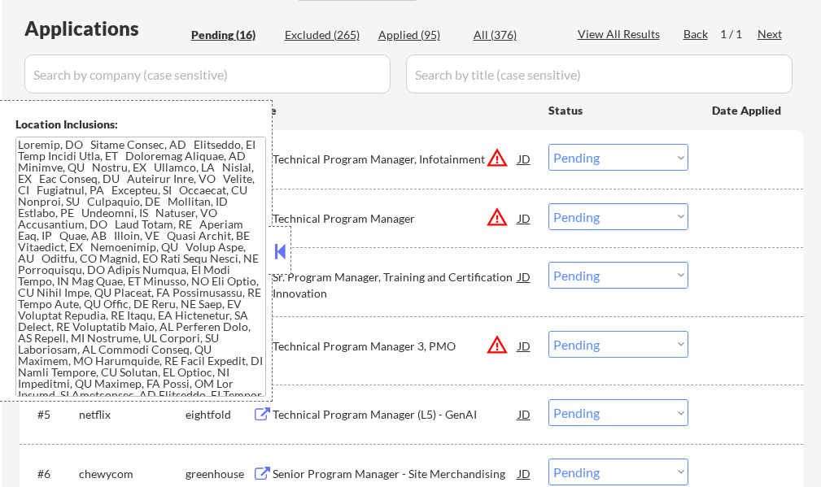
click at [281, 246] on button at bounding box center [280, 251] width 18 height 24
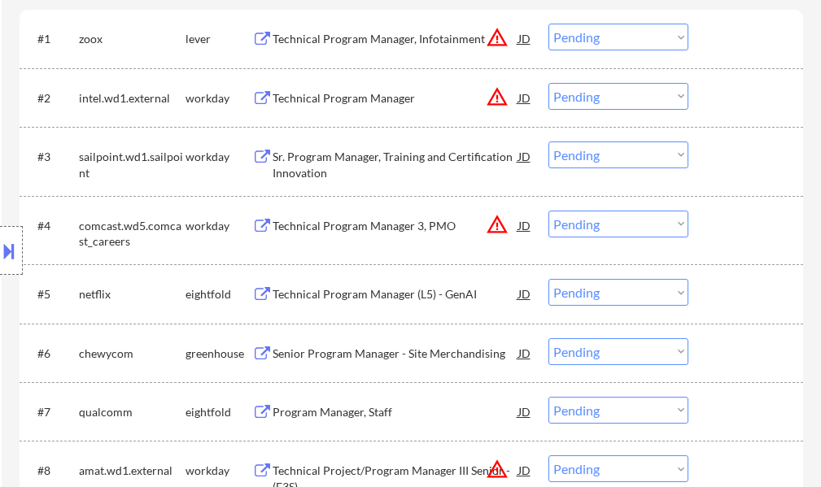
scroll to position [488, 0]
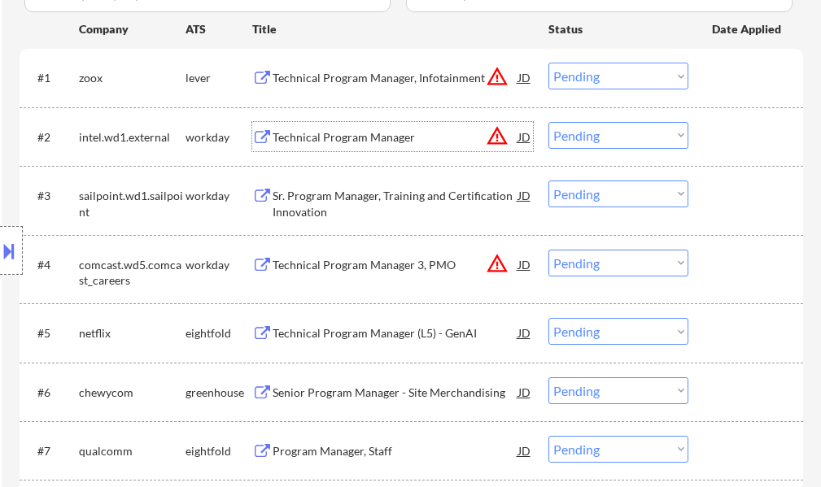
click at [336, 132] on div "Technical Program Manager" at bounding box center [395, 137] width 246 height 16
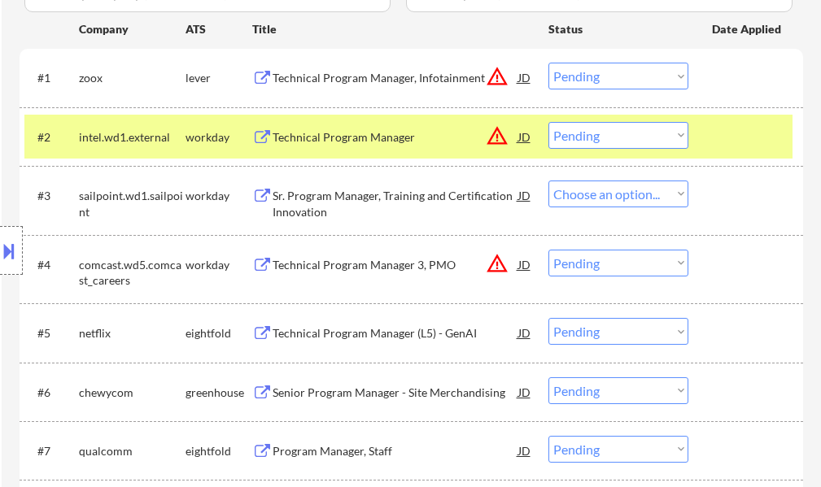
select select ""pending""
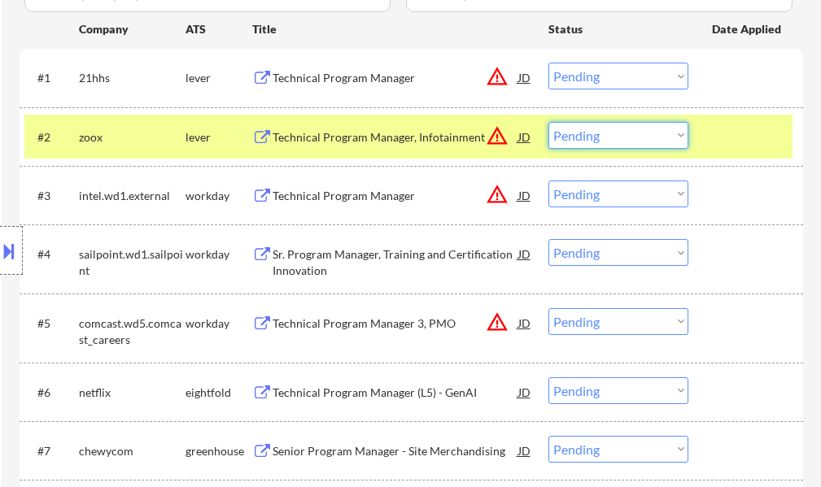
click at [588, 135] on select "Choose an option... Pending Applied Excluded (Questions) Excluded (Expired) Exc…" at bounding box center [618, 135] width 140 height 27
click at [548, 122] on select "Choose an option... Pending Applied Excluded (Questions) Excluded (Expired) Exc…" at bounding box center [618, 135] width 140 height 27
click at [744, 128] on div at bounding box center [748, 136] width 72 height 29
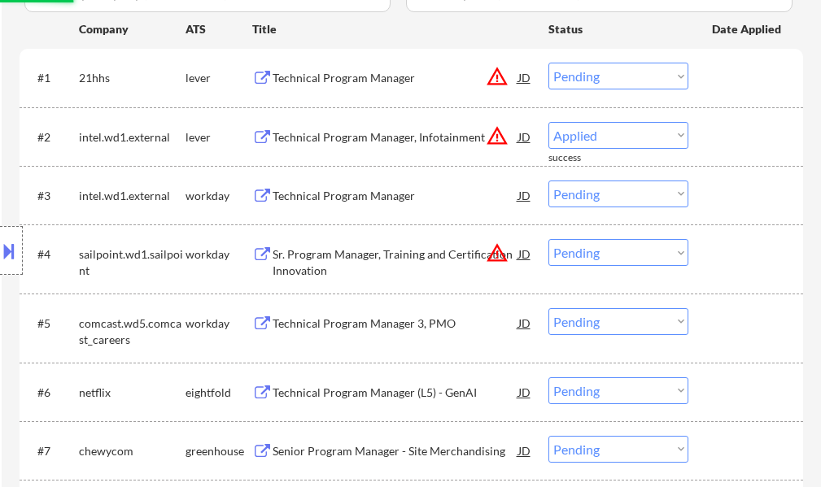
select select ""pending""
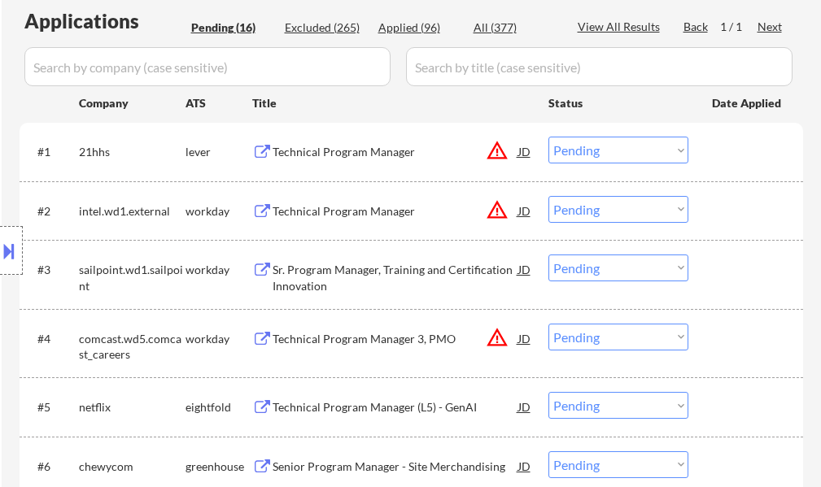
scroll to position [407, 0]
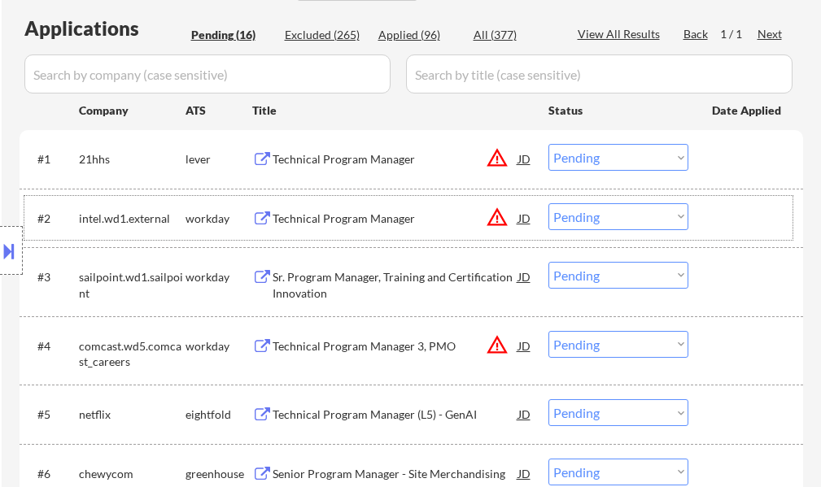
click at [729, 220] on div at bounding box center [748, 217] width 72 height 29
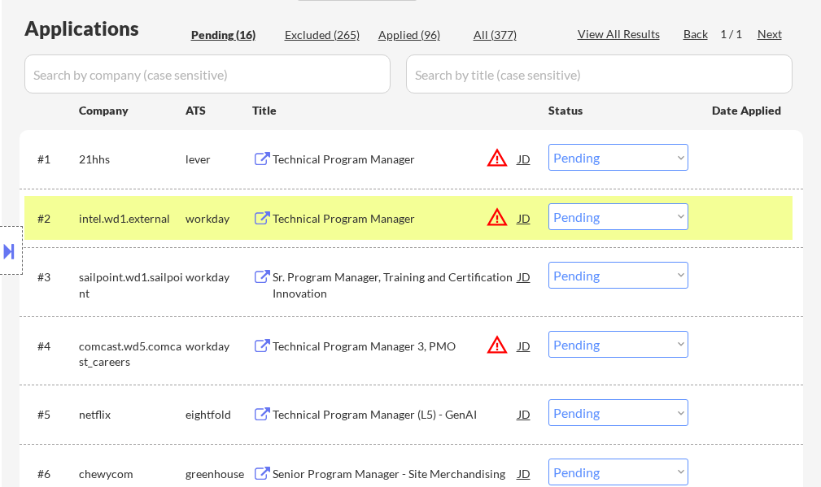
click at [729, 220] on div at bounding box center [748, 217] width 72 height 29
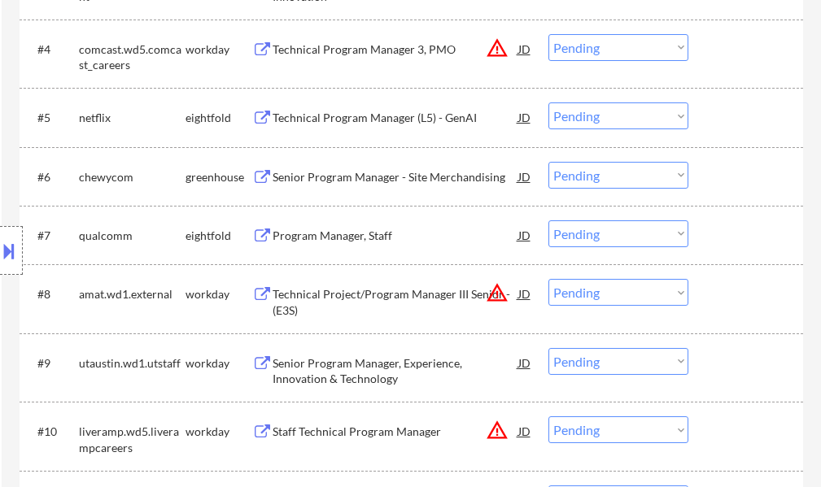
scroll to position [732, 0]
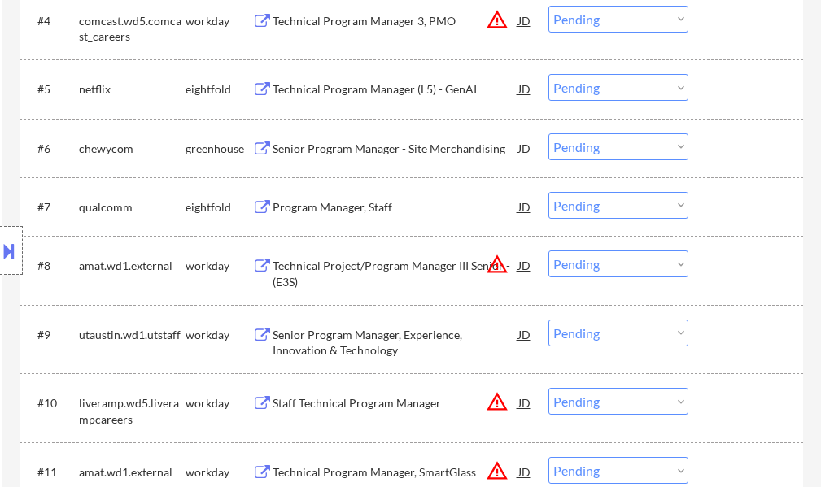
click at [354, 150] on div "Senior Program Manager - Site Merchandising" at bounding box center [395, 149] width 246 height 16
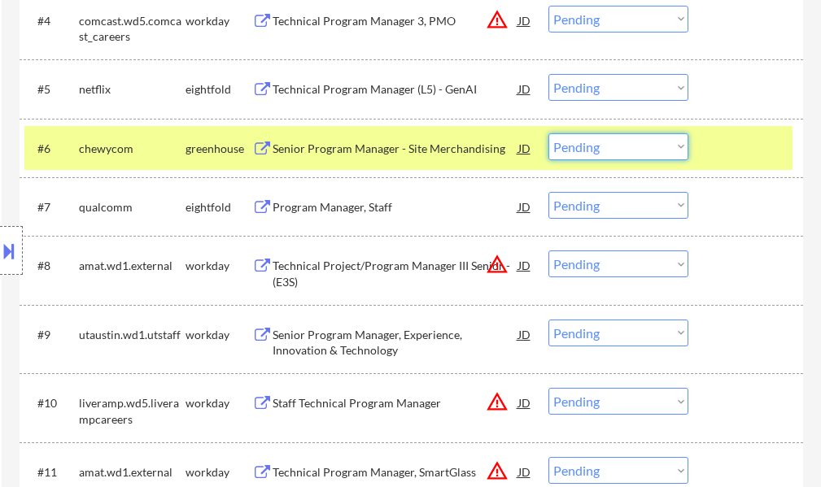
click at [599, 143] on select "Choose an option... Pending Applied Excluded (Questions) Excluded (Expired) Exc…" at bounding box center [618, 146] width 140 height 27
click at [548, 133] on select "Choose an option... Pending Applied Excluded (Questions) Excluded (Expired) Exc…" at bounding box center [618, 146] width 140 height 27
click at [712, 134] on div at bounding box center [748, 147] width 72 height 29
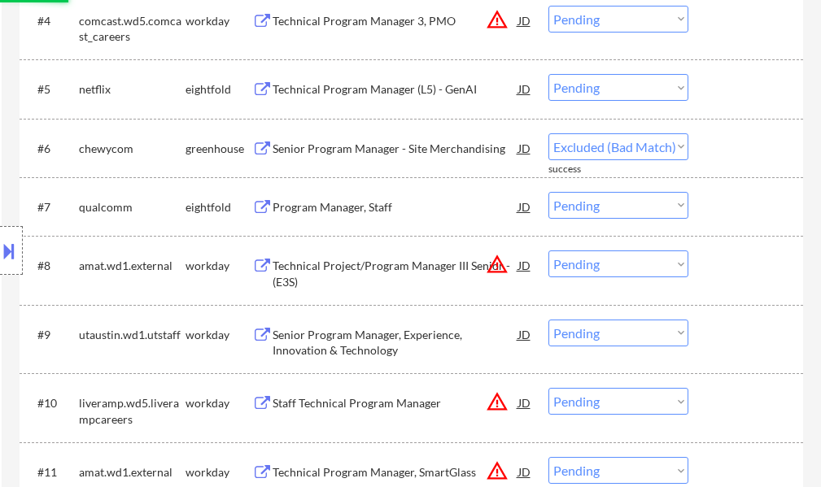
select select ""pending""
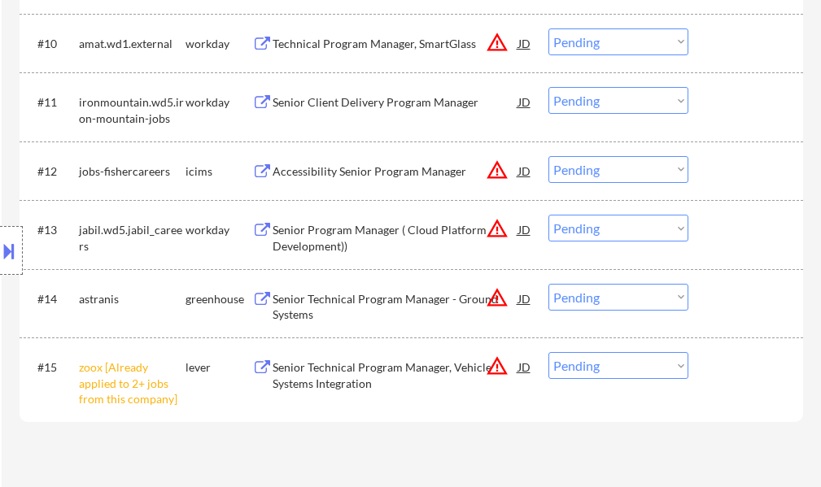
scroll to position [1139, 0]
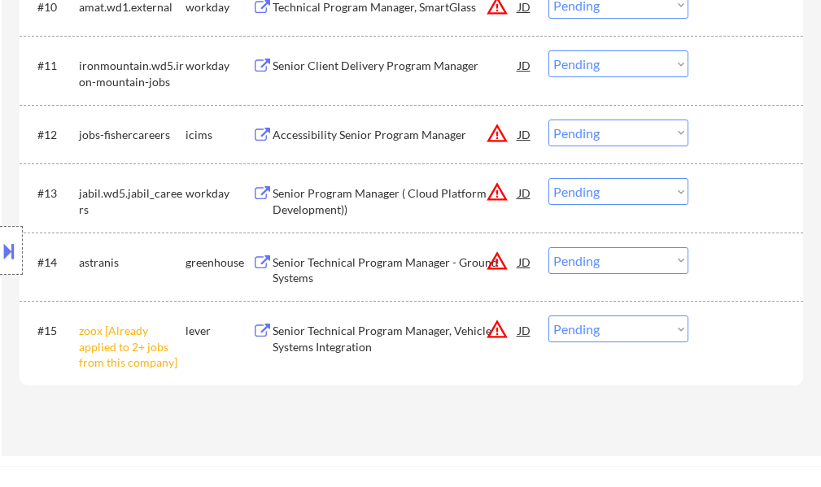
click at [632, 330] on select "Choose an option... Pending Applied Excluded (Questions) Excluded (Expired) Exc…" at bounding box center [618, 329] width 140 height 27
select select ""excluded__other_""
click at [548, 316] on select "Choose an option... Pending Applied Excluded (Questions) Excluded (Expired) Exc…" at bounding box center [618, 329] width 140 height 27
click at [716, 329] on div at bounding box center [748, 330] width 72 height 29
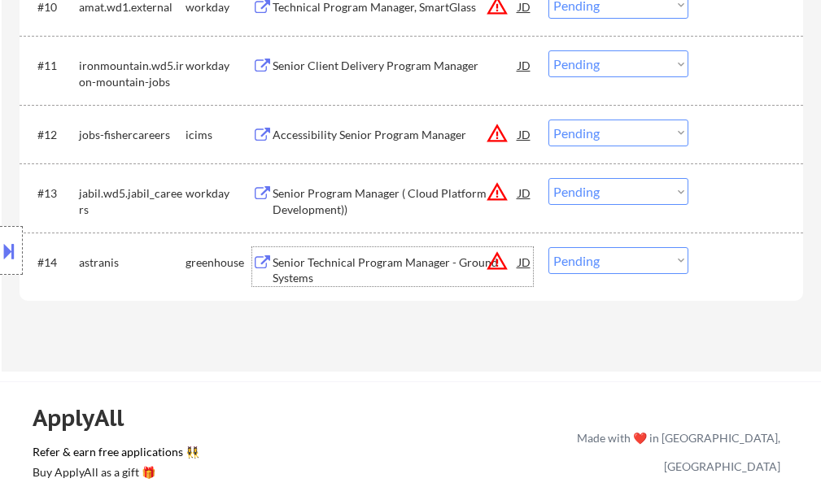
click at [382, 266] on div "Senior Technical Program Manager - Ground Systems" at bounding box center [395, 271] width 246 height 32
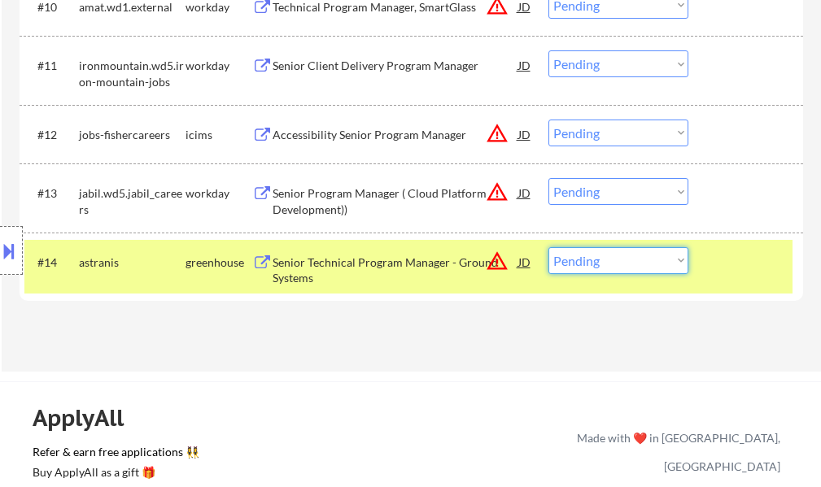
click at [647, 259] on select "Choose an option... Pending Applied Excluded (Questions) Excluded (Expired) Exc…" at bounding box center [618, 260] width 140 height 27
select select ""excluded""
click at [548, 247] on select "Choose an option... Pending Applied Excluded (Questions) Excluded (Expired) Exc…" at bounding box center [618, 260] width 140 height 27
click at [709, 281] on div "#14 astranis greenhouse Senior Technical Program Manager - Ground Systems JD wa…" at bounding box center [408, 267] width 768 height 54
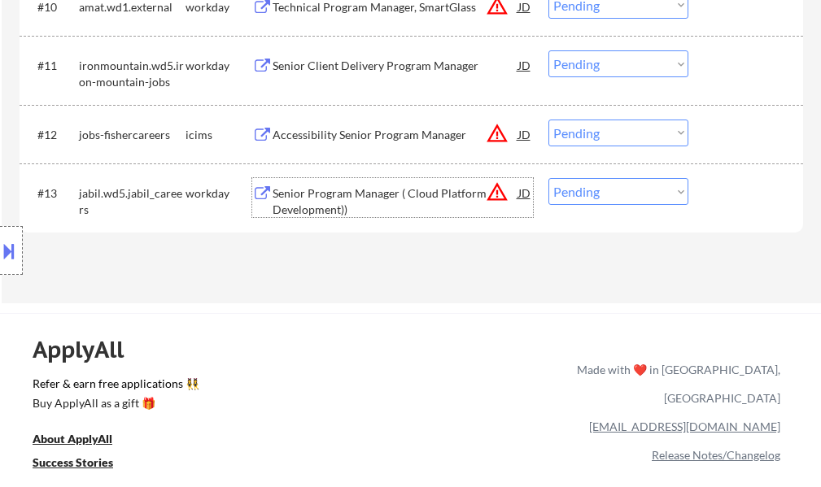
click at [419, 199] on div "Senior Program Manager ( Cloud Platform Development))" at bounding box center [395, 201] width 246 height 32
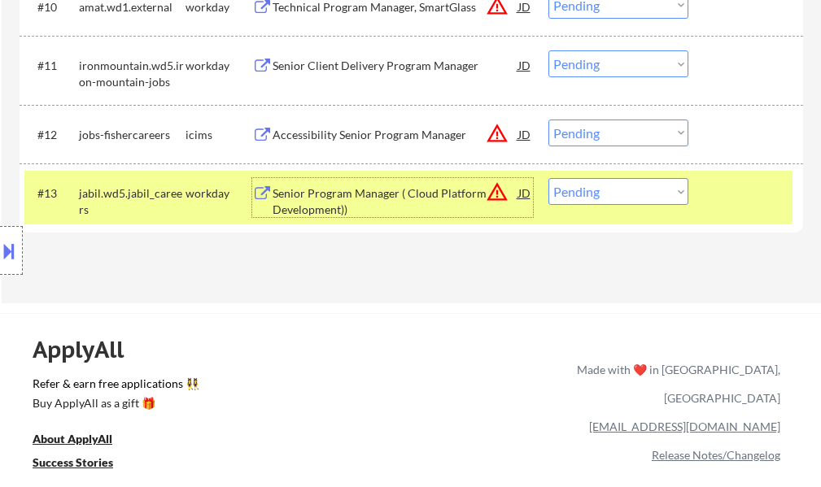
click at [6, 240] on button at bounding box center [9, 250] width 18 height 27
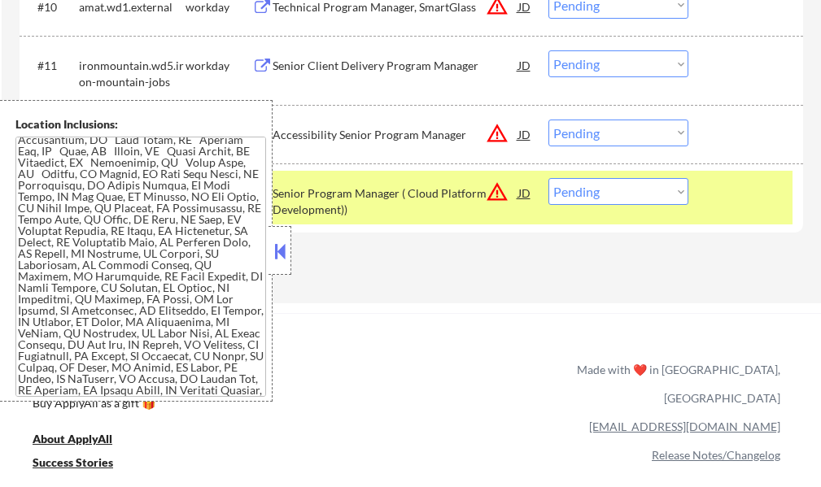
scroll to position [163, 0]
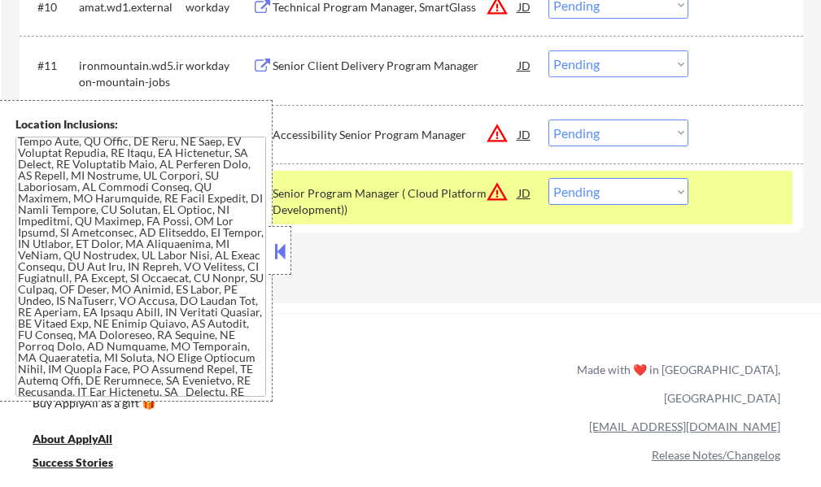
click at [269, 248] on div at bounding box center [279, 250] width 23 height 49
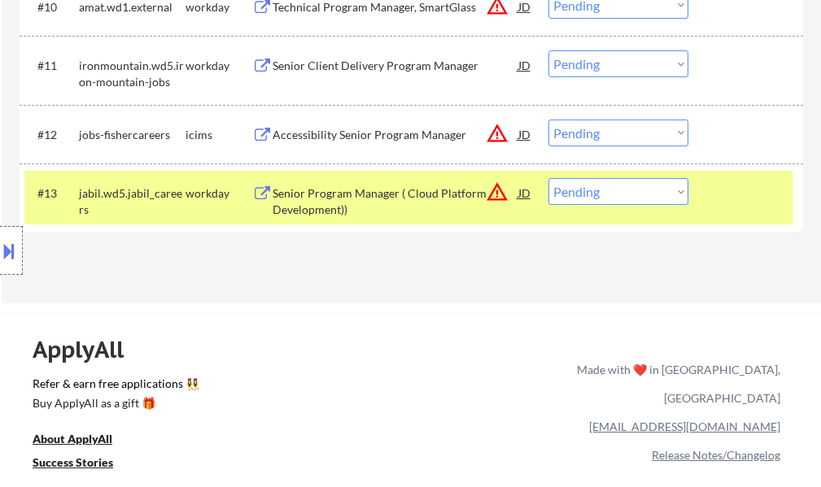
click at [616, 186] on select "Choose an option... Pending Applied Excluded (Questions) Excluded (Expired) Exc…" at bounding box center [618, 191] width 140 height 27
select select ""excluded__bad_match_""
click at [548, 178] on select "Choose an option... Pending Applied Excluded (Questions) Excluded (Expired) Exc…" at bounding box center [618, 191] width 140 height 27
click at [712, 201] on div at bounding box center [748, 192] width 72 height 29
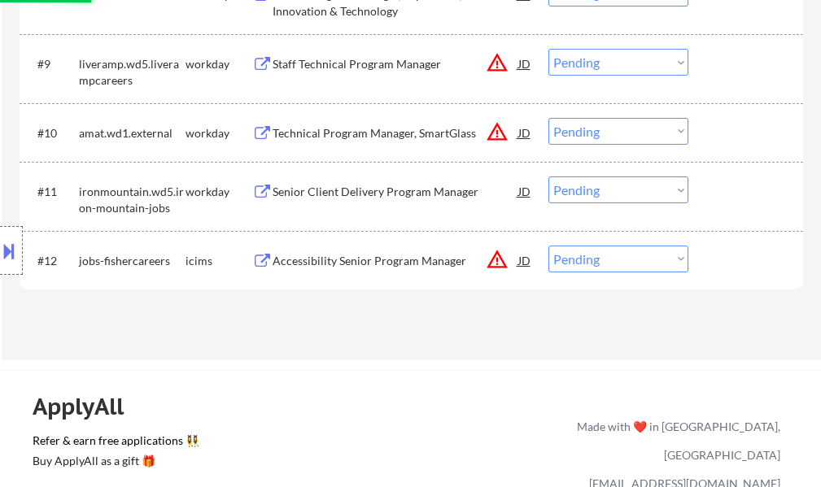
scroll to position [976, 0]
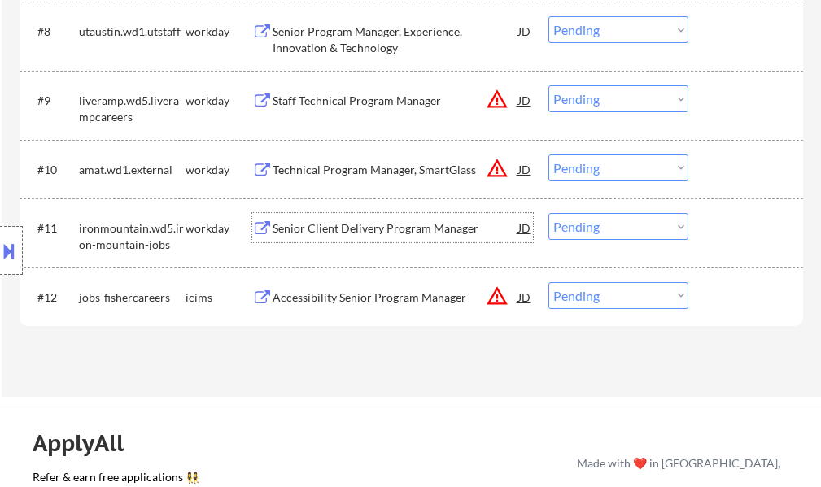
click at [366, 237] on div "Senior Client Delivery Program Manager" at bounding box center [395, 227] width 246 height 29
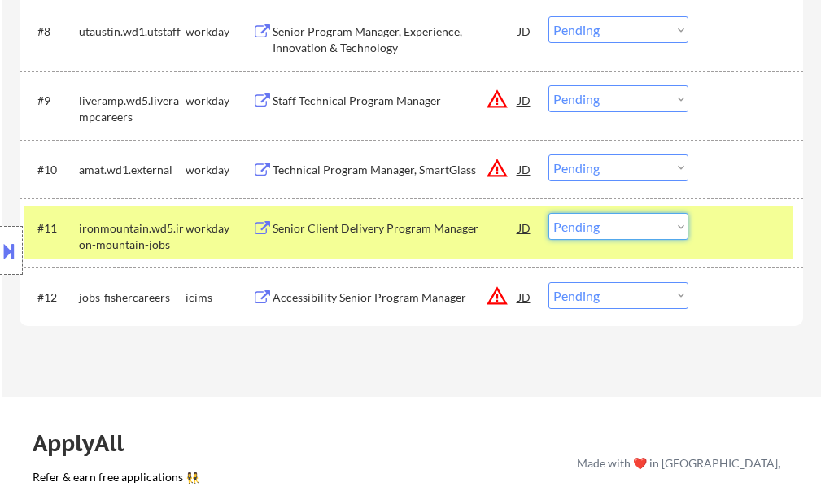
click at [586, 227] on select "Choose an option... Pending Applied Excluded (Questions) Excluded (Expired) Exc…" at bounding box center [618, 226] width 140 height 27
click at [548, 213] on select "Choose an option... Pending Applied Excluded (Questions) Excluded (Expired) Exc…" at bounding box center [618, 226] width 140 height 27
select select ""pending""
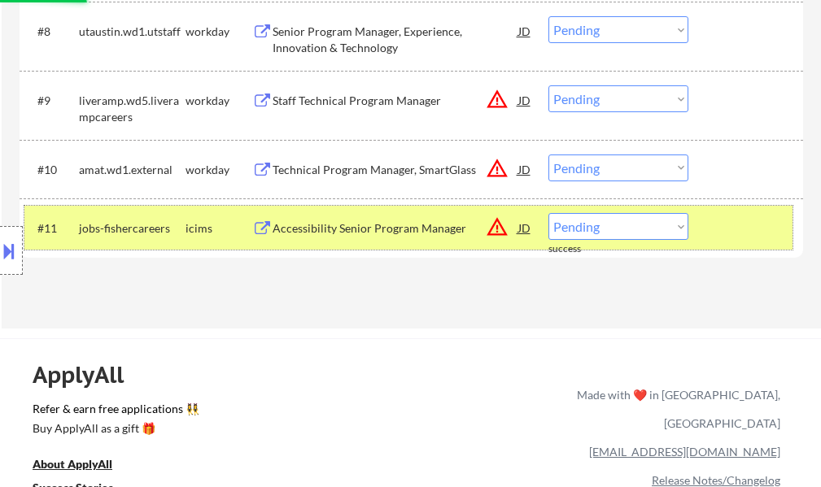
click at [740, 235] on div at bounding box center [748, 227] width 72 height 29
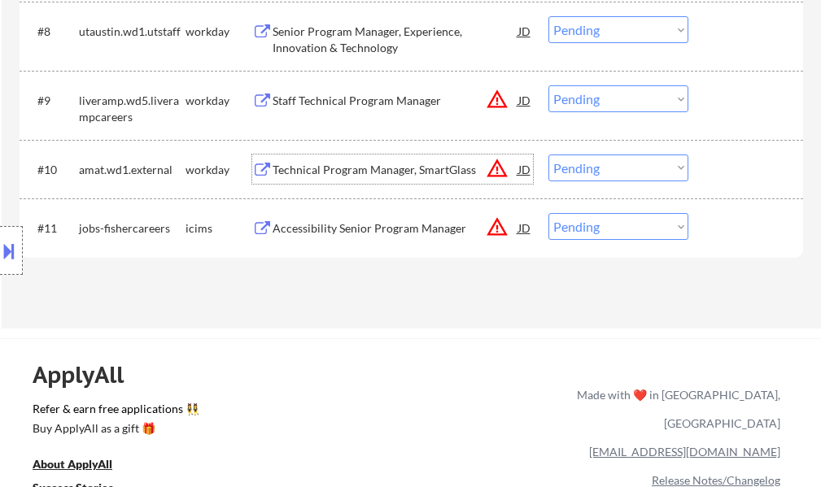
click at [347, 166] on div "Technical Program Manager, SmartGlass" at bounding box center [395, 170] width 246 height 16
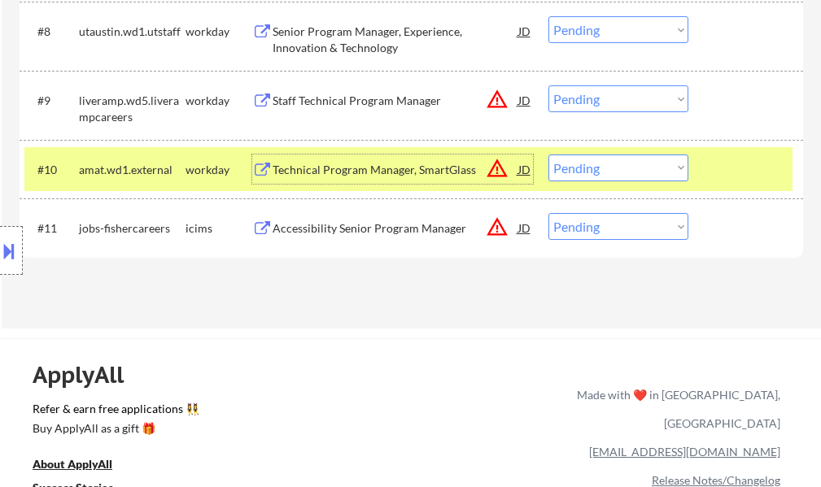
click at [717, 174] on div at bounding box center [748, 169] width 72 height 29
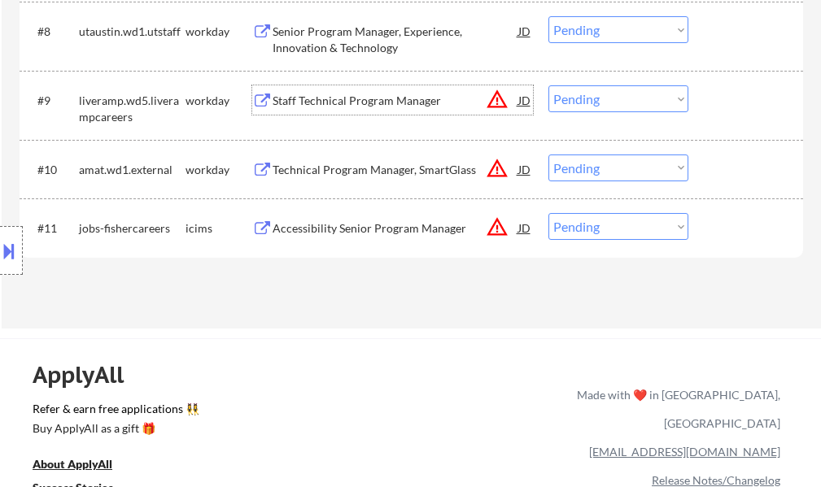
click at [390, 102] on div "Staff Technical Program Manager" at bounding box center [395, 101] width 246 height 16
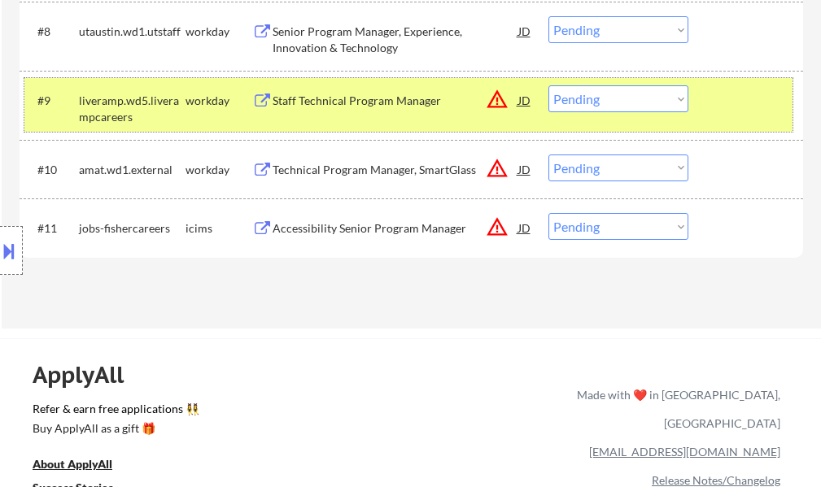
click at [703, 115] on div "#9 liveramp.wd5.liverampcareers workday Staff Technical Program Manager JD warn…" at bounding box center [408, 105] width 768 height 54
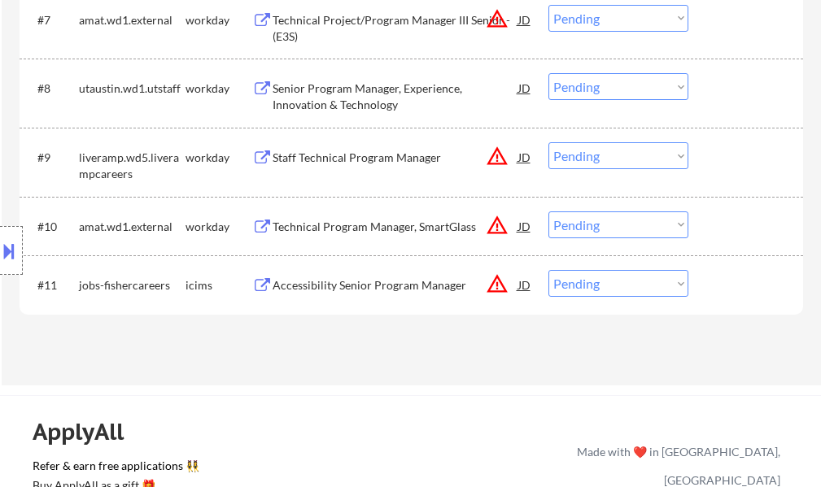
scroll to position [732, 0]
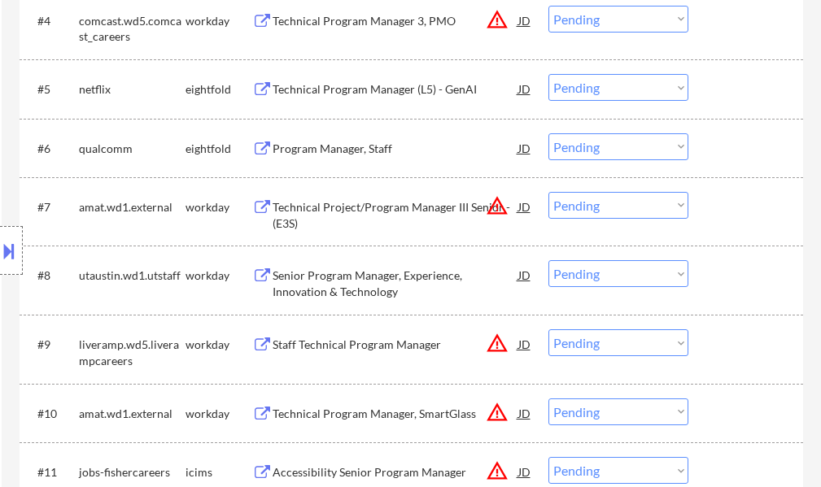
click at [360, 13] on div "Technical Program Manager 3, PMO" at bounding box center [395, 21] width 246 height 16
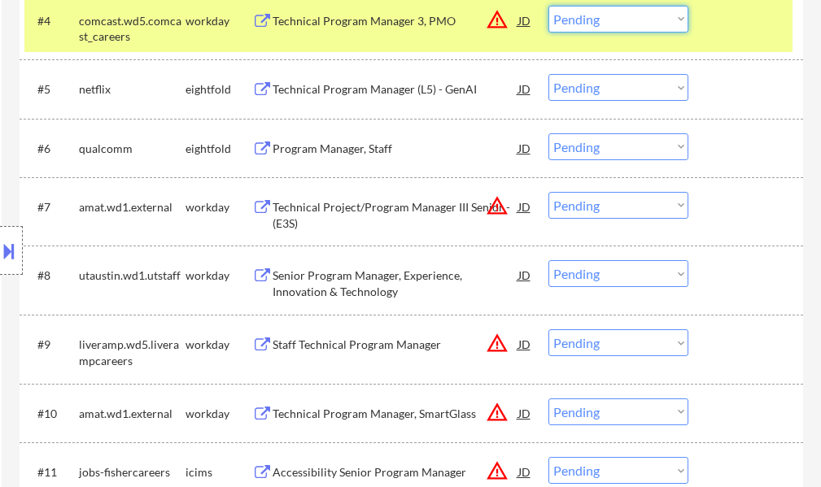
click at [599, 13] on select "Choose an option... Pending Applied Excluded (Questions) Excluded (Expired) Exc…" at bounding box center [618, 19] width 140 height 27
click at [548, 6] on select "Choose an option... Pending Applied Excluded (Questions) Excluded (Expired) Exc…" at bounding box center [618, 19] width 140 height 27
click at [712, 37] on div "#4 comcast.wd5.comcast_careers workday Technical Program Manager 3, PMO JD warn…" at bounding box center [408, 25] width 768 height 54
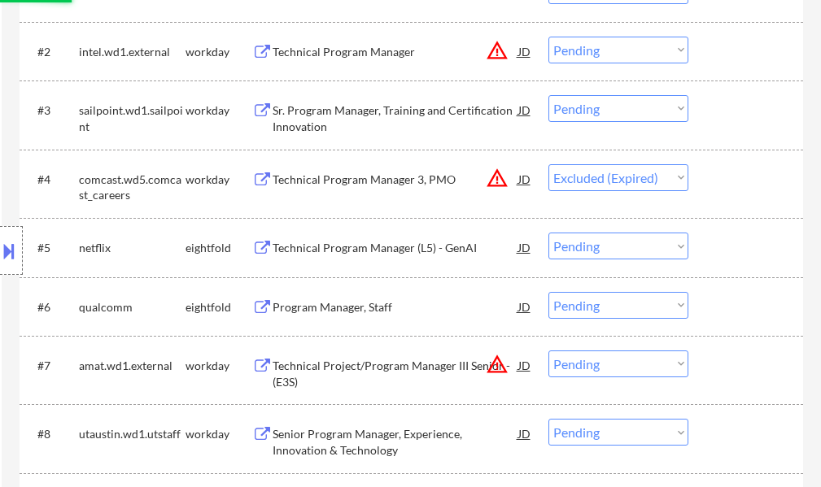
scroll to position [569, 0]
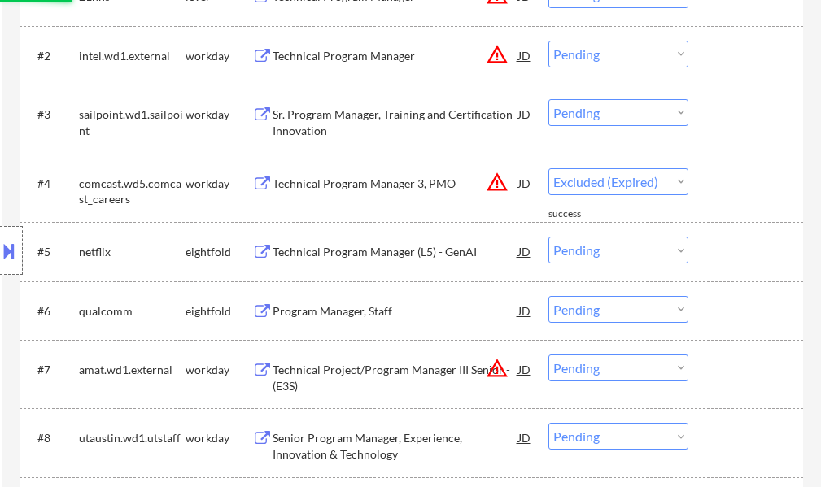
select select ""pending""
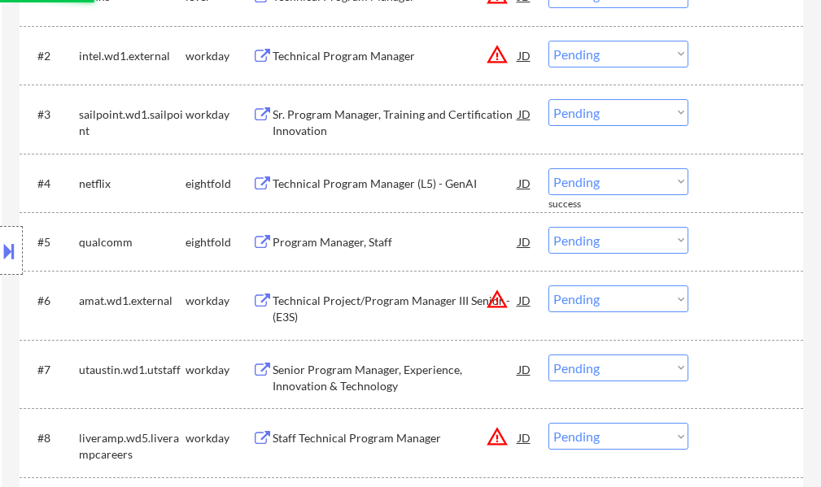
click at [339, 50] on div "Technical Program Manager" at bounding box center [395, 56] width 246 height 16
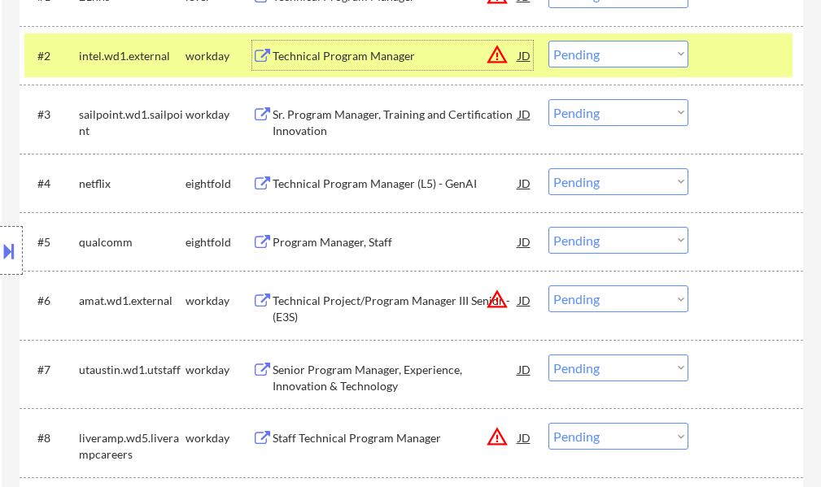
click at [12, 247] on button at bounding box center [9, 250] width 18 height 27
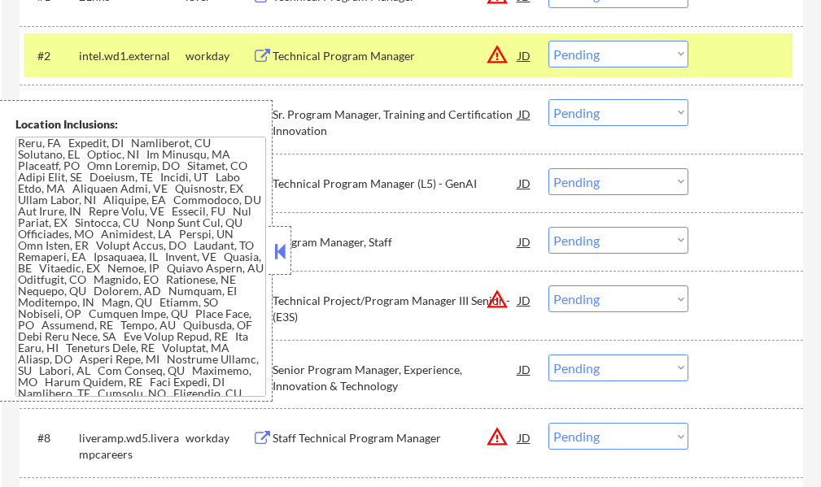
scroll to position [485, 0]
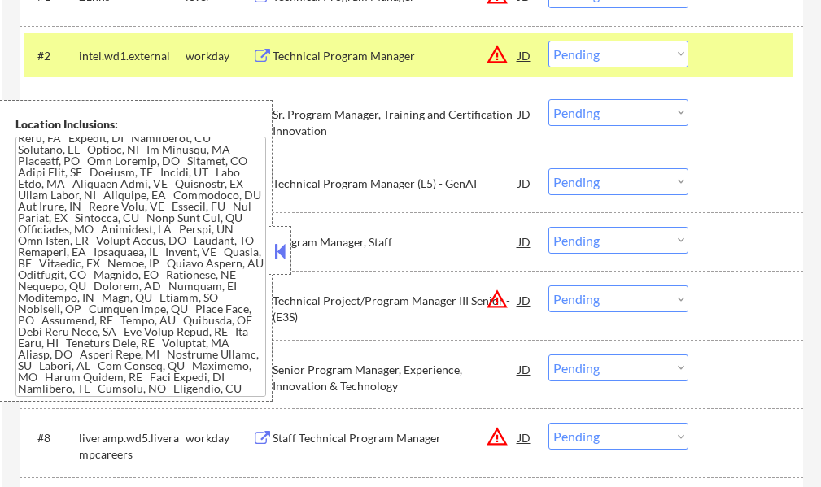
click at [283, 258] on button at bounding box center [280, 251] width 18 height 24
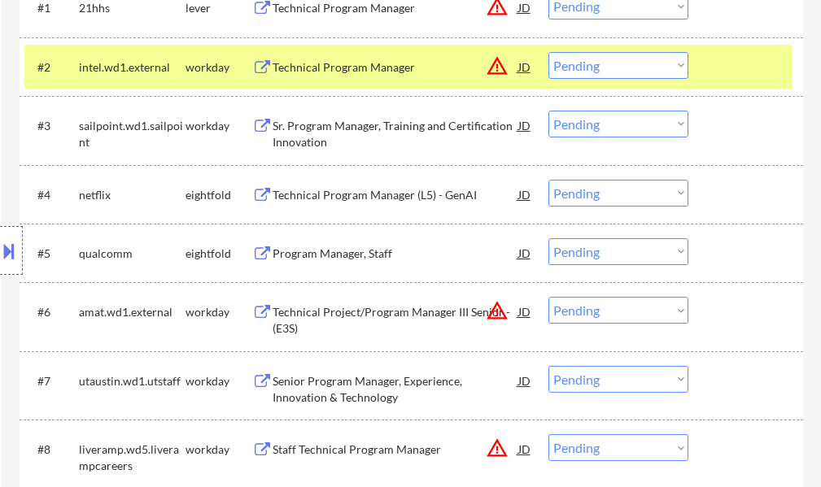
scroll to position [407, 0]
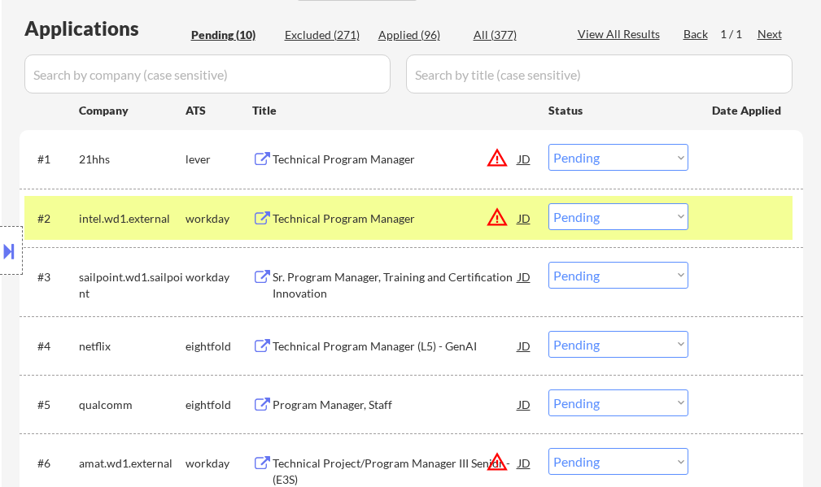
click at [738, 215] on div at bounding box center [748, 217] width 72 height 29
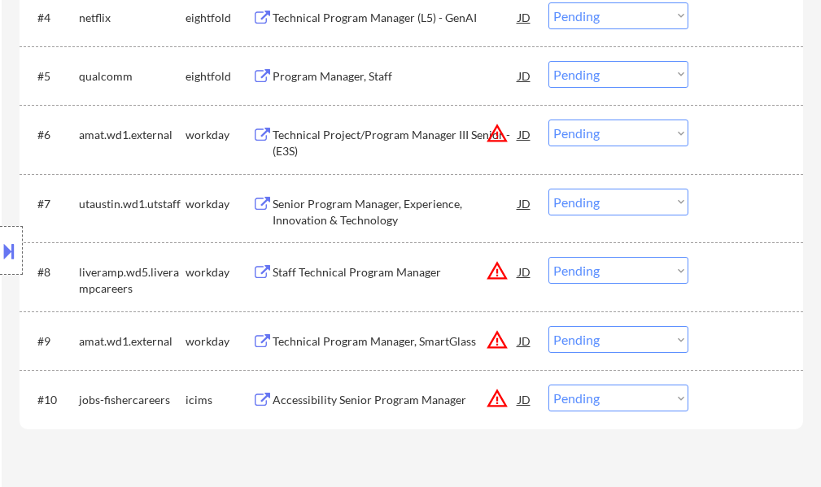
scroll to position [895, 0]
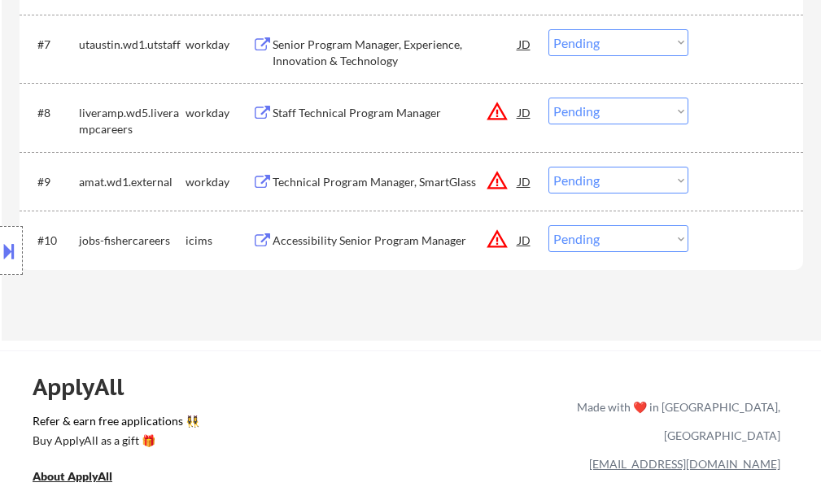
click at [347, 189] on div "Technical Program Manager, SmartGlass" at bounding box center [395, 181] width 246 height 29
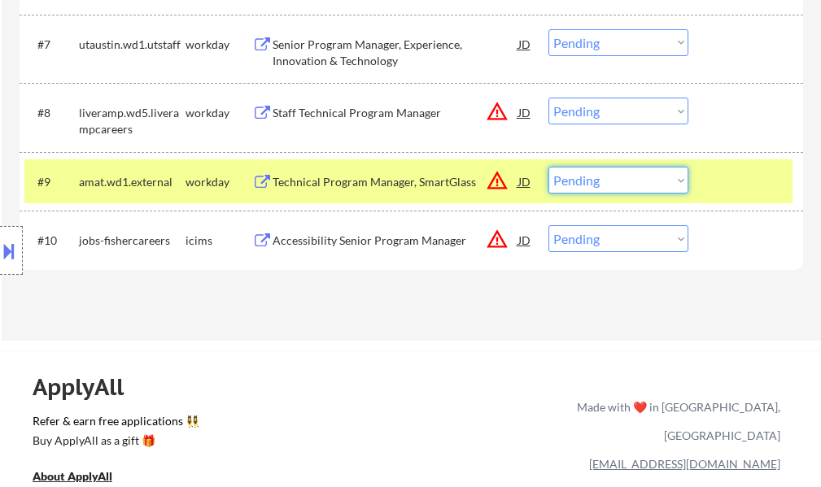
click at [605, 182] on select "Choose an option... Pending Applied Excluded (Questions) Excluded (Expired) Exc…" at bounding box center [618, 180] width 140 height 27
click at [548, 167] on select "Choose an option... Pending Applied Excluded (Questions) Excluded (Expired) Exc…" at bounding box center [618, 180] width 140 height 27
click at [703, 182] on div "#9 amat.wd1.external workday Technical Program Manager, SmartGlass JD warning_a…" at bounding box center [408, 181] width 768 height 44
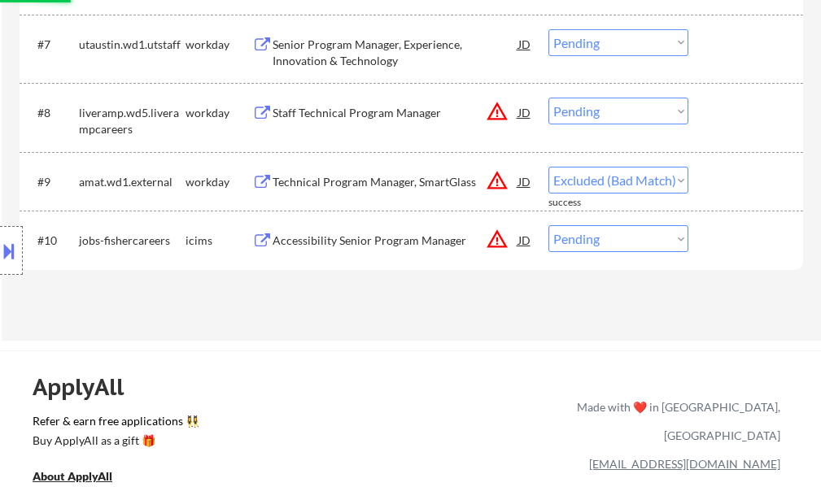
select select ""pending""
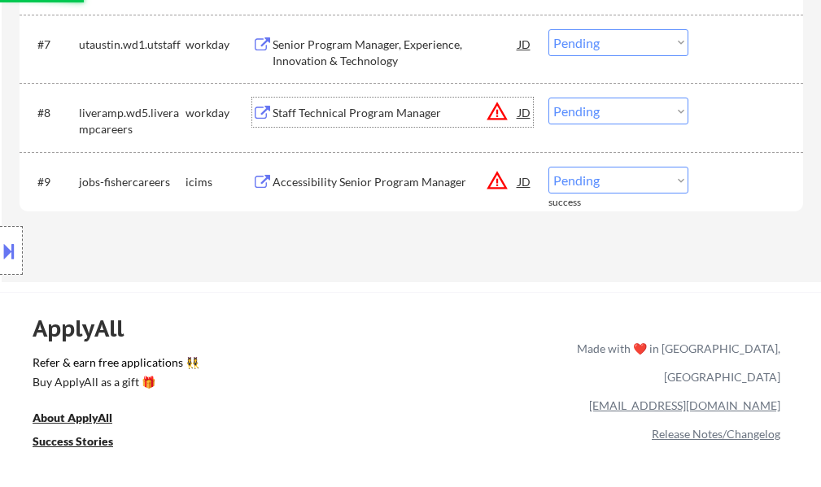
click at [387, 108] on div "Staff Technical Program Manager" at bounding box center [395, 113] width 246 height 16
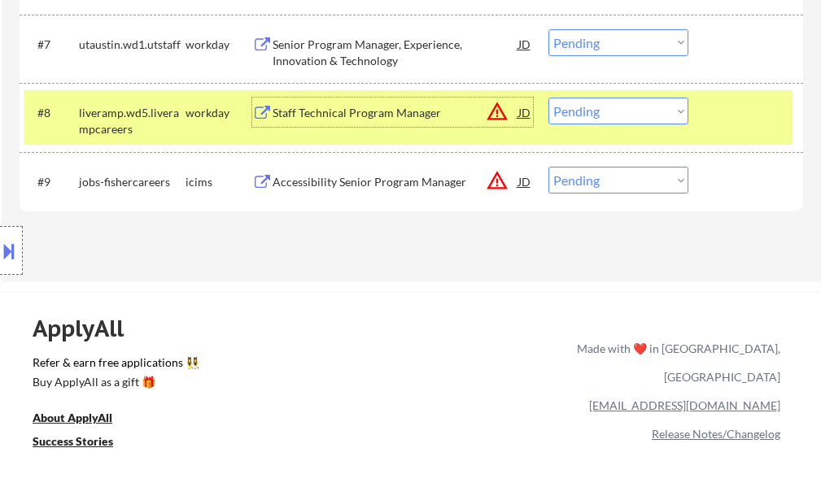
click at [588, 113] on select "Choose an option... Pending Applied Excluded (Questions) Excluded (Expired) Exc…" at bounding box center [618, 111] width 140 height 27
click at [548, 98] on select "Choose an option... Pending Applied Excluded (Questions) Excluded (Expired) Exc…" at bounding box center [618, 111] width 140 height 27
click at [729, 125] on div at bounding box center [748, 112] width 72 height 29
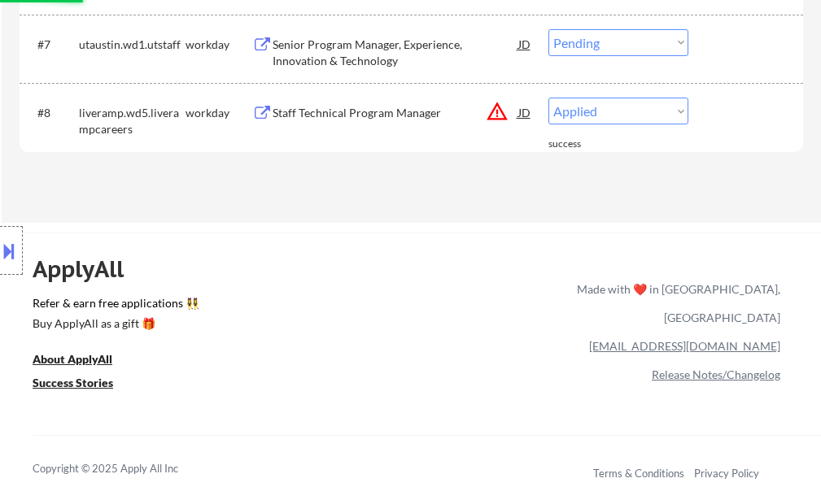
select select ""pending""
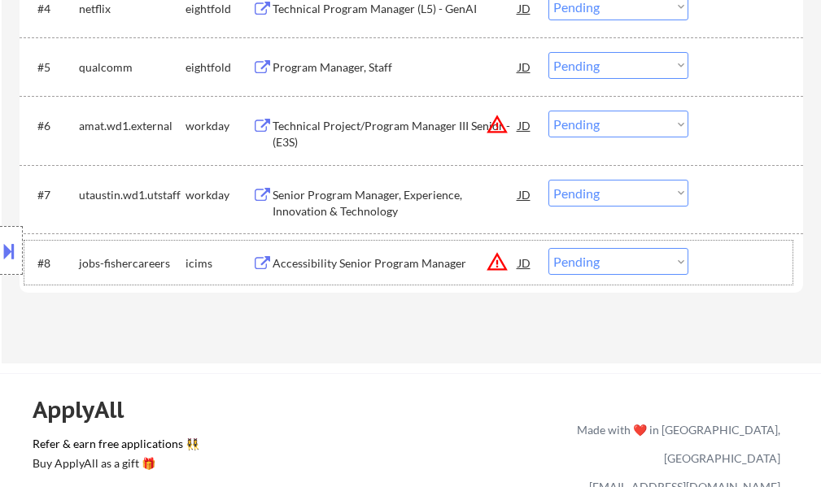
scroll to position [732, 0]
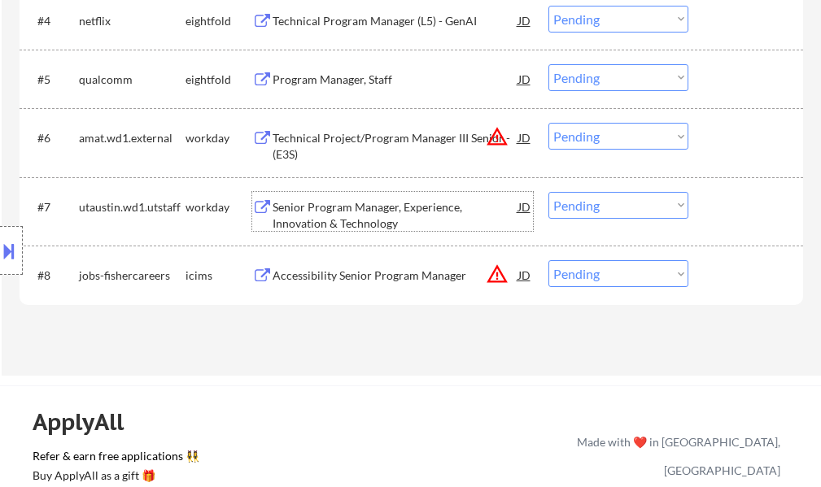
click at [355, 224] on div "Senior Program Manager, Experience, Innovation & Technology" at bounding box center [395, 215] width 246 height 32
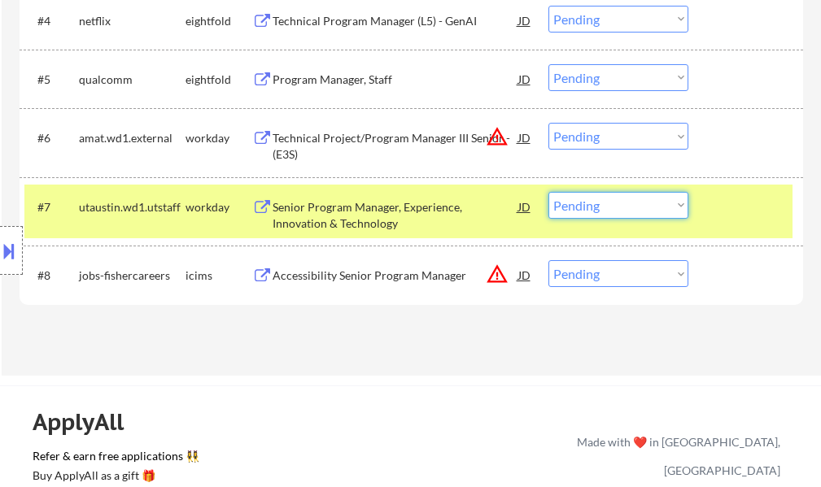
click at [622, 198] on select "Choose an option... Pending Applied Excluded (Questions) Excluded (Expired) Exc…" at bounding box center [618, 205] width 140 height 27
click at [548, 192] on select "Choose an option... Pending Applied Excluded (Questions) Excluded (Expired) Exc…" at bounding box center [618, 205] width 140 height 27
click at [698, 216] on div "#7 utaustin.wd1.utstaff workday Senior Program Manager, Experience, Innovation …" at bounding box center [408, 212] width 768 height 54
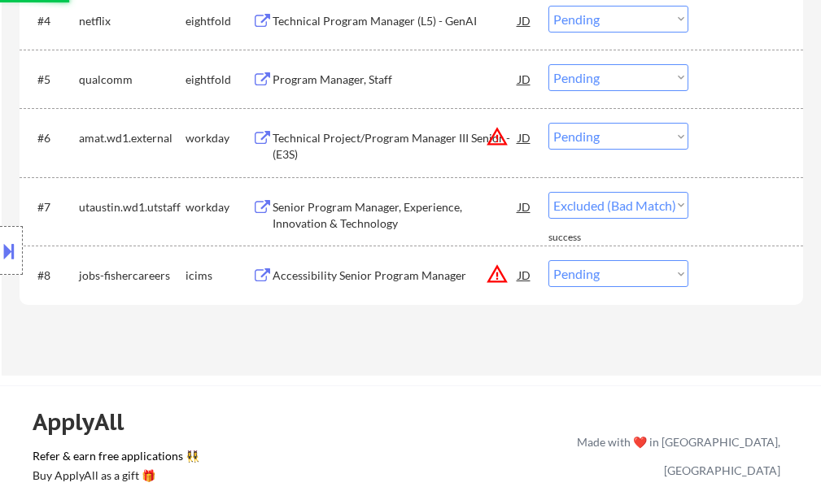
select select ""pending""
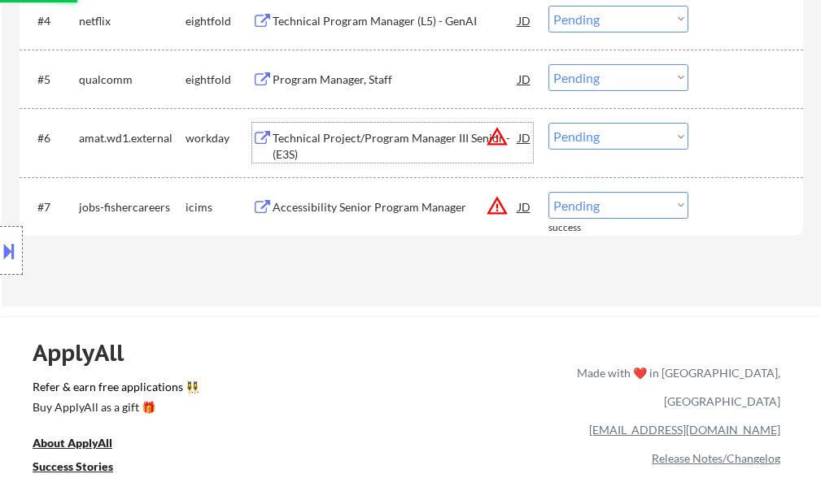
click at [396, 144] on div "Technical Project/Program Manager III Senior - (E3S)" at bounding box center [395, 146] width 246 height 32
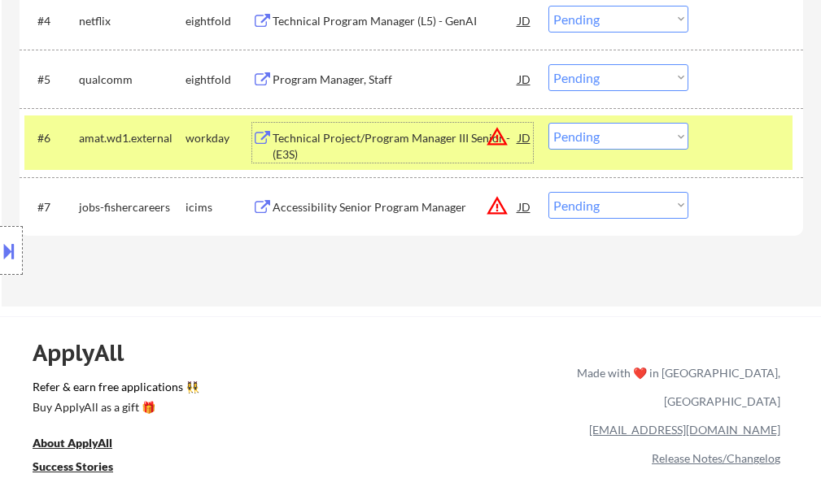
click at [621, 136] on select "Choose an option... Pending Applied Excluded (Questions) Excluded (Expired) Exc…" at bounding box center [618, 136] width 140 height 27
click at [548, 123] on select "Choose an option... Pending Applied Excluded (Questions) Excluded (Expired) Exc…" at bounding box center [618, 136] width 140 height 27
click at [722, 138] on div at bounding box center [748, 137] width 72 height 29
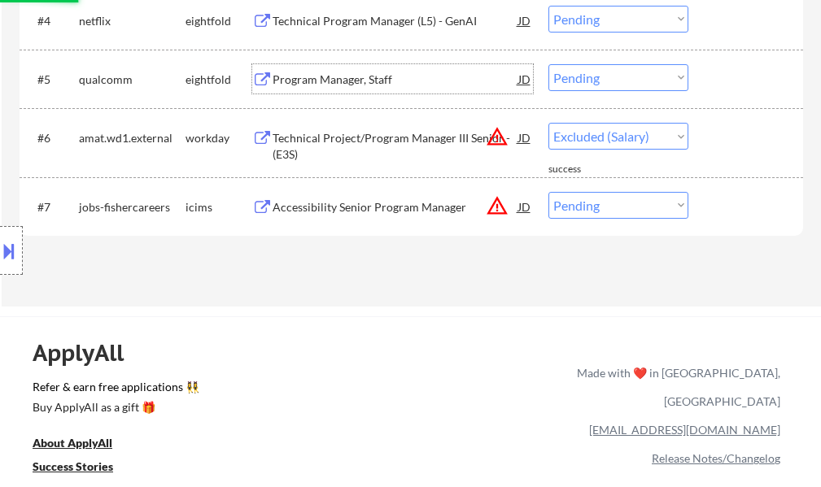
click at [303, 74] on div "Program Manager, Staff" at bounding box center [395, 80] width 246 height 16
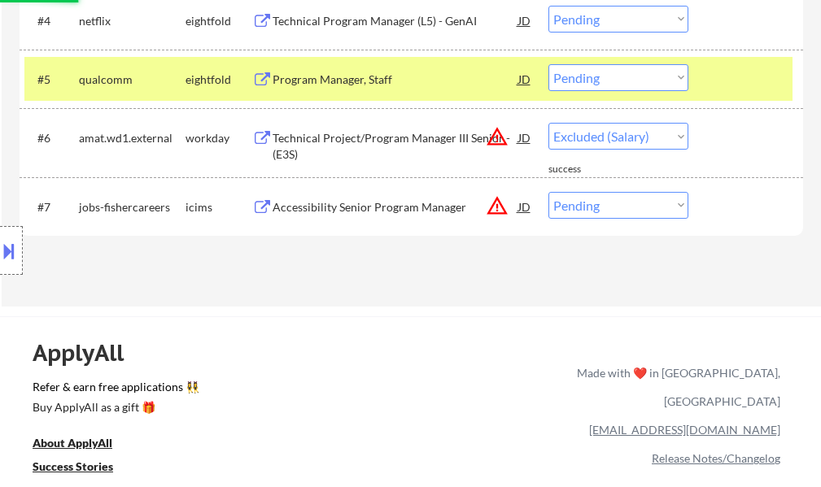
select select ""pending""
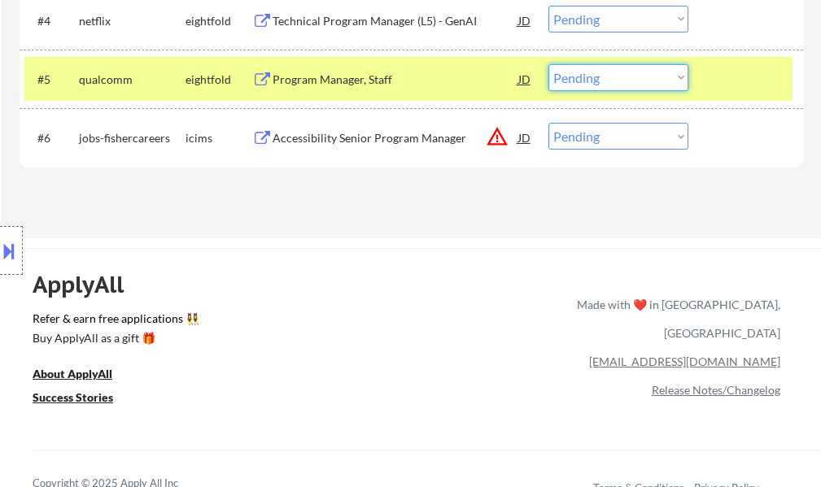
click at [571, 77] on select "Choose an option... Pending Applied Excluded (Questions) Excluded (Expired) Exc…" at bounding box center [618, 77] width 140 height 27
click at [548, 64] on select "Choose an option... Pending Applied Excluded (Questions) Excluded (Expired) Exc…" at bounding box center [618, 77] width 140 height 27
select select ""pending""
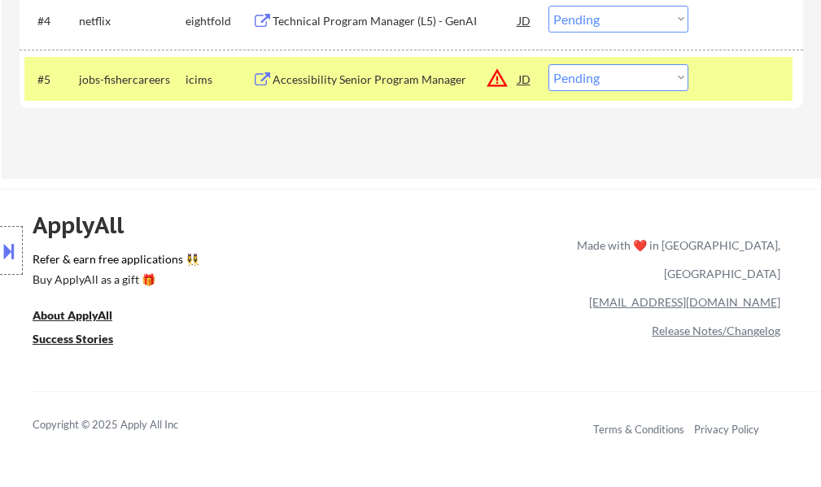
click at [769, 83] on div at bounding box center [748, 78] width 72 height 29
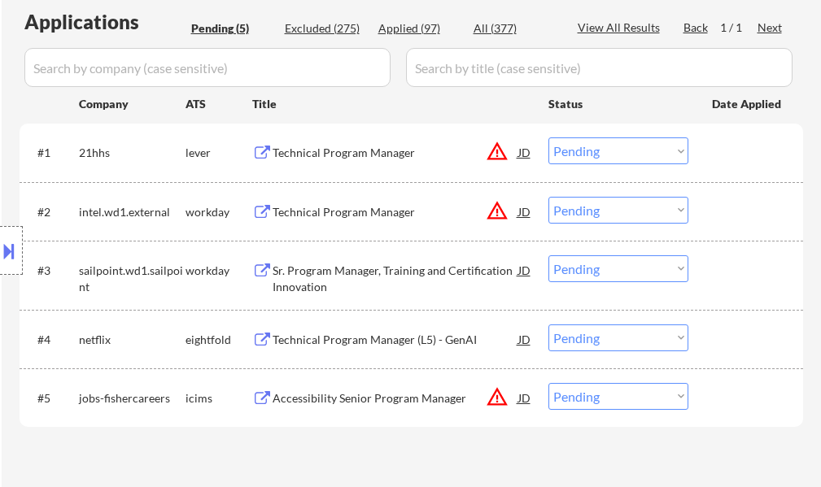
scroll to position [407, 0]
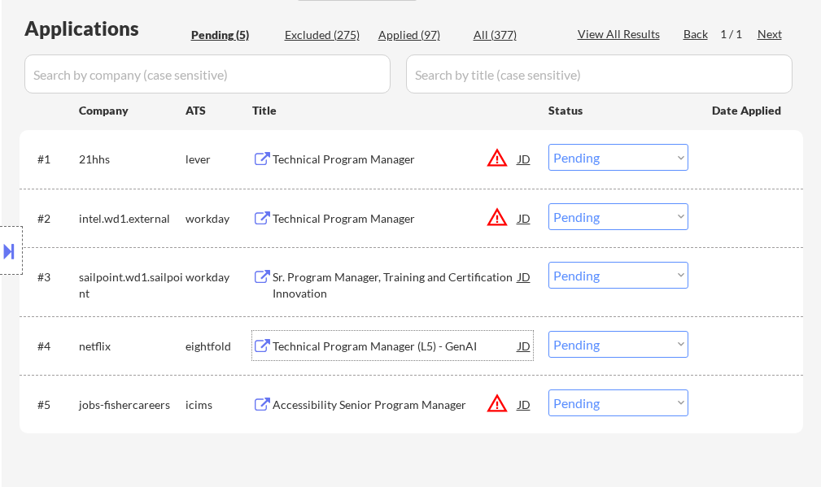
click at [311, 333] on div "Technical Program Manager (L5) - GenAI" at bounding box center [395, 345] width 246 height 29
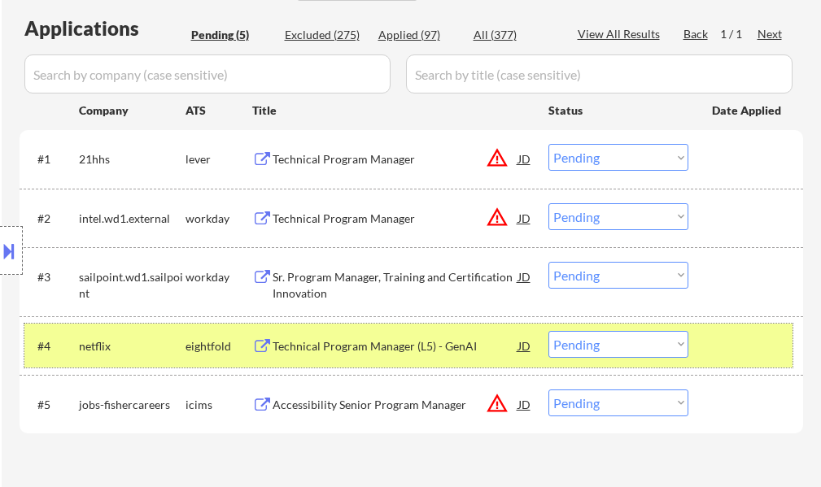
click at [776, 329] on div "#4 netflix eightfold Technical Program Manager (L5) - GenAI JD warning_amber Ch…" at bounding box center [408, 346] width 768 height 44
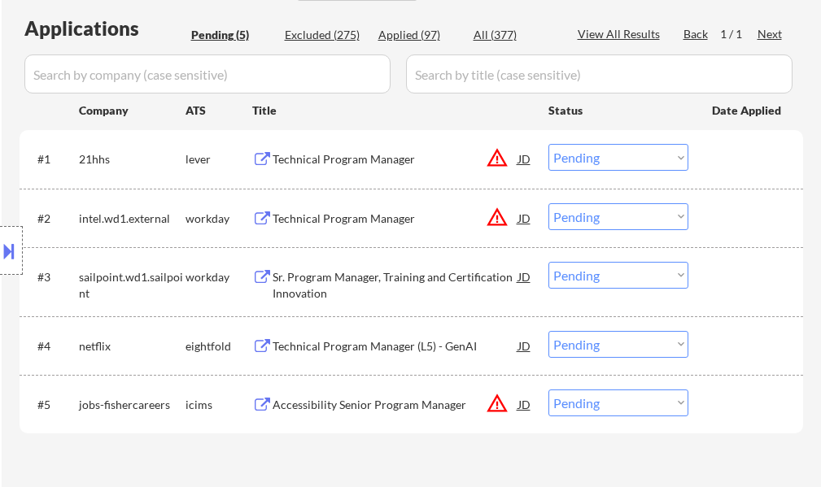
click at [333, 295] on div "Sr. Program Manager, Training and Certification Innovation" at bounding box center [395, 285] width 246 height 32
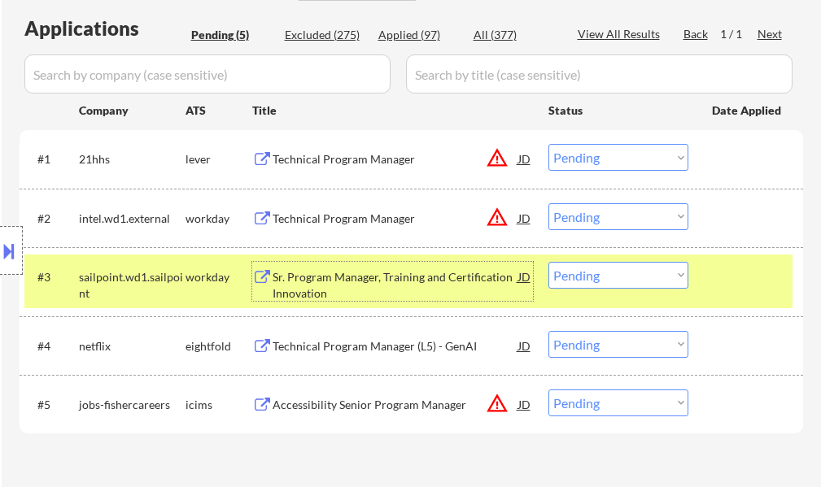
click at [612, 277] on select "Choose an option... Pending Applied Excluded (Questions) Excluded (Expired) Exc…" at bounding box center [618, 275] width 140 height 27
click at [548, 262] on select "Choose an option... Pending Applied Excluded (Questions) Excluded (Expired) Exc…" at bounding box center [618, 275] width 140 height 27
click at [735, 287] on div at bounding box center [748, 276] width 72 height 29
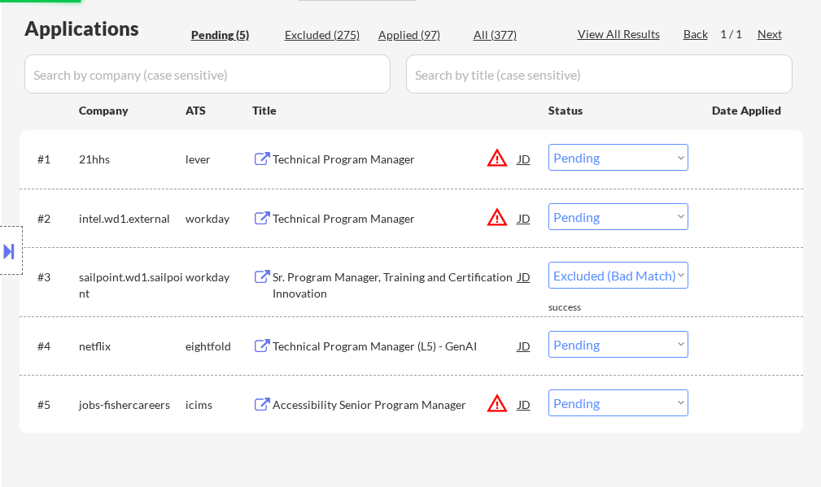
select select ""pending""
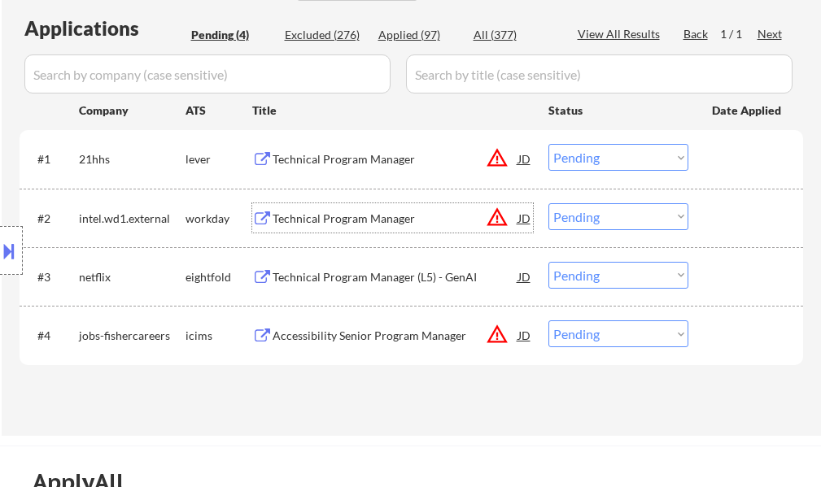
click at [330, 216] on div "Technical Program Manager" at bounding box center [395, 219] width 246 height 16
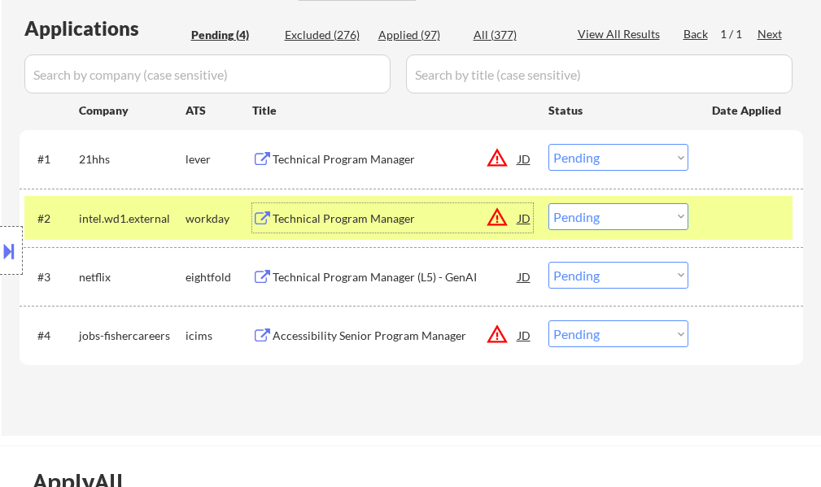
click at [710, 217] on div "#2 intel.wd1.external workday Technical Program Manager JD warning_amber Choose…" at bounding box center [408, 218] width 768 height 44
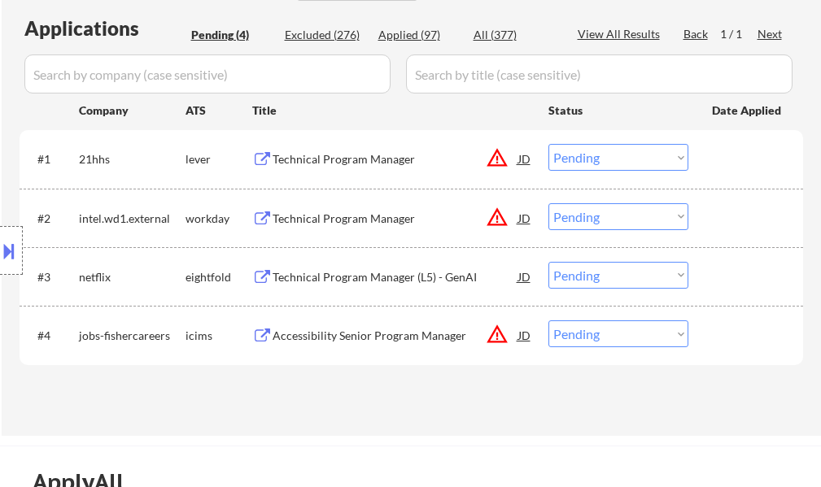
click at [282, 213] on div "Location Inclusions:" at bounding box center [145, 251] width 291 height 302
click at [291, 219] on div "Technical Program Manager" at bounding box center [395, 219] width 246 height 16
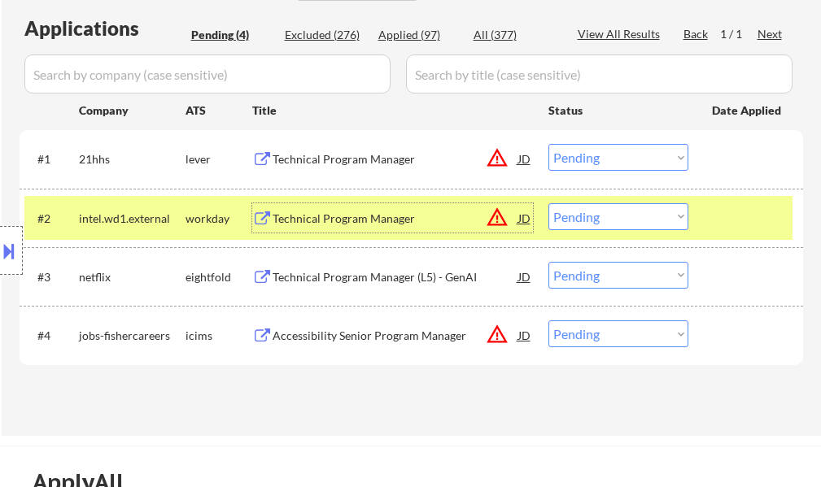
click at [594, 213] on select "Choose an option... Pending Applied Excluded (Questions) Excluded (Expired) Exc…" at bounding box center [618, 216] width 140 height 27
click at [548, 203] on select "Choose an option... Pending Applied Excluded (Questions) Excluded (Expired) Exc…" at bounding box center [618, 216] width 140 height 27
select select ""pending""
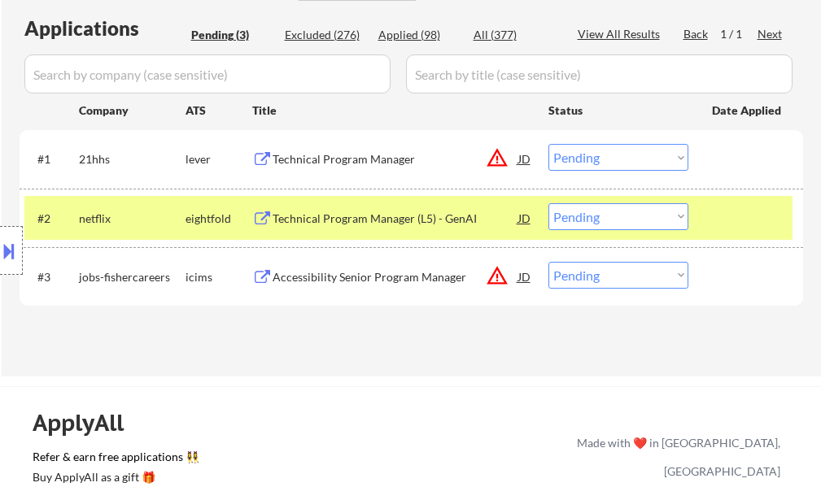
click at [512, 321] on div "Applications Pending (3) Excluded (276) Applied (98) All (377) View All Results…" at bounding box center [411, 180] width 783 height 331
click at [719, 218] on div at bounding box center [748, 217] width 72 height 29
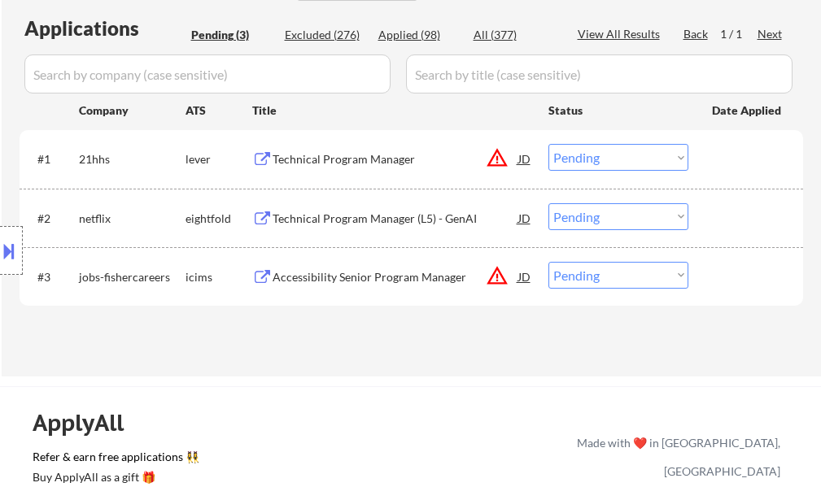
click at [334, 146] on div "Technical Program Manager" at bounding box center [395, 158] width 246 height 29
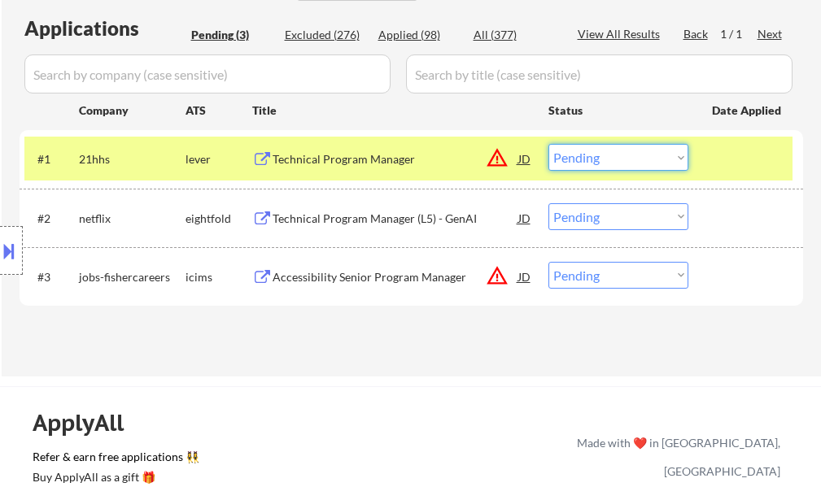
click at [594, 155] on select "Choose an option... Pending Applied Excluded (Questions) Excluded (Expired) Exc…" at bounding box center [618, 157] width 140 height 27
click at [548, 144] on select "Choose an option... Pending Applied Excluded (Questions) Excluded (Expired) Exc…" at bounding box center [618, 157] width 140 height 27
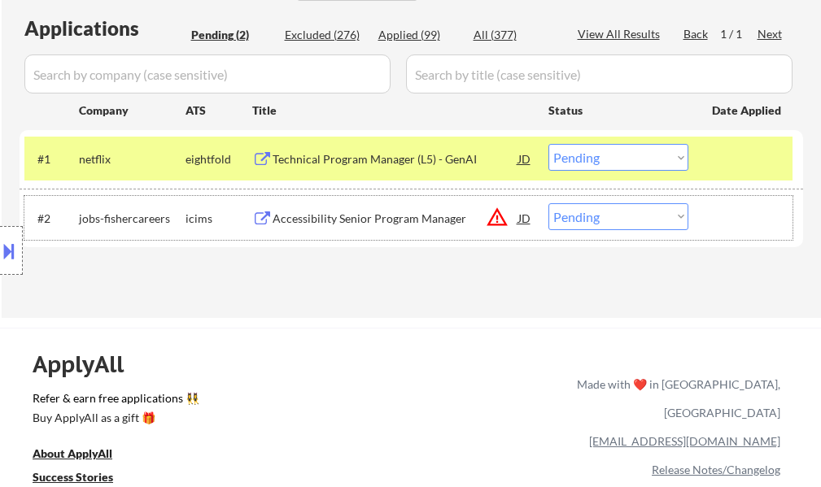
click at [742, 216] on div at bounding box center [748, 217] width 72 height 29
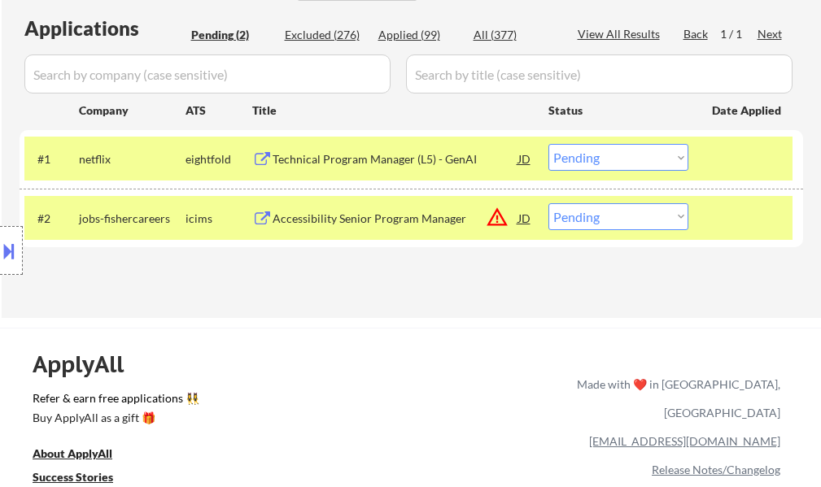
click at [620, 159] on select "Choose an option... Pending Applied Excluded (Questions) Excluded (Expired) Exc…" at bounding box center [618, 157] width 140 height 27
click at [548, 144] on select "Choose an option... Pending Applied Excluded (Questions) Excluded (Expired) Exc…" at bounding box center [618, 157] width 140 height 27
click at [732, 167] on div at bounding box center [748, 158] width 72 height 29
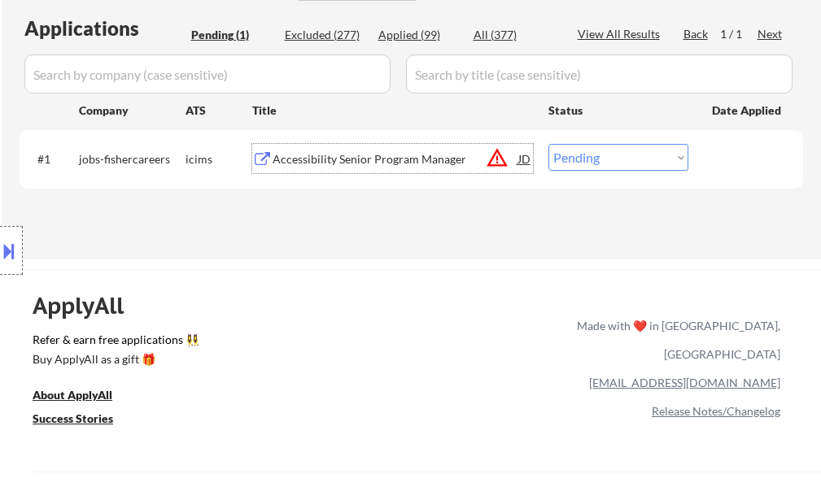
click at [394, 159] on div "Accessibility Senior Program Manager" at bounding box center [395, 159] width 246 height 16
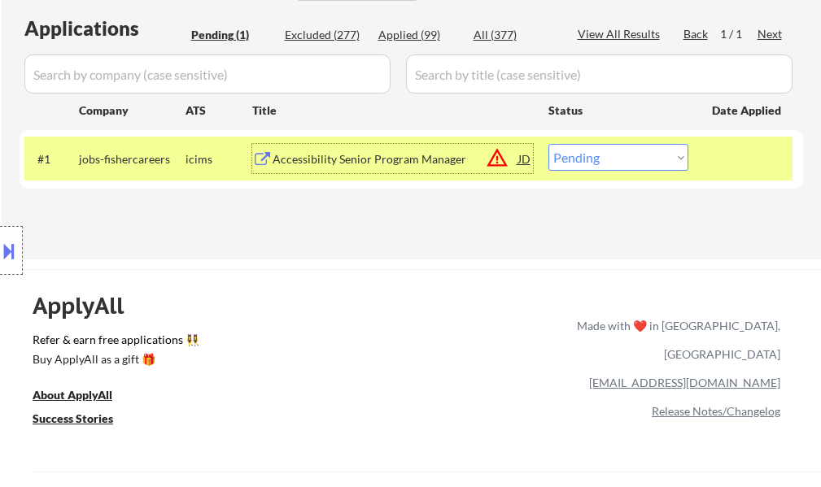
click at [587, 157] on select "Choose an option... Pending Applied Excluded (Questions) Excluded (Expired) Exc…" at bounding box center [618, 157] width 140 height 27
select select ""excluded__bad_match_""
click at [548, 144] on select "Choose an option... Pending Applied Excluded (Questions) Excluded (Expired) Exc…" at bounding box center [618, 157] width 140 height 27
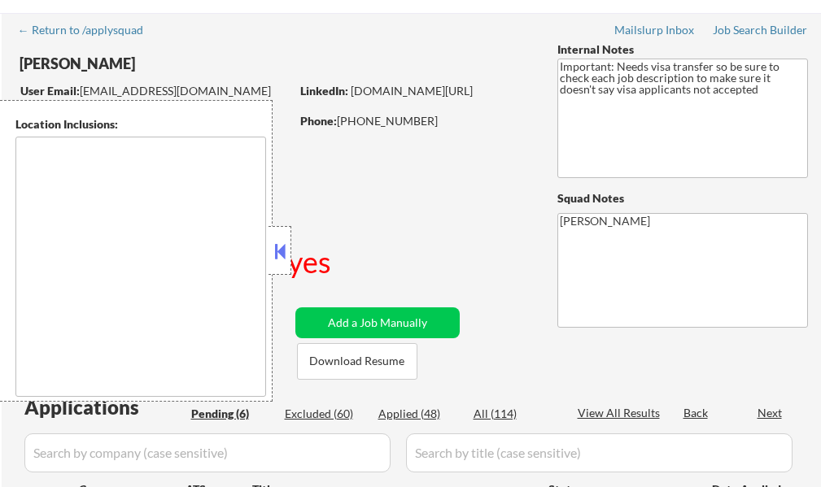
scroll to position [81, 0]
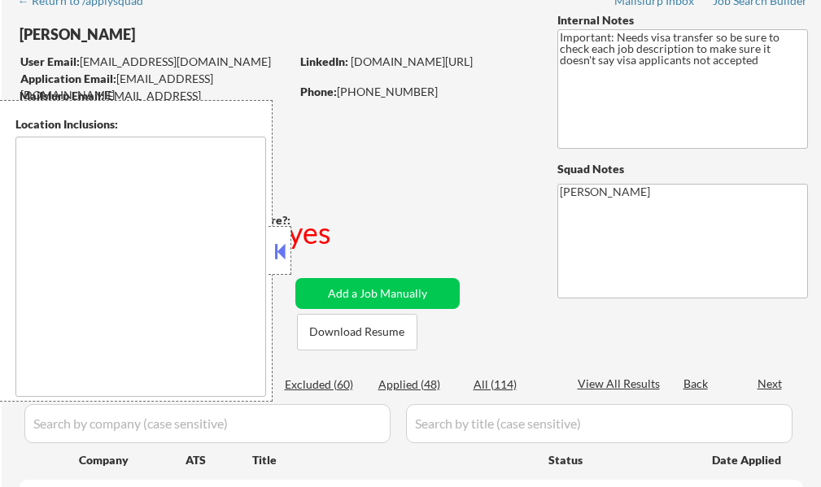
select select ""pending""
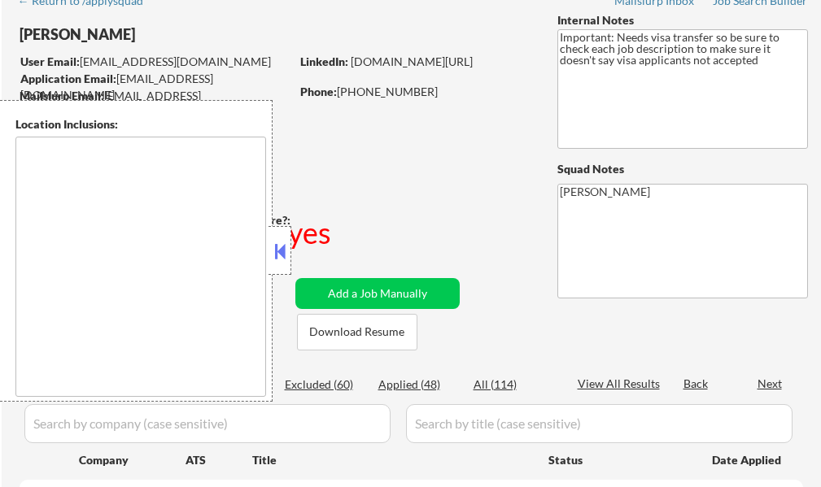
select select ""pending""
type textarea "[GEOGRAPHIC_DATA], [GEOGRAPHIC_DATA] [GEOGRAPHIC_DATA], [GEOGRAPHIC_DATA] [GEOG…"
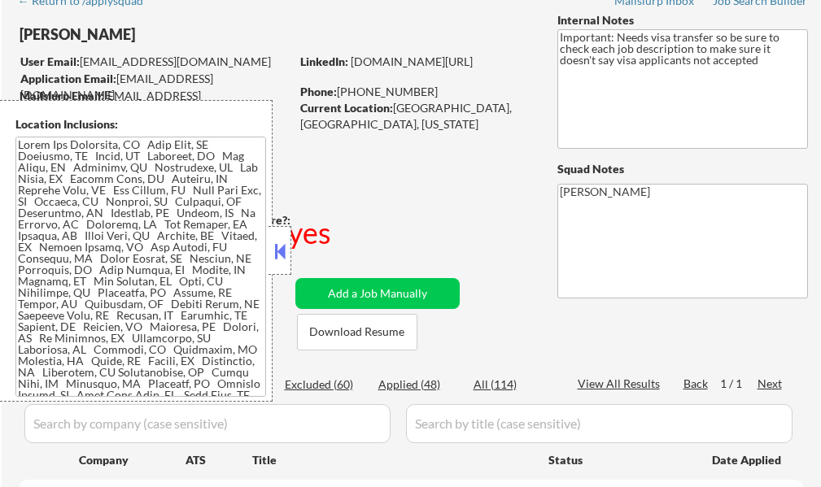
click at [280, 247] on button at bounding box center [280, 251] width 18 height 24
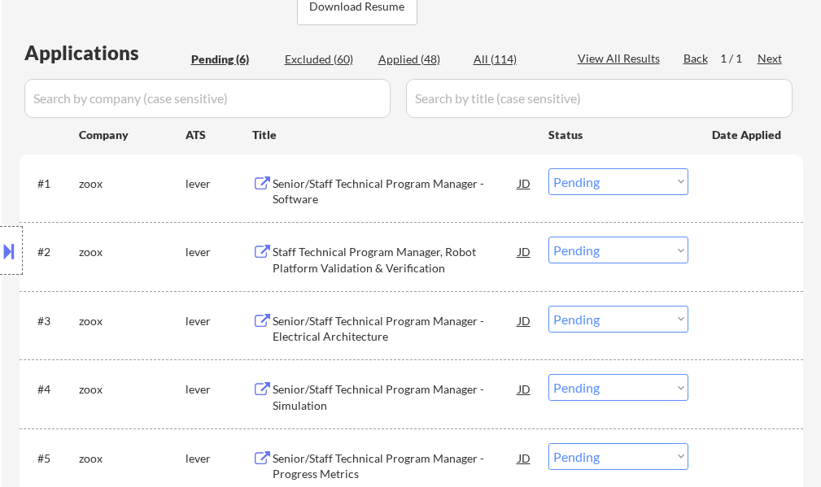
scroll to position [651, 0]
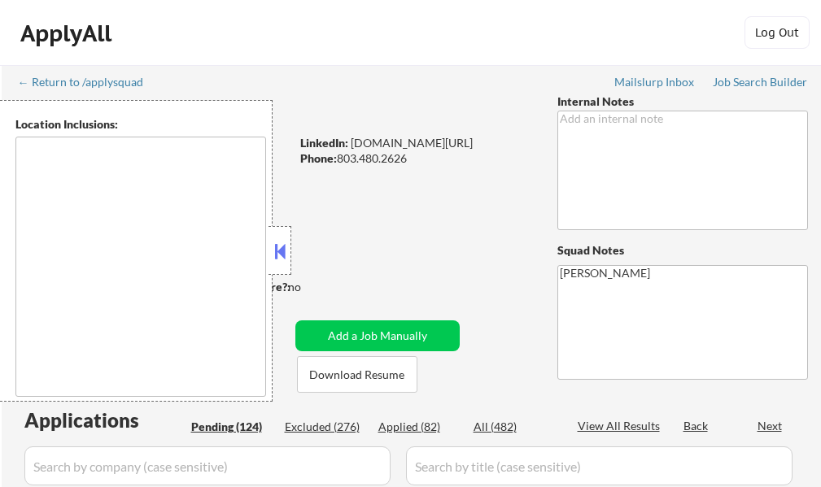
type textarea "[GEOGRAPHIC_DATA], [GEOGRAPHIC_DATA] [GEOGRAPHIC_DATA], [GEOGRAPHIC_DATA] [GEOG…"
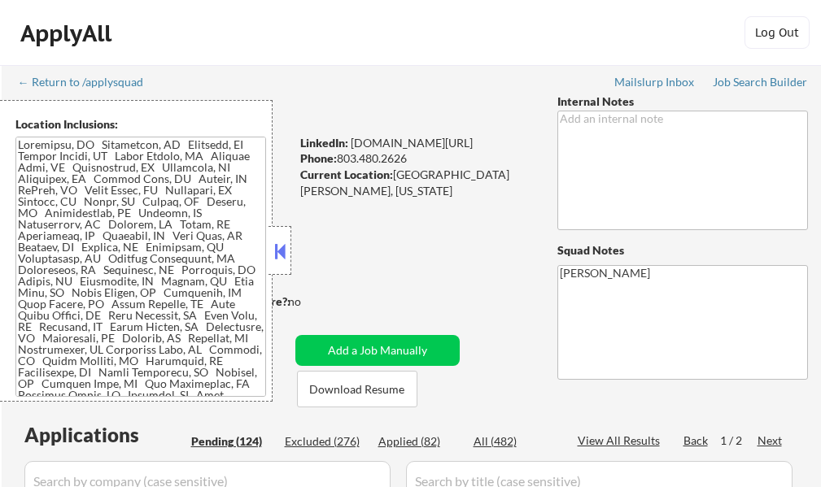
select select ""pending""
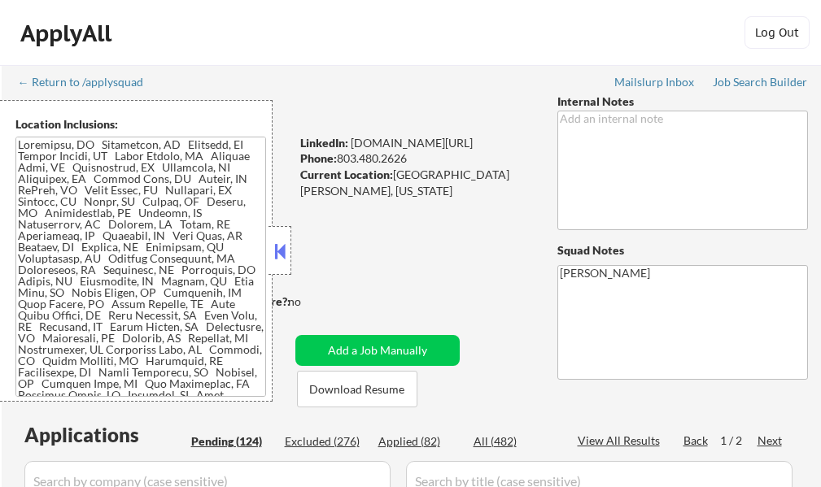
select select ""pending""
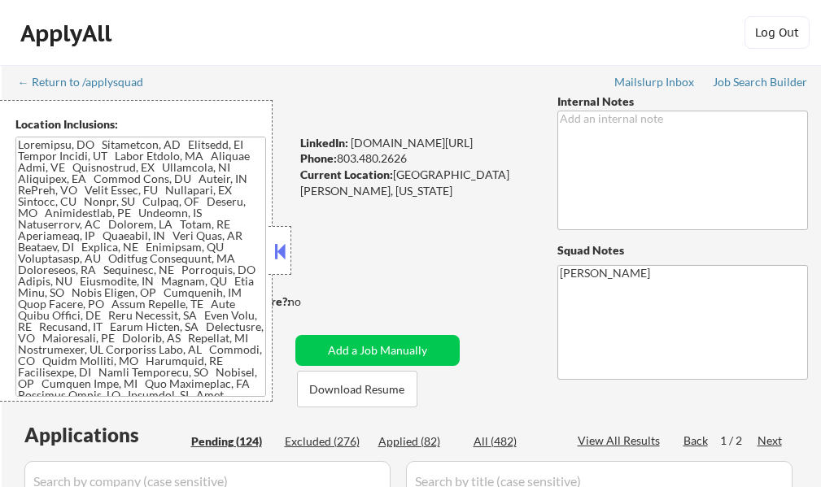
select select ""pending""
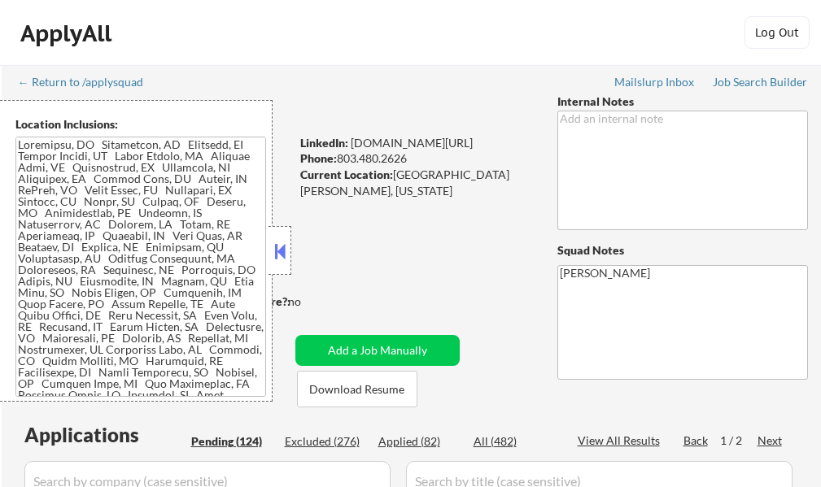
select select ""pending""
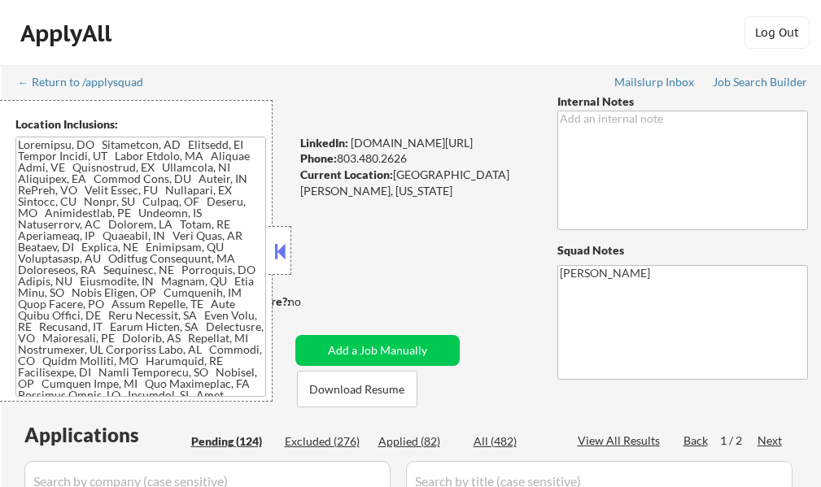
select select ""pending""
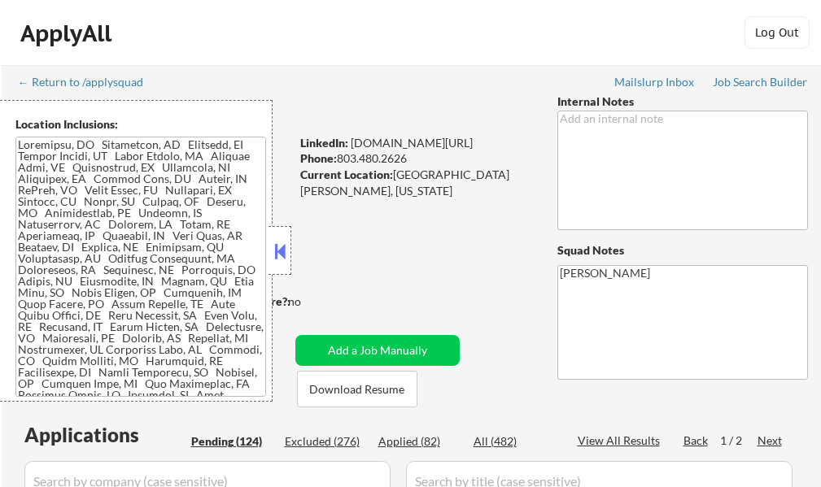
select select ""pending""
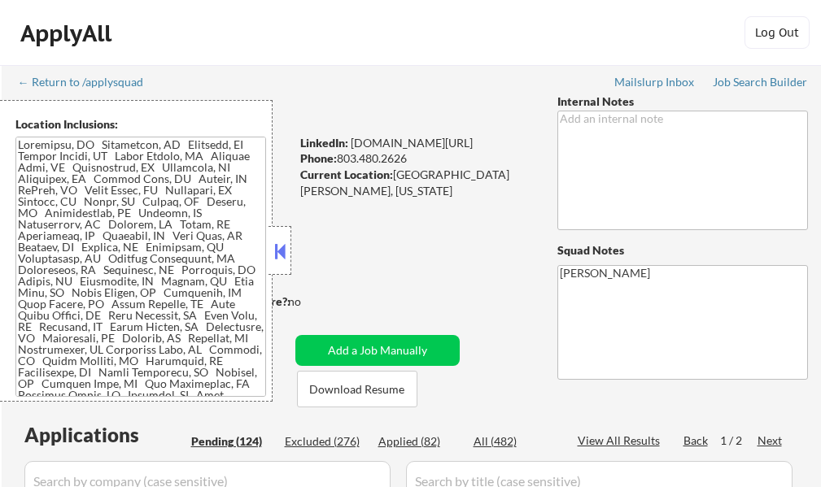
select select ""pending""
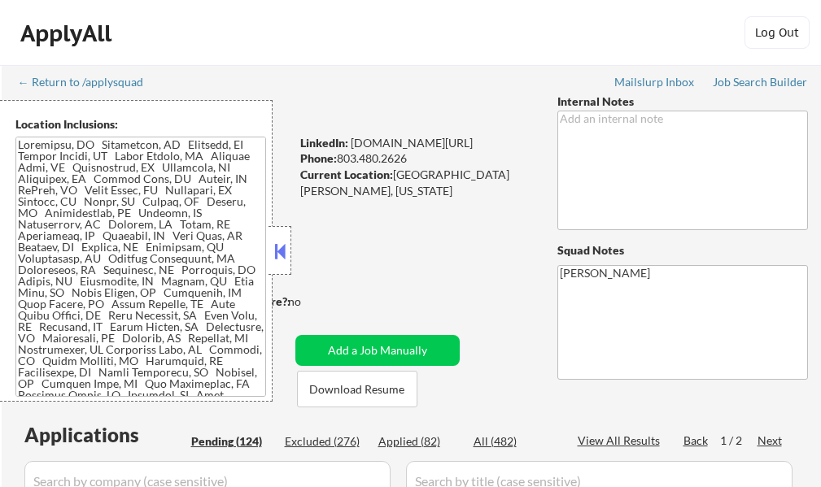
select select ""pending""
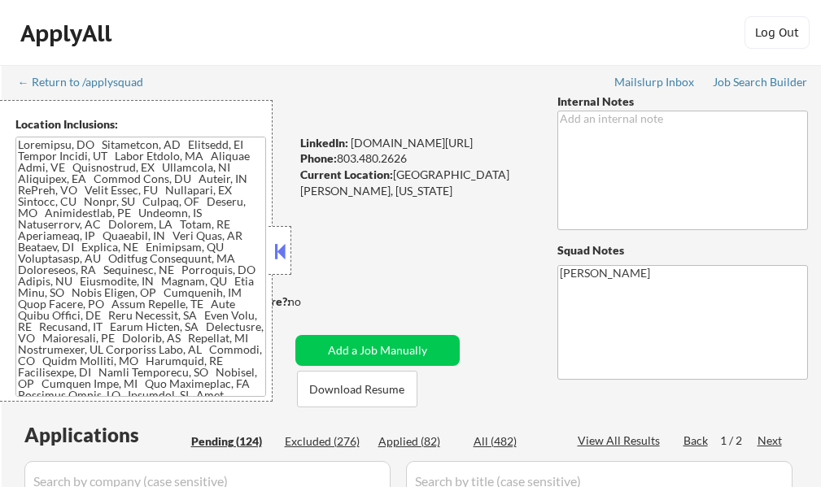
select select ""pending""
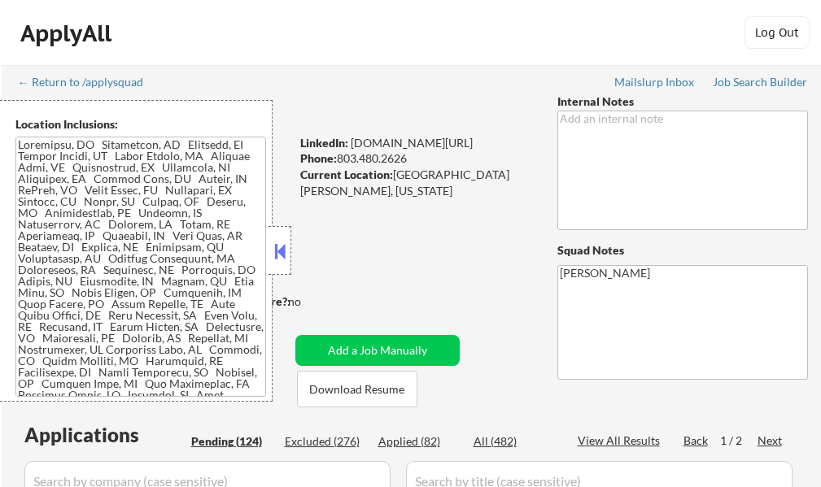
select select ""pending""
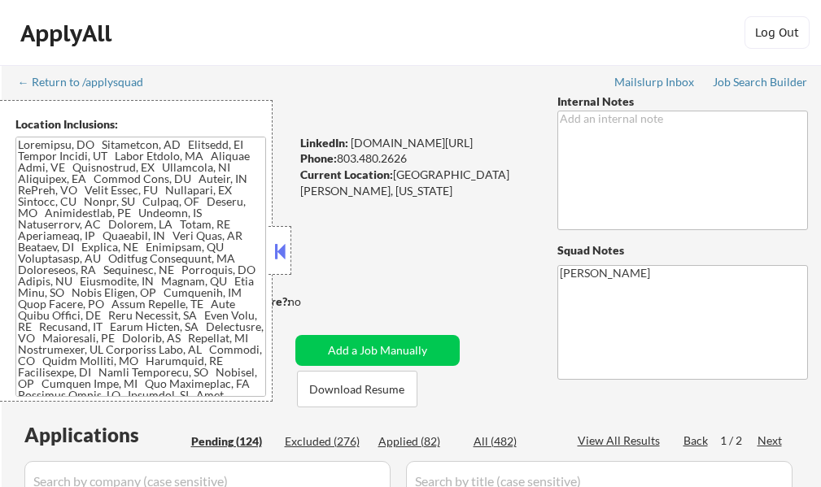
select select ""pending""
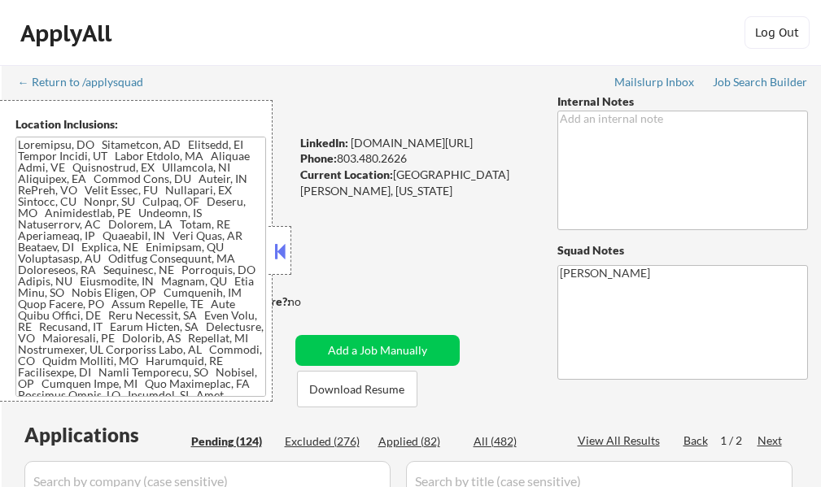
select select ""pending""
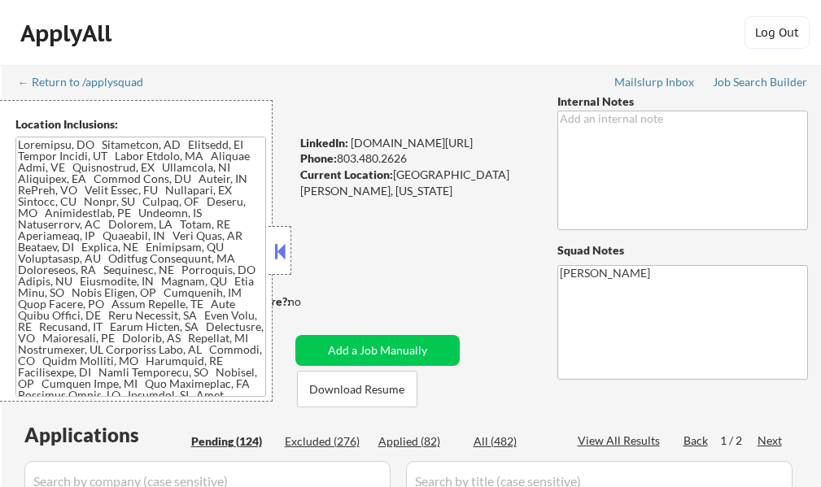
select select ""pending""
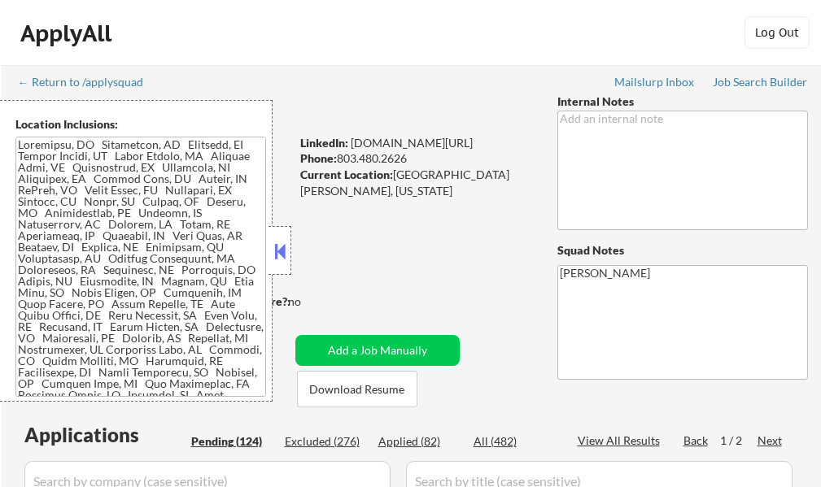
select select ""pending""
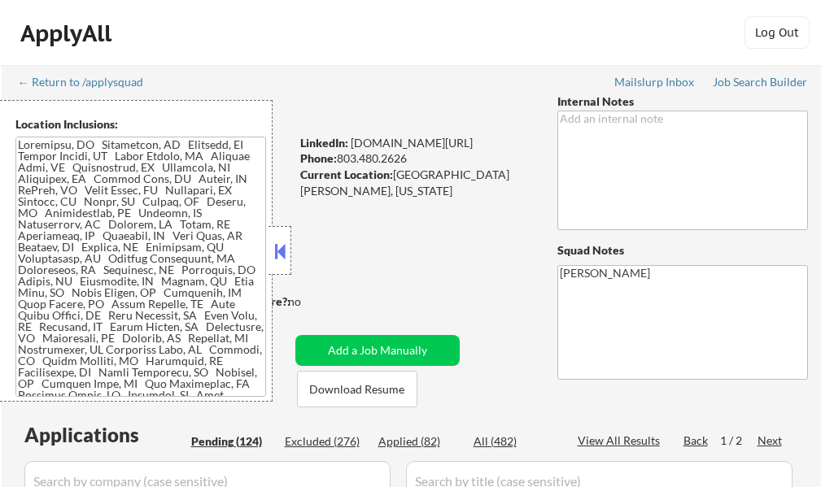
select select ""pending""
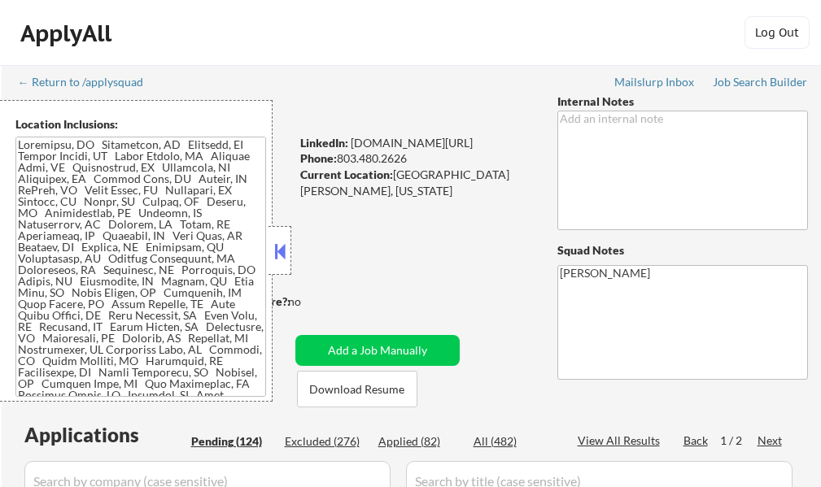
select select ""pending""
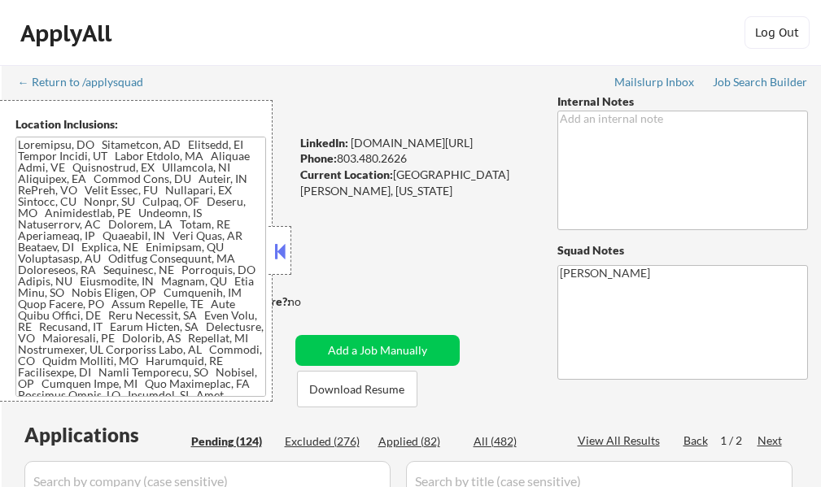
select select ""pending""
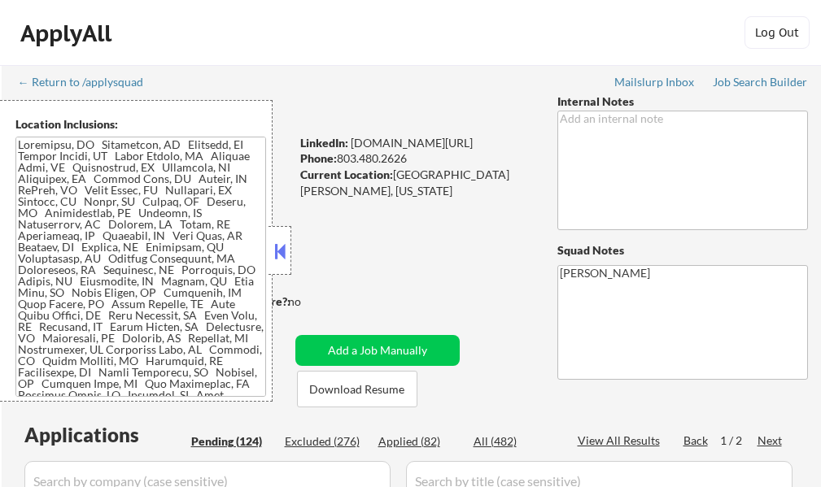
select select ""pending""
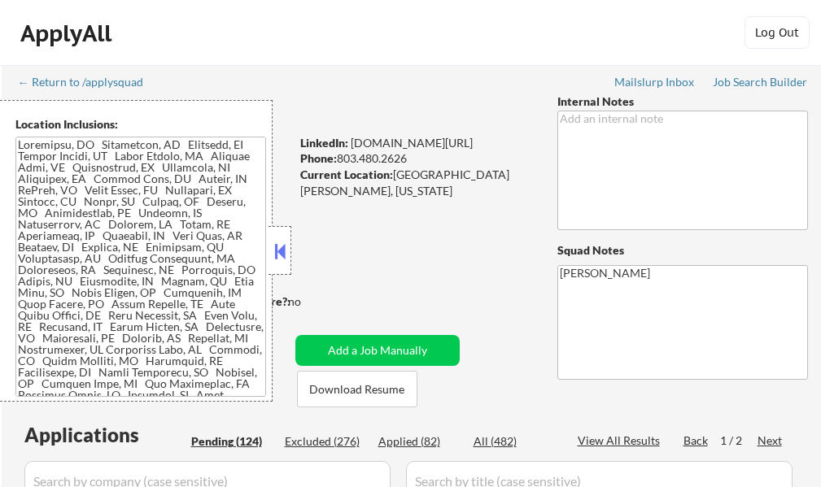
select select ""pending""
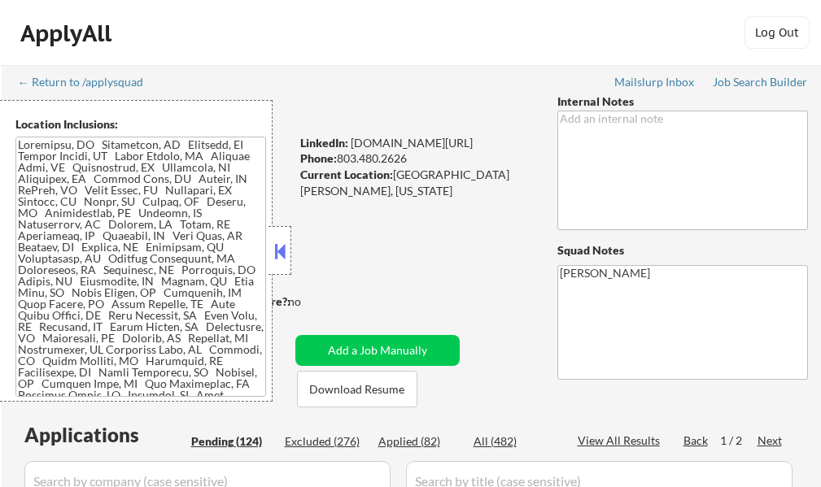
select select ""pending""
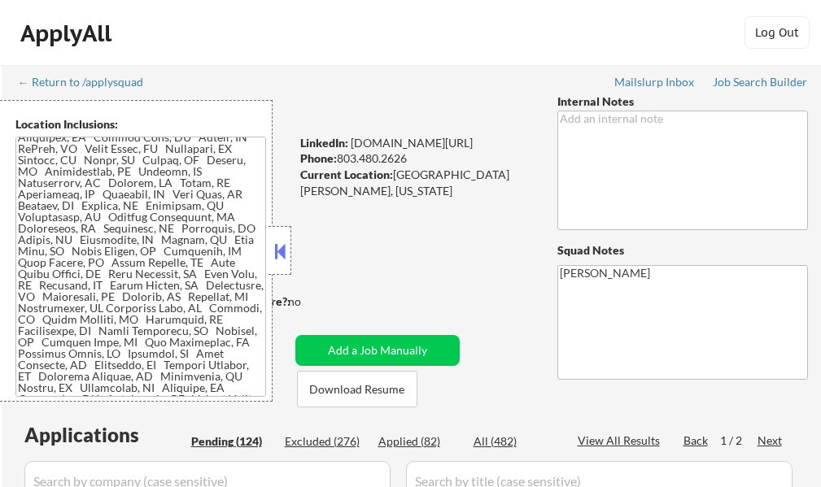
scroll to position [81, 0]
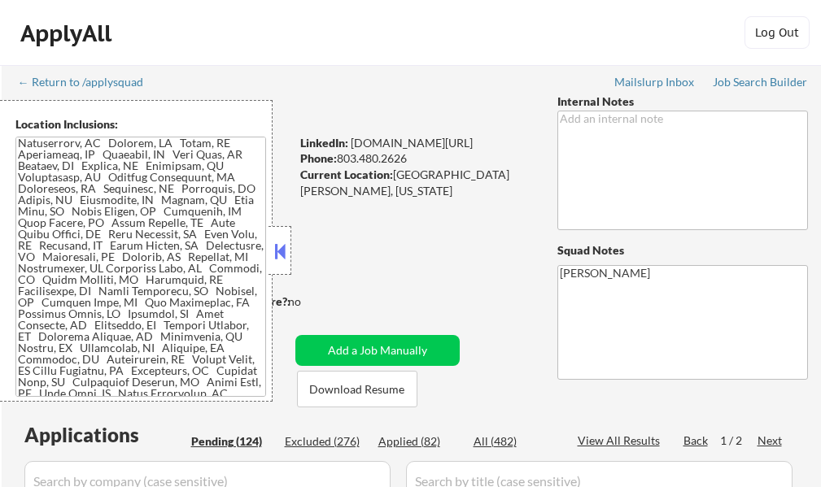
click at [280, 254] on button at bounding box center [280, 251] width 18 height 24
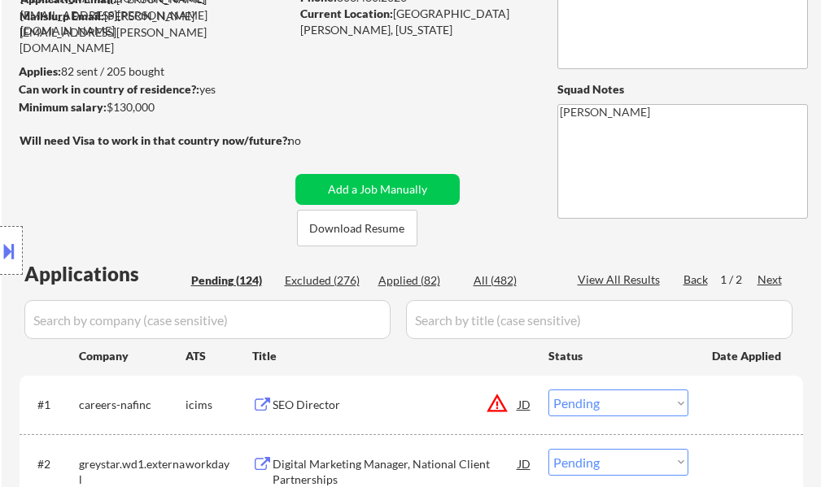
scroll to position [163, 0]
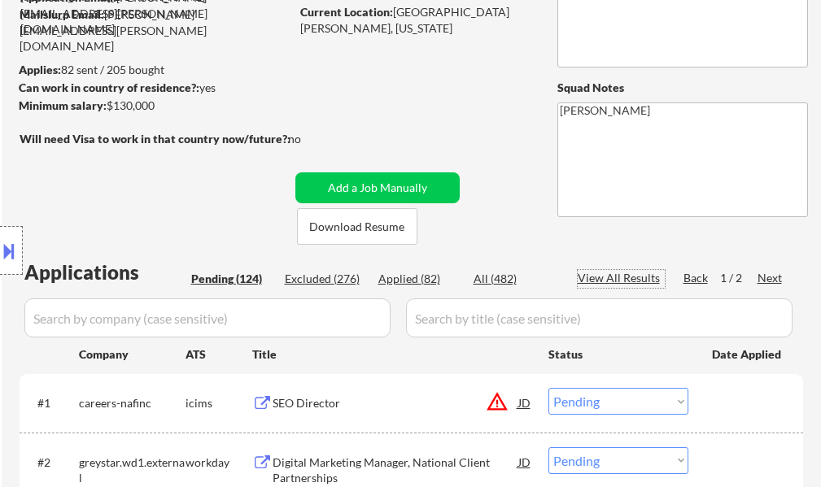
click at [628, 280] on div "View All Results" at bounding box center [620, 278] width 87 height 16
select select ""pending""
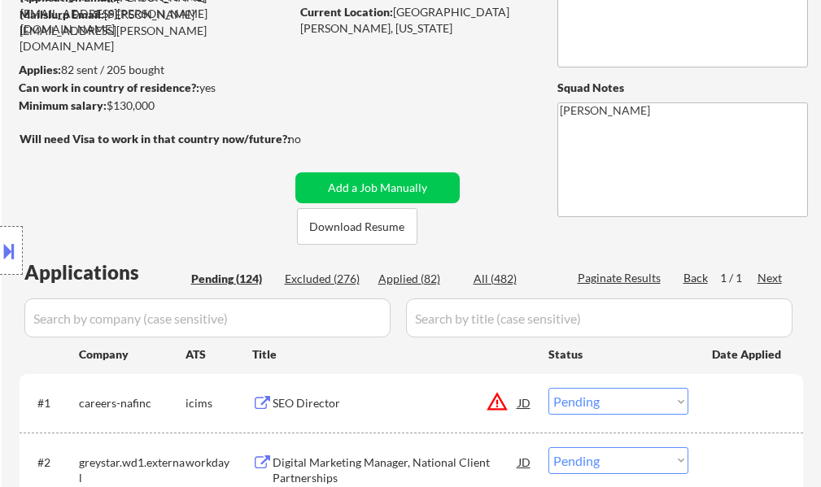
select select ""pending""
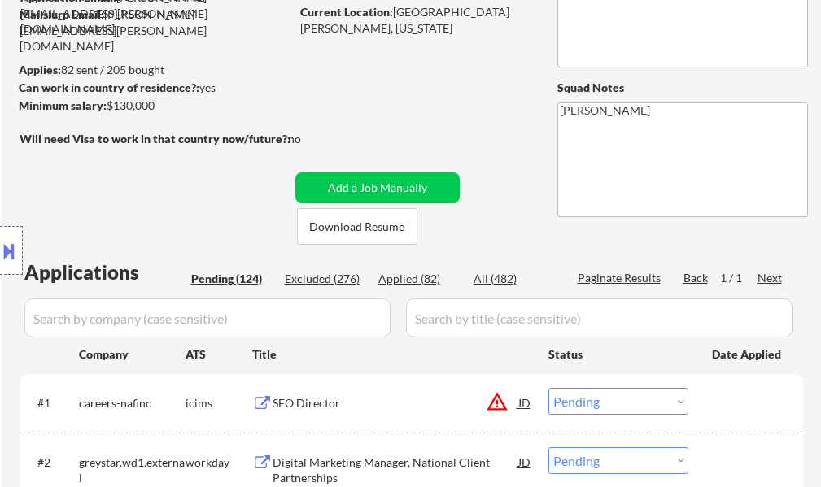
select select ""pending""
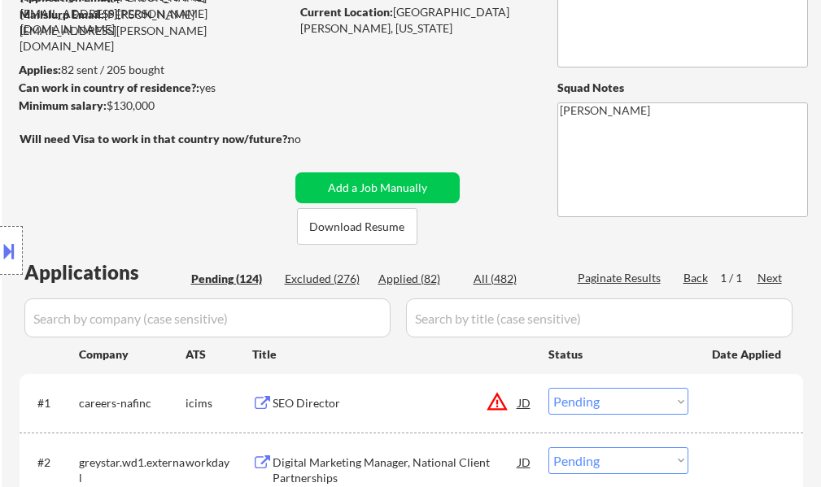
select select ""pending""
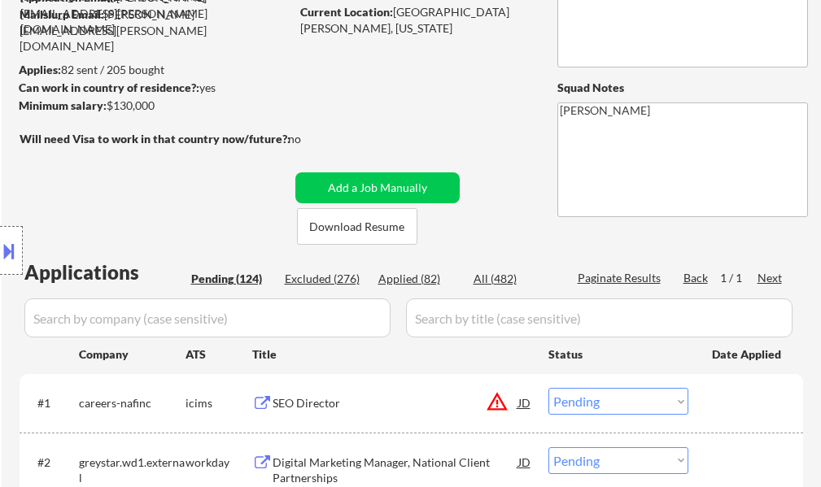
select select ""pending""
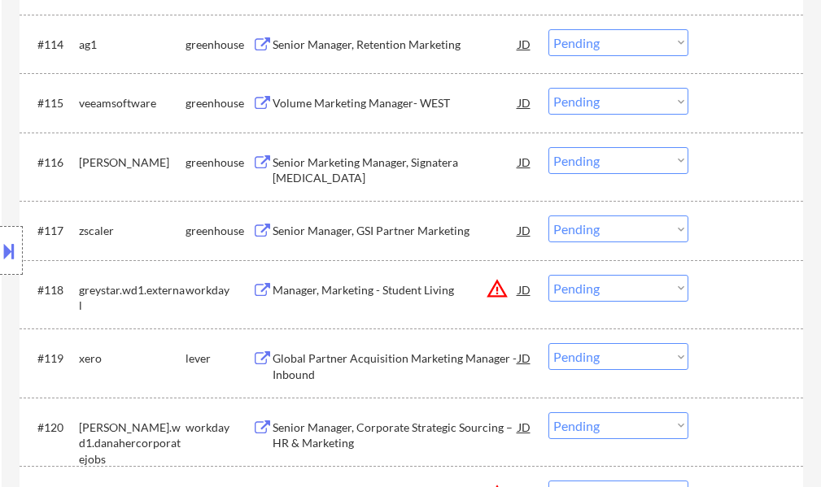
scroll to position [7971, 0]
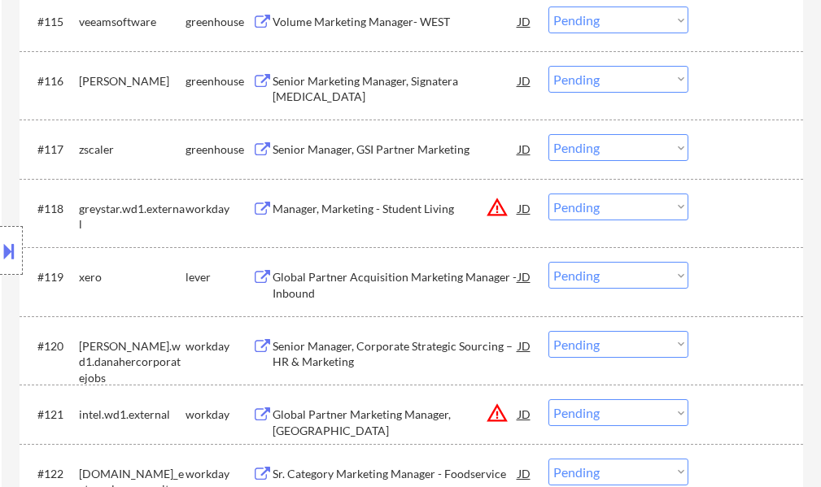
click at [299, 289] on div "Global Partner Acquisition Marketing Manager - Inbound" at bounding box center [395, 285] width 246 height 32
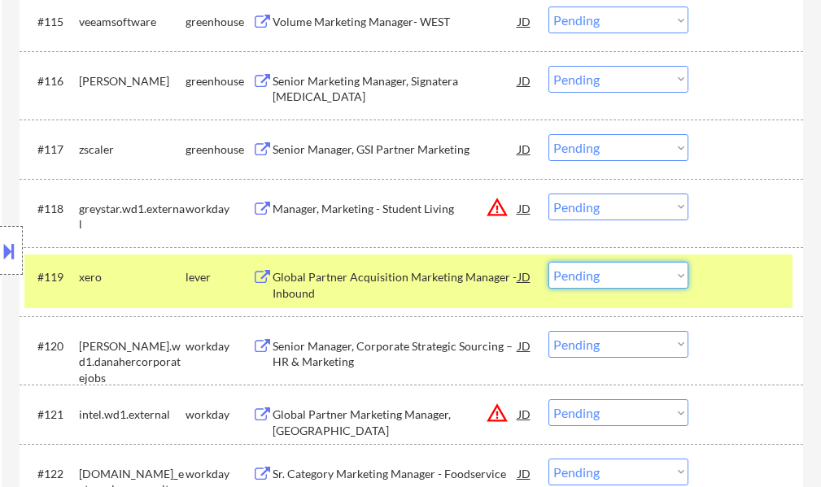
click at [620, 272] on select "Choose an option... Pending Applied Excluded (Questions) Excluded (Expired) Exc…" at bounding box center [618, 275] width 140 height 27
click at [548, 262] on select "Choose an option... Pending Applied Excluded (Questions) Excluded (Expired) Exc…" at bounding box center [618, 275] width 140 height 27
click at [734, 282] on div at bounding box center [748, 276] width 72 height 29
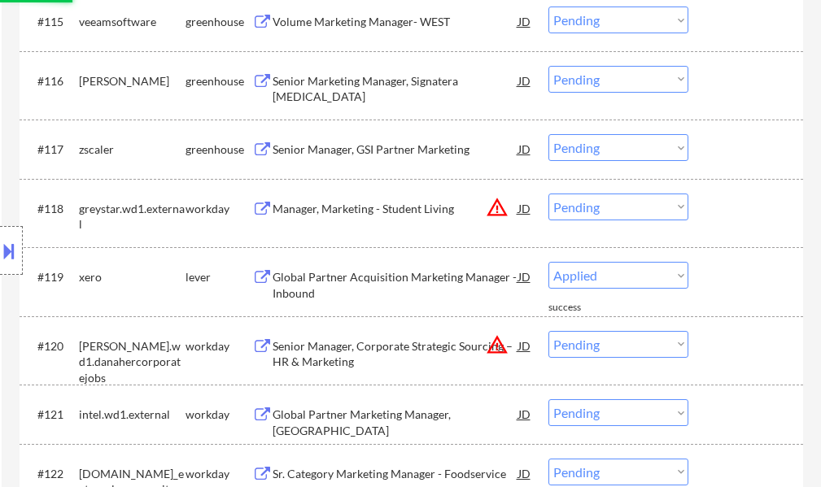
select select ""pending""
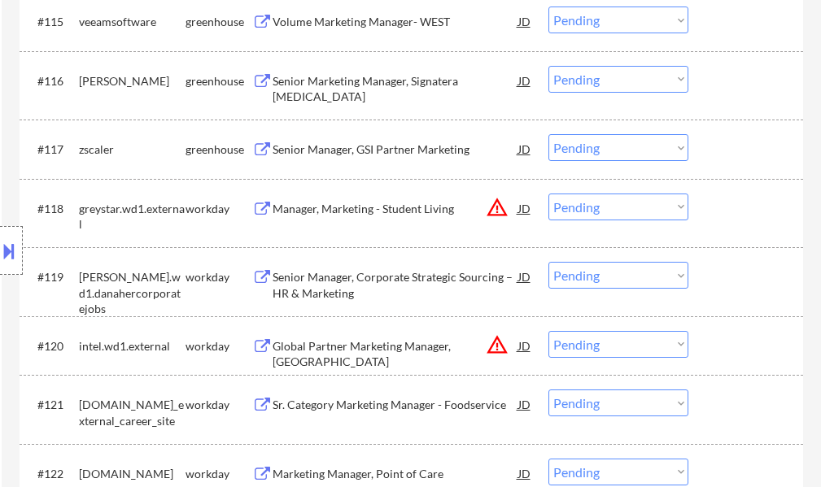
click at [364, 158] on div "Senior Manager, GSI Partner Marketing" at bounding box center [395, 148] width 246 height 29
